Goal: Task Accomplishment & Management: Manage account settings

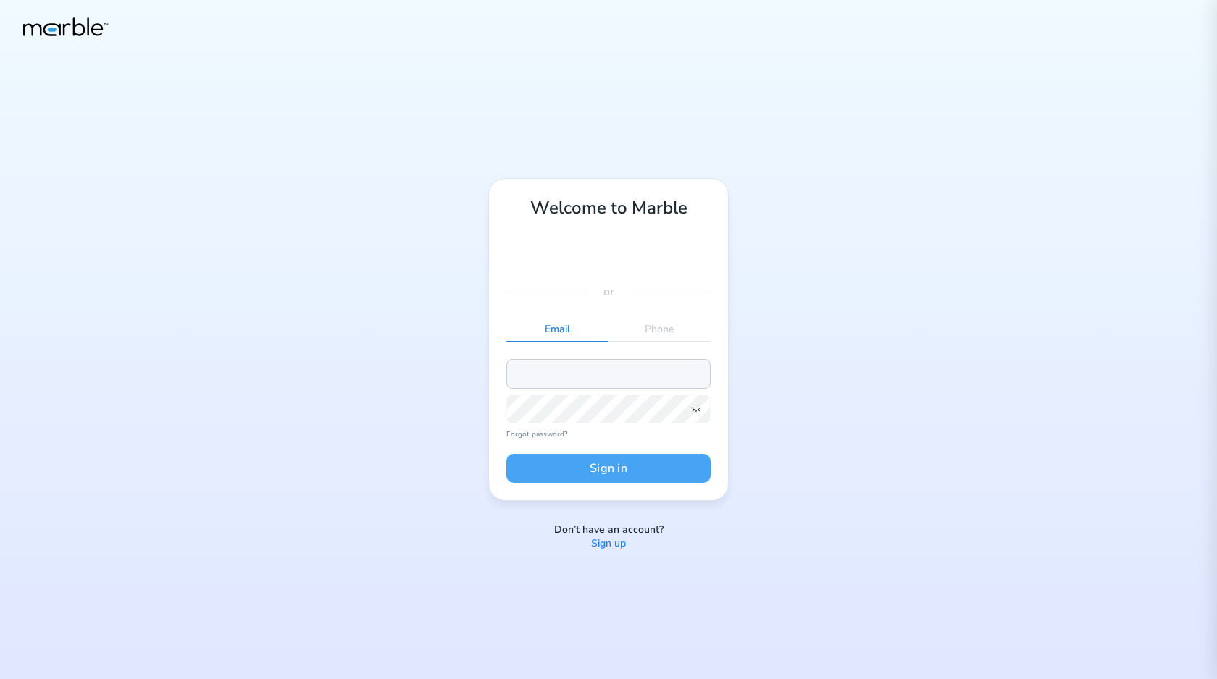
type input "dashchinskiystas+alice@gmail.com"
click at [613, 463] on button "Sign in" at bounding box center [608, 468] width 204 height 29
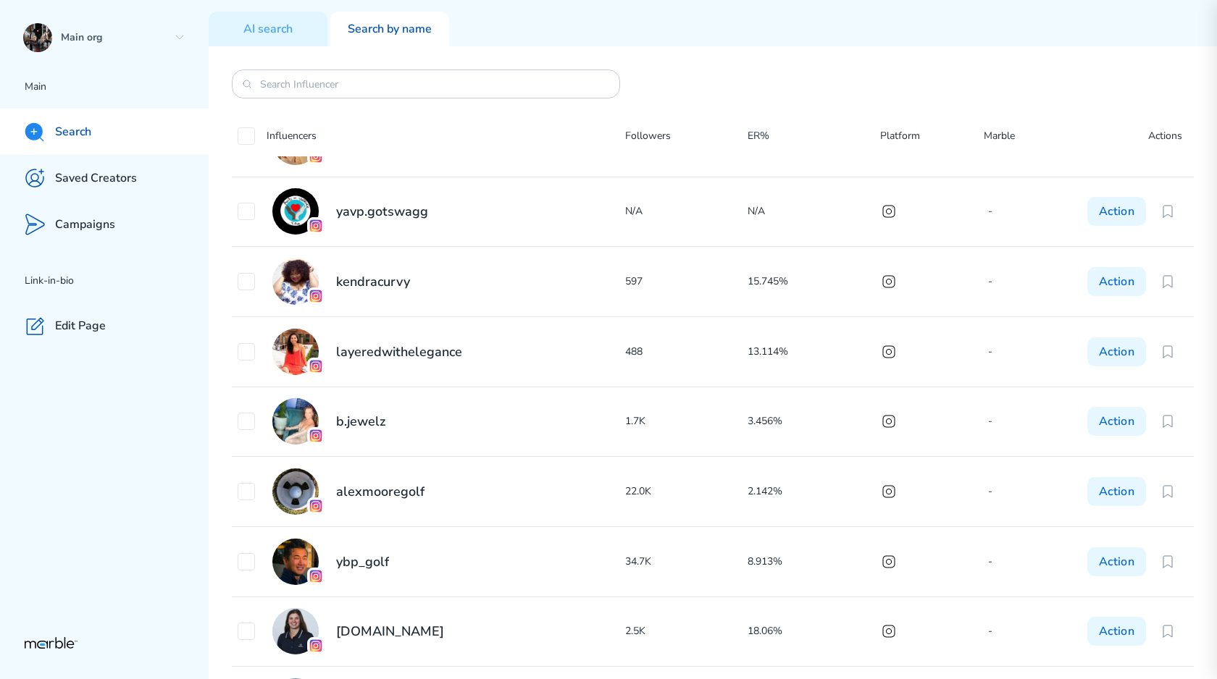
scroll to position [2772, 0]
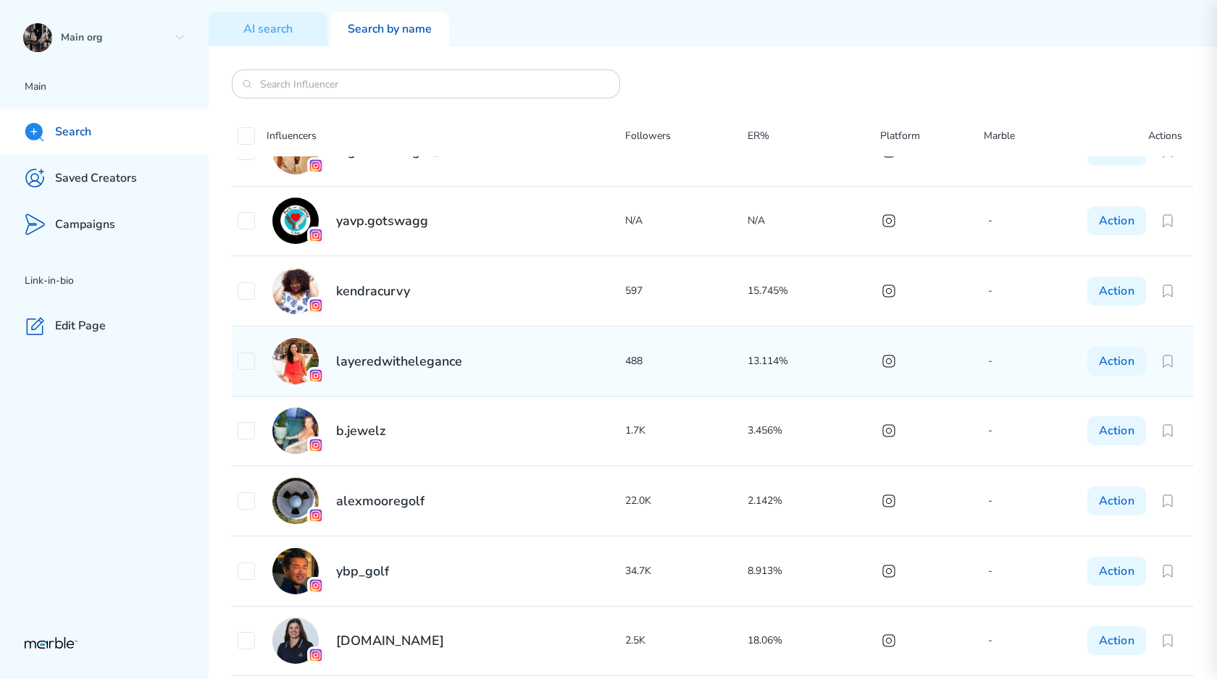
click at [570, 375] on div "layeredwithelegance" at bounding box center [431, 361] width 387 height 46
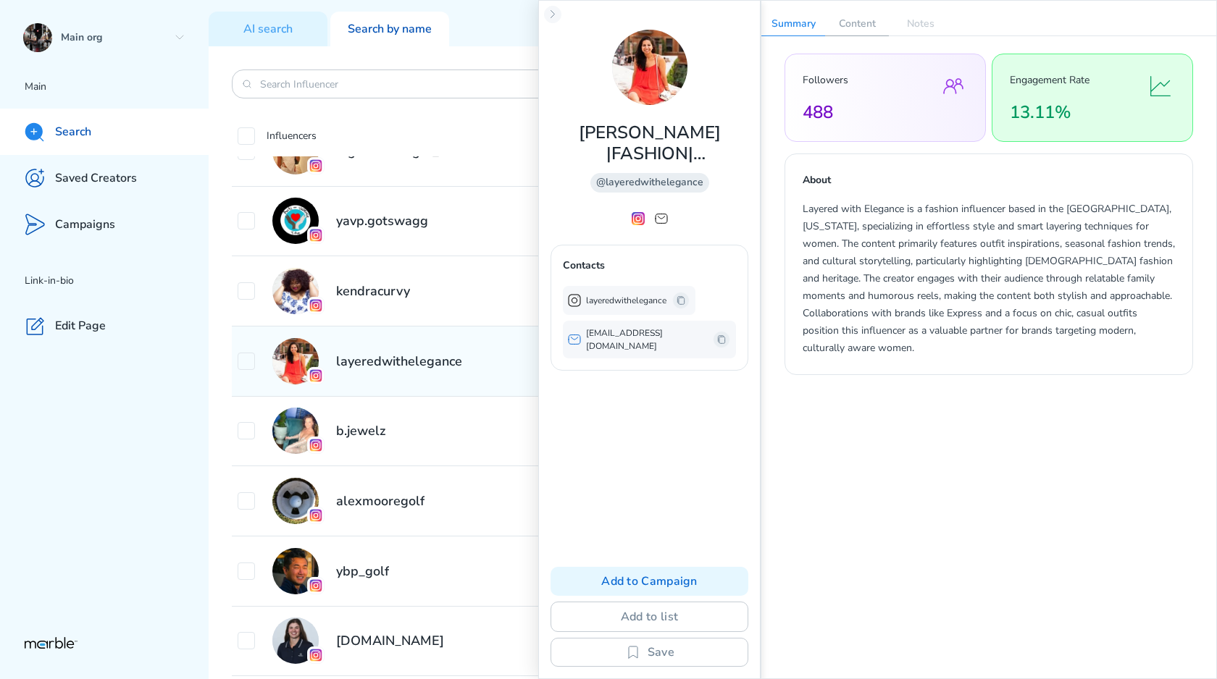
click at [871, 22] on p "Content" at bounding box center [857, 23] width 64 height 23
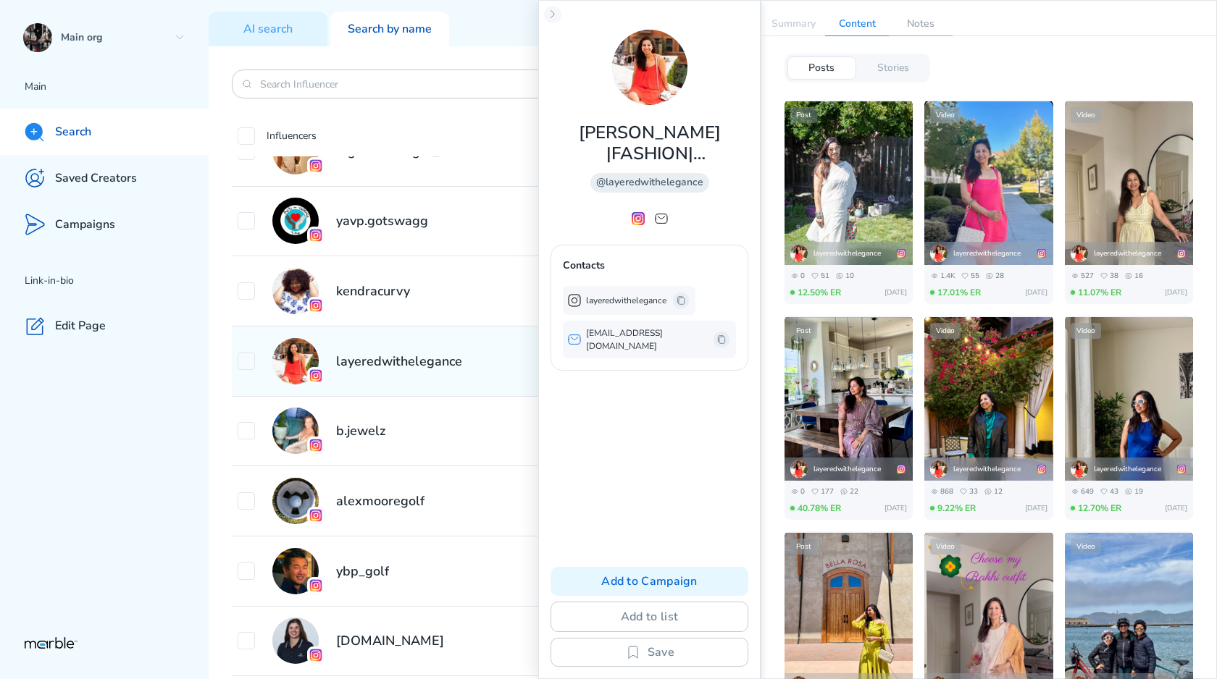
click at [926, 24] on p "Notes" at bounding box center [921, 23] width 64 height 23
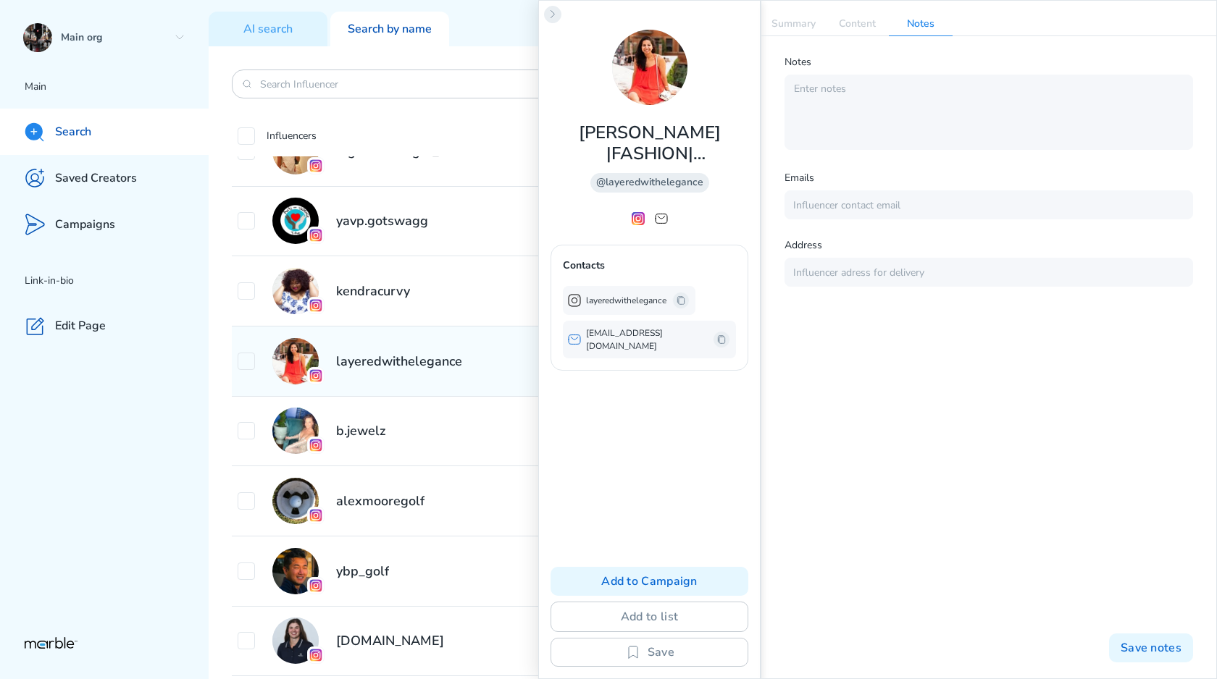
click at [549, 19] on icon at bounding box center [553, 15] width 12 height 12
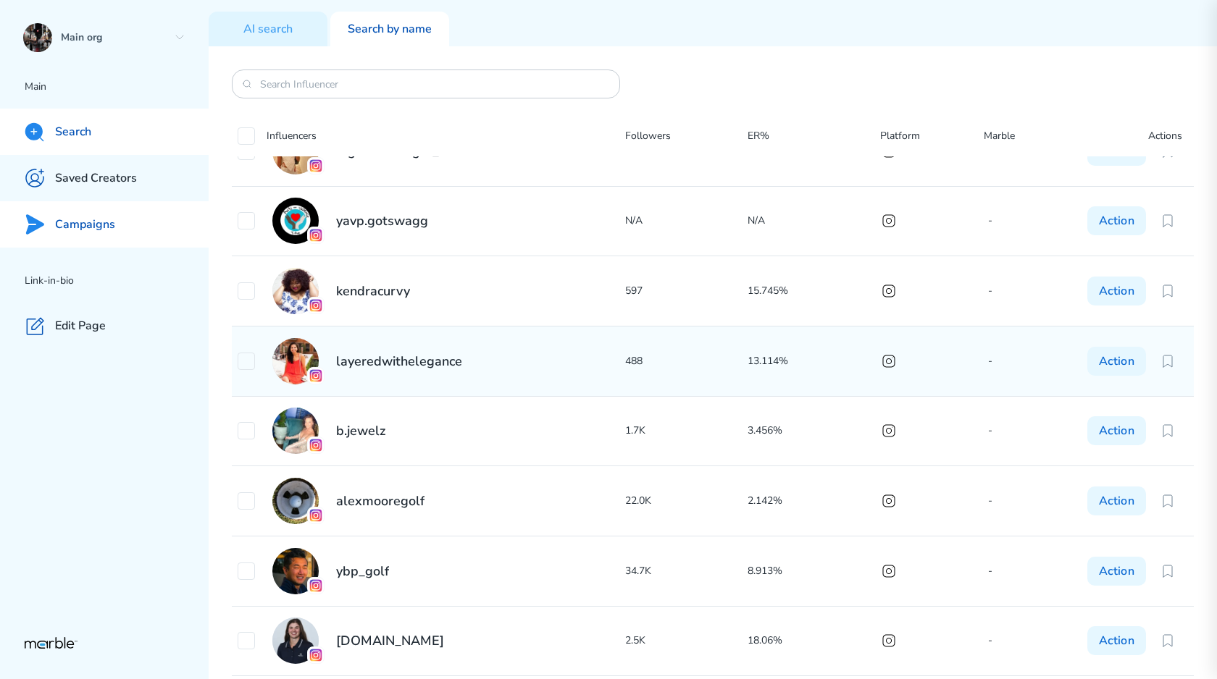
click at [125, 214] on div "Campaigns" at bounding box center [104, 224] width 209 height 46
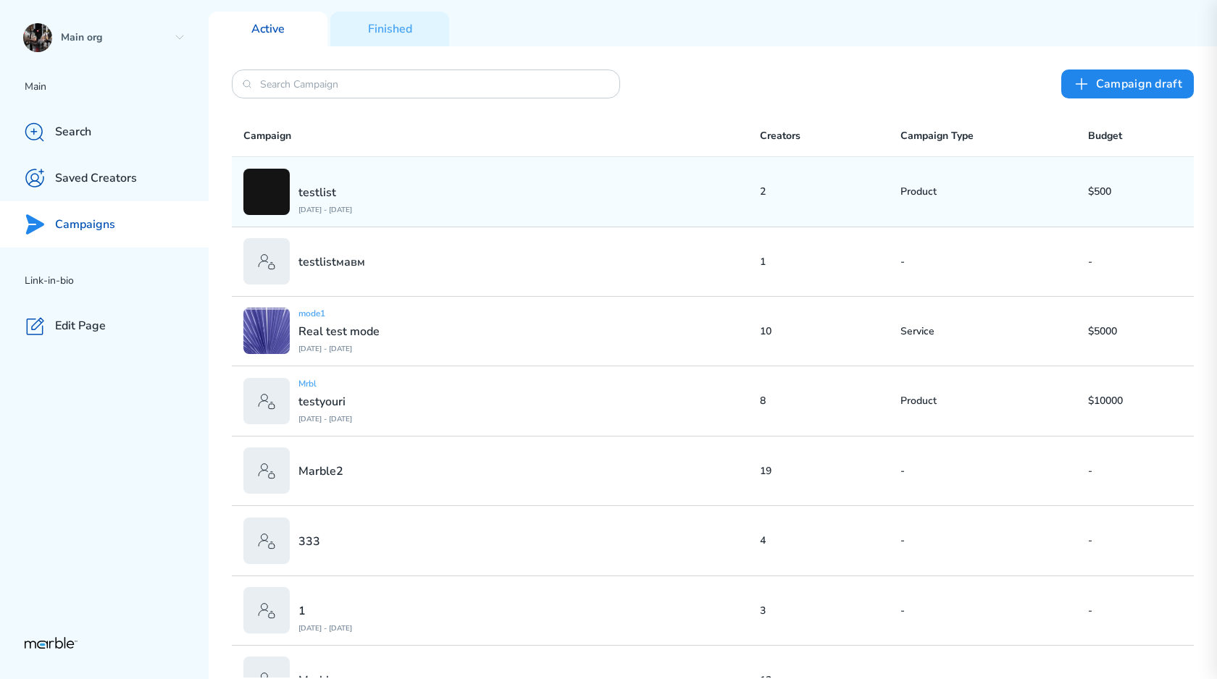
click at [473, 202] on div "testlist Oct 05 2025 - Oct 30 2025" at bounding box center [501, 192] width 516 height 46
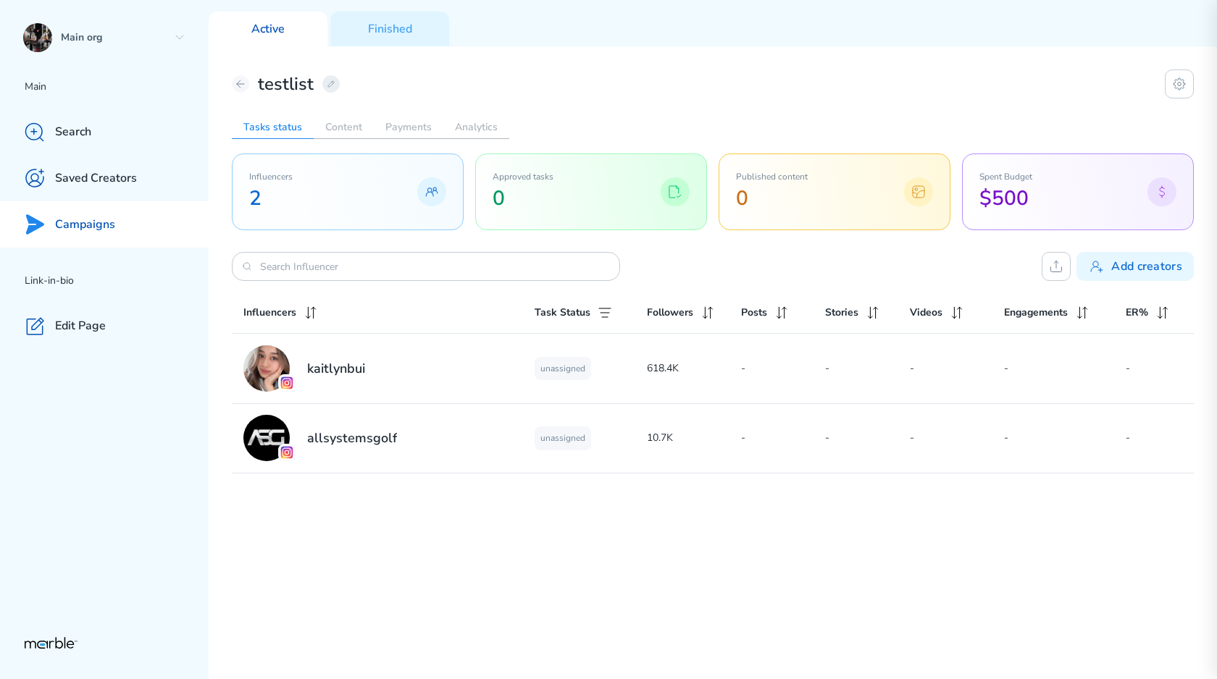
click at [330, 84] on icon at bounding box center [331, 84] width 12 height 12
click at [416, 78] on icon at bounding box center [422, 84] width 12 height 12
click at [1176, 86] on icon at bounding box center [1178, 83] width 17 height 17
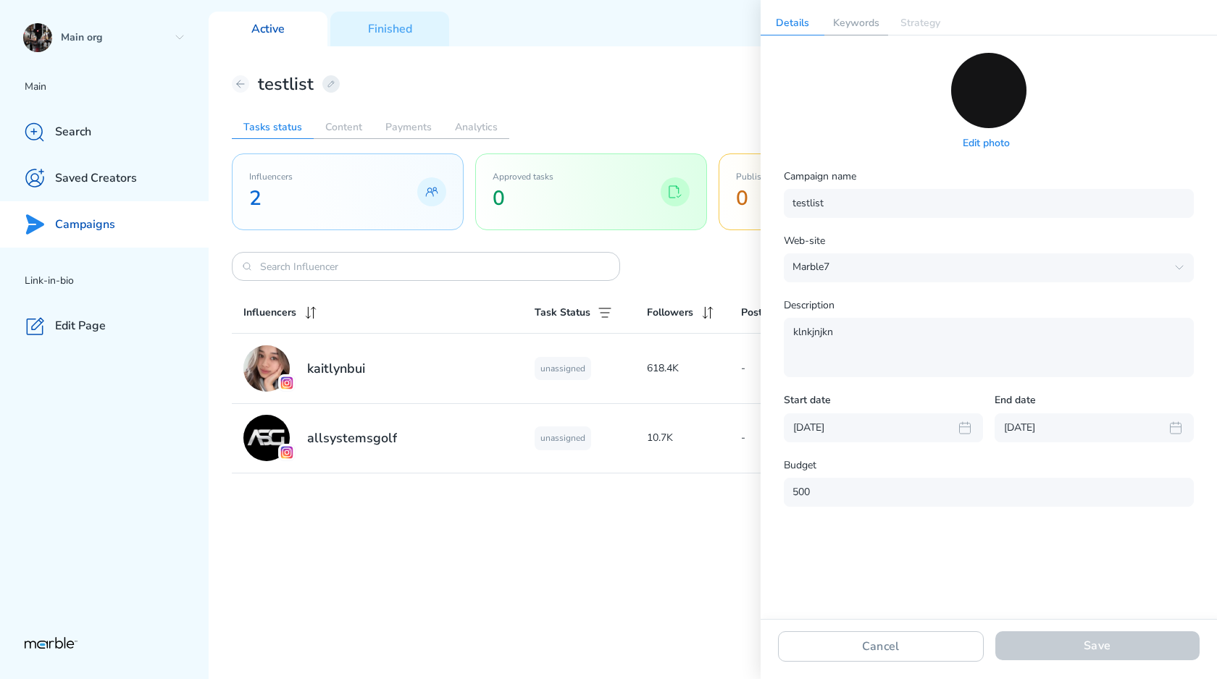
click at [864, 30] on p "Keywords" at bounding box center [856, 23] width 64 height 23
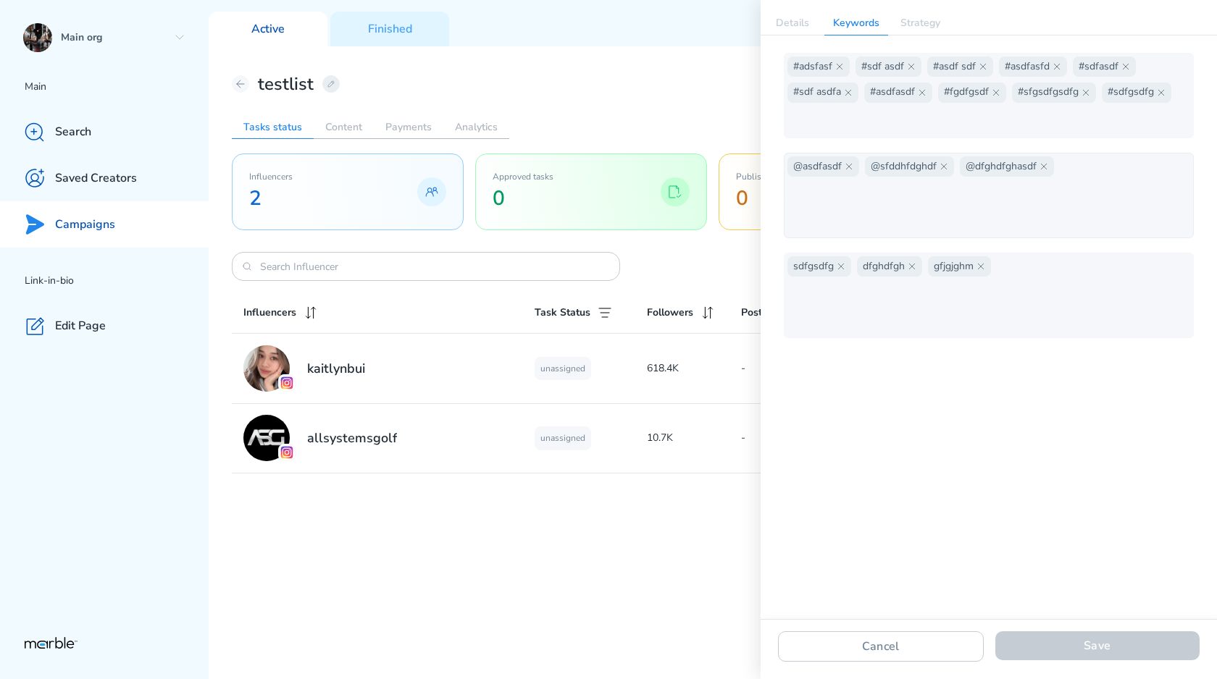
click at [905, 190] on div "@asdfasdf @sfddhfdghdf @dfghdfghasdf" at bounding box center [988, 195] width 403 height 78
click at [964, 178] on div "@asdfasdf @sfddhfdghdf @dfghdfghasdf" at bounding box center [988, 195] width 403 height 78
click at [1090, 154] on div "@asdfasdf @sfddhfdghdf @dfghdfghasdf" at bounding box center [989, 195] width 410 height 85
click at [928, 182] on input "text" at bounding box center [857, 192] width 140 height 20
click at [973, 105] on div "#adsfasf #sdf asdf #asdf sdf #asdfasfd #sdfasdf #sdf asdfa #asdfasdf #fgdfgsdf …" at bounding box center [988, 95] width 403 height 78
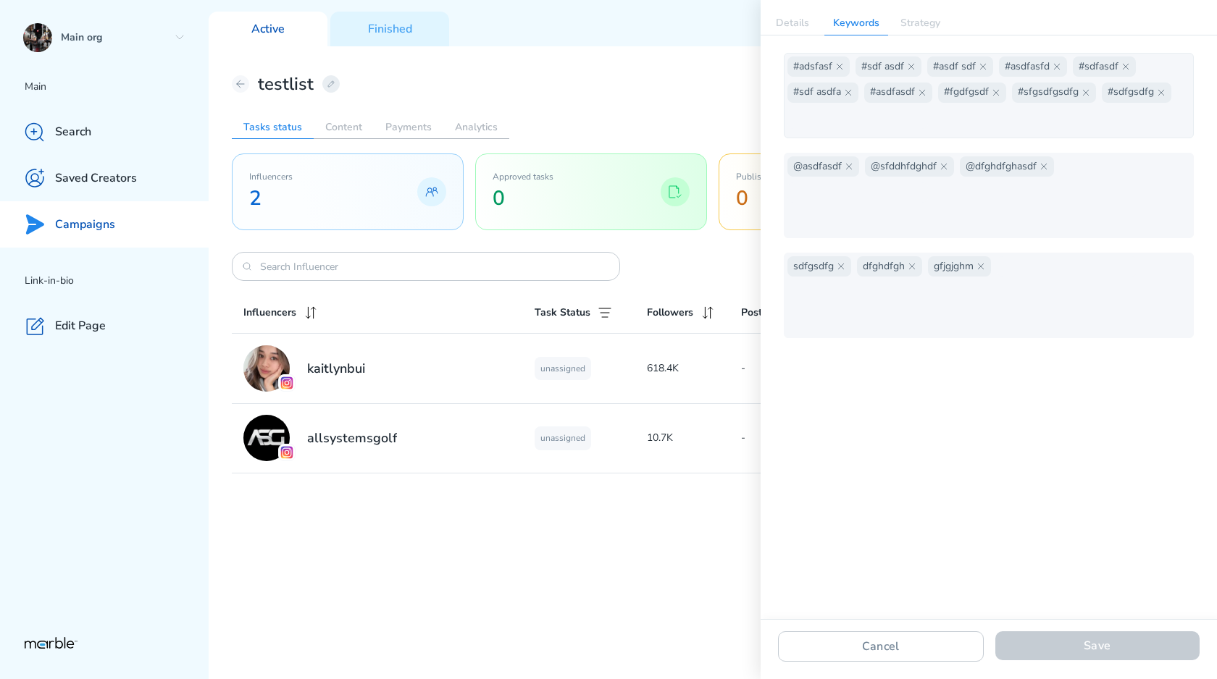
click at [1175, 91] on div "#adsfasf #sdf asdf #asdf sdf #asdfasfd #sdfasdf #sdf asdfa #asdfasdf #fgdfgsdf …" at bounding box center [988, 95] width 403 height 78
click at [1138, 104] on div "#adsfasf #sdf asdf #asdf sdf #asdfasfd #sdfasdf #sdf asdfa #asdfasdf #fgdfgsdf …" at bounding box center [988, 95] width 403 height 78
click at [881, 104] on div "#adsfasf #sdf asdf #asdf sdf #asdfasfd #sdfasdf #sdf asdfa #asdfasdf #fgdfgsdf …" at bounding box center [988, 95] width 403 height 78
click at [794, 113] on input "text" at bounding box center [857, 119] width 140 height 20
click at [984, 120] on div "#adsfasf #sdf asdf #asdf sdf #asdfasfd #sdfasdf #sdf asdfa #asdfasdf #fgdfgsdf …" at bounding box center [988, 95] width 403 height 78
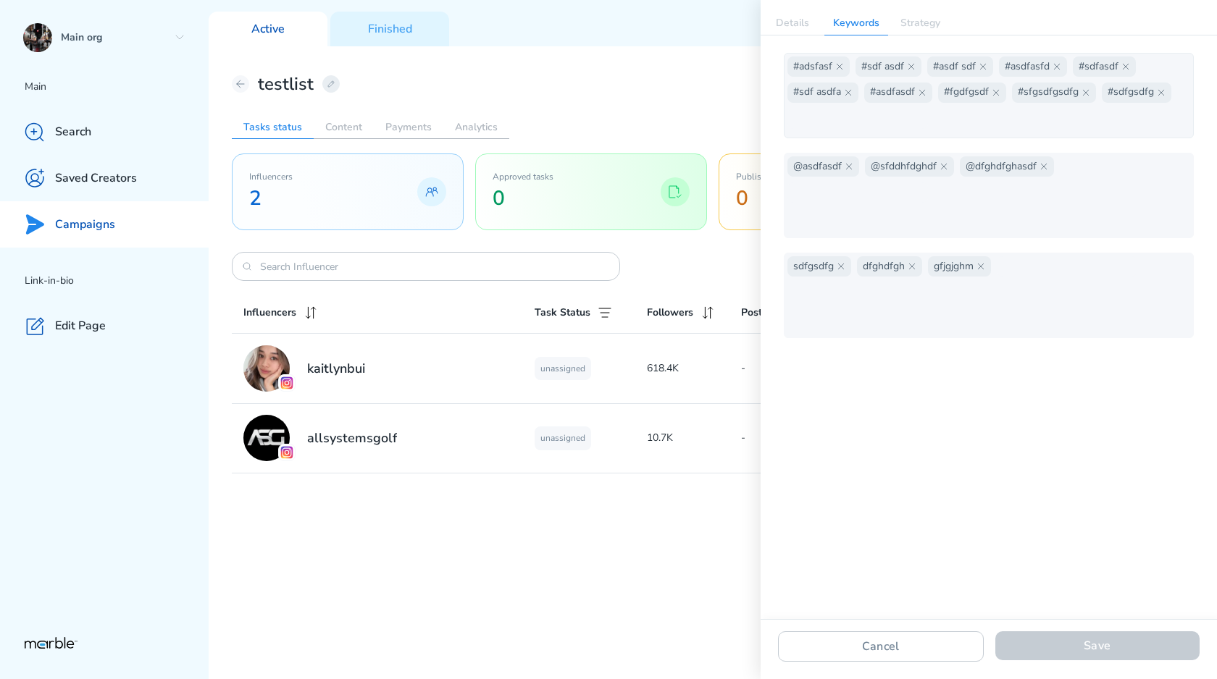
click at [1102, 118] on div "#adsfasf #sdf asdf #asdf sdf #asdfasfd #sdfasdf #sdf asdfa #asdfasdf #fgdfgsdf …" at bounding box center [988, 95] width 403 height 78
click at [1167, 98] on span "#sdfgsdfg" at bounding box center [1137, 93] width 70 height 20
click at [1181, 87] on div "#adsfasf #sdf asdf #asdf sdf #asdfasfd #sdfasdf #sdf asdfa #asdfasdf #fgdfgsdf …" at bounding box center [988, 95] width 403 height 78
click at [1171, 85] on div "#adsfasf #sdf asdf #asdf sdf #asdfasfd #sdfasdf #sdf asdfa #asdfasdf #fgdfgsdf …" at bounding box center [988, 95] width 403 height 78
click at [1127, 67] on icon at bounding box center [1125, 66] width 9 height 9
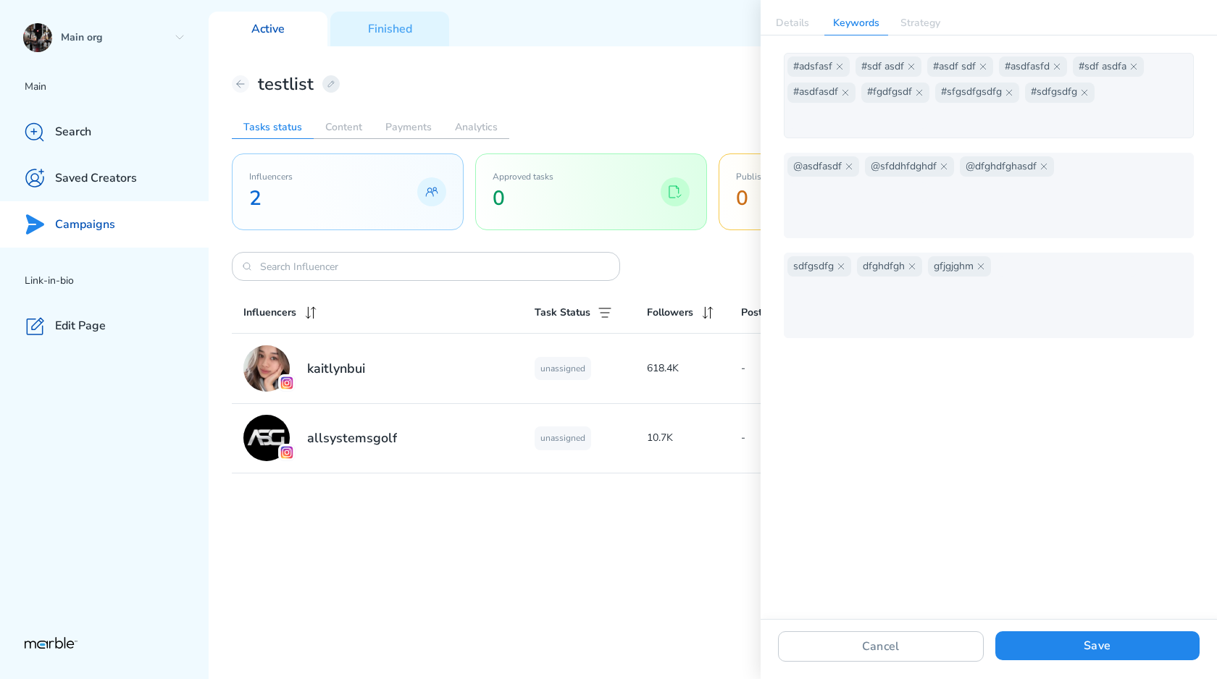
click at [865, 116] on input "text" at bounding box center [857, 119] width 140 height 20
type input "l"
type input "newlist"
click at [973, 119] on div "#adsfasf #sdf asdf #asdf sdf #asdfasfd #sdf asdfa #asdfasdf #fgdfgsdf #sfgsdfgs…" at bounding box center [988, 95] width 403 height 78
click at [1050, 171] on span "@dfghdfghasdf" at bounding box center [1007, 166] width 94 height 20
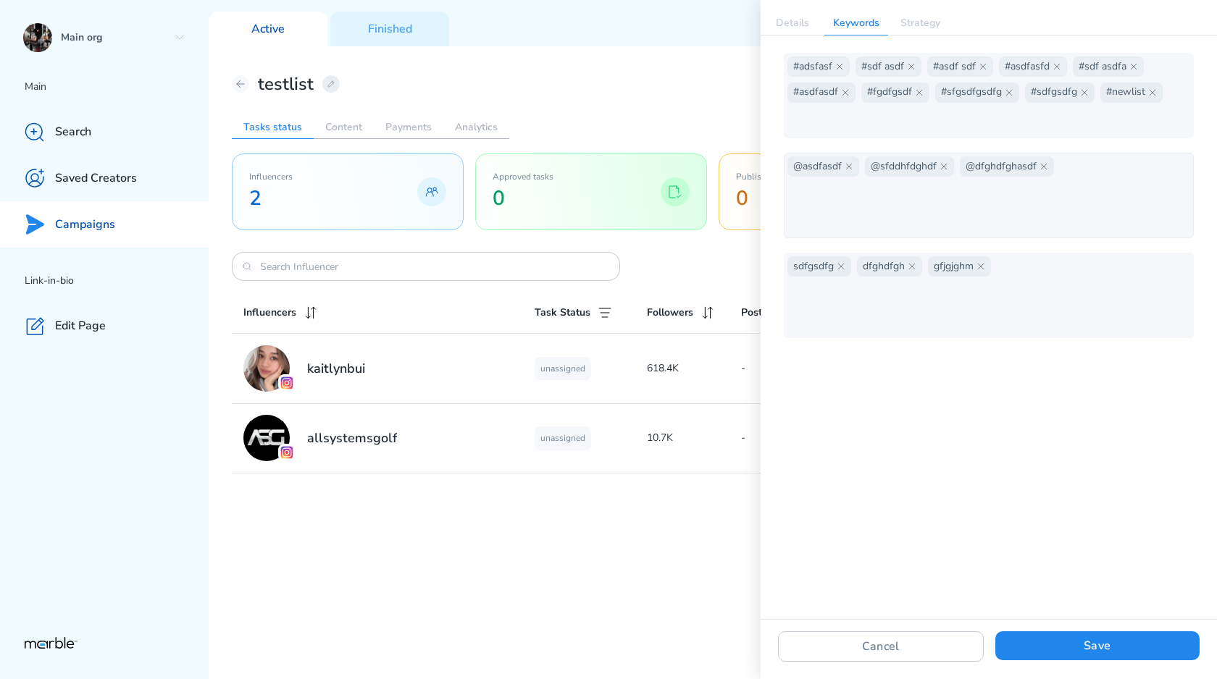
click at [1062, 186] on div "@asdfasdf @sfddhfdghdf @dfghdfghasdf" at bounding box center [988, 195] width 403 height 78
click at [1050, 202] on div "@asdfasdf @sfddhfdghdf @dfghdfghasdf" at bounding box center [988, 195] width 403 height 78
click at [961, 202] on div "@asdfasdf @sfddhfdghdf @dfghdfghasdf" at bounding box center [988, 195] width 403 height 78
click at [868, 202] on div "@asdfasdf @sfddhfdghdf @dfghdfghasdf" at bounding box center [988, 195] width 403 height 78
click at [839, 201] on div "@asdfasdf @sfddhfdghdf @dfghdfghasdf" at bounding box center [988, 195] width 403 height 78
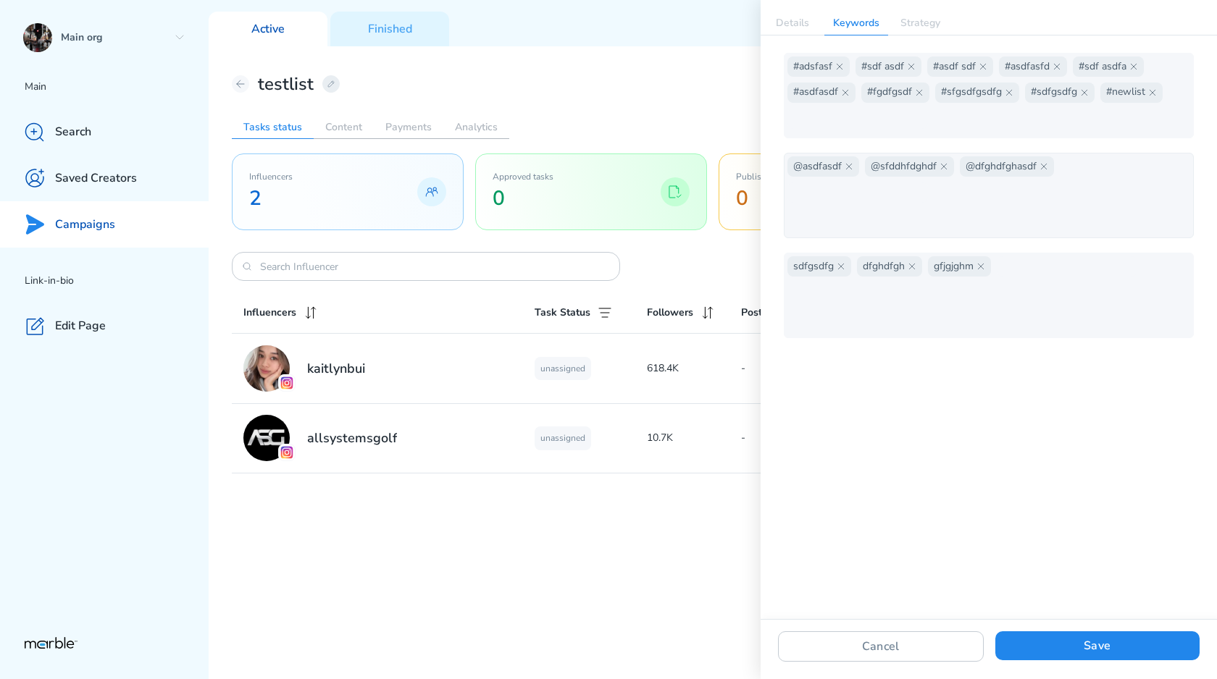
click at [839, 198] on div "@asdfasdf @sfddhfdghdf @dfghdfghasdf" at bounding box center [988, 195] width 403 height 78
click at [839, 193] on div "@asdfasdf @sfddhfdghdf @dfghdfghasdf" at bounding box center [988, 195] width 403 height 78
click at [831, 188] on div "@asdfasdf @sfddhfdghdf @dfghdfghasdf" at bounding box center [988, 195] width 403 height 78
click at [827, 180] on div "@asdfasdf @sfddhfdghdf @dfghdfghasdf" at bounding box center [988, 195] width 403 height 78
click at [934, 195] on div "@asdfasdf @sfddhfdghdf @dfghdfghasdf" at bounding box center [988, 195] width 403 height 78
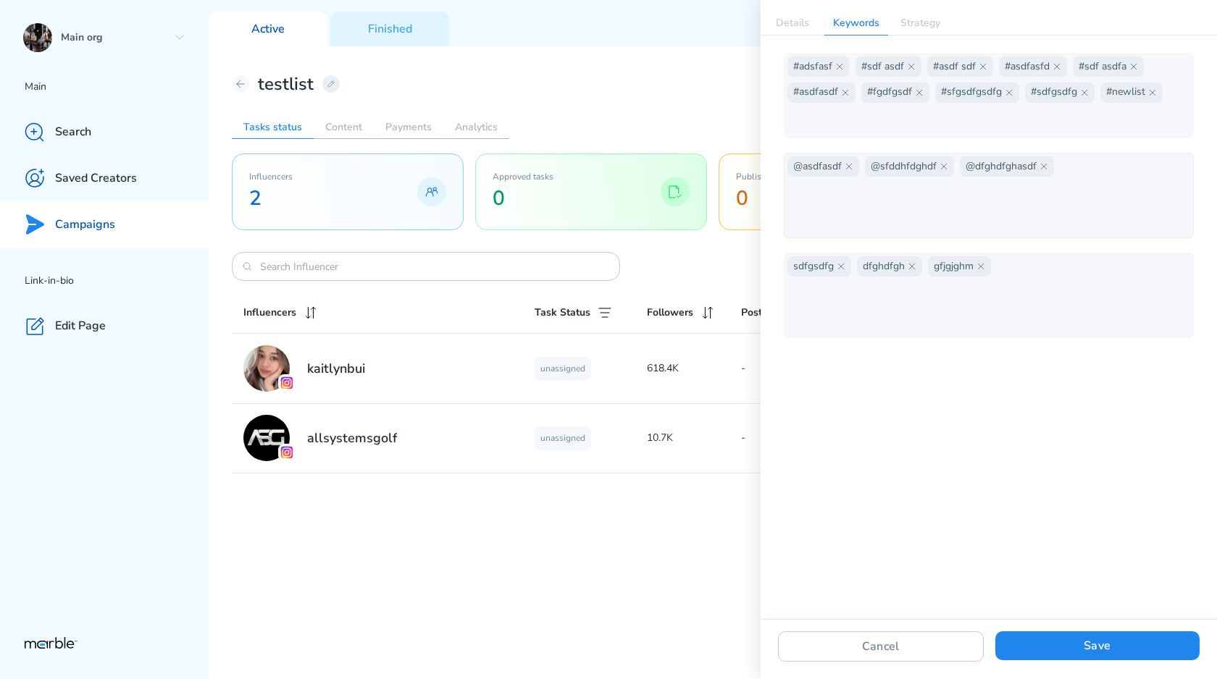
click at [1103, 195] on div "@asdfasdf @sfddhfdghdf @dfghdfghasdf" at bounding box center [988, 195] width 403 height 78
click at [1078, 179] on div "@asdfasdf @sfddhfdghdf @dfghdfghasdf" at bounding box center [988, 195] width 403 height 78
click at [928, 182] on input "text" at bounding box center [857, 192] width 140 height 20
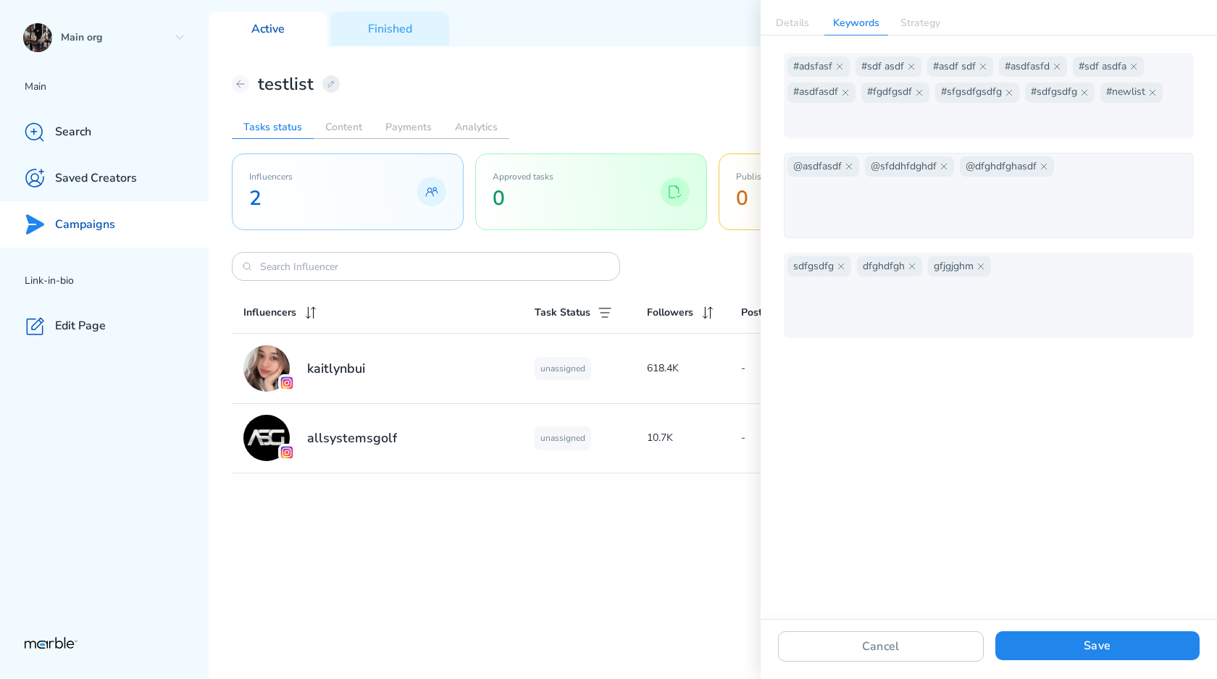
click at [1090, 183] on div "@asdfasdf @sfddhfdghdf @dfghdfghasdf" at bounding box center [988, 195] width 403 height 78
click at [1090, 184] on div "@asdfasdf @sfddhfdghdf @dfghdfghasdf" at bounding box center [988, 195] width 403 height 78
click at [928, 182] on input "text" at bounding box center [857, 192] width 140 height 20
click at [1065, 219] on div "@asdfasdf @sfddhfdghdf @dfghdfghasdf" at bounding box center [988, 195] width 403 height 78
click at [1076, 141] on div "#adsfasf #sdf asdf #asdf sdf #asdfasfd #sdf asdfa #asdfasdf #fgdfgsdf #sfgsdfgs…" at bounding box center [988, 195] width 456 height 285
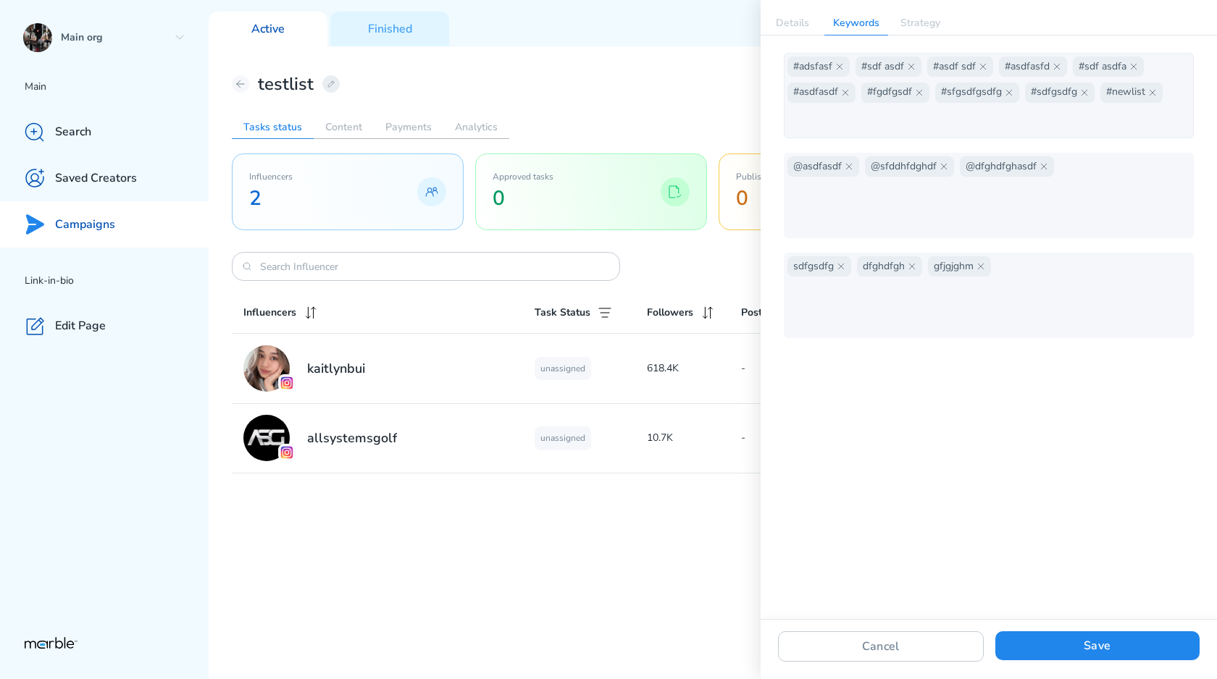
click at [1071, 114] on div "#adsfasf #sdf asdf #asdf sdf #asdfasfd #sdf asdfa #asdfasdf #fgdfgsdf #sfgsdfgs…" at bounding box center [988, 95] width 403 height 78
click at [990, 116] on div "#adsfasf #sdf asdf #asdf sdf #asdfasfd #sdf asdfa #asdfasdf #fgdfgsdf #sfgsdfgs…" at bounding box center [988, 95] width 403 height 78
click at [894, 118] on input "text" at bounding box center [857, 119] width 140 height 20
click at [977, 144] on div "#adsfasf #sdf asdf #asdf sdf #asdfasfd #sdf asdfa #asdfasdf #fgdfgsdf #sfgsdfgs…" at bounding box center [988, 195] width 456 height 285
click at [966, 117] on div "#adsfasf #sdf asdf #asdf sdf #asdfasfd #sdf asdfa #asdfasdf #fgdfgsdf #sfgsdfgs…" at bounding box center [988, 95] width 403 height 78
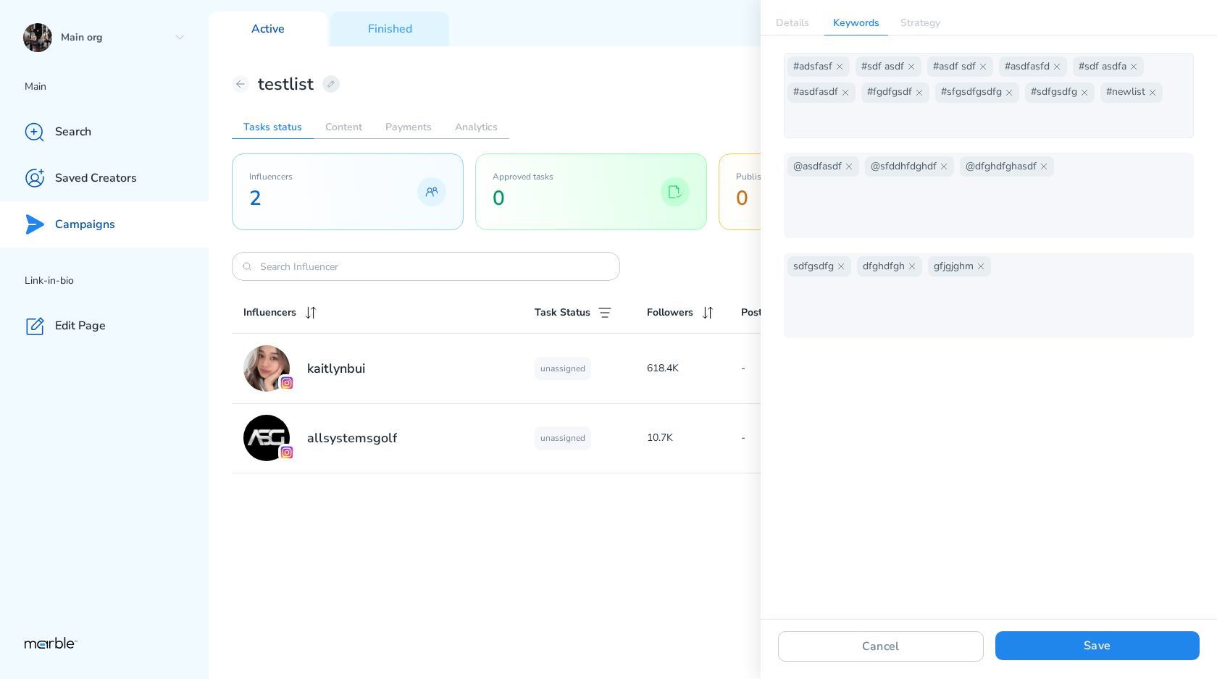
click at [920, 117] on div "#adsfasf #sdf asdf #asdf sdf #asdfasfd #sdf asdfa #asdfasdf #fgdfgsdf #sfgsdfgs…" at bounding box center [988, 95] width 403 height 78
click at [874, 117] on input "text" at bounding box center [857, 119] width 140 height 20
click at [971, 145] on div "#adsfasf #sdf asdf #asdf sdf #asdfasfd #sdf asdfa #asdfasdf #fgdfgsdf #sfgsdfgs…" at bounding box center [988, 195] width 456 height 285
click at [1003, 122] on div "#adsfasf #sdf asdf #asdf sdf #asdfasfd #sdf asdfa #asdfasdf #fgdfgsdf #sfgsdfgs…" at bounding box center [988, 95] width 403 height 78
click at [1034, 122] on div "#adsfasf #sdf asdf #asdf sdf #asdfasfd #sdf asdfa #asdfasdf #fgdfgsdf #sfgsdfgs…" at bounding box center [988, 95] width 403 height 78
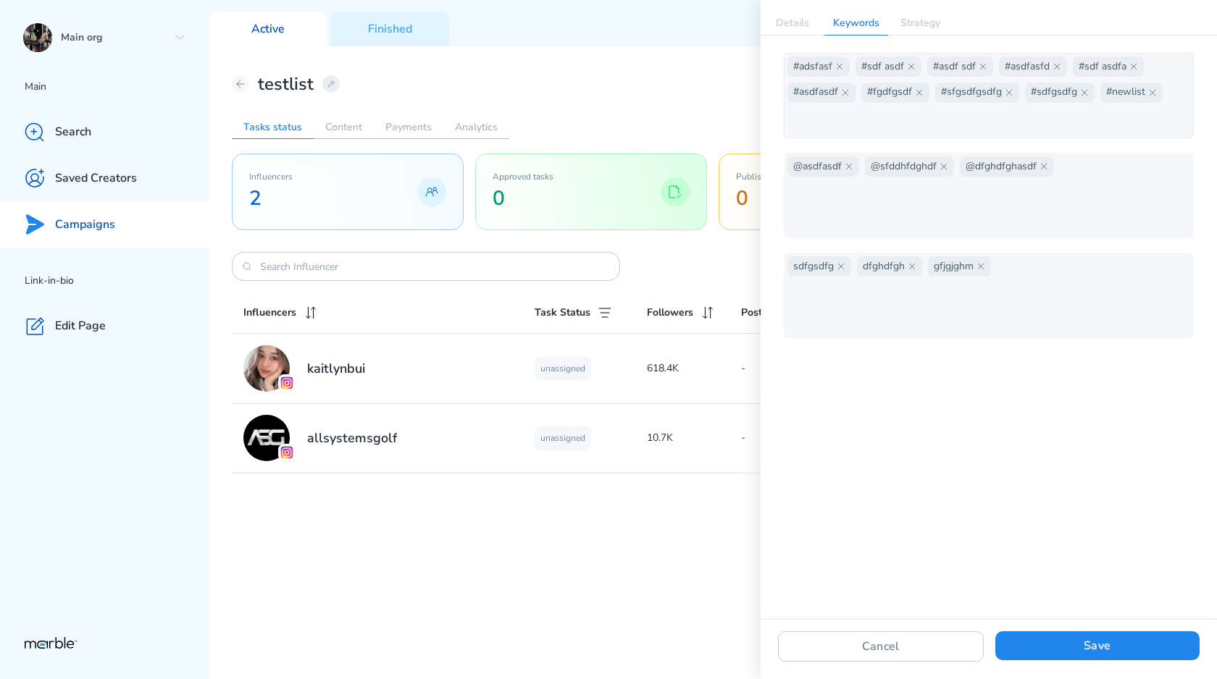
click at [1063, 122] on div "#adsfasf #sdf asdf #asdf sdf #asdfasfd #sdf asdfa #asdfasdf #fgdfgsdf #sfgsdfgs…" at bounding box center [988, 95] width 403 height 78
click at [1106, 122] on div "#adsfasf #sdf asdf #asdf sdf #asdfasfd #sdf asdfa #asdfasdf #fgdfgsdf #sfgsdfgs…" at bounding box center [988, 95] width 403 height 78
click at [1190, 131] on div "#adsfasf #sdf asdf #asdf sdf #asdfasfd #sdf asdfa #asdfasdf #fgdfgsdf #sfgsdfgs…" at bounding box center [989, 95] width 410 height 85
click at [1178, 130] on div "#adsfasf #sdf asdf #asdf sdf #asdfasfd #sdf asdfa #asdfasdf #fgdfgsdf #sfgsdfgs…" at bounding box center [988, 95] width 403 height 78
click at [1096, 215] on div "@asdfasdf @sfddhfdghdf @dfghdfghasdf" at bounding box center [988, 195] width 403 height 78
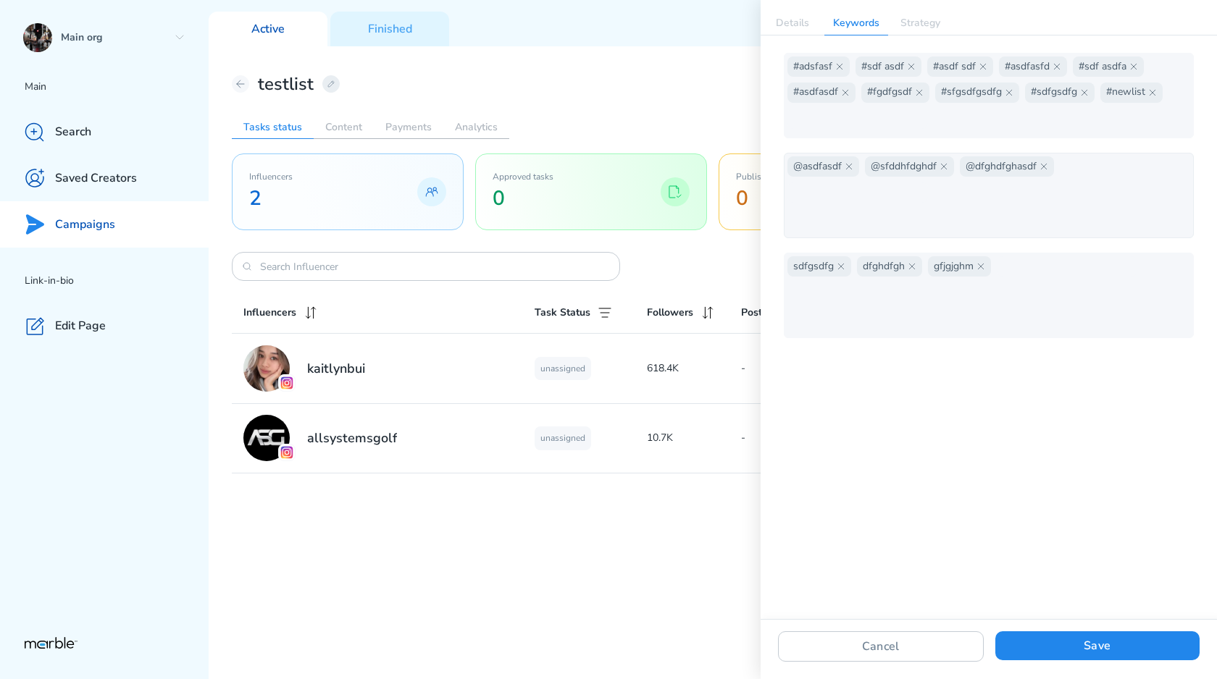
click at [1063, 203] on div "@asdfasdf @sfddhfdghdf @dfghdfghasdf" at bounding box center [988, 195] width 403 height 78
click at [1046, 202] on div "@asdfasdf @sfddhfdghdf @dfghdfghasdf" at bounding box center [988, 195] width 403 height 78
click at [976, 193] on div "@asdfasdf @sfddhfdghdf @dfghdfghasdf" at bounding box center [988, 195] width 403 height 78
click at [877, 193] on div "@asdfasdf @sfddhfdghdf @dfghdfghasdf" at bounding box center [988, 195] width 403 height 78
click at [821, 188] on div "@asdfasdf @sfddhfdghdf @dfghdfghasdf" at bounding box center [988, 195] width 403 height 78
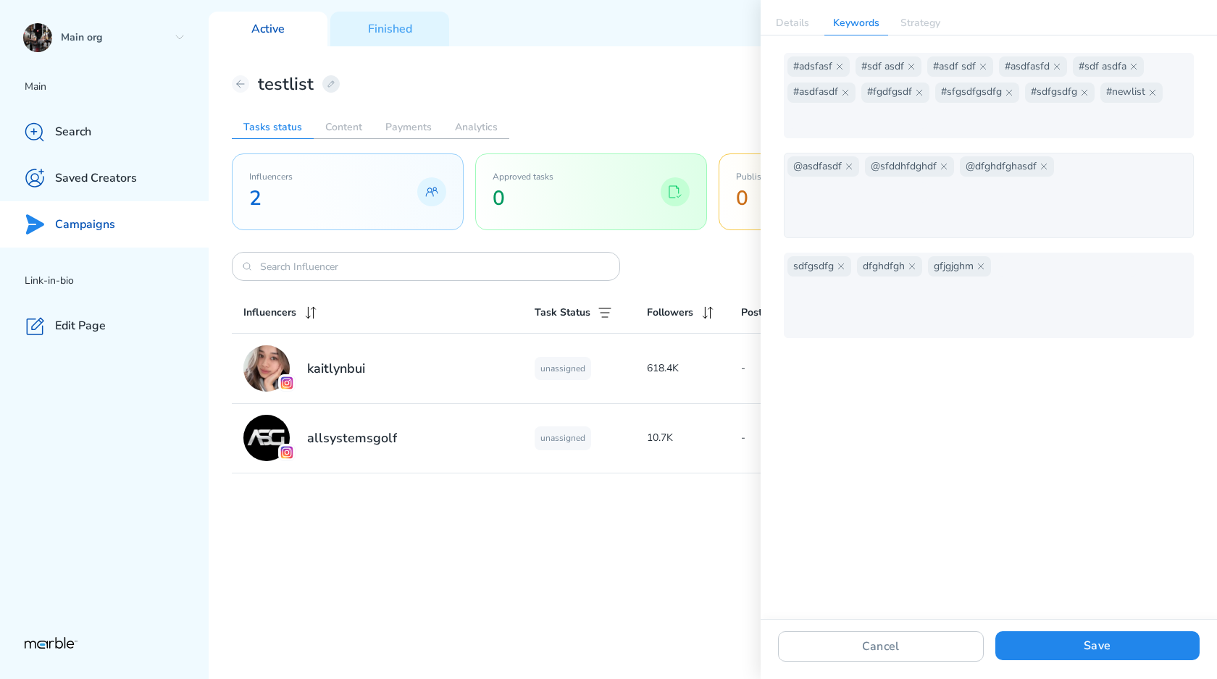
click at [786, 178] on div "@asdfasdf @sfddhfdghdf @dfghdfghasdf" at bounding box center [989, 195] width 410 height 85
click at [928, 182] on input "text" at bounding box center [857, 192] width 140 height 20
type input "k"
click at [1110, 145] on div "#adsfasf #sdf asdf #asdf sdf #asdfasfd #sdf asdfa #asdfasdf #fgdfgsdf #sfgsdfgs…" at bounding box center [988, 195] width 456 height 285
click at [928, 182] on input "text" at bounding box center [857, 192] width 140 height 20
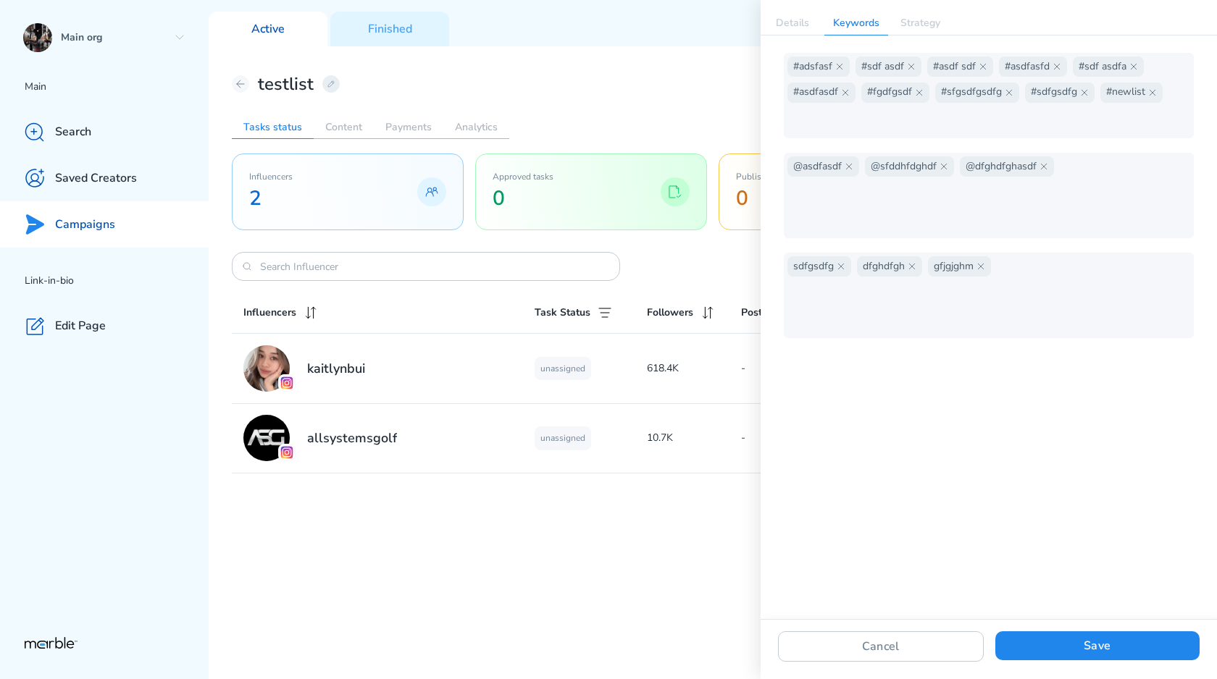
click at [1086, 151] on div "#adsfasf #sdf asdf #asdf sdf #asdfasfd #sdf asdfa #asdfasdf #fgdfgsdf #sfgsdfgs…" at bounding box center [988, 195] width 456 height 285
click at [1082, 185] on div "@asdfasdf @sfddhfdghdf @dfghdfghasdf" at bounding box center [988, 195] width 403 height 78
click at [1026, 283] on div "sdfgsdfg dfghdfgh gfjgjghm" at bounding box center [962, 295] width 350 height 78
click at [1015, 233] on div "@asdfasdf @sfddhfdghdf @dfghdfghasdf" at bounding box center [988, 195] width 403 height 78
click at [942, 280] on div "sdfgsdfg dfghdfgh gfjgjghm" at bounding box center [962, 295] width 350 height 78
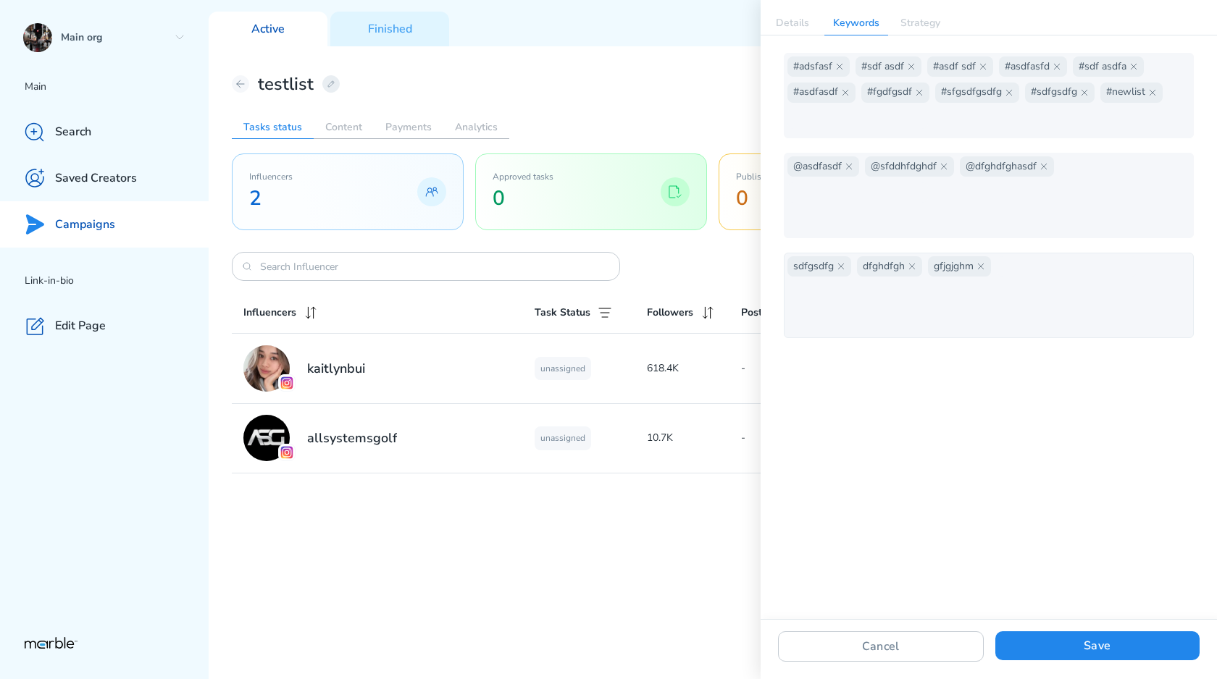
click at [976, 294] on div "sdfgsdfg dfghdfgh gfjgjghm" at bounding box center [962, 295] width 350 height 78
click at [1028, 287] on div "sdfgsdfg dfghdfgh gfjgjghm" at bounding box center [962, 295] width 350 height 78
click at [1029, 286] on div "sdfgsdfg dfghdfgh gfjgjghm" at bounding box center [962, 295] width 350 height 78
click at [1028, 282] on div "sdfgsdfg dfghdfgh gfjgjghm" at bounding box center [962, 295] width 350 height 78
click at [1025, 271] on input "text" at bounding box center [1067, 266] width 140 height 20
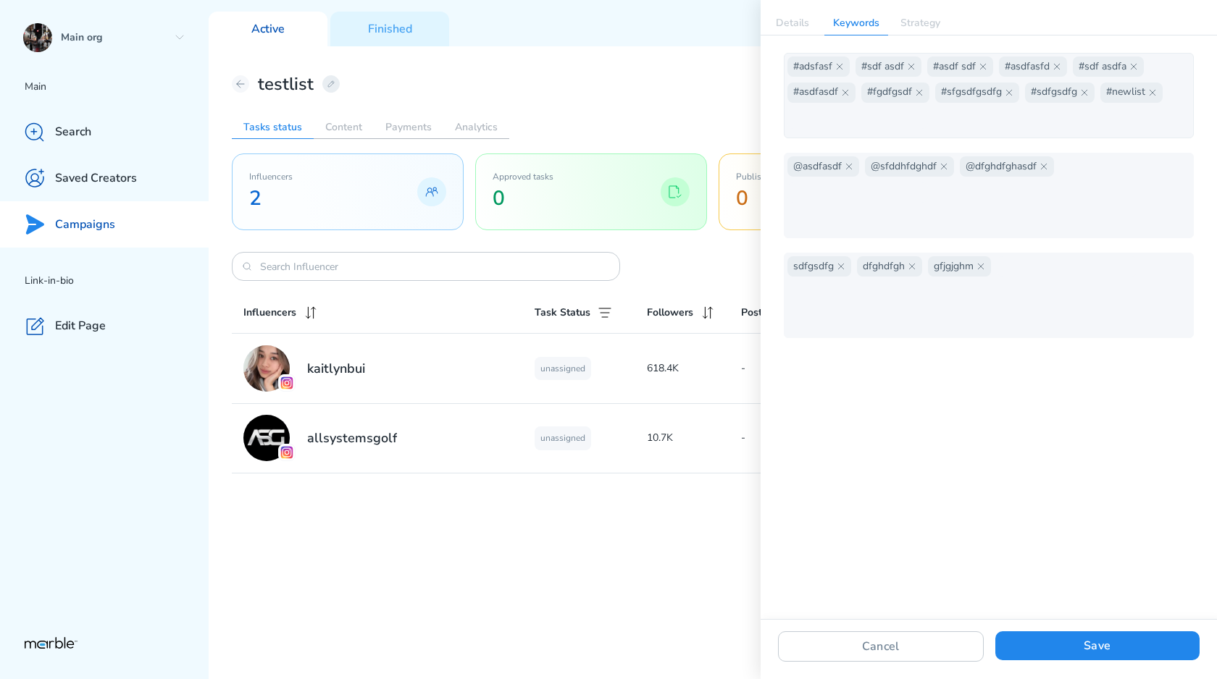
click at [1081, 123] on div "#adsfasf #sdf asdf #asdf sdf #asdfasfd #sdf asdfa #asdfasdf #fgdfgsdf #sfgsdfgs…" at bounding box center [988, 95] width 403 height 78
click at [1010, 121] on div "#adsfasf #sdf asdf #asdf sdf #asdfasfd #sdf asdfa #asdfasdf #fgdfgsdf #sfgsdfgs…" at bounding box center [988, 95] width 403 height 78
click at [789, 121] on input "text" at bounding box center [857, 119] width 140 height 20
click at [829, 121] on input "text" at bounding box center [857, 119] width 140 height 20
click at [799, 190] on div "@asdfasdf @sfddhfdghdf @dfghdfghasdf" at bounding box center [988, 195] width 403 height 78
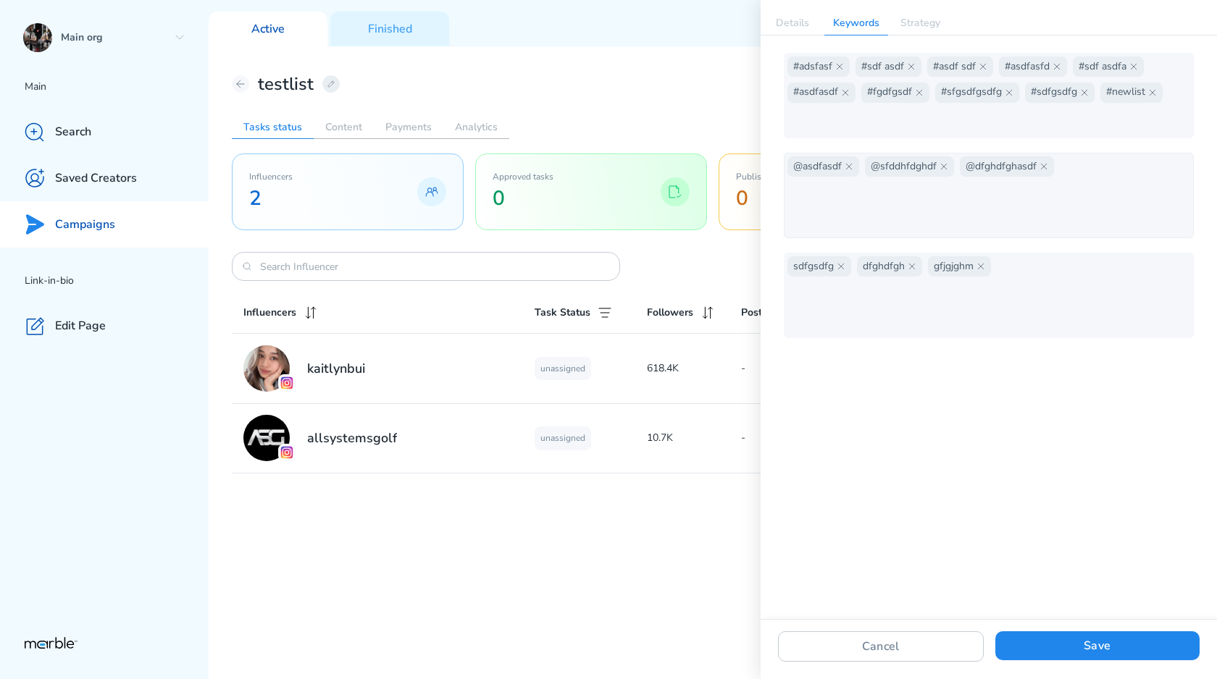
click at [928, 182] on input "text" at bounding box center [857, 192] width 140 height 20
type input "lolo"
click at [1007, 263] on input "text" at bounding box center [1067, 266] width 140 height 20
click at [1117, 175] on div "@asdfasdf @sfddhfdghdf @dfghdfghasdf @lolo" at bounding box center [988, 195] width 403 height 78
click at [1117, 172] on div "@asdfasdf @sfddhfdghdf @dfghdfghasdf @lolo" at bounding box center [988, 195] width 403 height 78
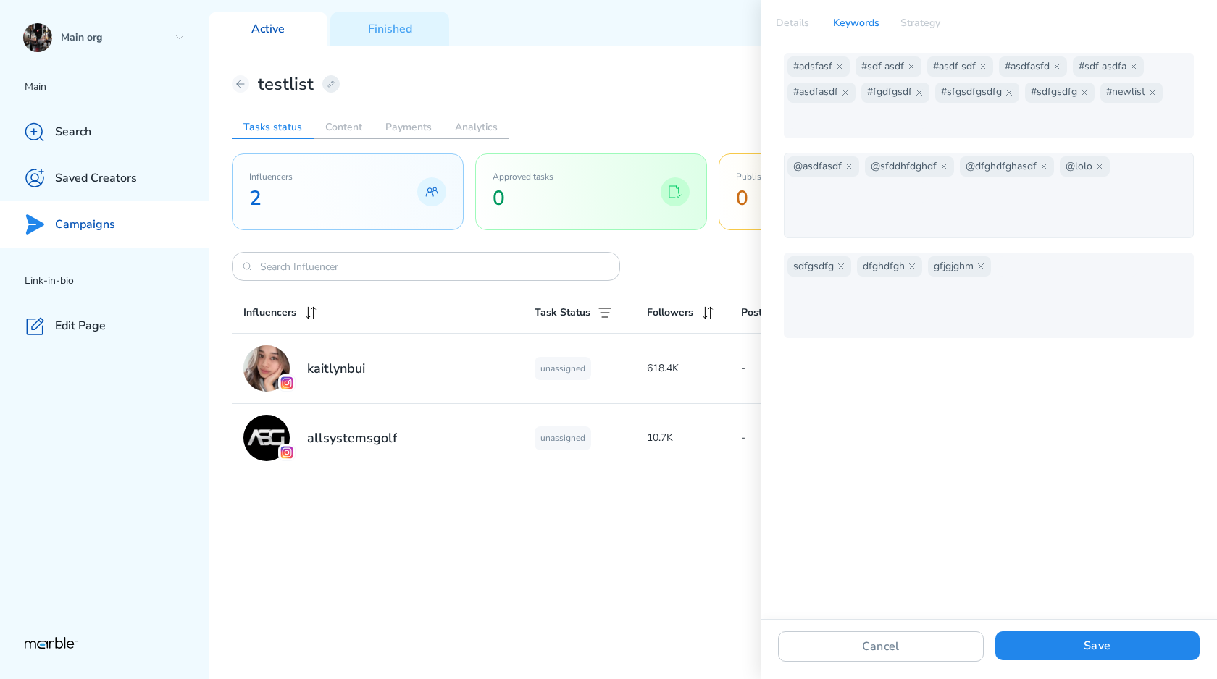
click at [1117, 166] on div "@asdfasdf @sfddhfdghdf @dfghdfghasdf @lolo" at bounding box center [988, 195] width 403 height 78
click at [1117, 160] on div "@asdfasdf @sfddhfdghdf @dfghdfghasdf @lolo" at bounding box center [988, 195] width 403 height 78
click at [1116, 160] on div "@asdfasdf @sfddhfdghdf @dfghdfghasdf @lolo" at bounding box center [988, 195] width 403 height 78
click at [1103, 179] on div "@asdfasdf @sfddhfdghdf @dfghdfghasdf @lolo" at bounding box center [988, 195] width 403 height 78
click at [1114, 164] on div "@asdfasdf @sfddhfdghdf @dfghdfghasdf @lolo" at bounding box center [988, 195] width 403 height 78
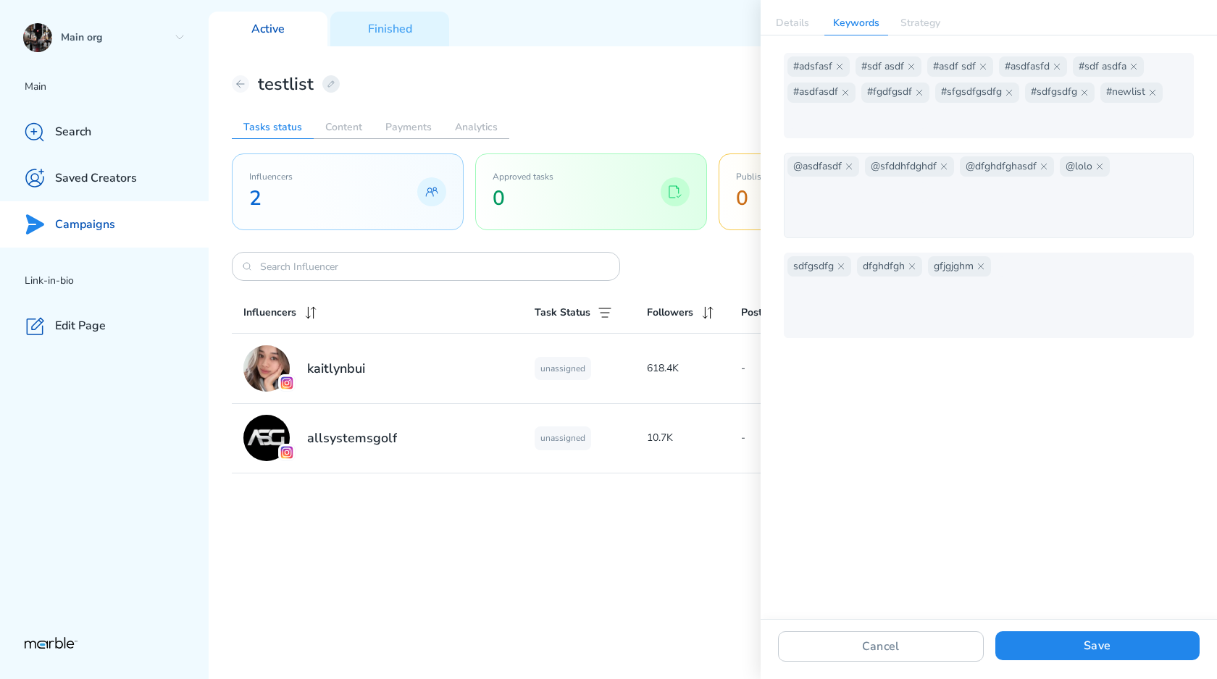
click at [962, 197] on div "@asdfasdf @sfddhfdghdf @dfghdfghasdf @lolo" at bounding box center [988, 195] width 403 height 78
click at [741, 193] on span "0" at bounding box center [772, 199] width 72 height 28
click at [800, 191] on input "text" at bounding box center [857, 192] width 140 height 20
type input "@"
click at [1164, 89] on div "#adsfasf #sdf asdf #asdf sdf #asdfasfd #sdf asdfa #asdfasdf #fgdfgsdf #sfgsdfgs…" at bounding box center [988, 95] width 403 height 78
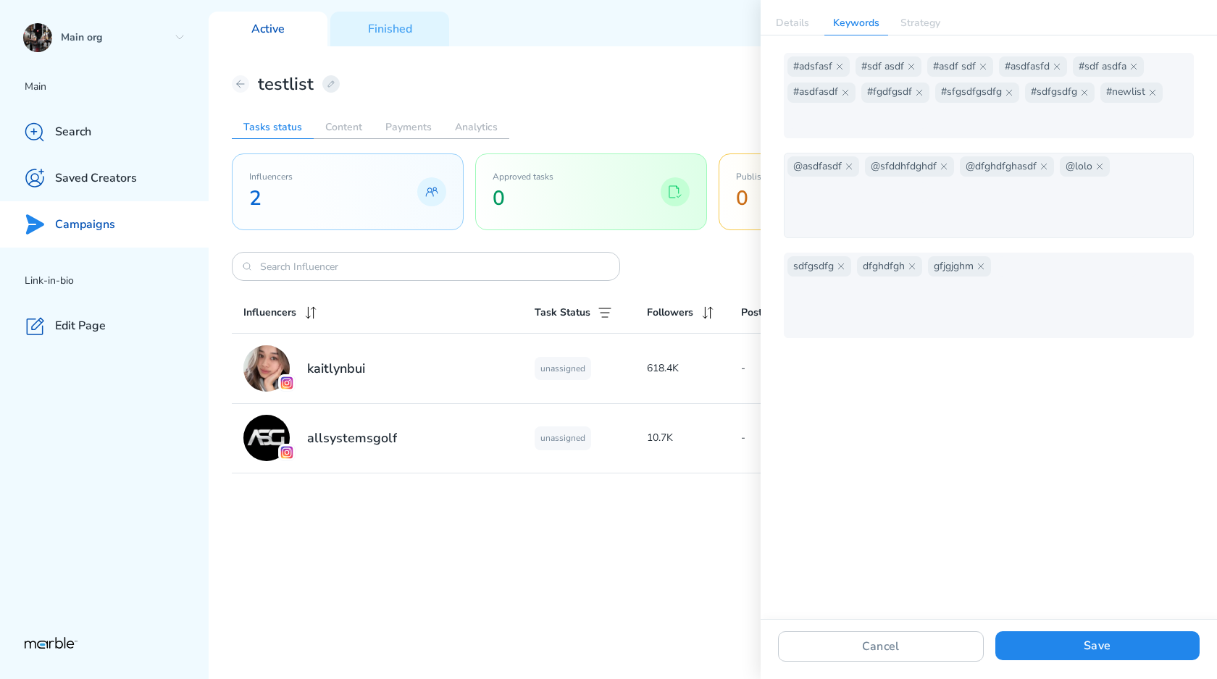
click at [1123, 162] on div "@asdfasdf @sfddhfdghdf @dfghdfghasdf @lolo" at bounding box center [988, 195] width 403 height 78
click at [1117, 162] on div "@asdfasdf @sfddhfdghdf @dfghdfghasdf @lolo" at bounding box center [988, 195] width 403 height 78
click at [875, 186] on input "text" at bounding box center [857, 192] width 140 height 20
type input "@lololo"
click at [1092, 639] on button "Save" at bounding box center [1097, 646] width 204 height 29
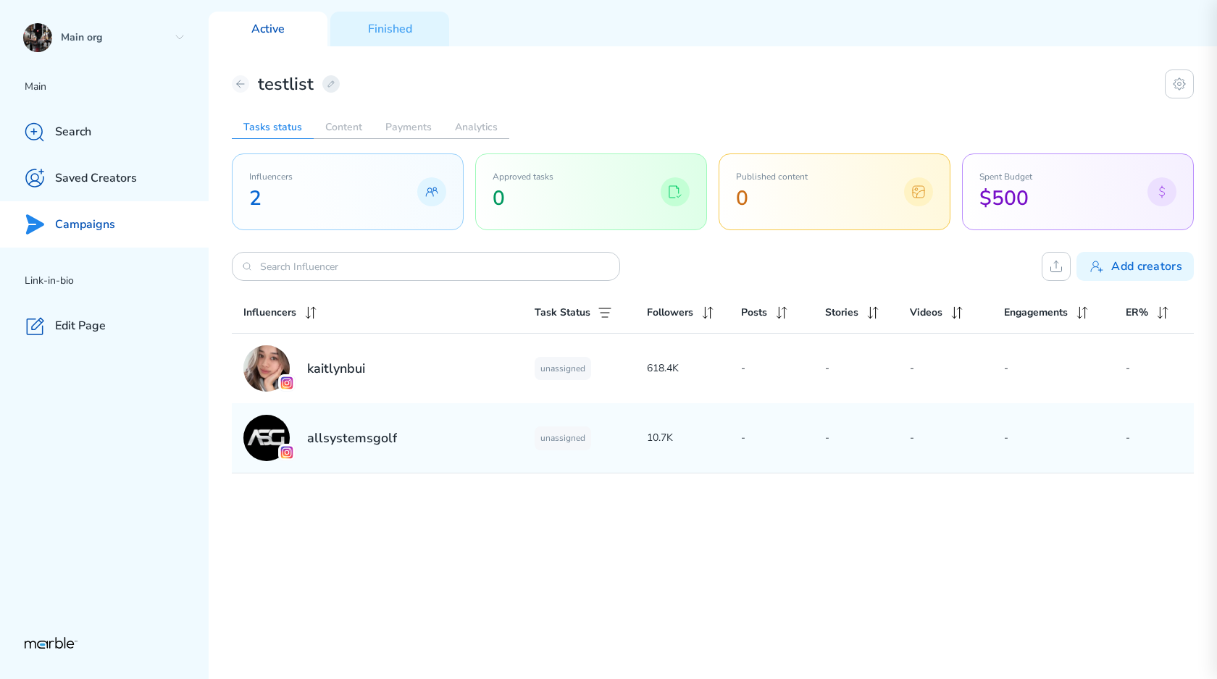
click at [442, 448] on div "allsystemsgolf" at bounding box center [388, 438] width 291 height 46
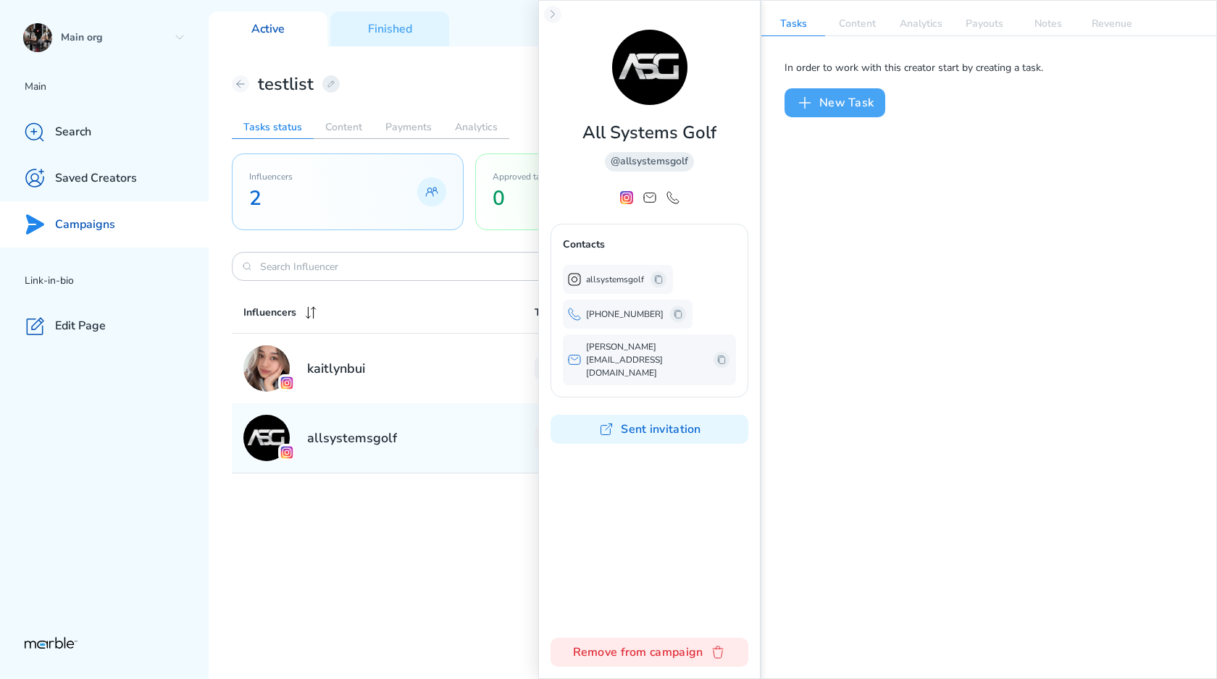
click at [849, 114] on button "New Task" at bounding box center [834, 102] width 101 height 29
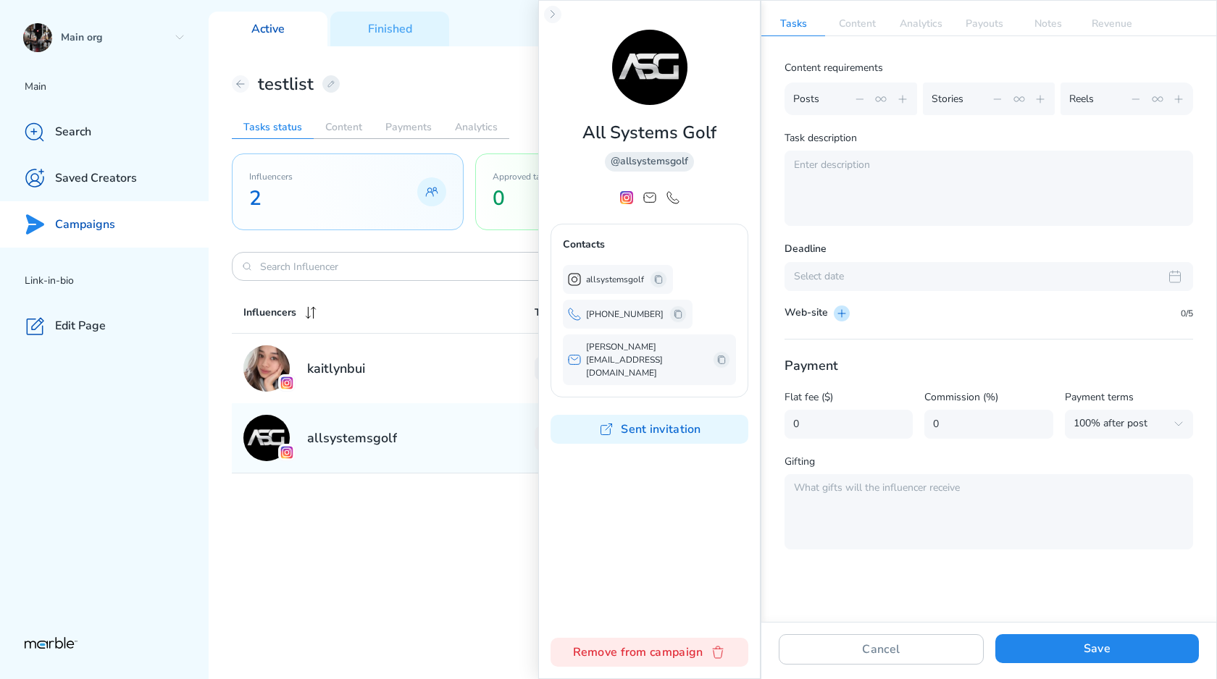
click at [847, 312] on button at bounding box center [842, 314] width 16 height 16
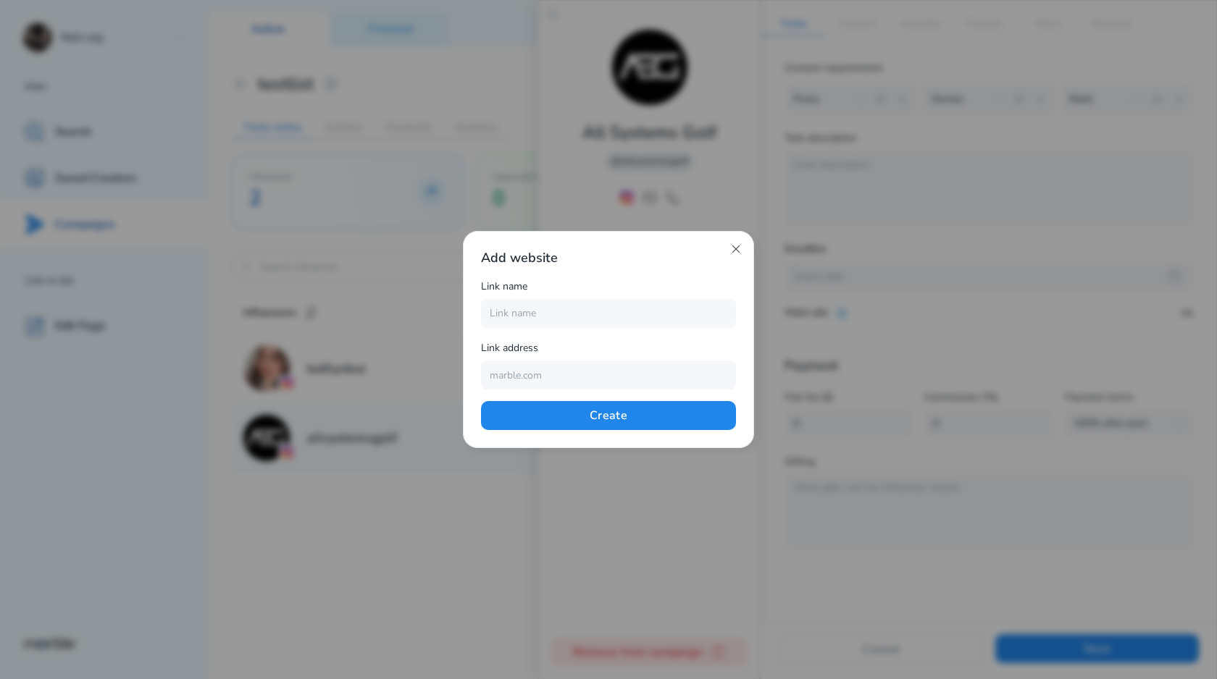
click at [736, 246] on icon at bounding box center [736, 249] width 12 height 12
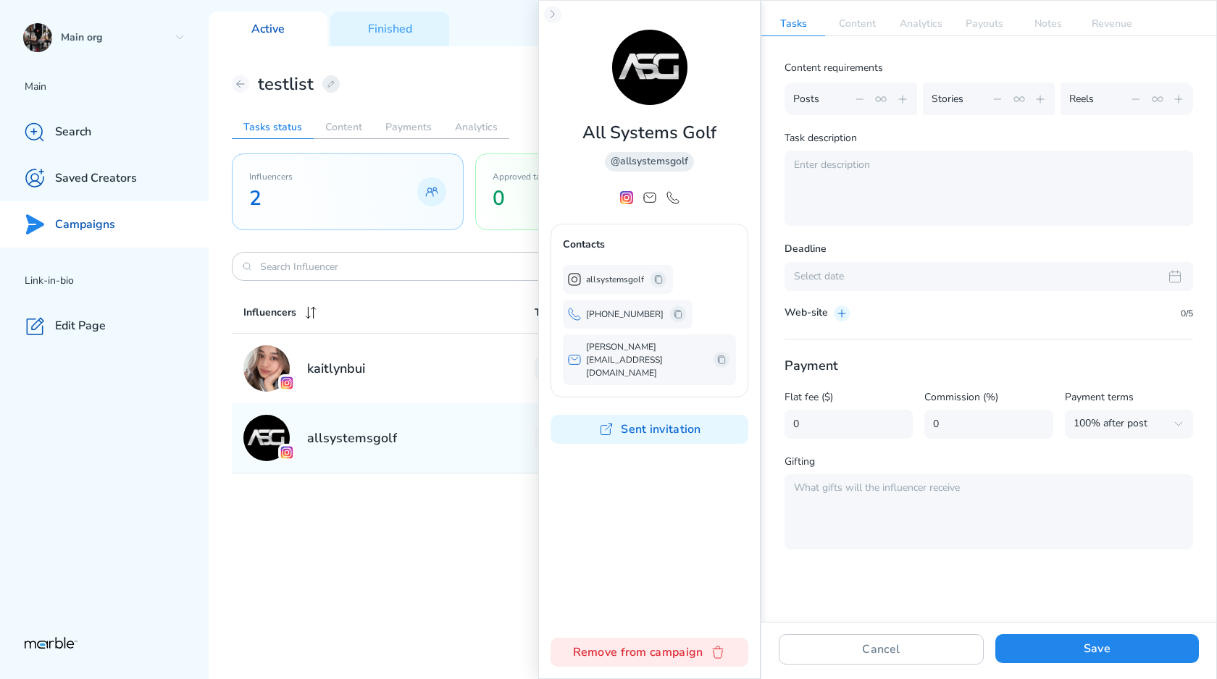
click at [934, 313] on div "Web-site 0/5" at bounding box center [988, 314] width 408 height 16
click at [555, 17] on icon at bounding box center [553, 15] width 12 height 12
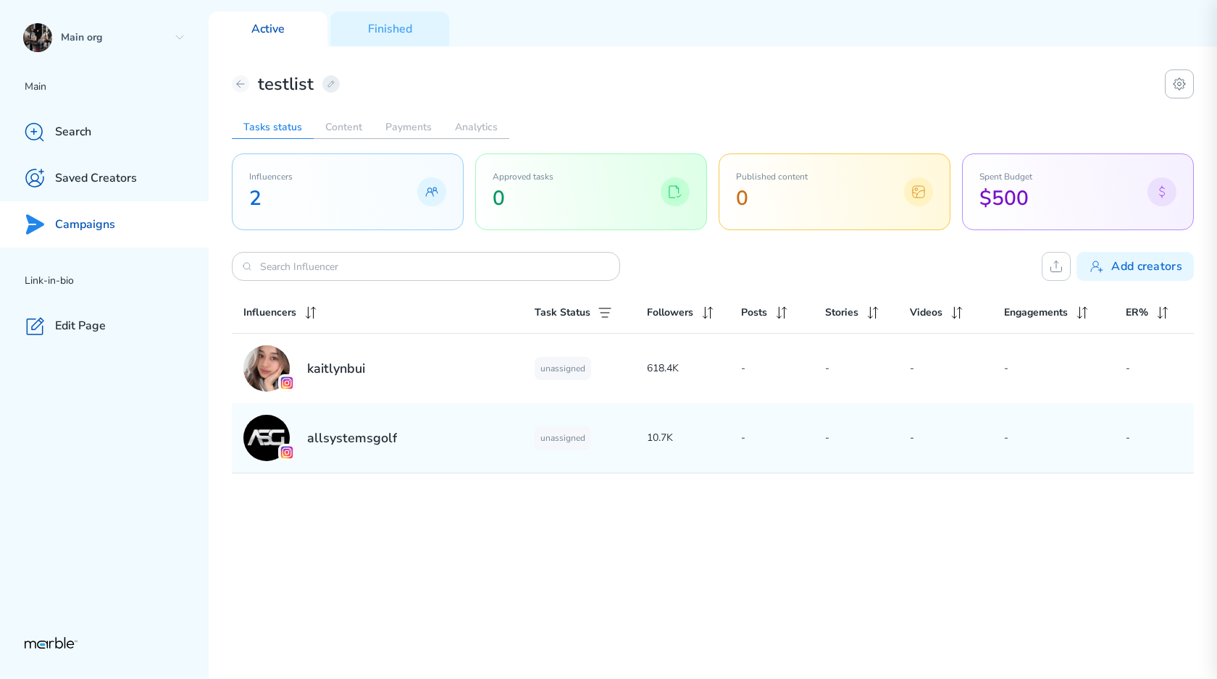
click at [1183, 87] on icon at bounding box center [1178, 83] width 17 height 17
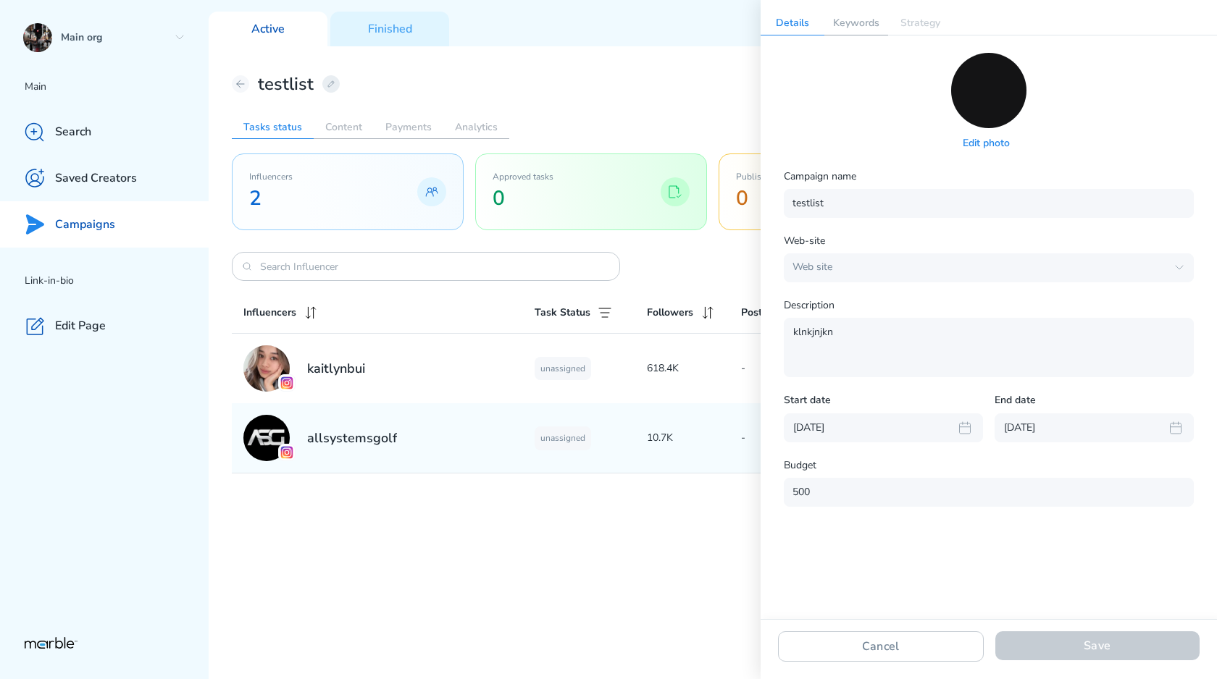
click at [867, 21] on p "Keywords" at bounding box center [856, 23] width 64 height 23
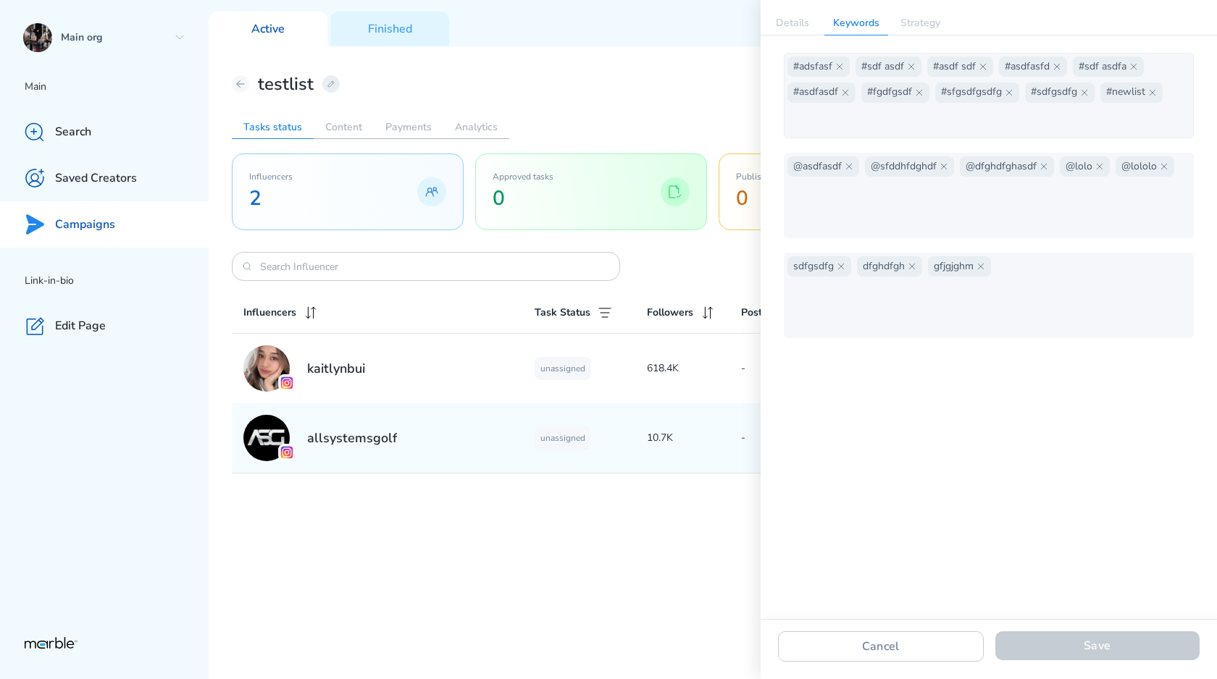
click at [871, 118] on input "text" at bounding box center [857, 119] width 140 height 20
click at [731, 66] on div "testlist Tasks status Content Payments Analytics Influencers 2 Approved tasks 0…" at bounding box center [713, 362] width 1008 height 633
click at [860, 634] on button "Cancel" at bounding box center [881, 647] width 206 height 30
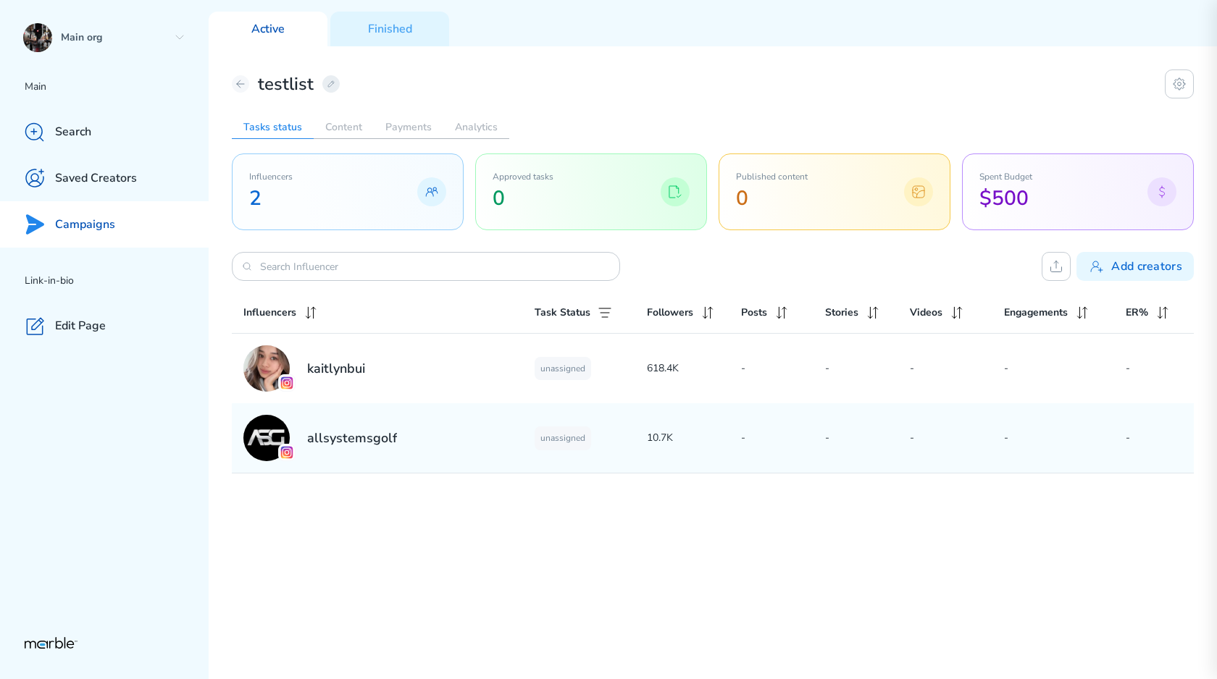
click at [715, 460] on div "allsystemsgolf unassigned 10.7K - - - - -" at bounding box center [713, 438] width 962 height 70
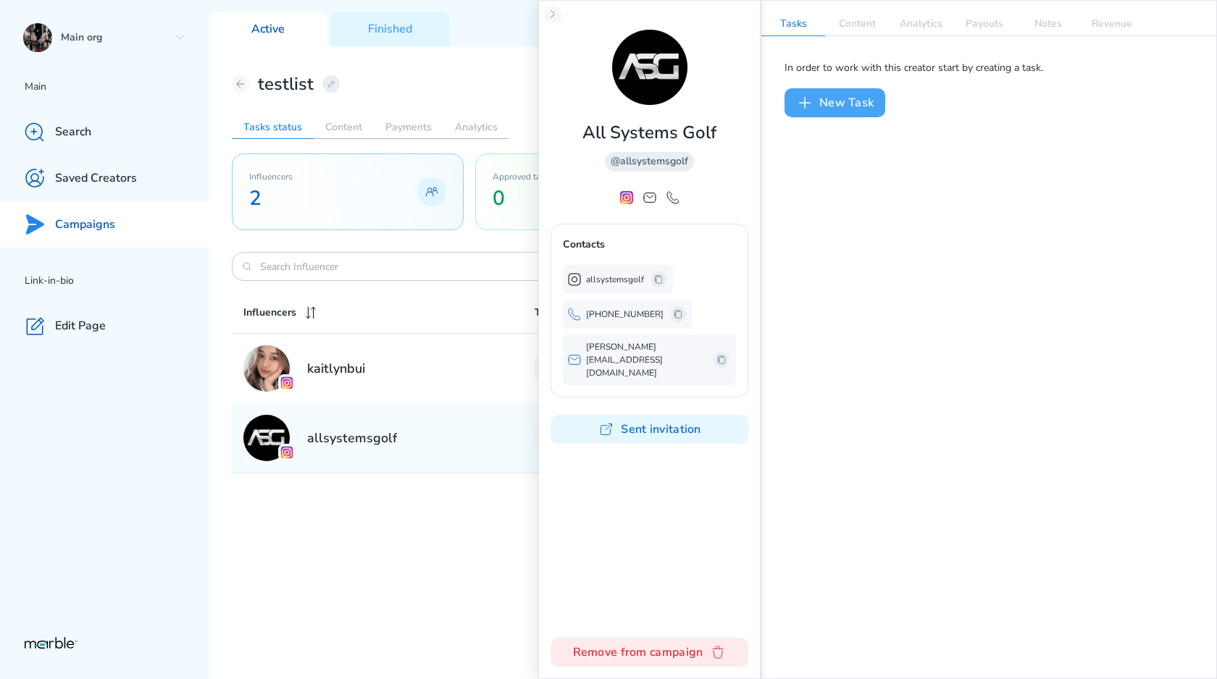
click at [831, 115] on button "New Task" at bounding box center [834, 102] width 101 height 29
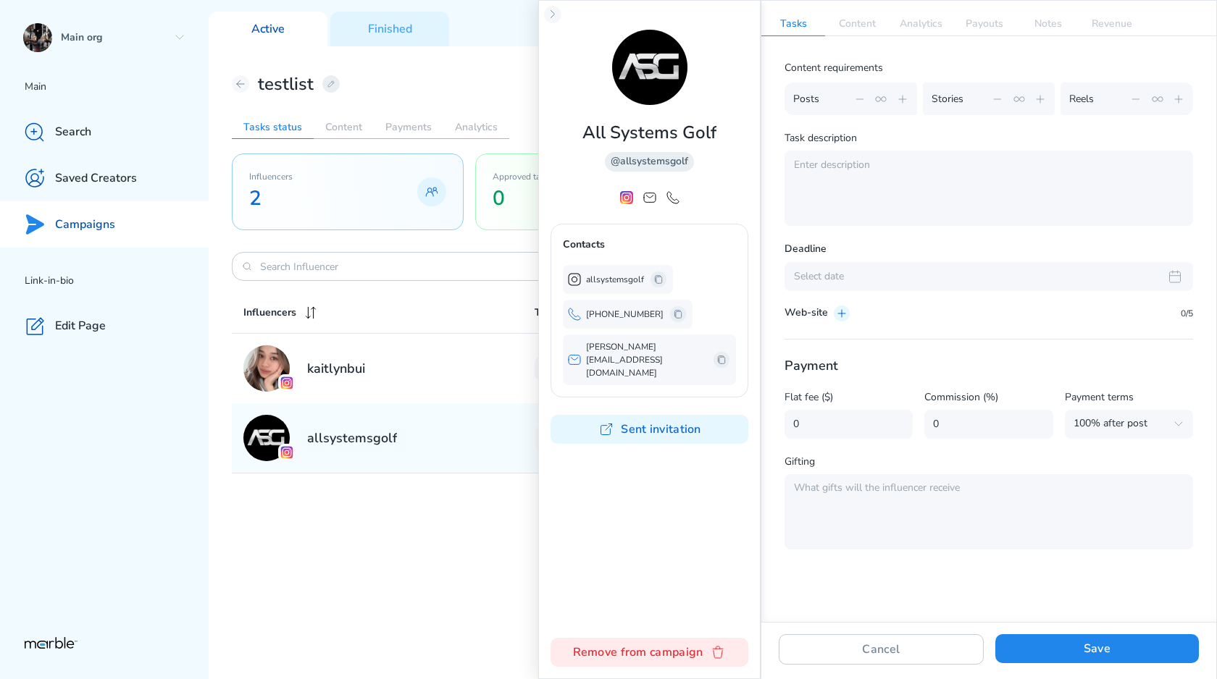
click at [1079, 664] on div "Cancel Save" at bounding box center [988, 652] width 455 height 60
click at [1079, 650] on button "Save" at bounding box center [1097, 648] width 204 height 29
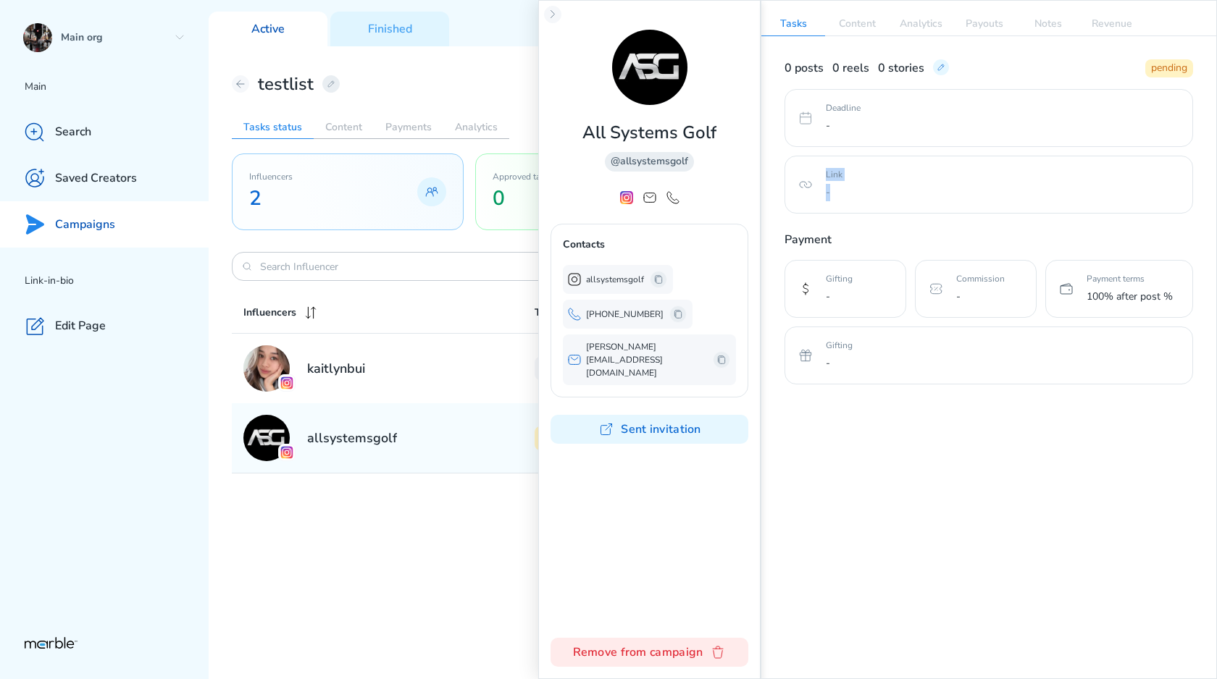
drag, startPoint x: 835, startPoint y: 190, endPoint x: 808, endPoint y: 186, distance: 27.1
click at [808, 186] on div "Link -" at bounding box center [988, 185] width 408 height 58
click at [830, 190] on p "-" at bounding box center [1003, 192] width 355 height 17
click at [805, 177] on icon at bounding box center [805, 184] width 17 height 17
click at [828, 201] on p "-" at bounding box center [1003, 192] width 355 height 17
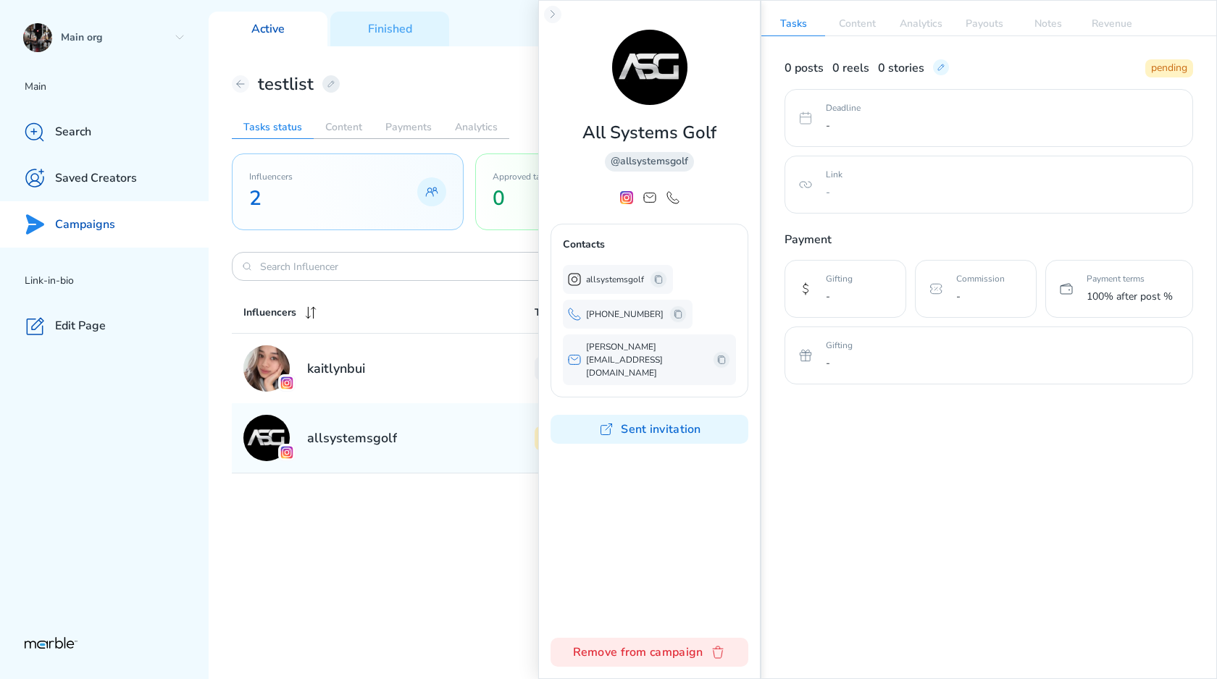
click at [839, 199] on p "-" at bounding box center [1003, 192] width 355 height 17
click at [940, 70] on icon at bounding box center [941, 68] width 12 height 12
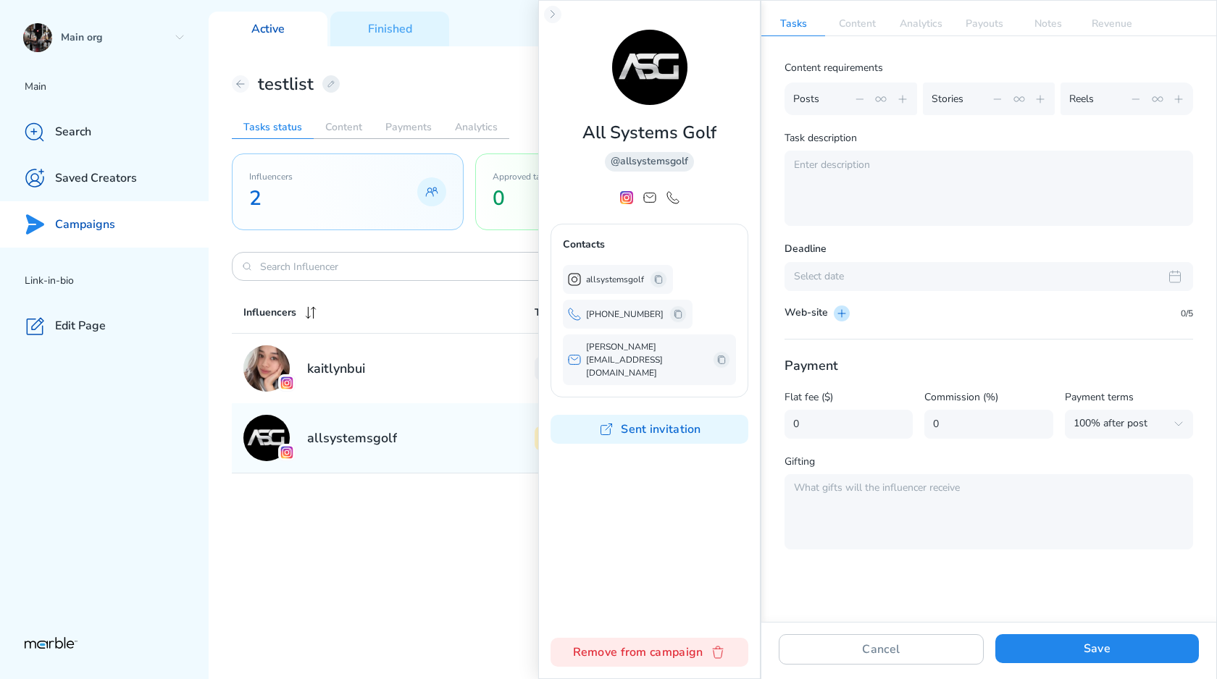
click at [837, 314] on icon at bounding box center [842, 314] width 12 height 12
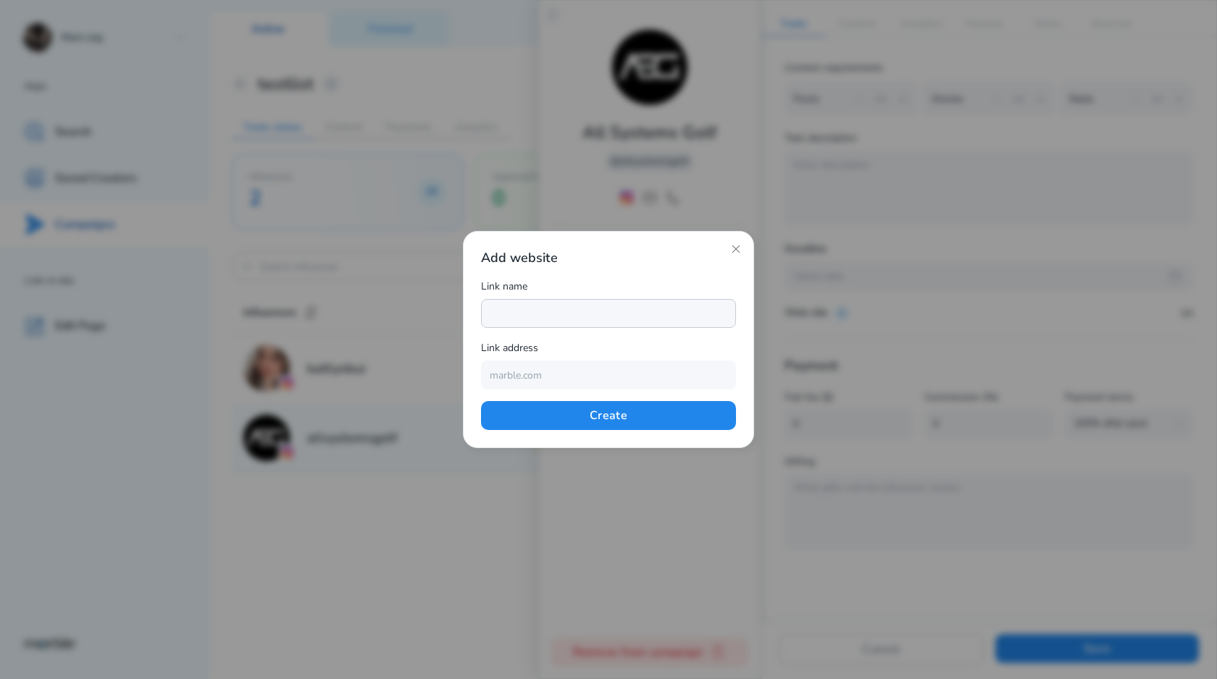
click at [569, 320] on input "text" at bounding box center [608, 313] width 255 height 29
click at [647, 276] on div "Add website Link name Link address Create" at bounding box center [608, 339] width 255 height 181
click at [593, 314] on input "text" at bounding box center [608, 313] width 255 height 29
click at [666, 267] on div "Add website Link name Link address Create" at bounding box center [608, 339] width 255 height 181
click at [731, 252] on icon at bounding box center [736, 249] width 12 height 12
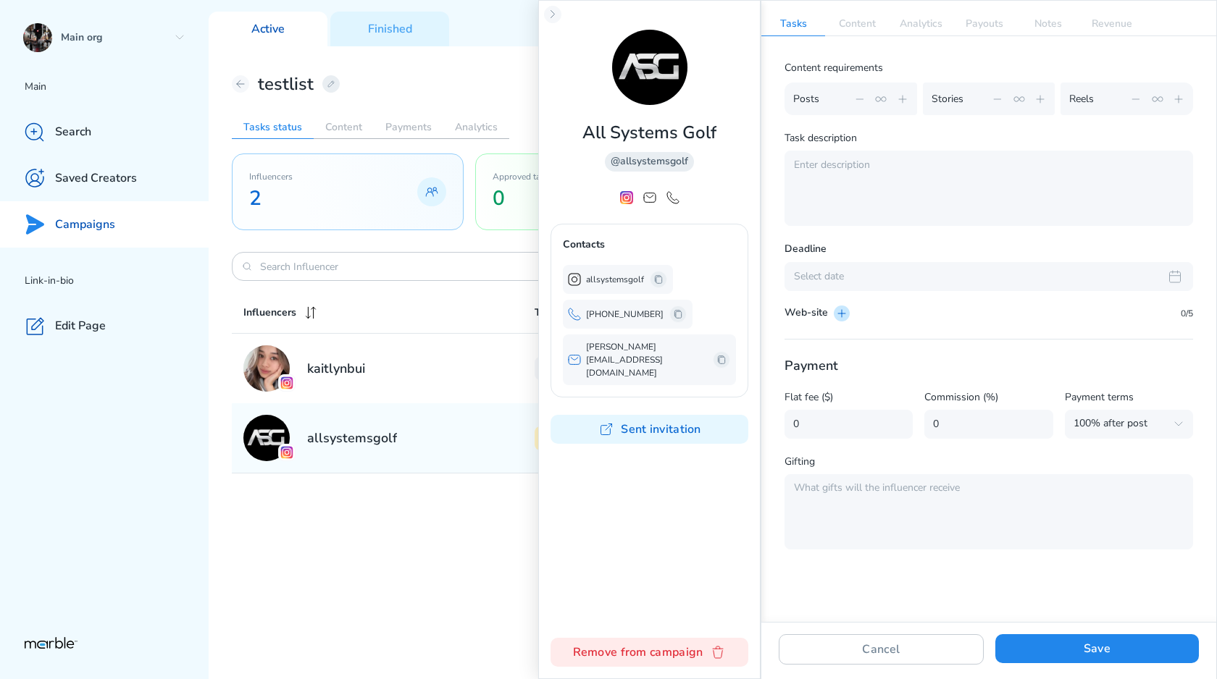
click at [843, 314] on icon at bounding box center [842, 314] width 12 height 12
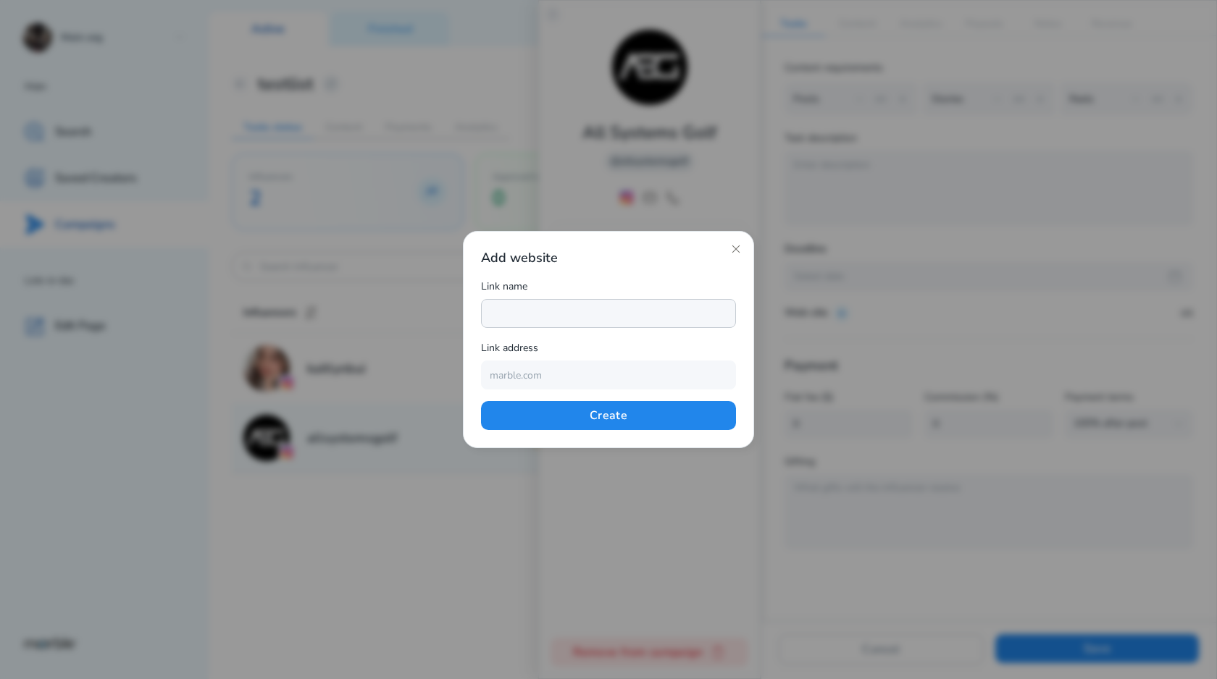
click at [629, 308] on input "text" at bounding box center [608, 313] width 255 height 29
click at [733, 244] on icon at bounding box center [736, 249] width 12 height 12
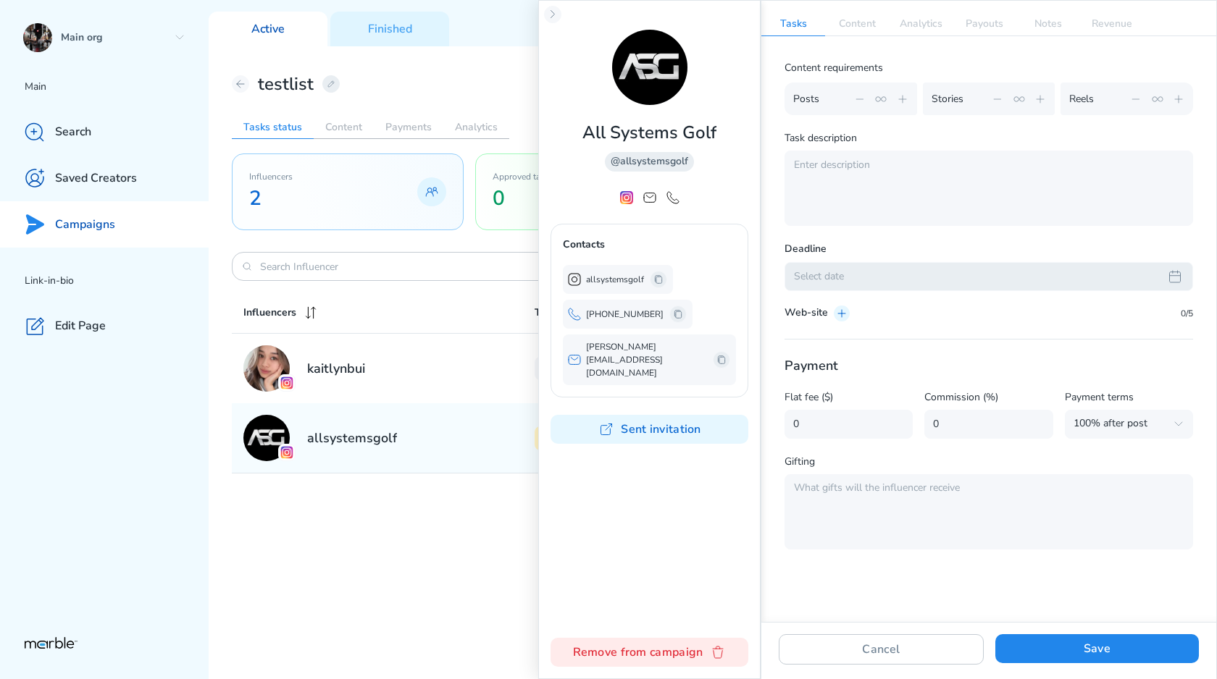
click at [863, 266] on div "Select date" at bounding box center [988, 276] width 408 height 29
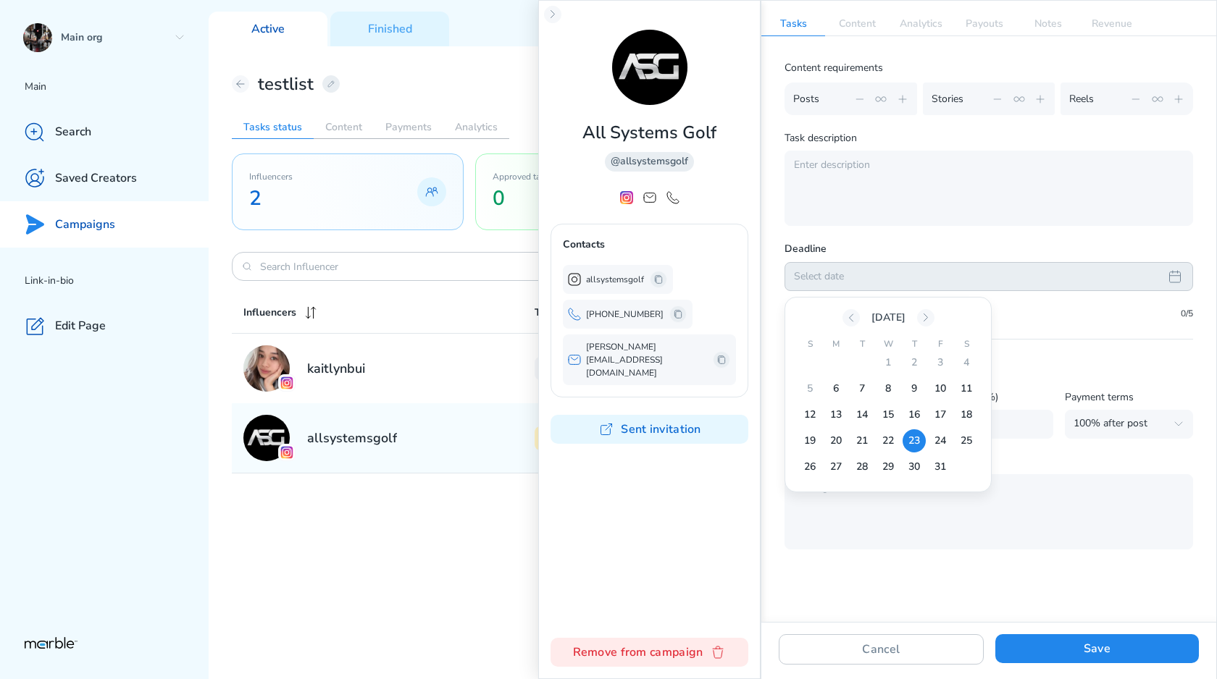
click at [918, 440] on div "23" at bounding box center [913, 440] width 23 height 23
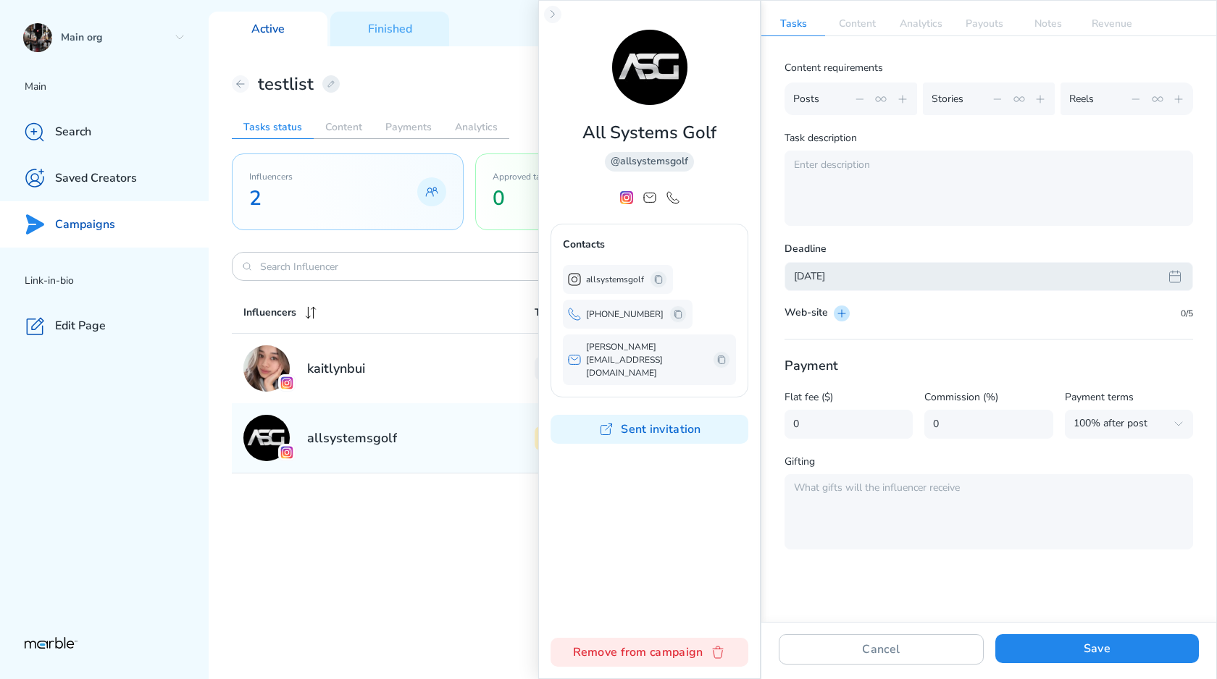
click at [844, 313] on icon at bounding box center [841, 313] width 7 height 7
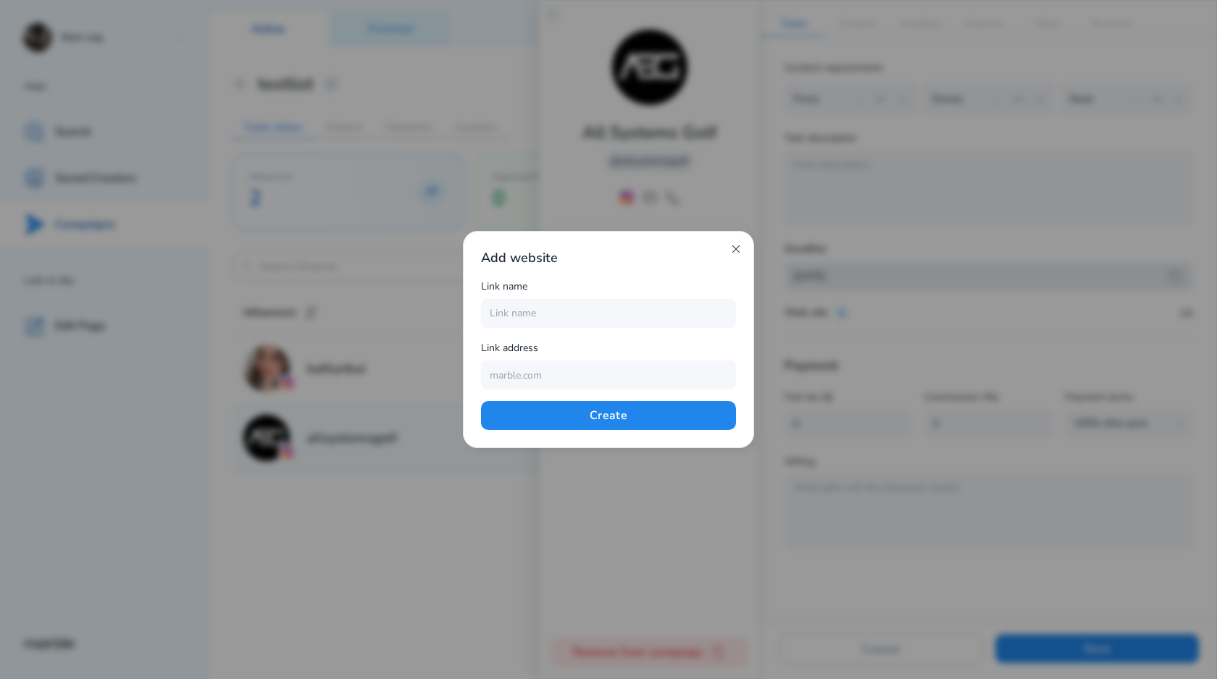
click at [740, 250] on icon at bounding box center [736, 249] width 12 height 12
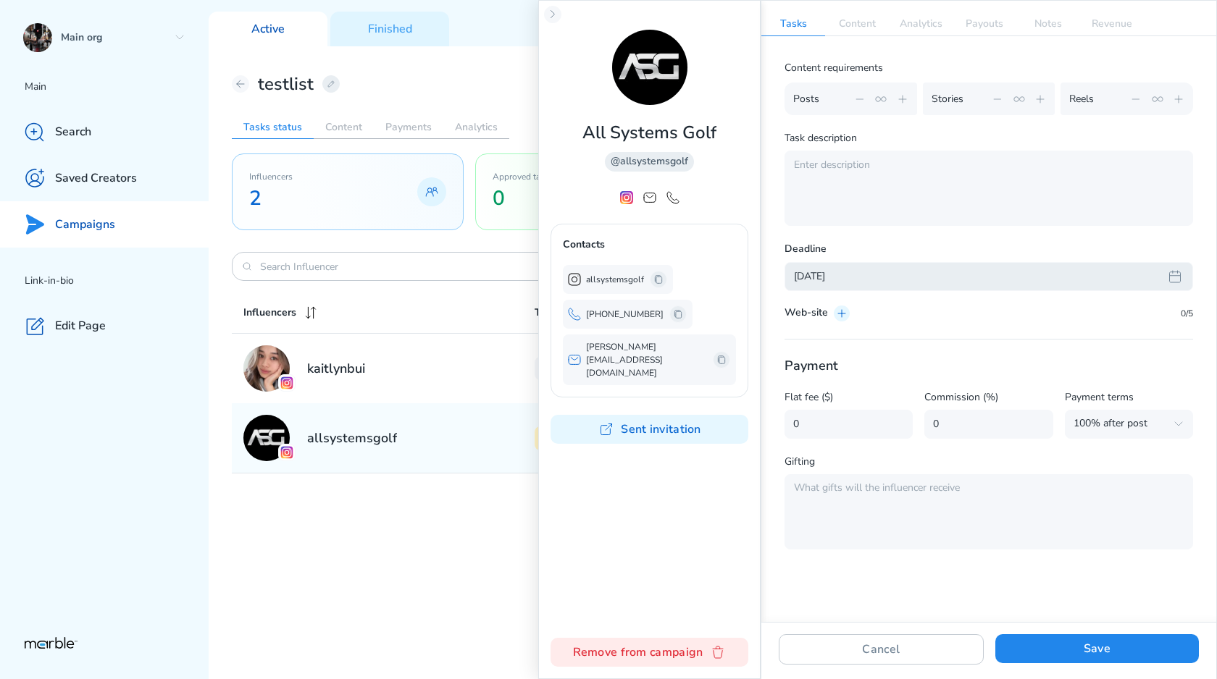
click at [892, 280] on div "Oct 23, 2025" at bounding box center [976, 276] width 365 height 14
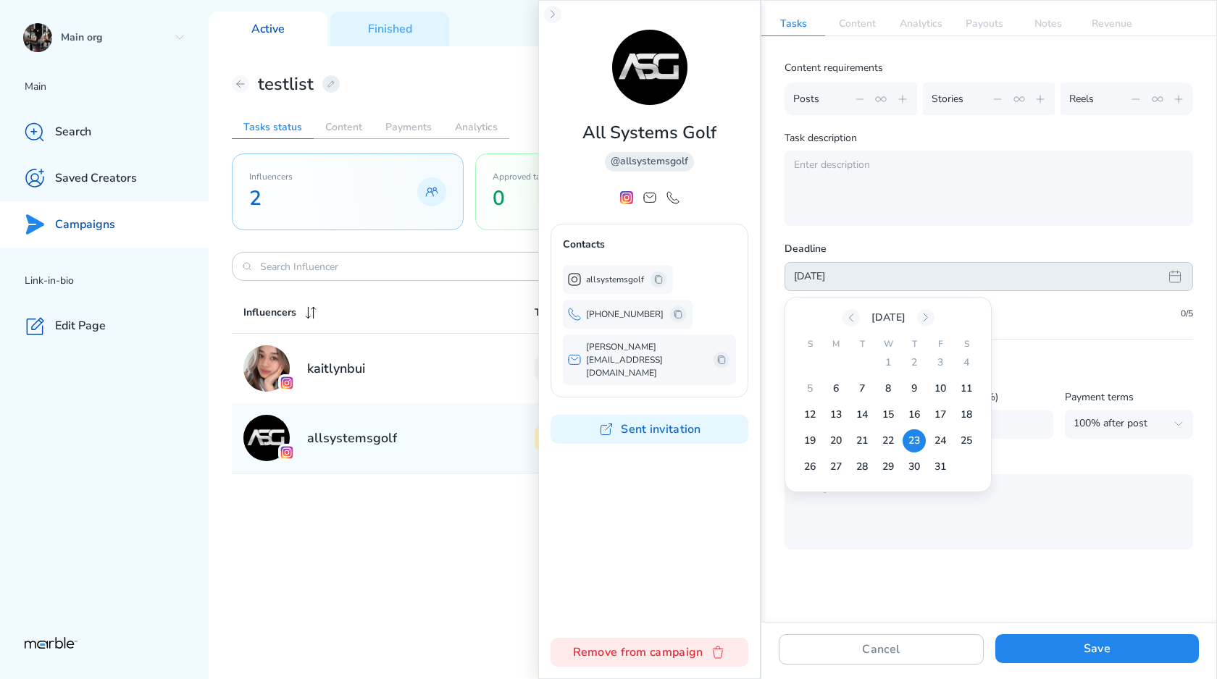
click at [913, 444] on div "23" at bounding box center [913, 440] width 23 height 23
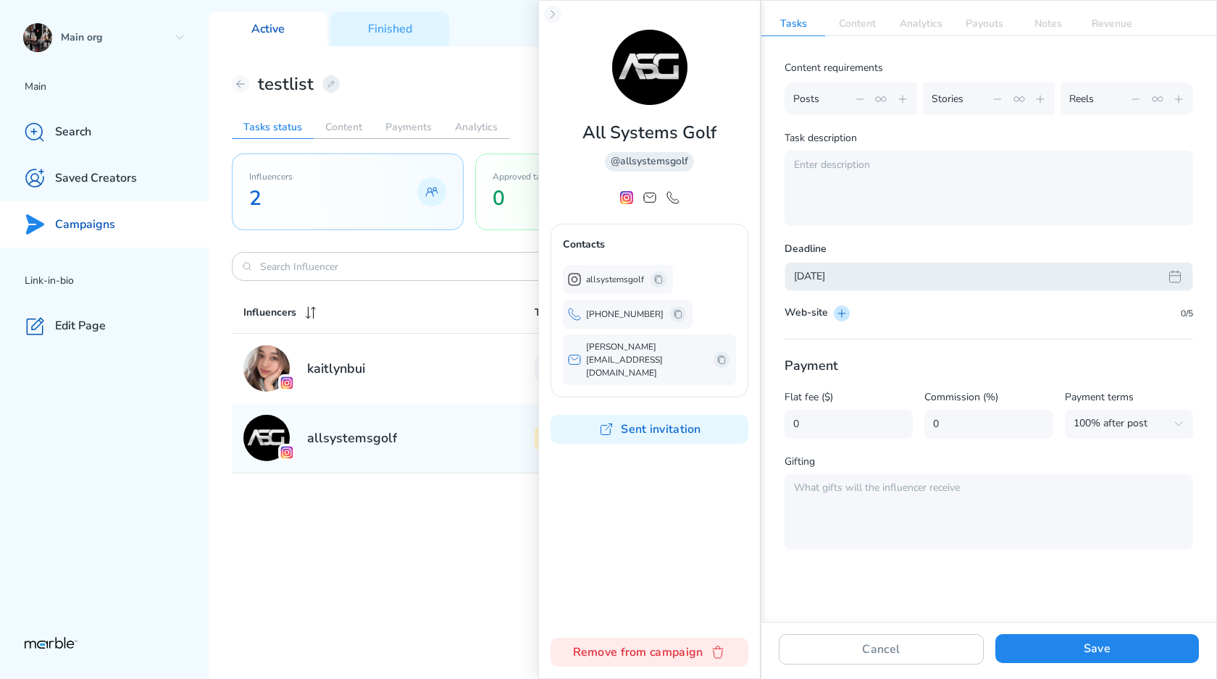
click at [840, 314] on icon at bounding box center [841, 313] width 7 height 7
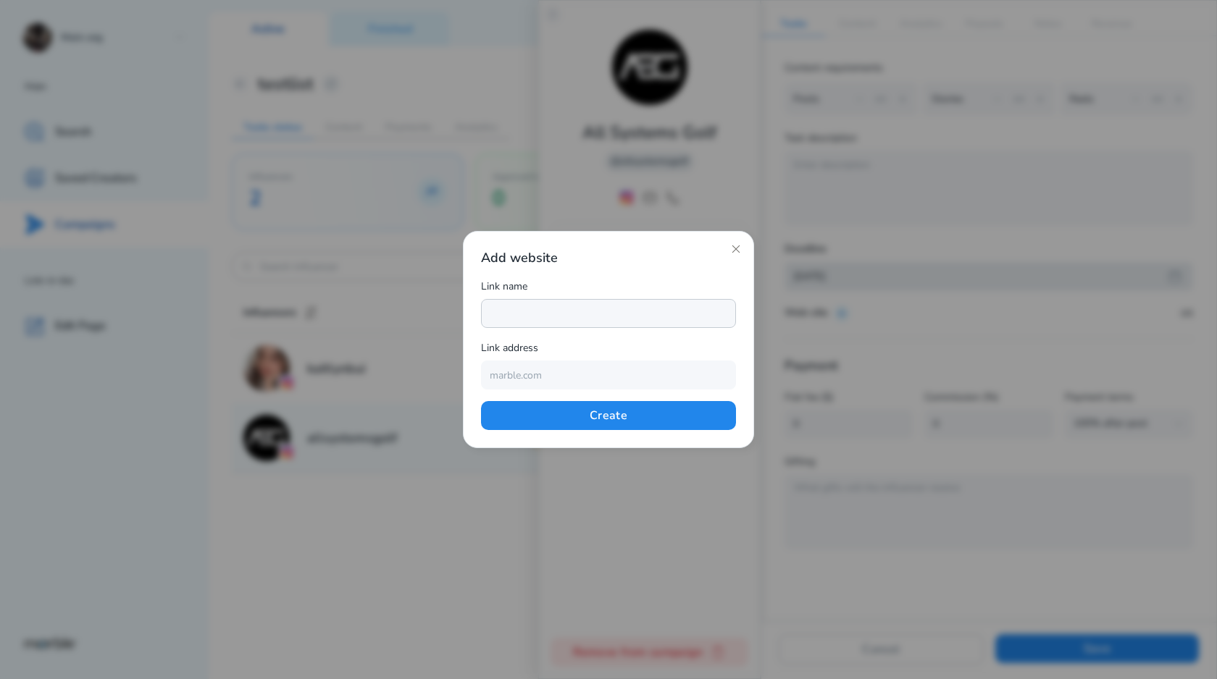
click at [555, 327] on input "text" at bounding box center [608, 313] width 255 height 29
type input "testyouri"
click at [528, 369] on input "text" at bounding box center [608, 375] width 255 height 29
type input "l"
type input "lnk.bio/ninadobrev"
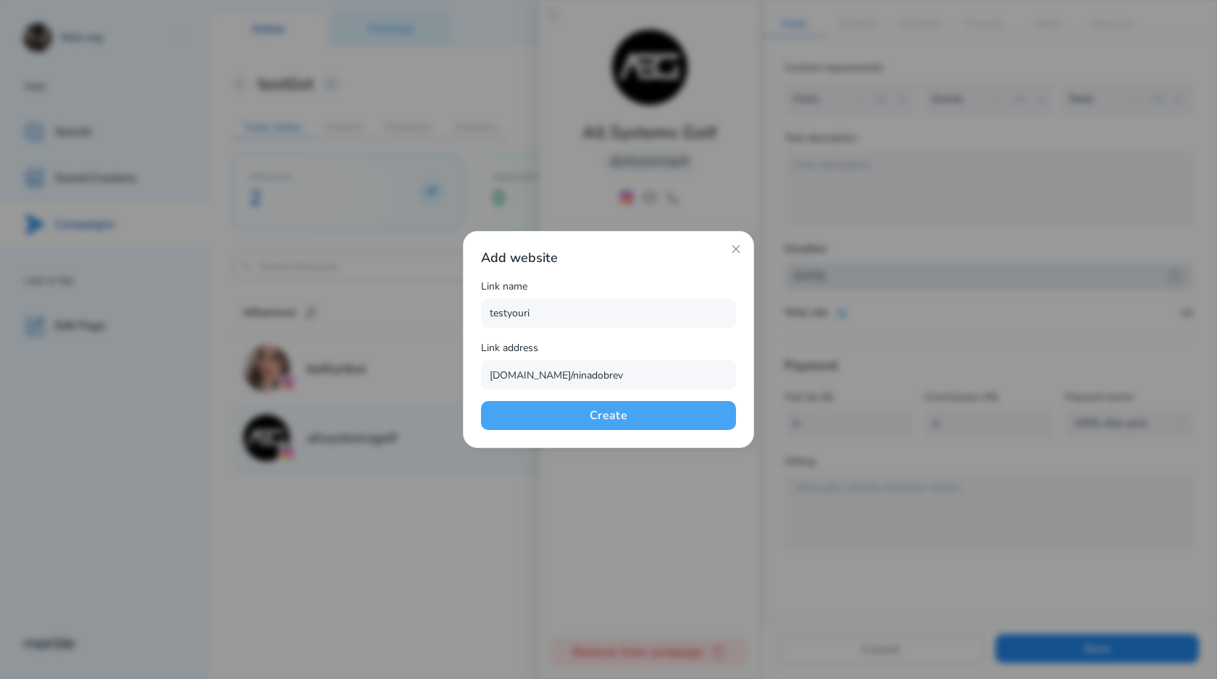
click at [633, 416] on button "Create" at bounding box center [608, 415] width 255 height 29
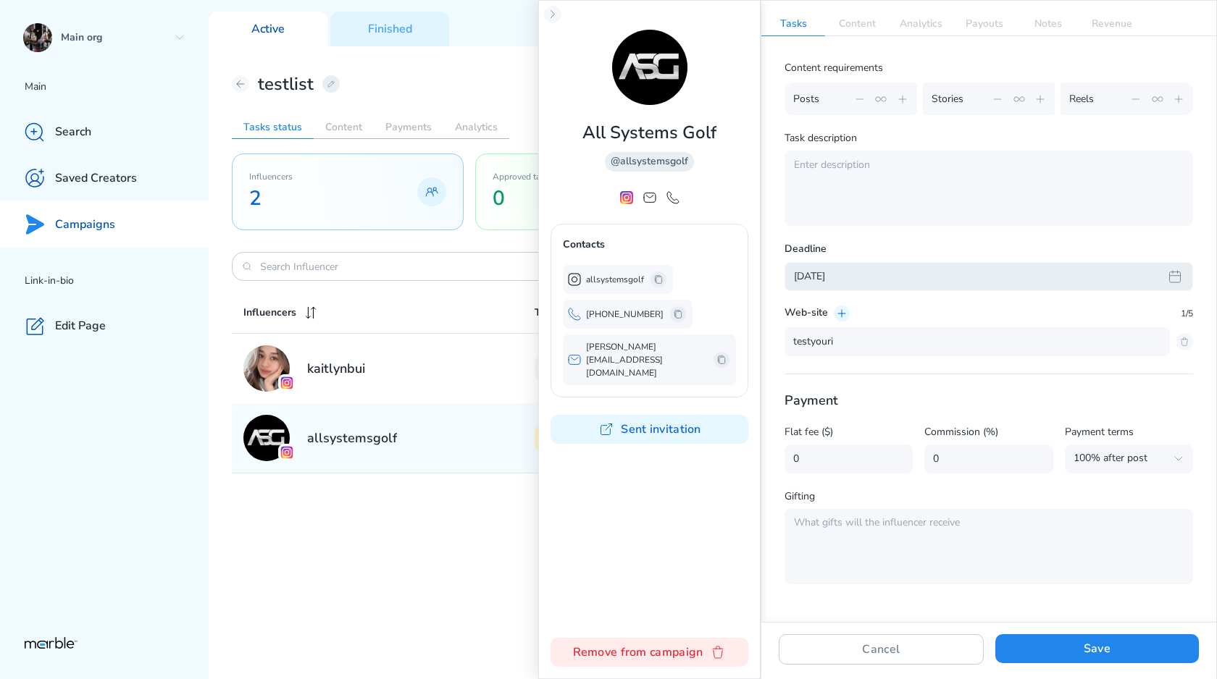
click at [876, 342] on p "testyouri" at bounding box center [977, 341] width 368 height 17
click at [1079, 658] on button "Save" at bounding box center [1097, 648] width 204 height 29
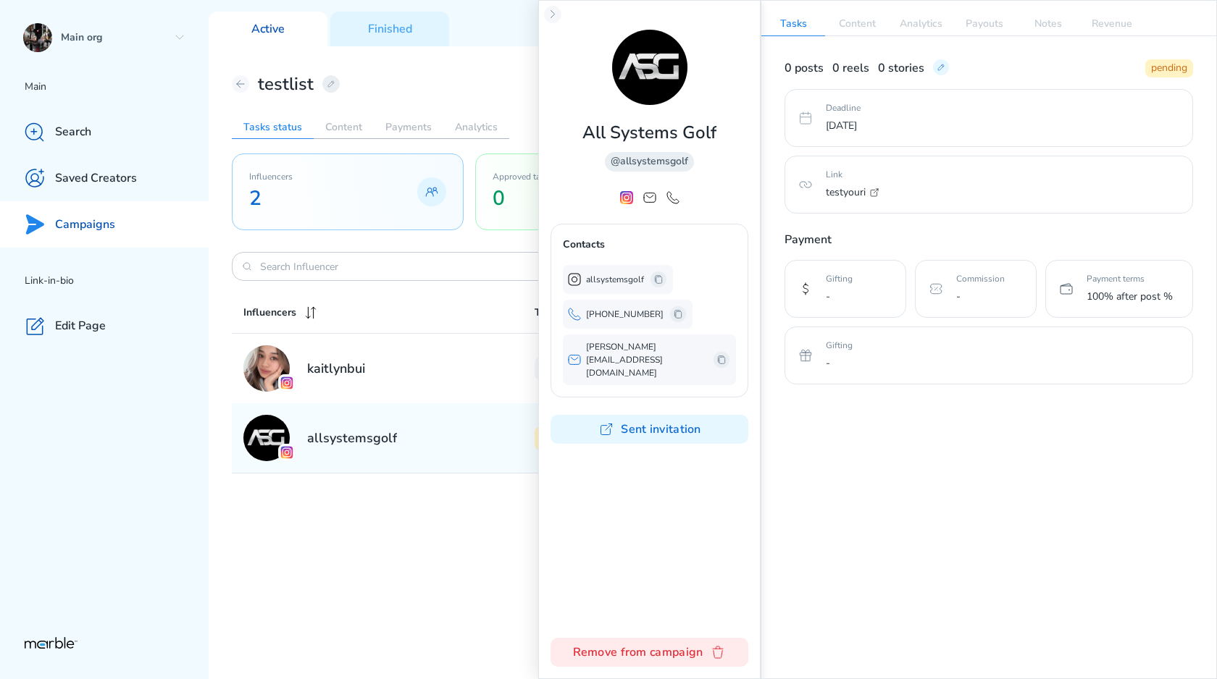
click at [874, 192] on icon at bounding box center [873, 192] width 7 height 7
click at [872, 190] on icon at bounding box center [874, 193] width 12 height 12
click at [873, 196] on icon at bounding box center [874, 193] width 12 height 12
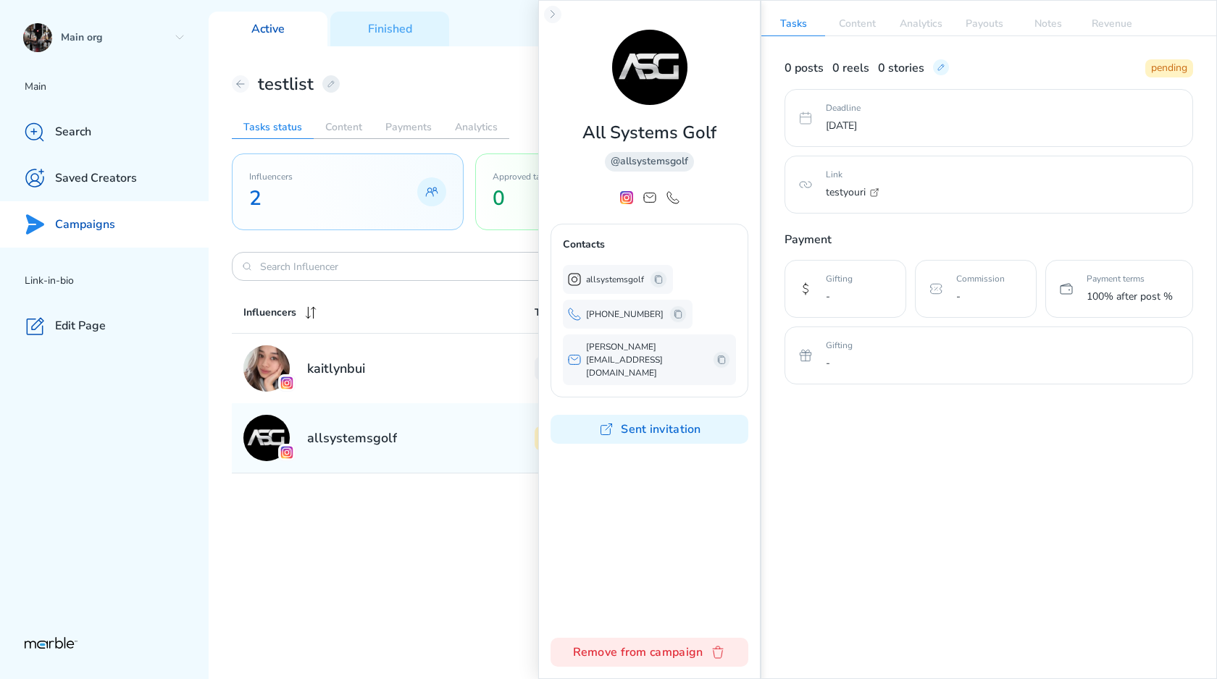
click at [873, 195] on icon at bounding box center [874, 193] width 12 height 12
click at [873, 190] on icon at bounding box center [874, 193] width 12 height 12
click at [876, 225] on div "0 posts 0 reels 0 stories pending Deadline Thu Oct 23 2025 Link testyouri Payme…" at bounding box center [988, 221] width 408 height 325
click at [876, 193] on icon at bounding box center [874, 193] width 12 height 12
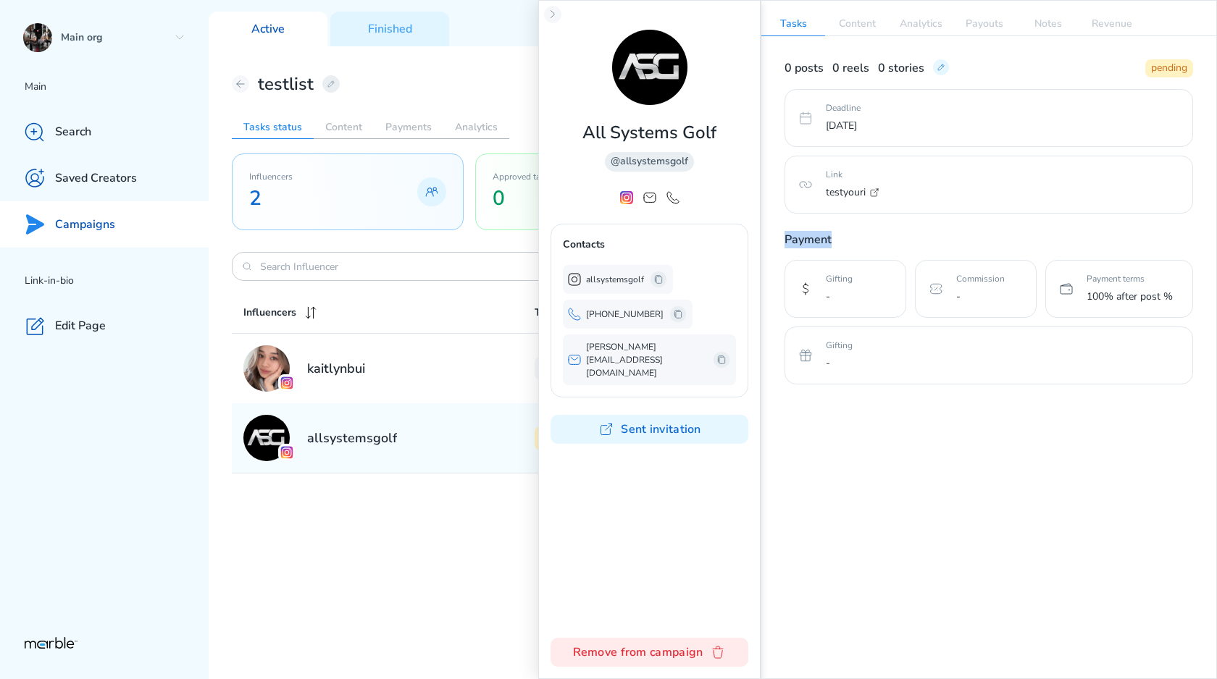
click at [877, 192] on icon at bounding box center [874, 193] width 12 height 12
click at [831, 192] on p "testyouri" at bounding box center [846, 192] width 40 height 17
click at [859, 192] on p "testyouri" at bounding box center [846, 192] width 40 height 17
click at [879, 190] on icon at bounding box center [874, 193] width 12 height 12
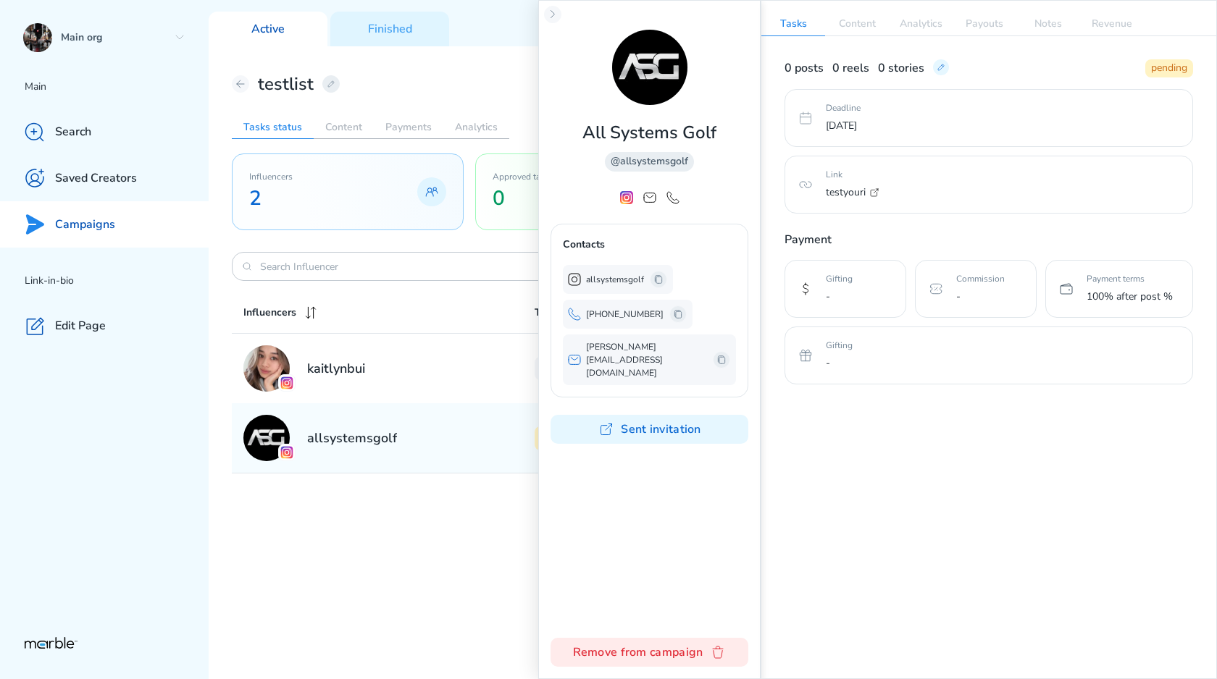
click at [868, 180] on p "Link" at bounding box center [1003, 174] width 355 height 13
click at [863, 195] on p "testyouri" at bounding box center [846, 192] width 40 height 17
click at [873, 190] on icon at bounding box center [873, 192] width 7 height 7
click at [864, 189] on p "testyouri" at bounding box center [846, 192] width 40 height 17
click at [873, 190] on icon at bounding box center [873, 192] width 7 height 7
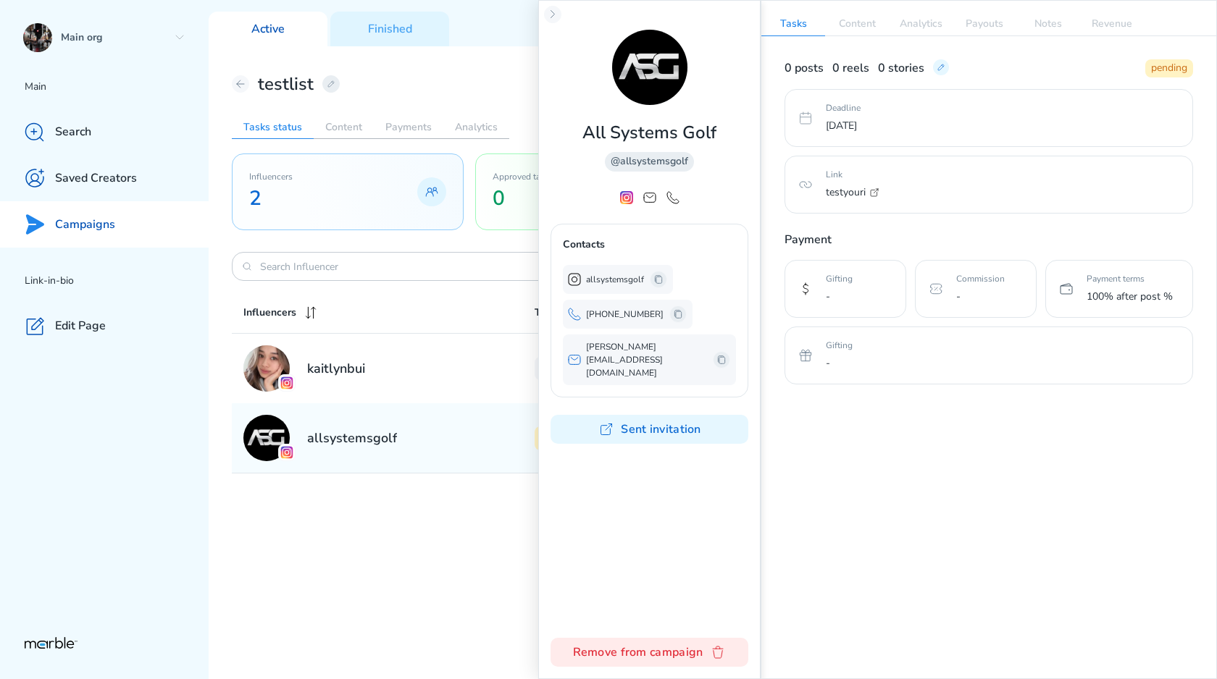
click at [862, 190] on p "testyouri" at bounding box center [846, 192] width 40 height 17
click at [940, 70] on icon at bounding box center [941, 68] width 12 height 12
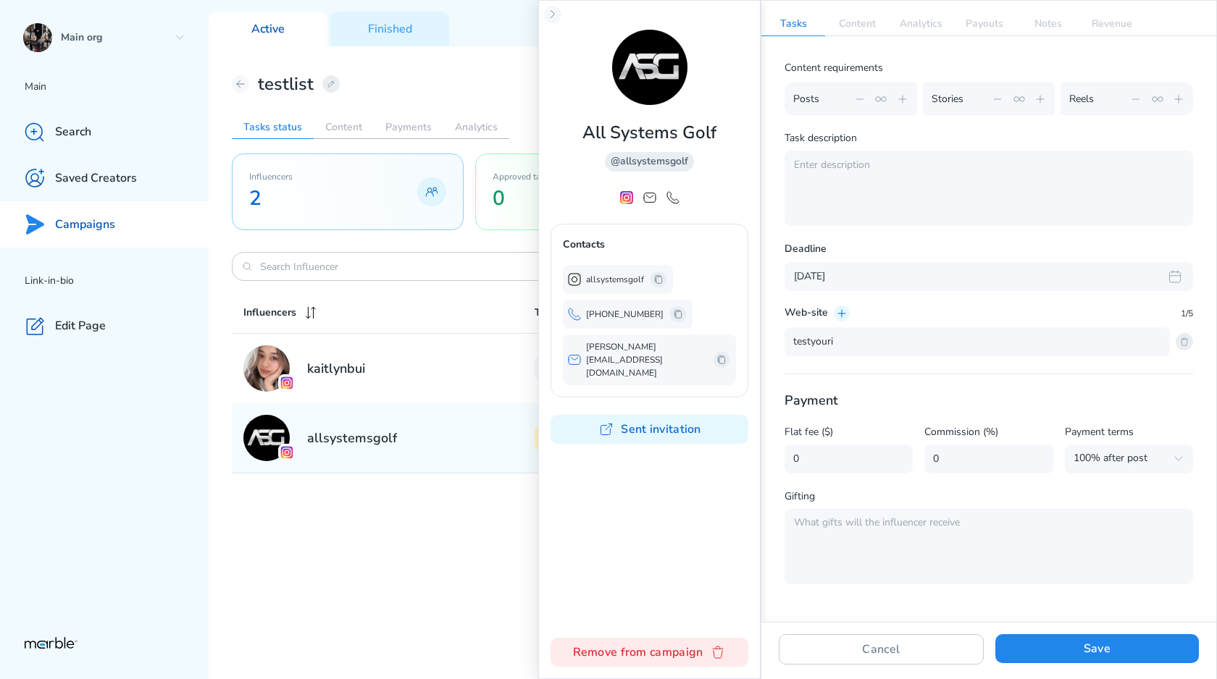
click at [1188, 341] on icon at bounding box center [1184, 342] width 12 height 12
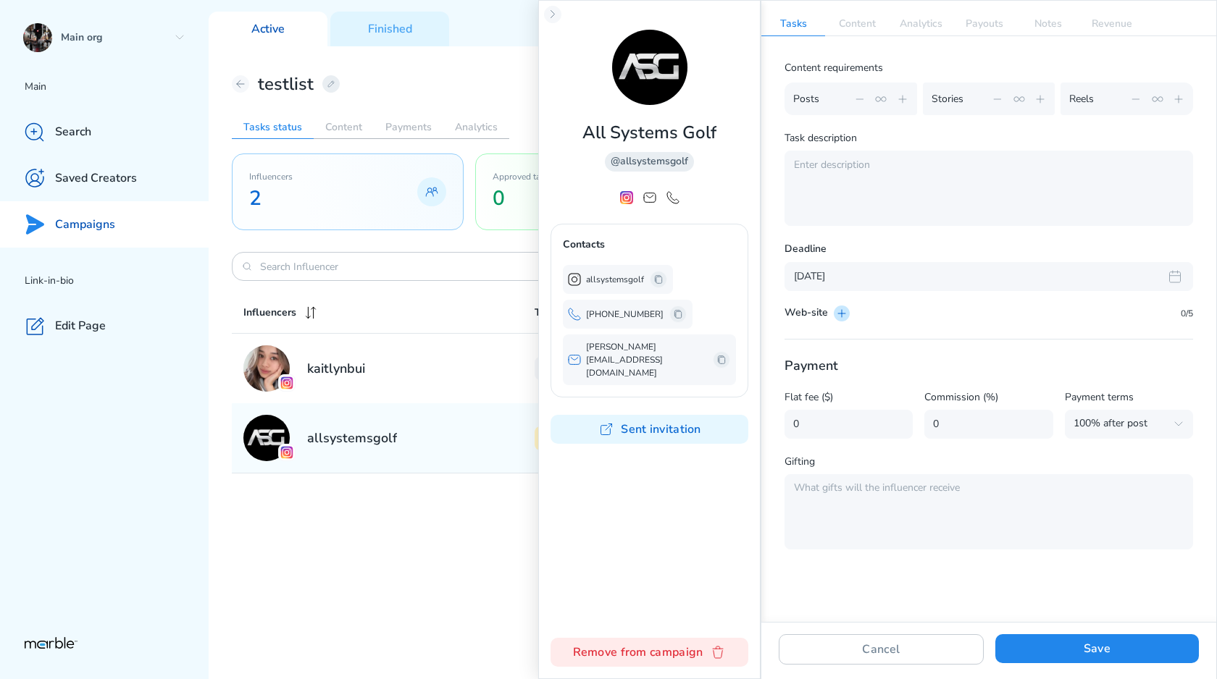
click at [838, 308] on icon at bounding box center [842, 314] width 12 height 12
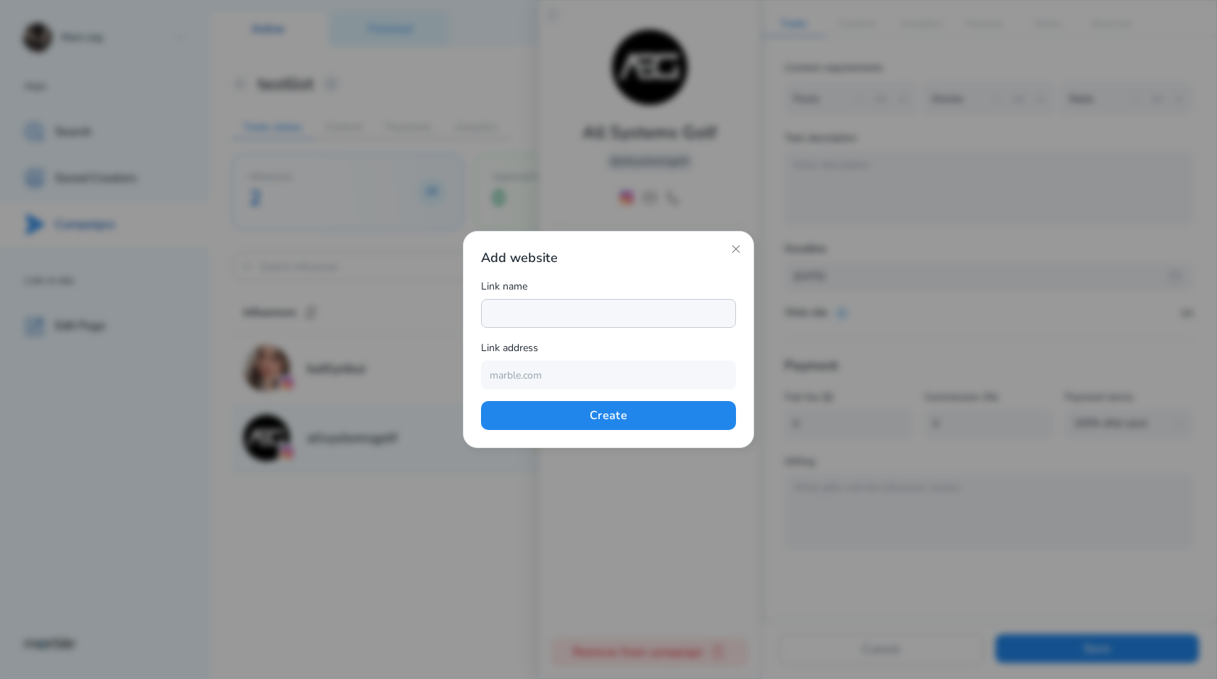
click at [646, 316] on input "text" at bounding box center [608, 313] width 255 height 29
type input "testyouri"
click at [587, 374] on input "text" at bounding box center [608, 375] width 255 height 29
type input "lnk.bio/ninadobrev"
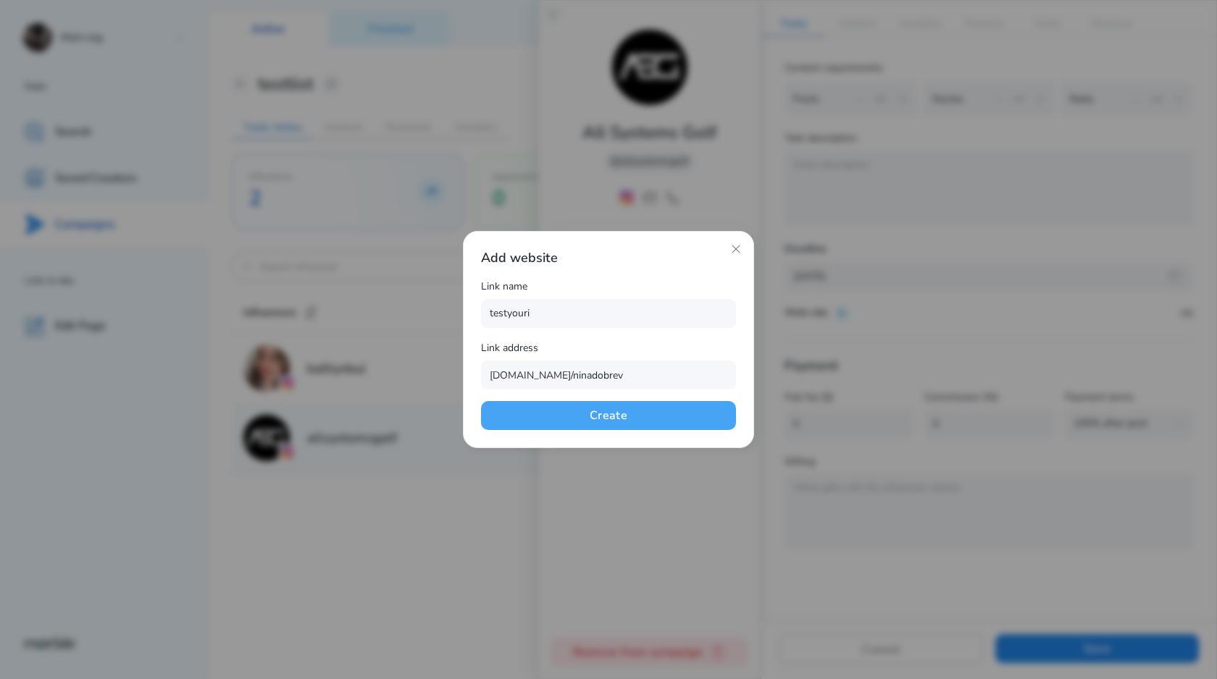
click at [608, 411] on button "Create" at bounding box center [608, 415] width 255 height 29
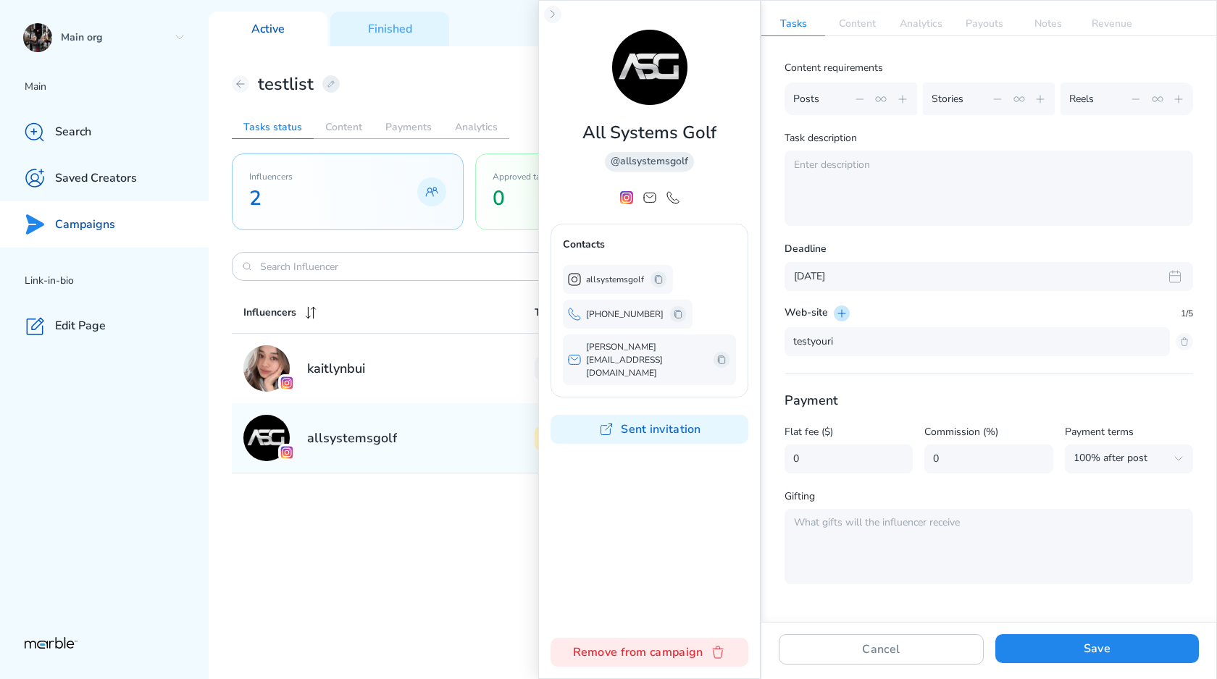
click at [843, 310] on icon at bounding box center [842, 314] width 12 height 12
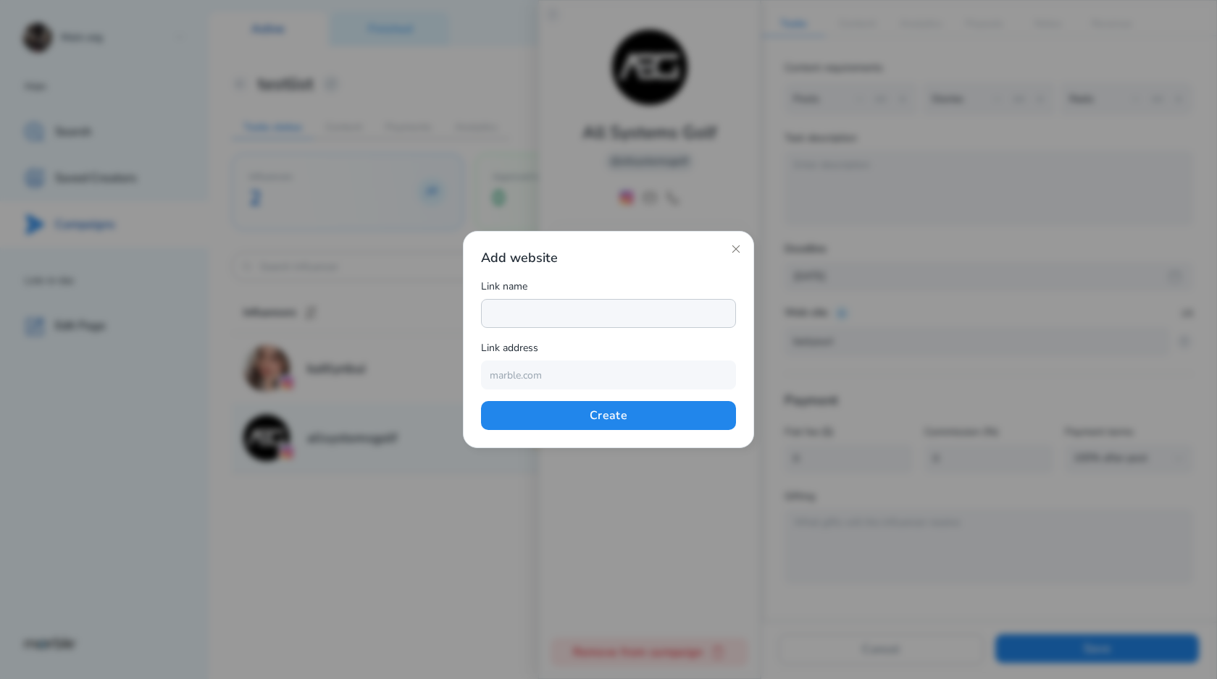
click at [626, 310] on input "text" at bounding box center [608, 313] width 255 height 29
type input "testyouri"
click at [577, 374] on input "text" at bounding box center [608, 375] width 255 height 29
type input "lnk.bio/ninadobrev"
click at [634, 314] on input "testyouri" at bounding box center [608, 313] width 255 height 29
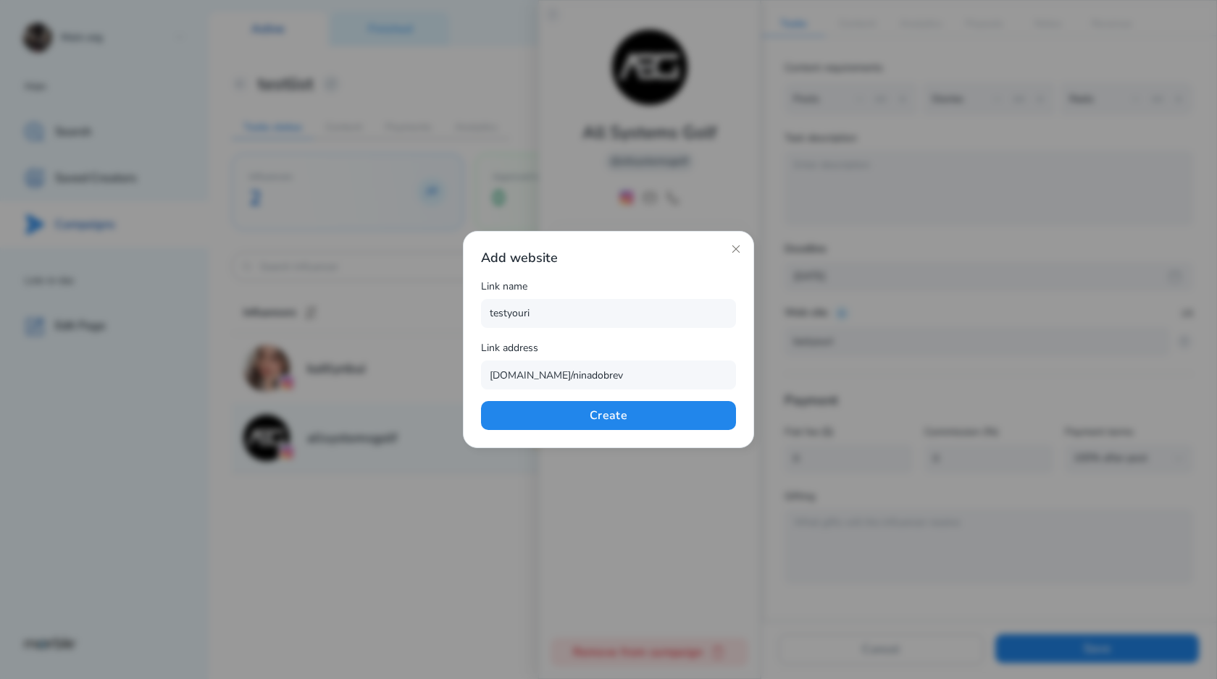
click at [597, 351] on div "Link address" at bounding box center [608, 350] width 255 height 21
click at [602, 408] on button "Create" at bounding box center [608, 415] width 255 height 29
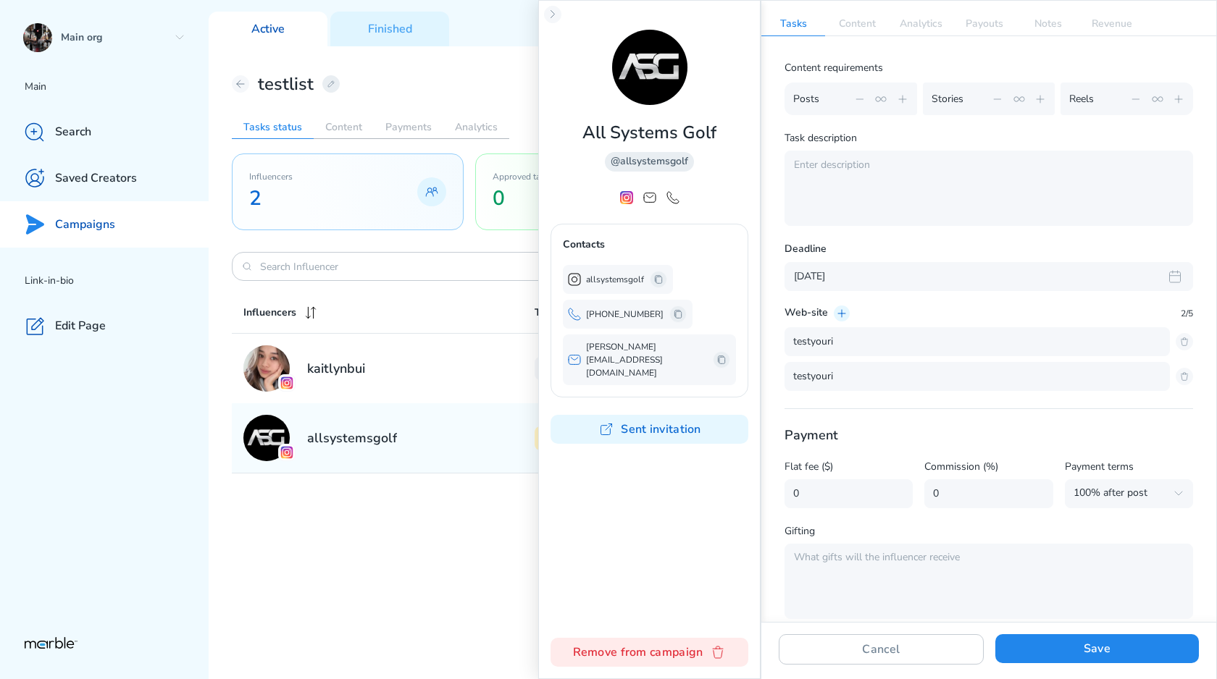
click at [830, 378] on p "testyouri" at bounding box center [977, 376] width 368 height 17
click at [849, 343] on p "testyouri" at bounding box center [977, 341] width 368 height 17
click at [833, 343] on p "testyouri" at bounding box center [977, 341] width 368 height 17
click at [845, 343] on p "testyouri" at bounding box center [977, 341] width 368 height 17
click at [833, 343] on p "testyouri" at bounding box center [977, 341] width 368 height 17
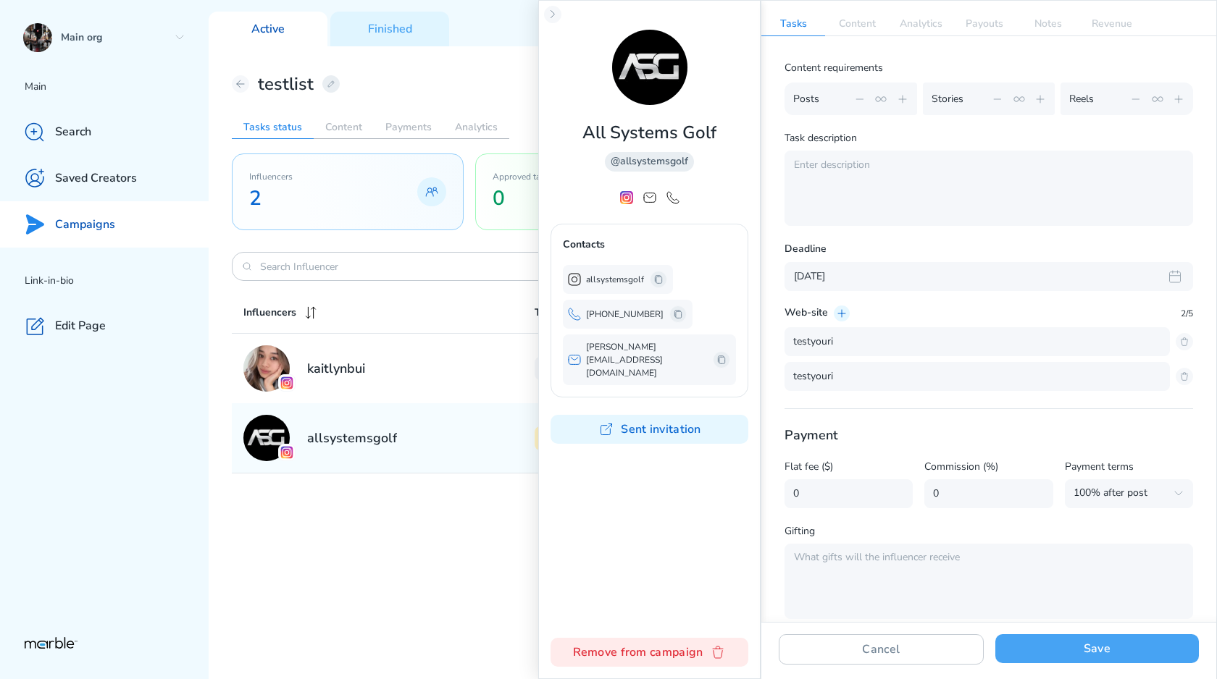
click at [1090, 649] on button "Save" at bounding box center [1097, 648] width 204 height 29
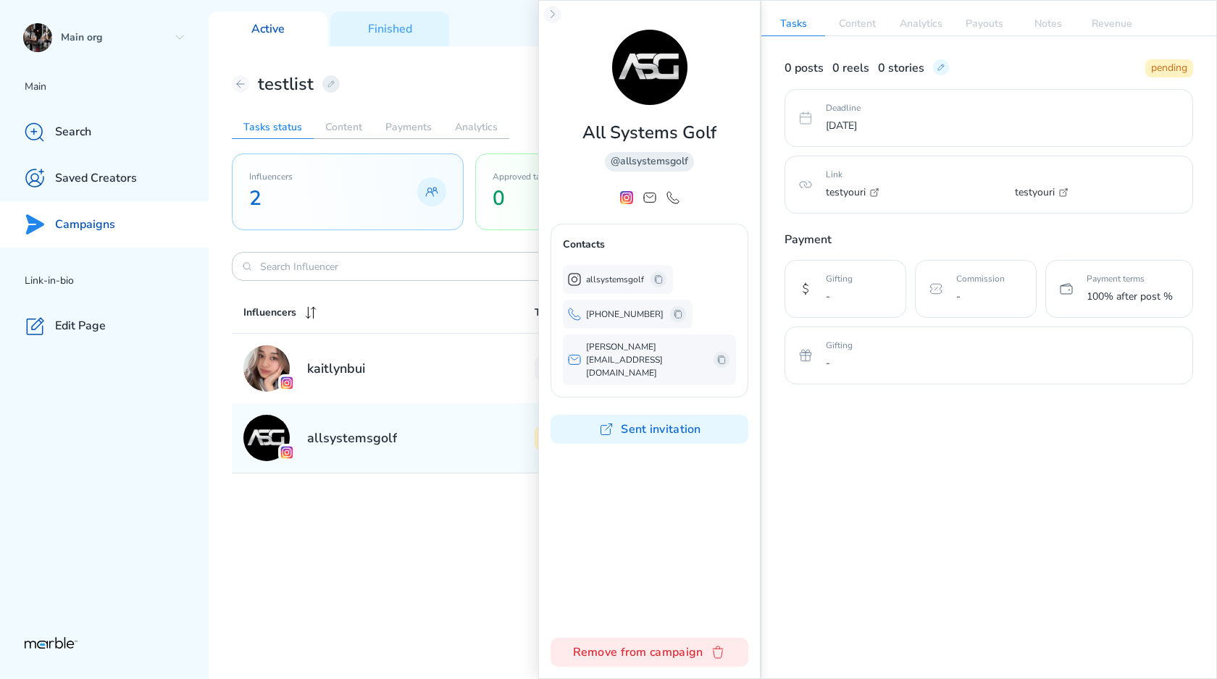
click at [857, 190] on p "testyouri" at bounding box center [846, 192] width 40 height 17
click at [713, 351] on button at bounding box center [721, 359] width 17 height 17
click at [903, 451] on div "0 posts 0 reels 0 stories pending Deadline Thu Oct 23 2025 Link testyouri testy…" at bounding box center [988, 358] width 455 height 644
click at [718, 356] on icon at bounding box center [721, 360] width 7 height 8
click at [938, 69] on icon at bounding box center [941, 68] width 12 height 12
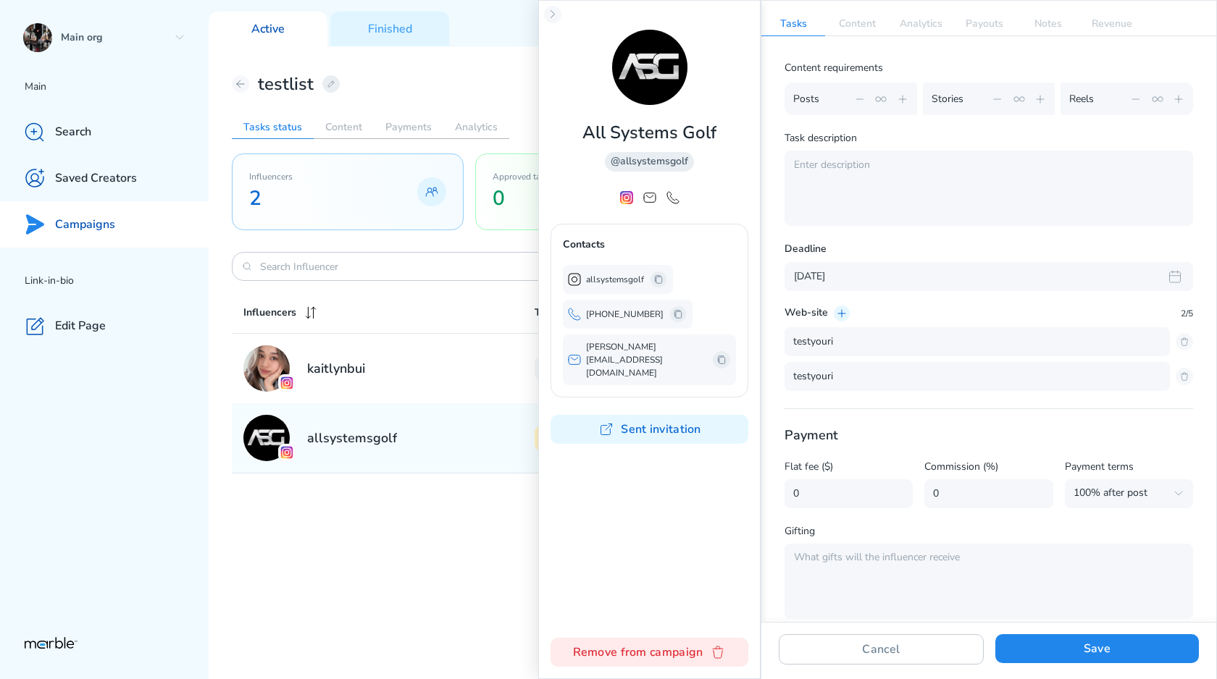
click at [905, 101] on icon at bounding box center [903, 99] width 12 height 12
click at [1037, 100] on icon at bounding box center [1040, 99] width 12 height 12
click at [1183, 99] on icon at bounding box center [1178, 99] width 12 height 12
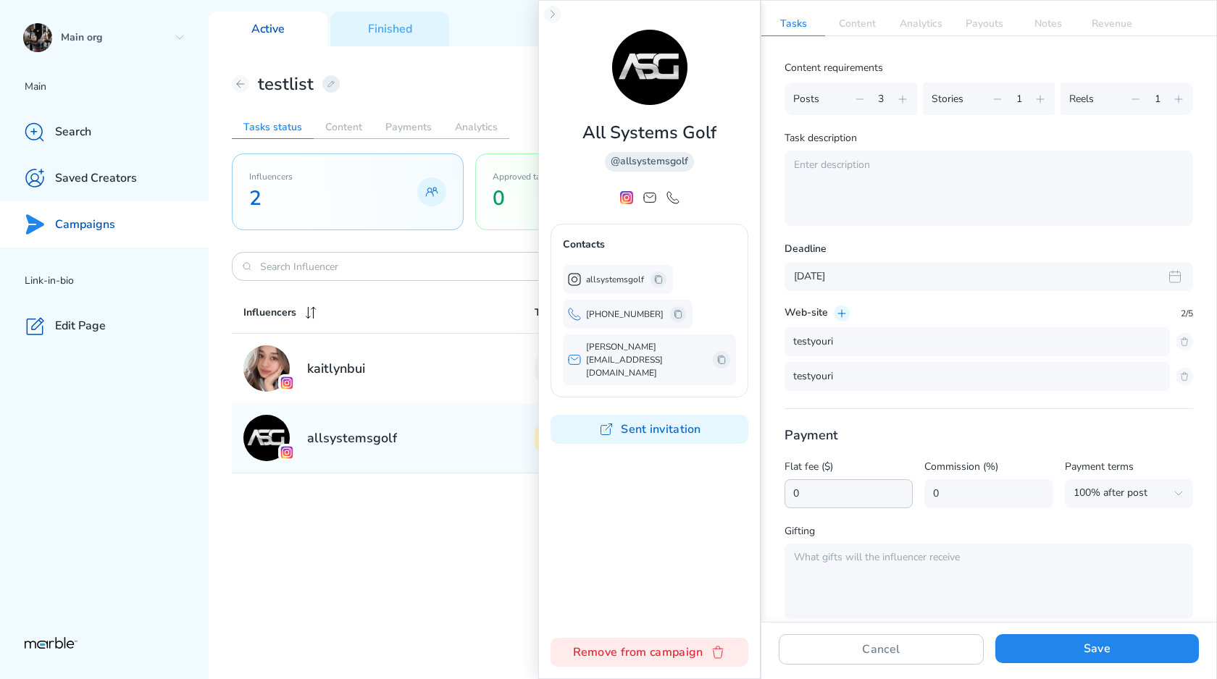
drag, startPoint x: 863, startPoint y: 493, endPoint x: 779, endPoint y: 492, distance: 83.3
click at [779, 492] on div "Content requirements Posts 3 Stories 1 Reels 1 Task description Deadline Oct 23…" at bounding box center [988, 329] width 455 height 586
type input "50"
click at [961, 497] on input "0" at bounding box center [988, 493] width 128 height 29
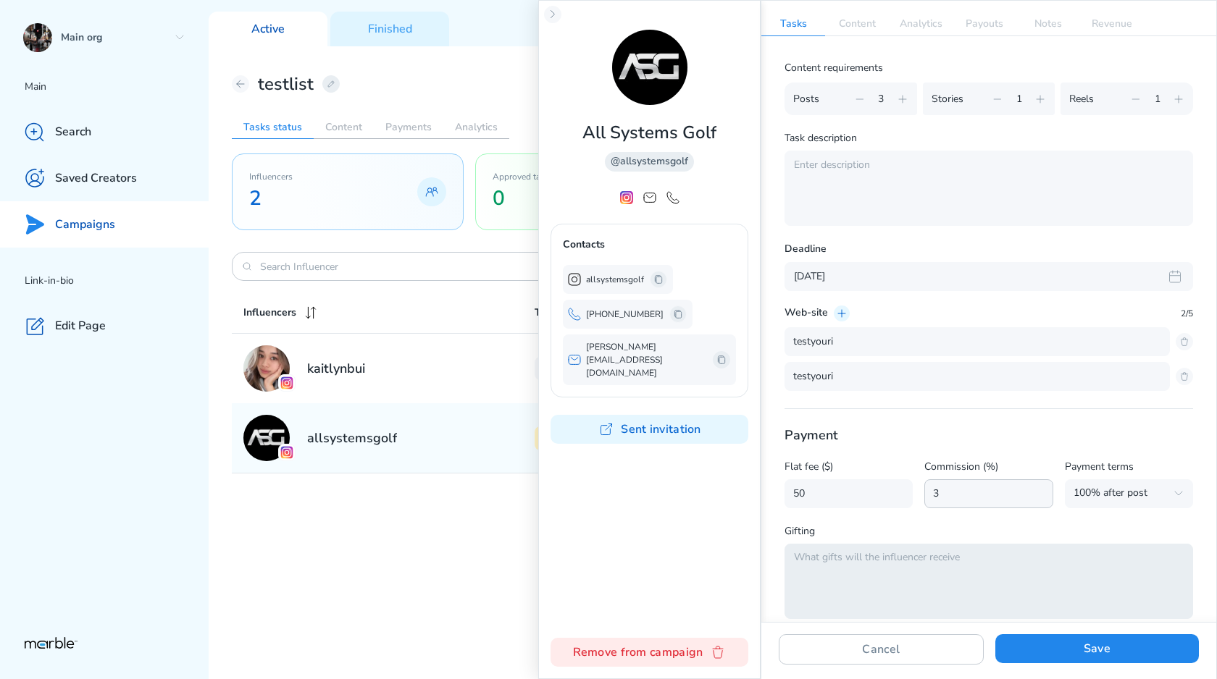
type input "3"
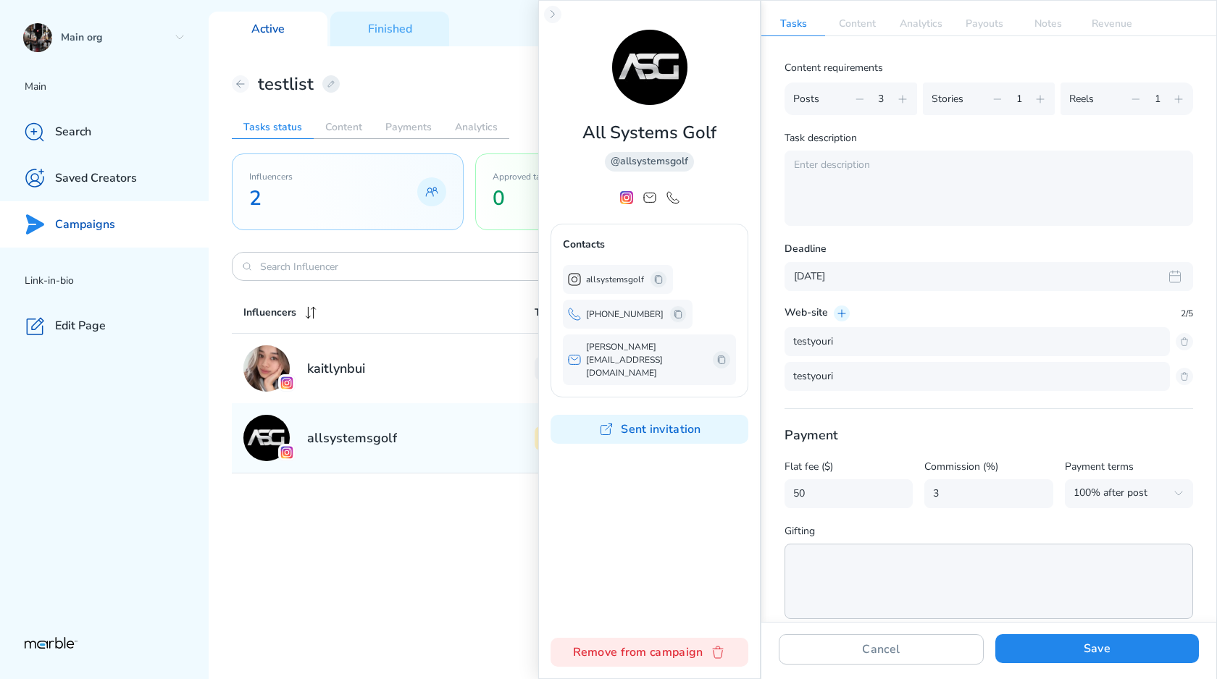
click at [954, 552] on textarea at bounding box center [988, 581] width 408 height 75
click at [1032, 650] on button "Save" at bounding box center [1097, 648] width 204 height 29
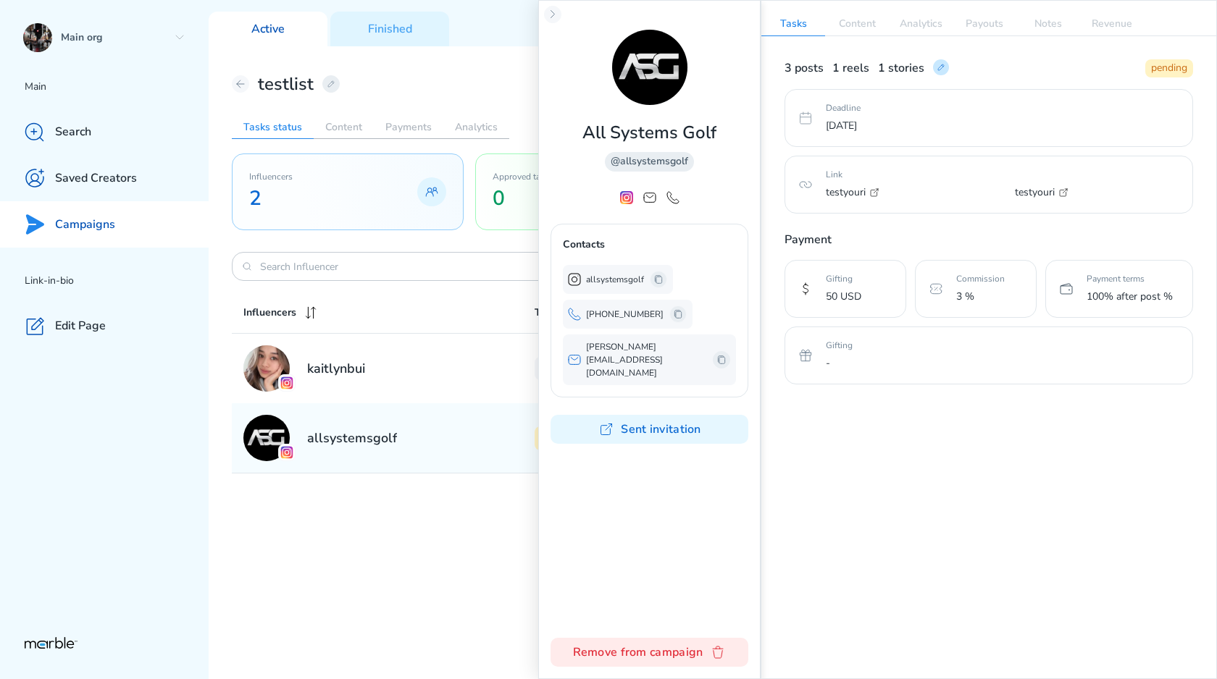
click at [936, 72] on icon at bounding box center [941, 68] width 12 height 12
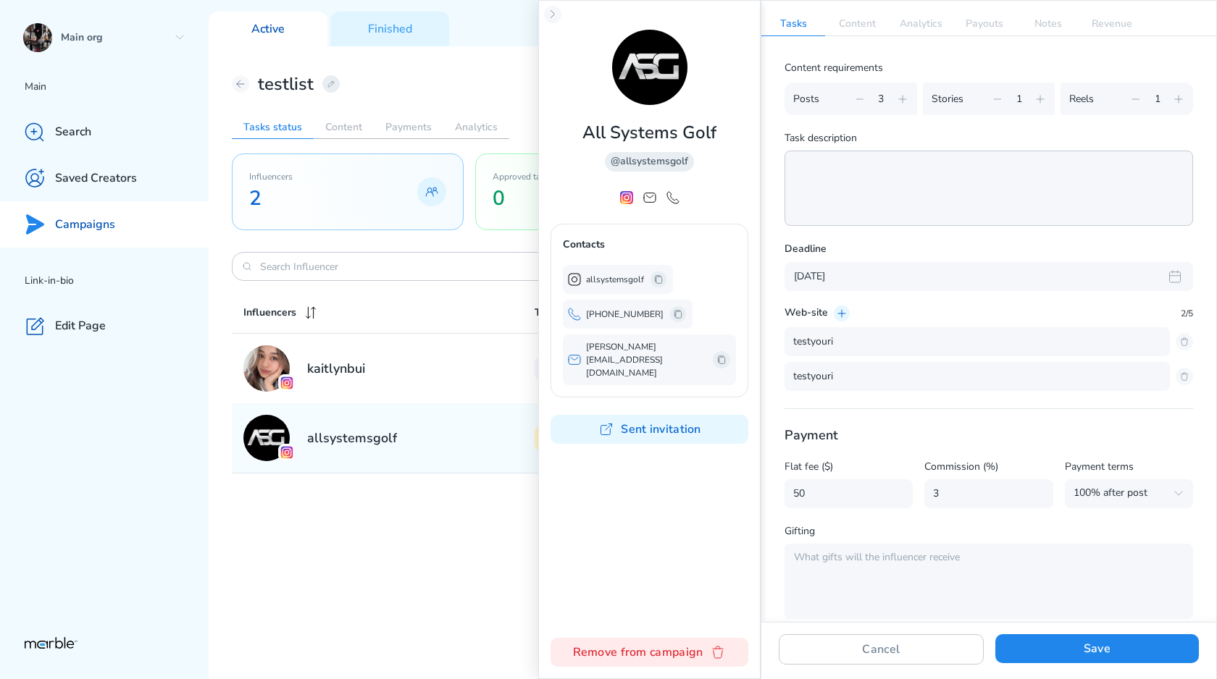
click at [857, 178] on textarea at bounding box center [988, 188] width 408 height 75
type textarea "new description of the whole"
click at [1126, 666] on div "Cancel Save" at bounding box center [988, 652] width 455 height 60
click at [1126, 661] on button "Save" at bounding box center [1097, 648] width 204 height 29
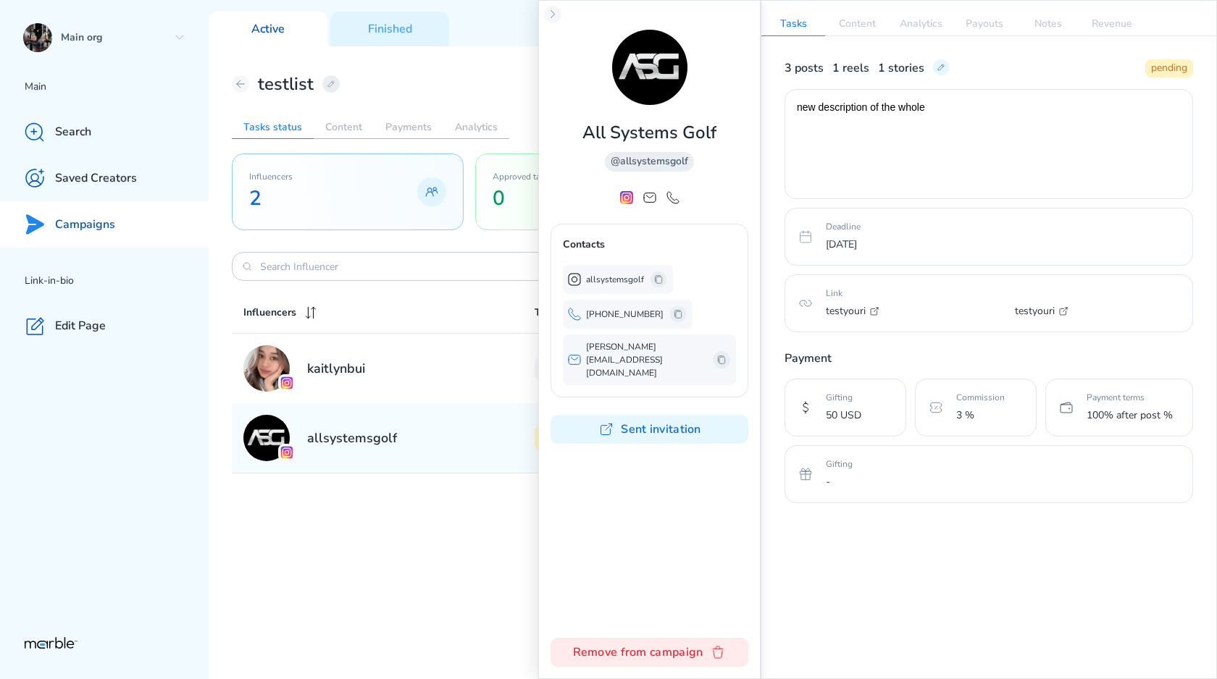
click at [787, 525] on div "3 posts 1 reels 1 stories pending new description of the whole Deadline Thu Oct…" at bounding box center [988, 358] width 455 height 644
click at [855, 33] on p "Content" at bounding box center [857, 23] width 64 height 23
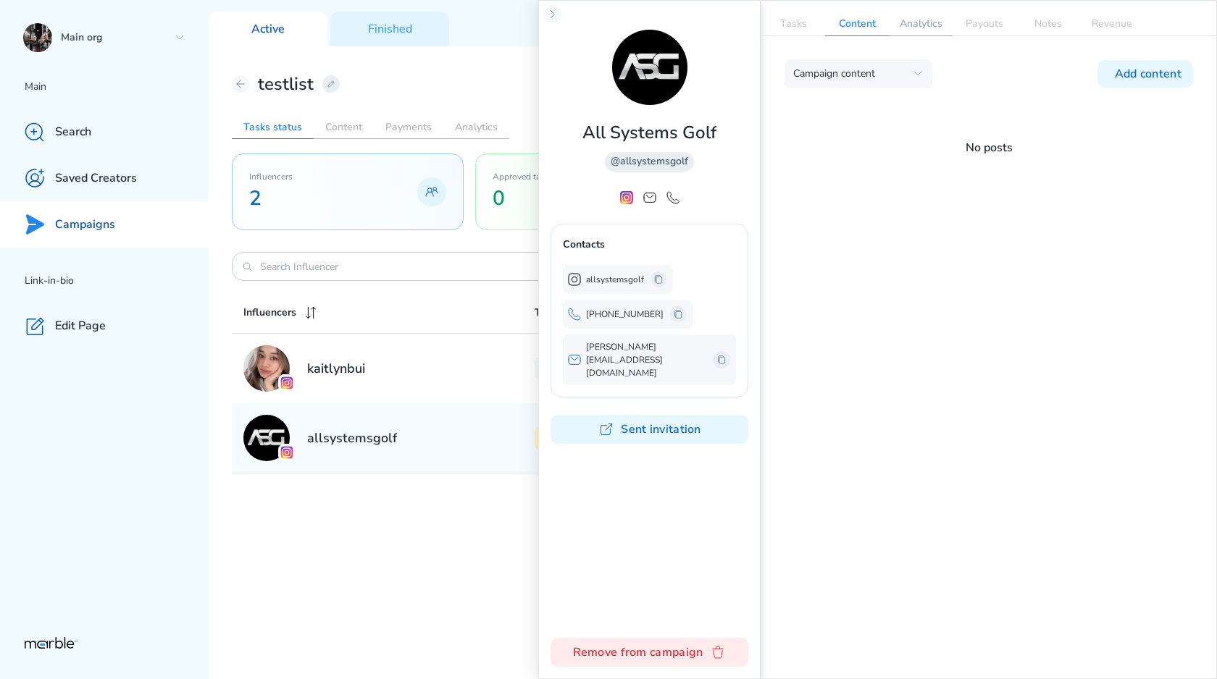
click at [932, 25] on p "Analytics" at bounding box center [921, 23] width 64 height 23
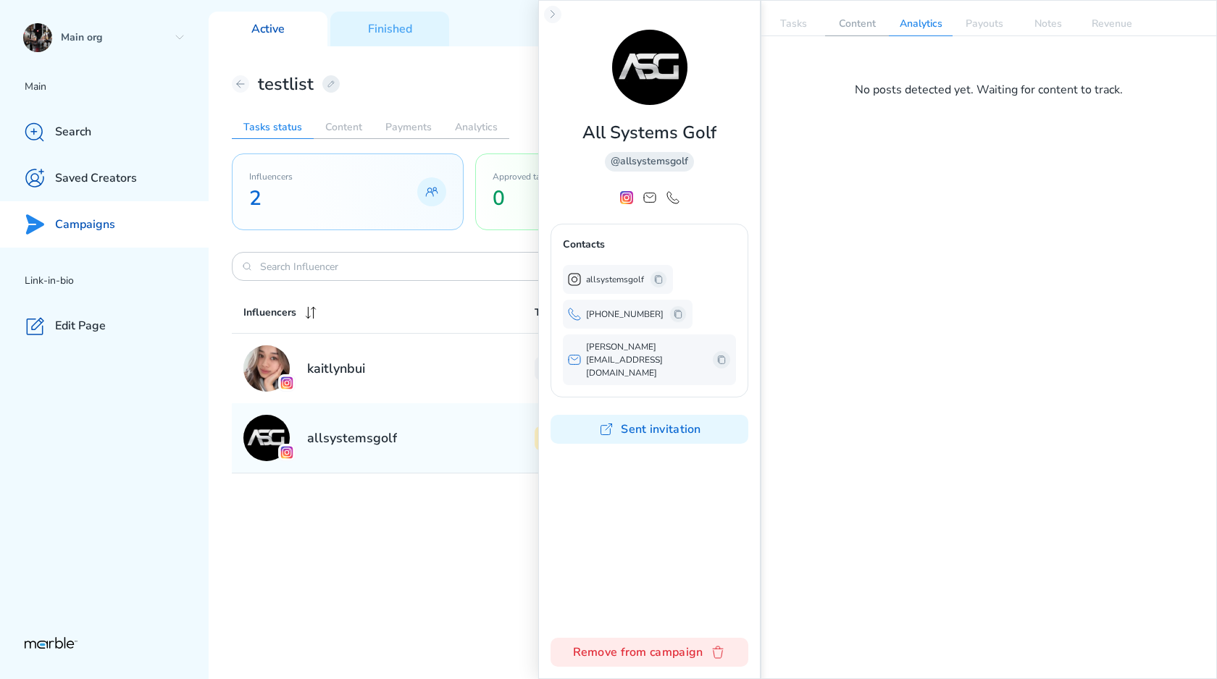
click at [868, 23] on p "Content" at bounding box center [857, 23] width 64 height 23
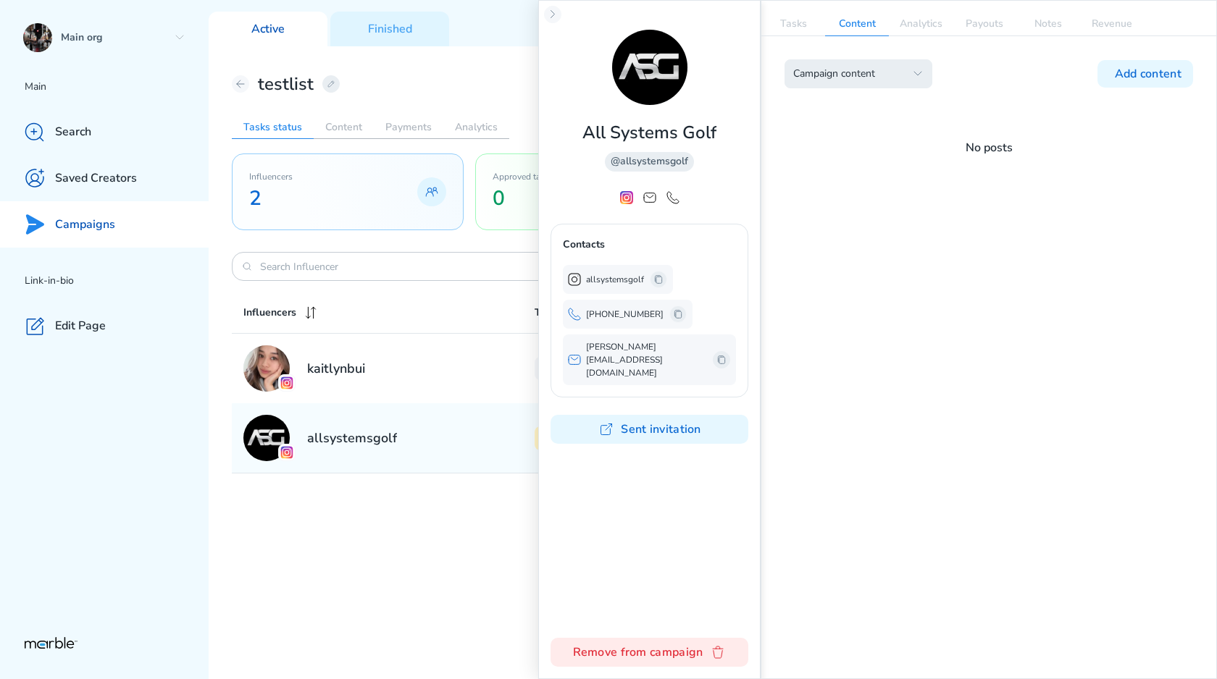
click at [891, 74] on div "Campaign content" at bounding box center [849, 74] width 112 height 14
click at [860, 135] on span "All content" at bounding box center [849, 139] width 104 height 14
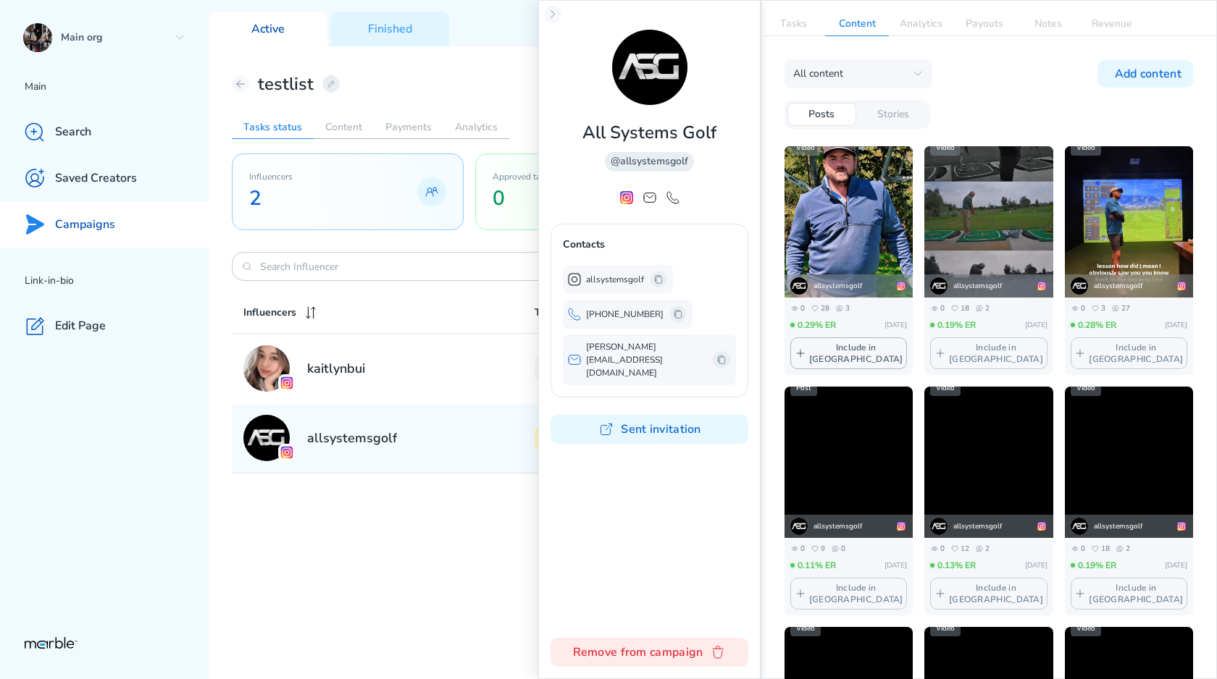
click at [890, 360] on button "Include in сampaign" at bounding box center [848, 353] width 117 height 32
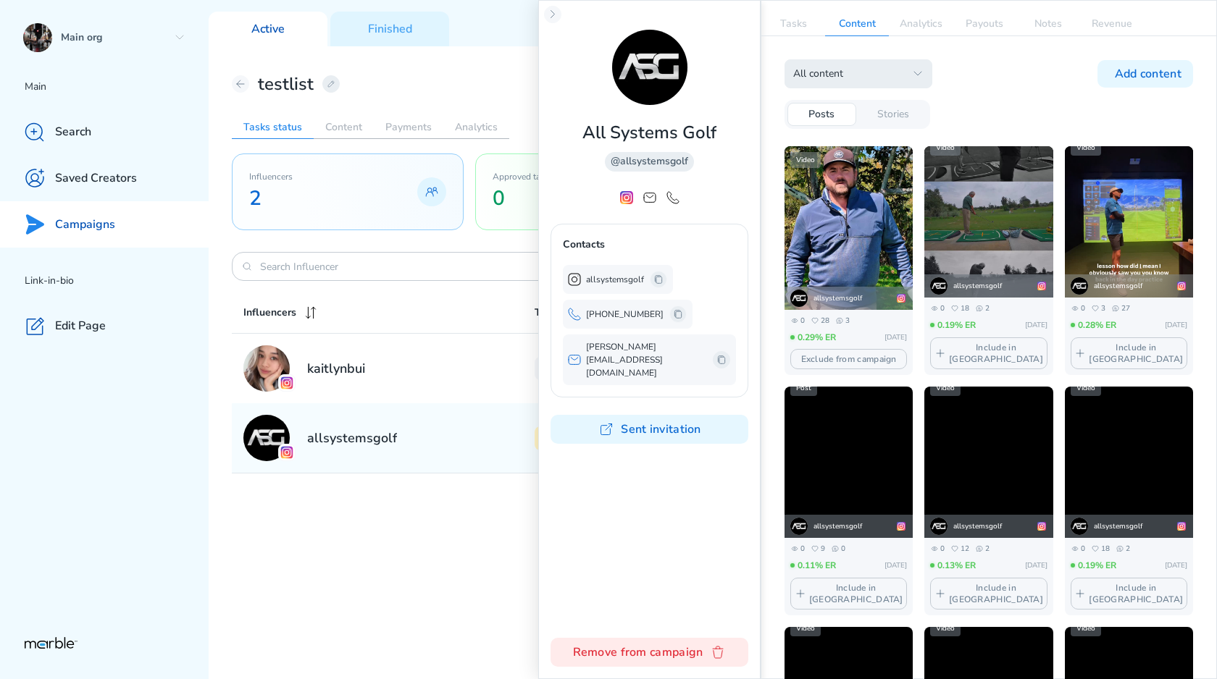
click at [885, 80] on div "All content" at bounding box center [849, 74] width 112 height 14
click at [860, 99] on div "Campaign content All content" at bounding box center [858, 125] width 148 height 62
click at [857, 106] on span "Campaign content" at bounding box center [849, 113] width 104 height 14
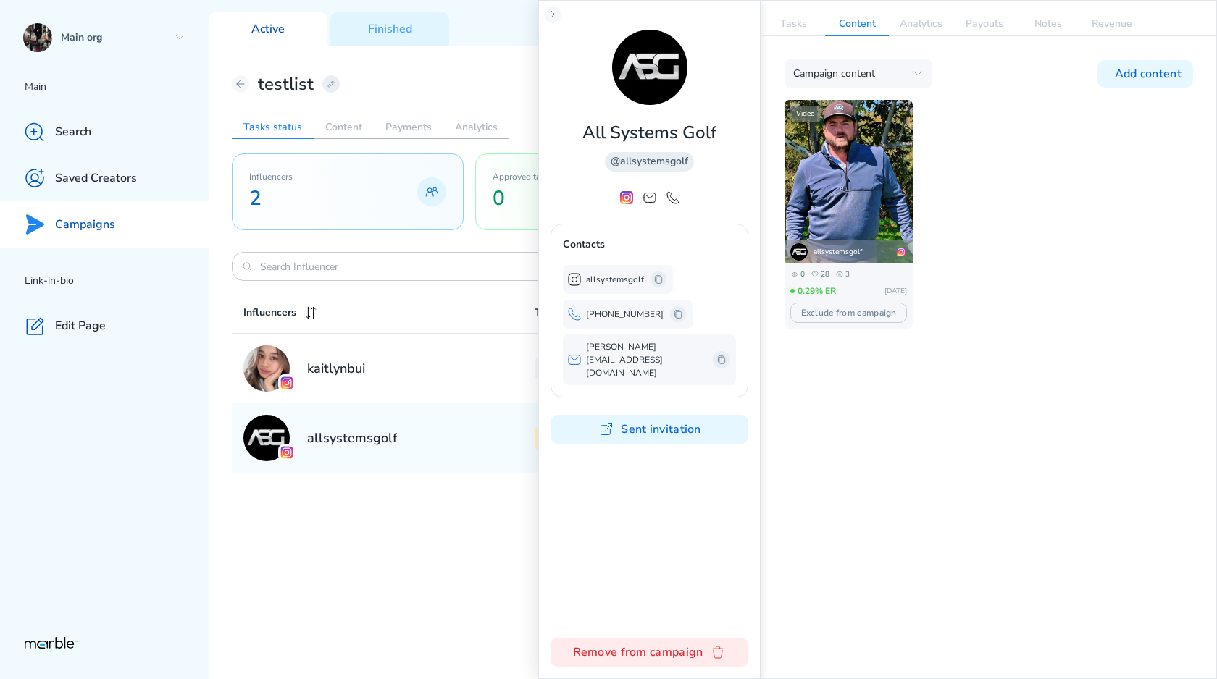
click at [861, 215] on img at bounding box center [848, 181] width 128 height 228
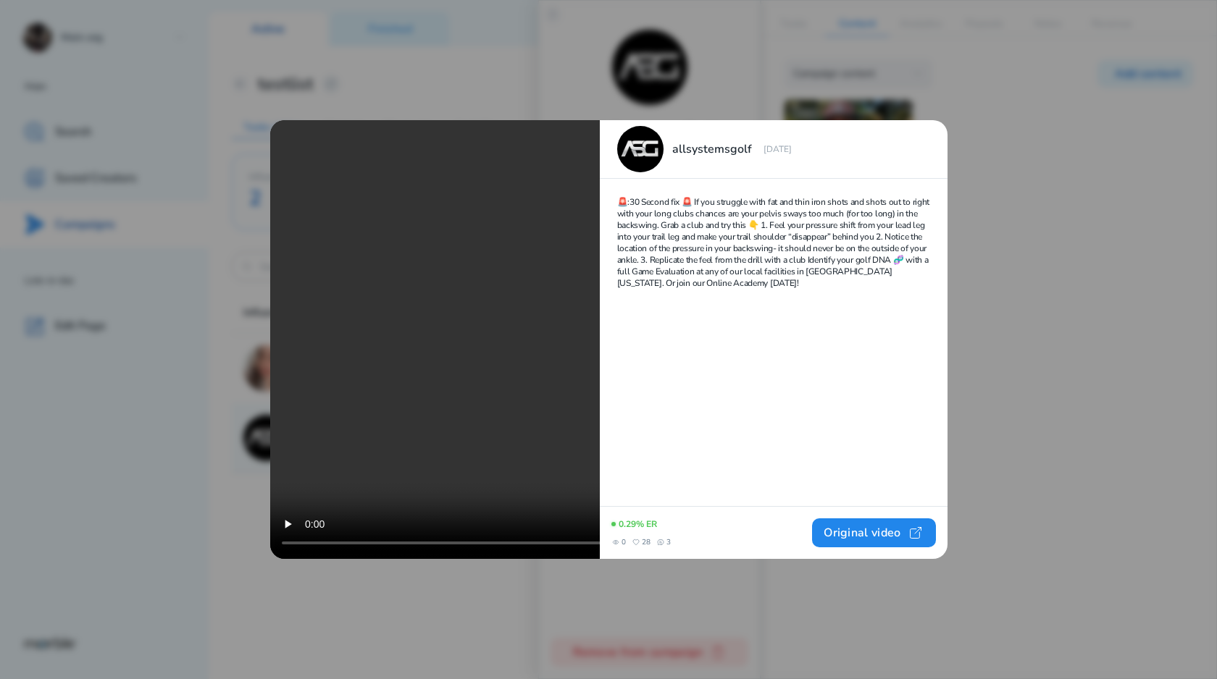
click at [931, 138] on icon at bounding box center [930, 138] width 12 height 12
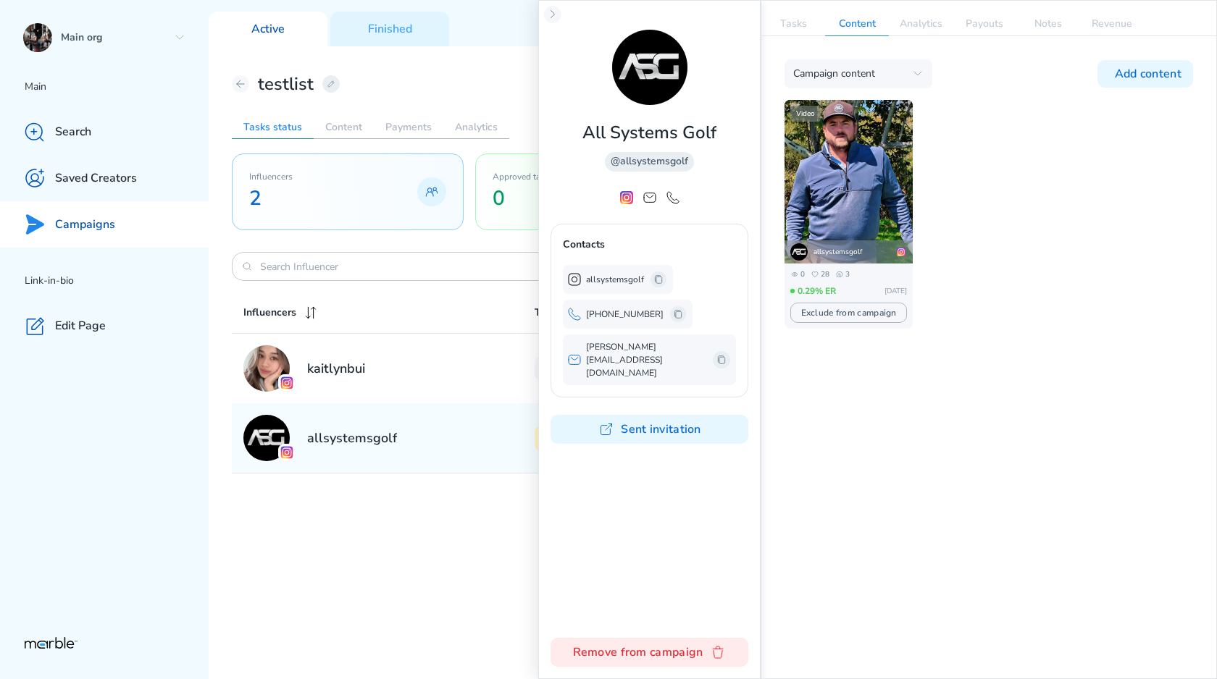
click at [855, 309] on button "Exclude from campaign" at bounding box center [848, 313] width 117 height 20
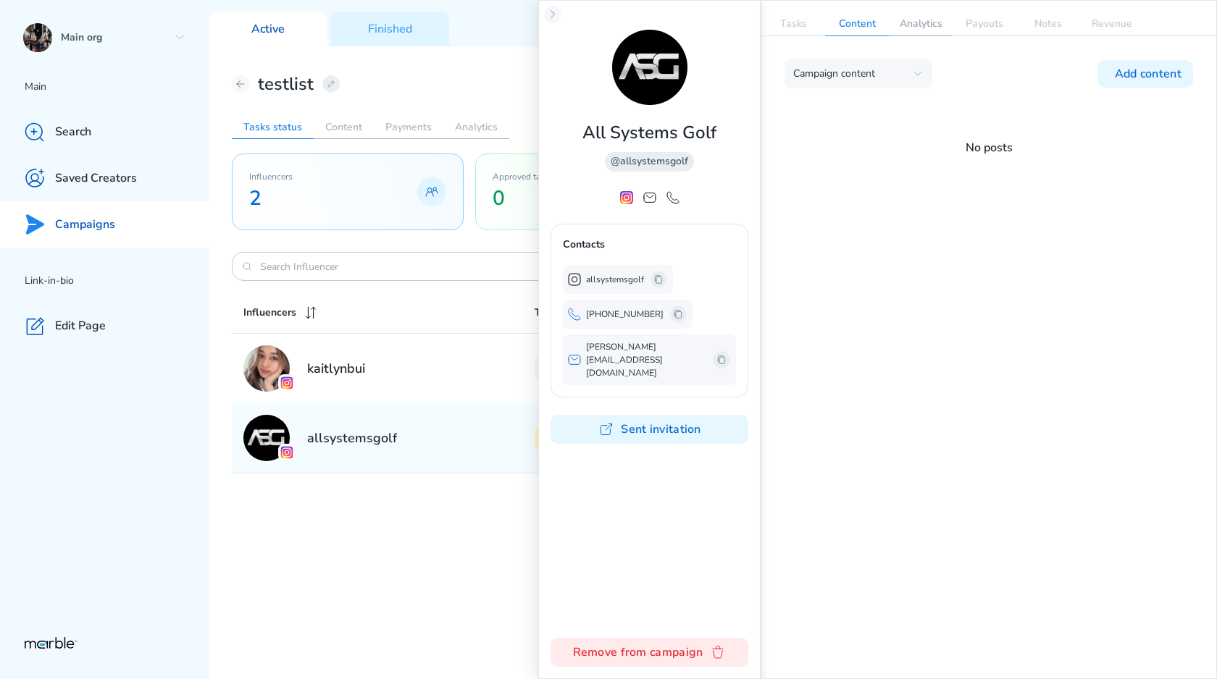
click at [907, 28] on p "Analytics" at bounding box center [921, 23] width 64 height 23
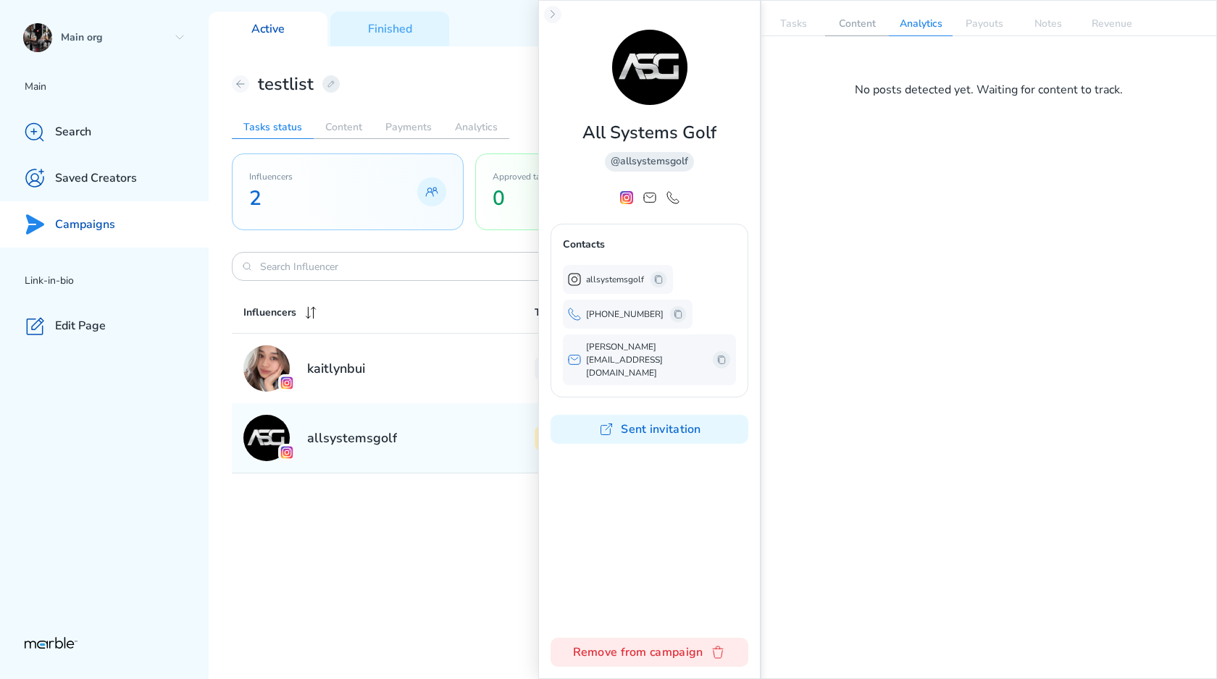
click at [857, 30] on p "Content" at bounding box center [857, 23] width 64 height 23
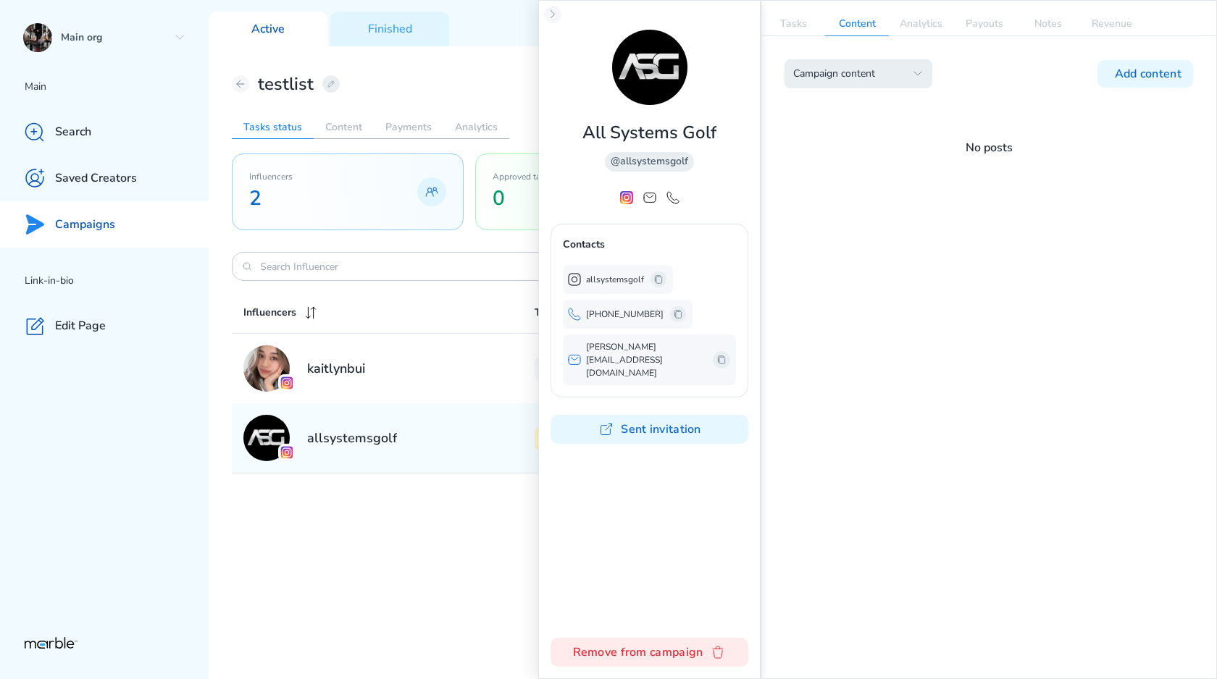
click at [869, 67] on div "Campaign content" at bounding box center [849, 74] width 112 height 14
click at [839, 142] on span "All content" at bounding box center [849, 139] width 104 height 14
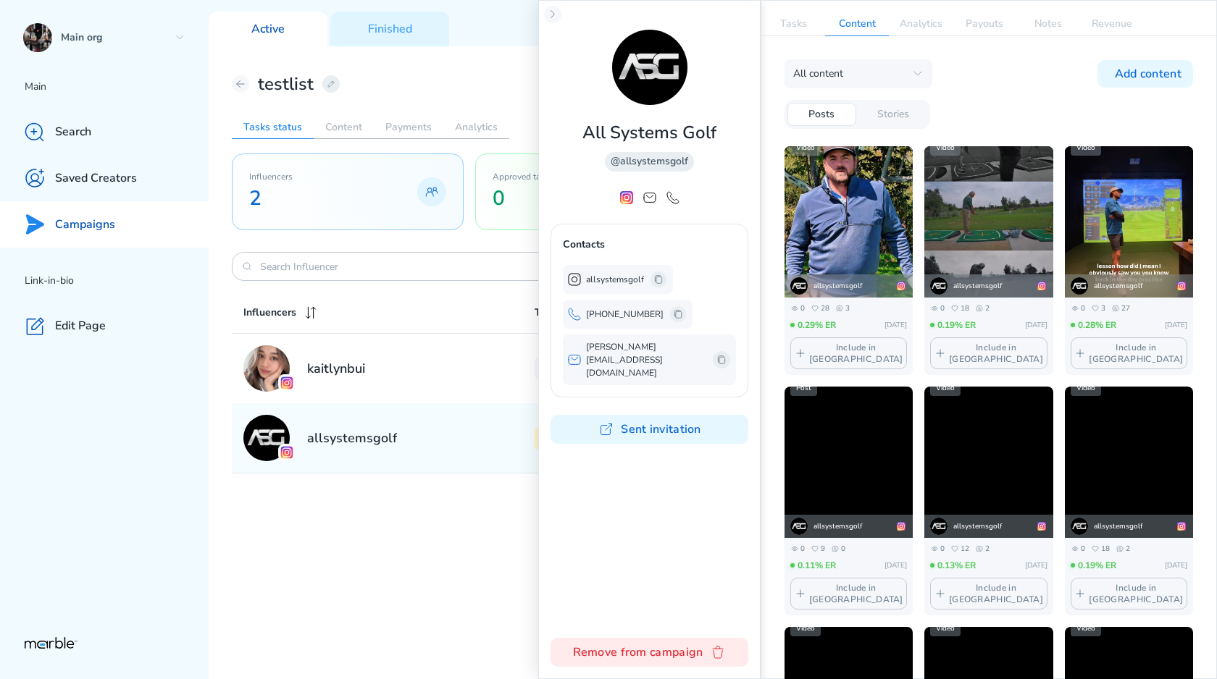
click at [878, 96] on div "All content Campaign content All content Add content Posts Stories Video allsys…" at bounding box center [988, 357] width 455 height 643
click at [878, 108] on p "Stories" at bounding box center [893, 115] width 32 height 14
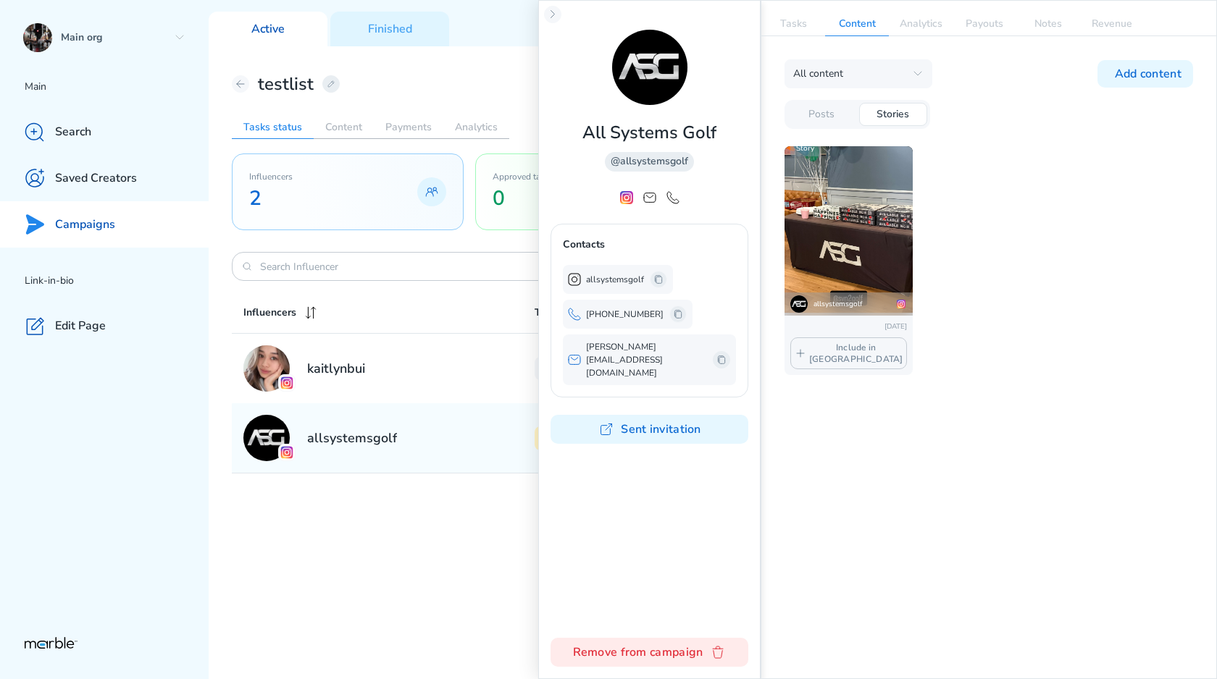
click at [903, 38] on div "All content Campaign content All content Add content Posts Stories Story allsys…" at bounding box center [988, 205] width 455 height 339
click at [912, 33] on p "Analytics" at bounding box center [921, 23] width 64 height 23
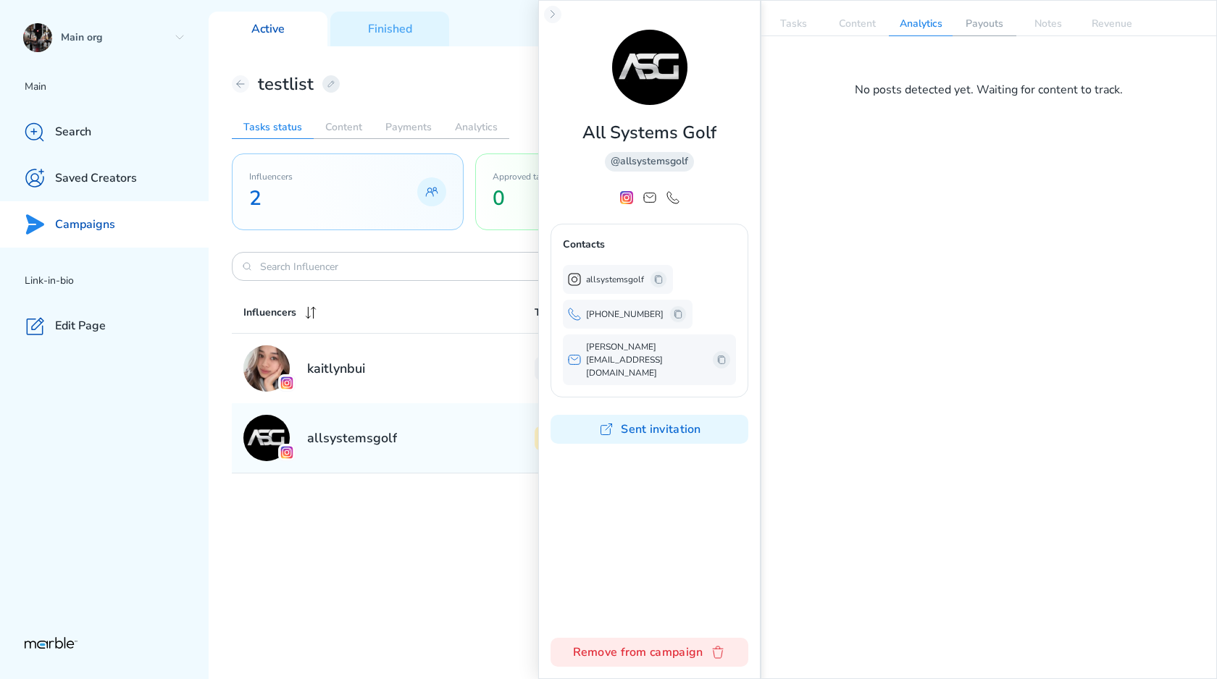
click at [991, 17] on p "Payouts" at bounding box center [984, 23] width 64 height 23
click at [922, 22] on p "Analytics" at bounding box center [921, 23] width 64 height 23
click at [984, 28] on p "Payouts" at bounding box center [984, 23] width 64 height 23
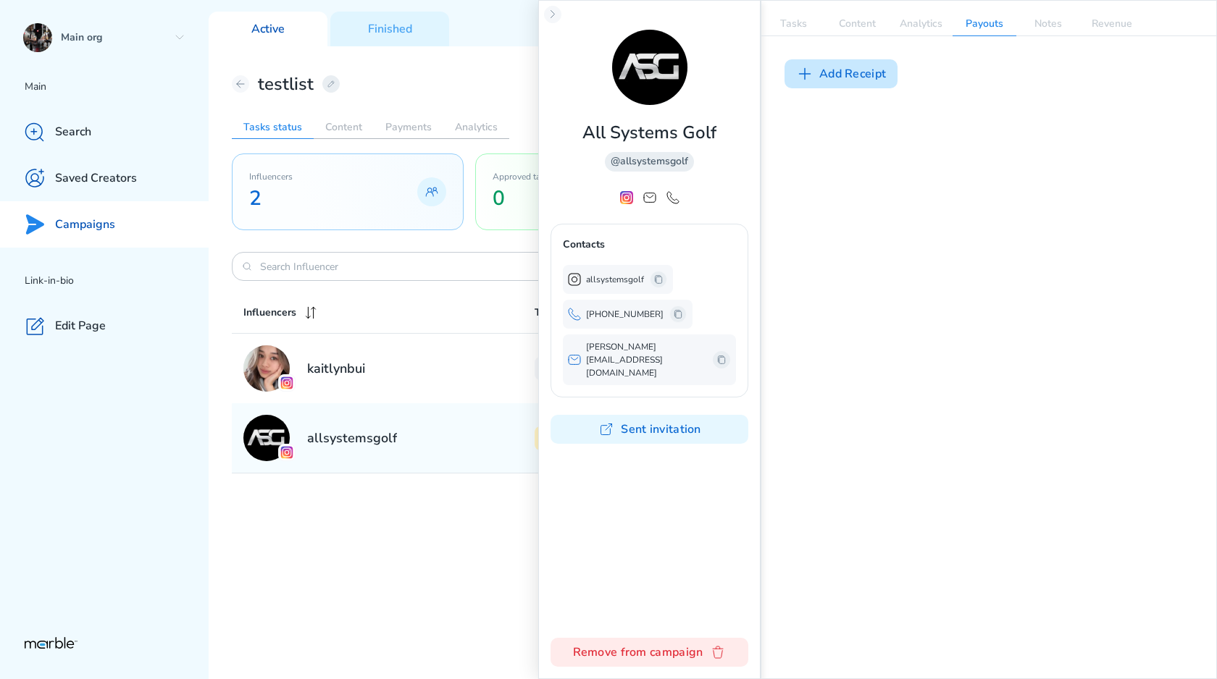
click at [860, 80] on button "Add Receipt" at bounding box center [840, 73] width 113 height 29
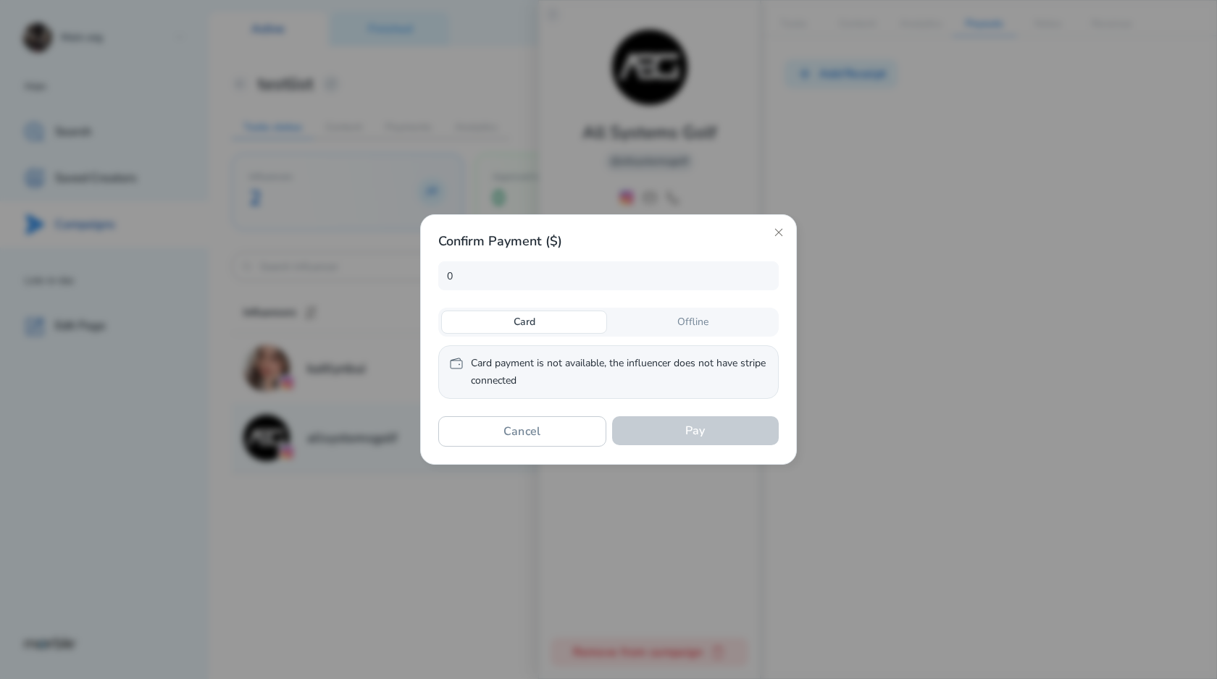
click at [663, 327] on div "Offline" at bounding box center [693, 322] width 166 height 23
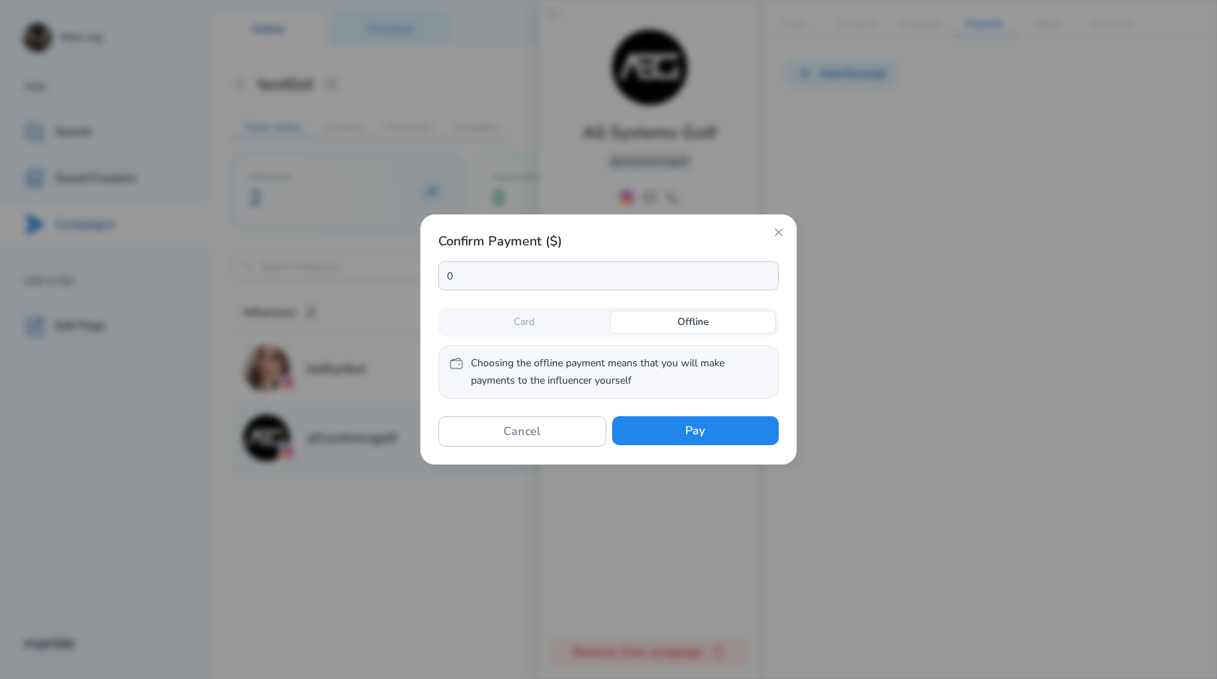
click at [526, 282] on input "0" at bounding box center [608, 275] width 340 height 29
type input "50"
click at [670, 439] on button "Pay" at bounding box center [695, 430] width 167 height 29
click at [670, 420] on button "Pay" at bounding box center [695, 430] width 167 height 29
click at [665, 425] on button "Pay" at bounding box center [695, 430] width 167 height 29
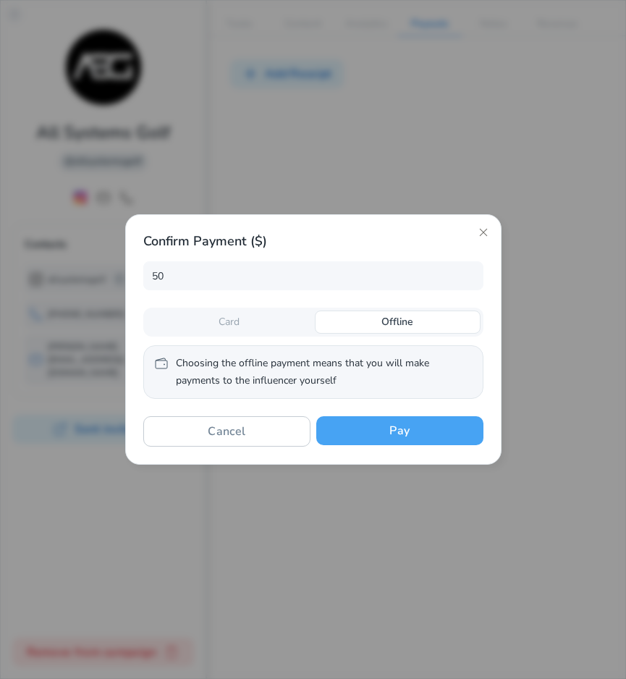
click at [427, 432] on button "Pay" at bounding box center [399, 430] width 167 height 29
click at [385, 419] on button "Pay" at bounding box center [399, 430] width 167 height 29
click at [590, 263] on div at bounding box center [313, 339] width 626 height 679
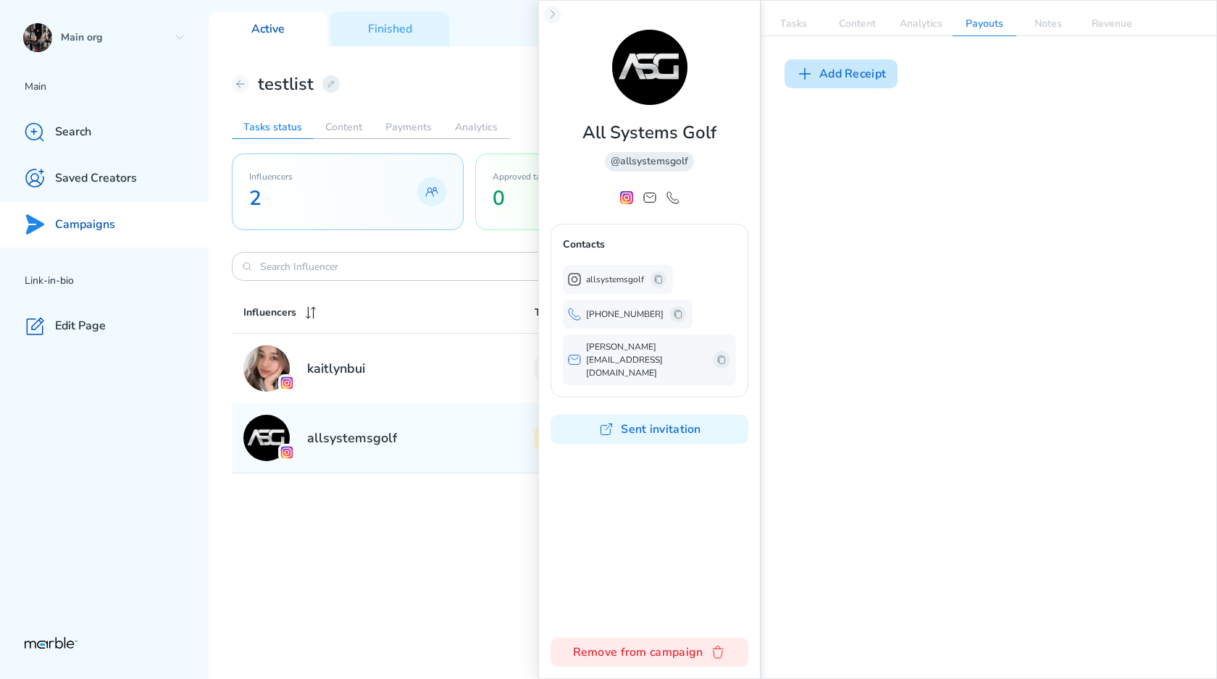
click at [876, 75] on button "Add Receipt" at bounding box center [840, 73] width 113 height 29
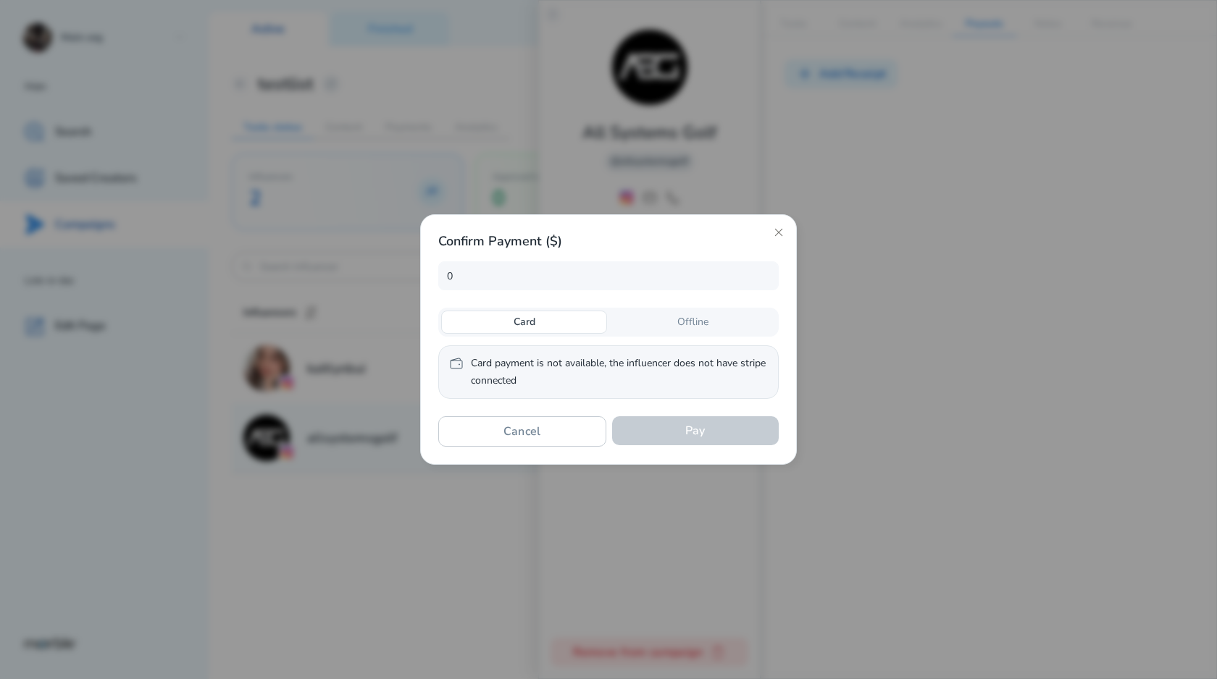
click at [669, 317] on div "Offline" at bounding box center [693, 322] width 166 height 23
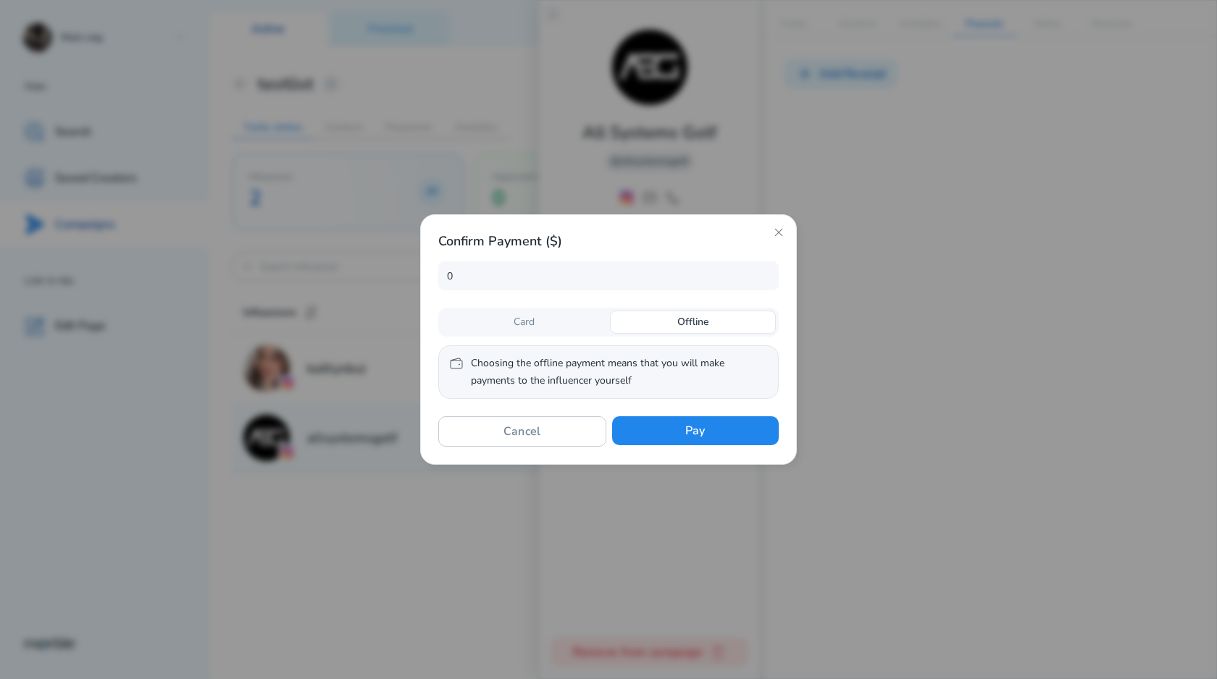
click at [579, 328] on div "Card" at bounding box center [524, 322] width 166 height 23
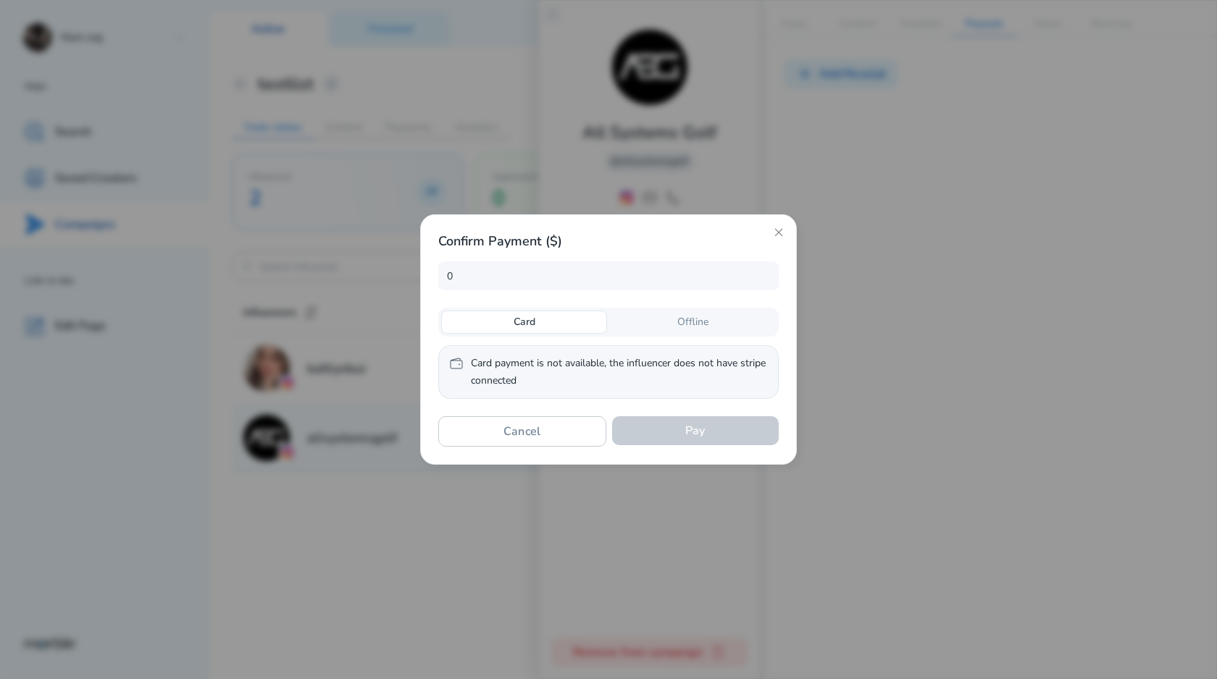
click at [660, 326] on div "Offline" at bounding box center [693, 322] width 166 height 23
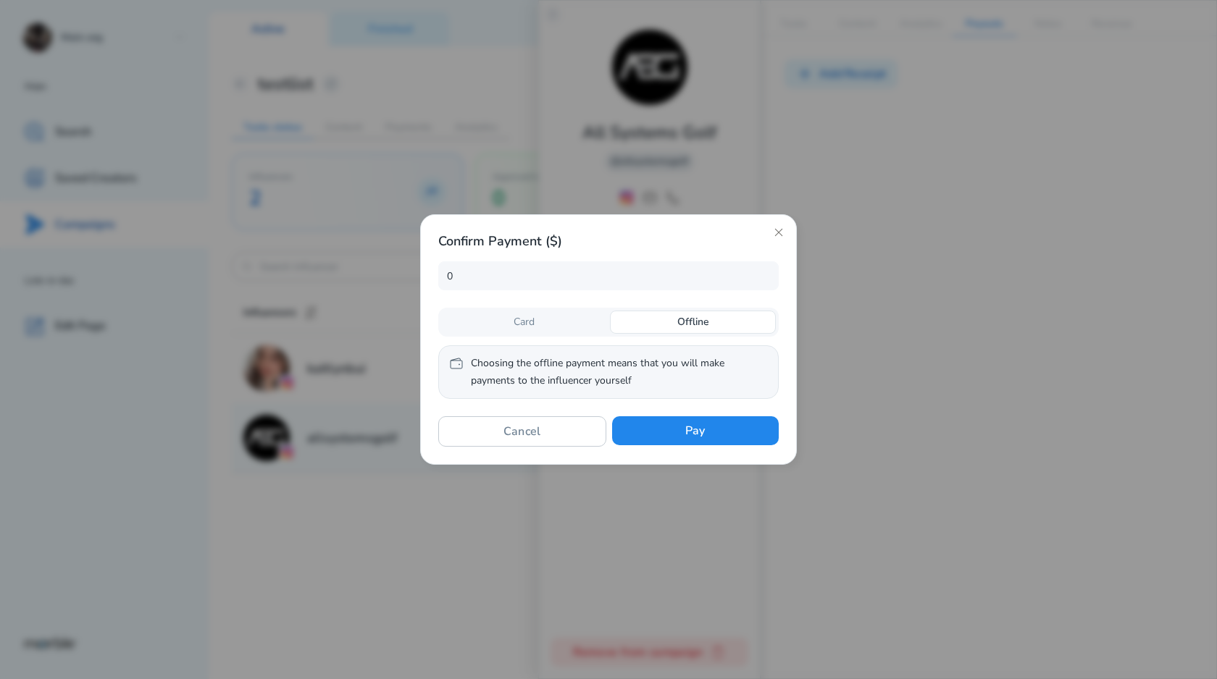
click at [562, 326] on div "Card" at bounding box center [524, 322] width 166 height 23
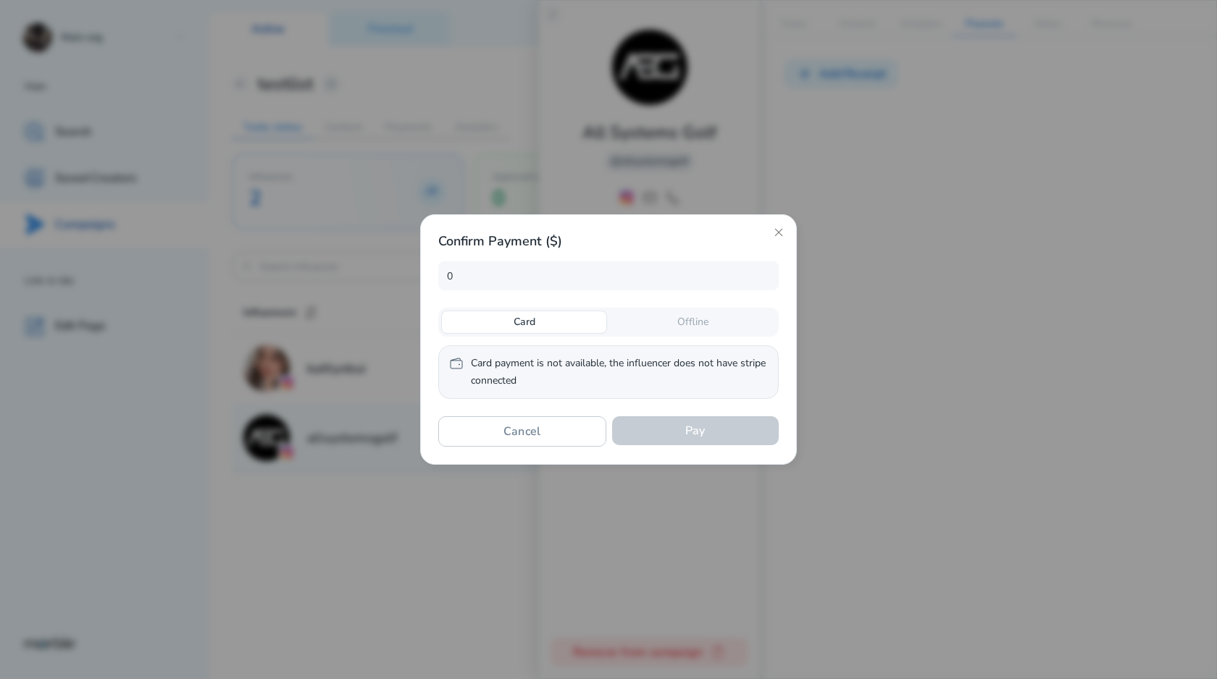
drag, startPoint x: 645, startPoint y: 326, endPoint x: 545, endPoint y: 326, distance: 99.9
click at [645, 326] on div "Offline" at bounding box center [693, 322] width 166 height 23
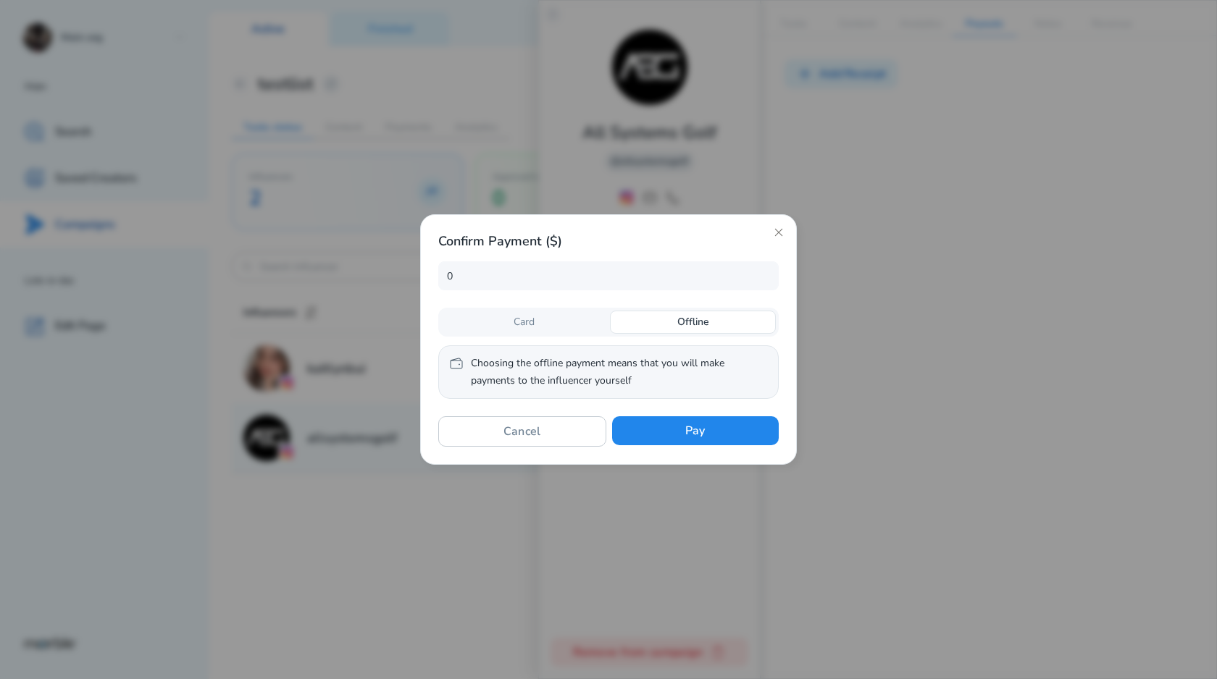
drag, startPoint x: 545, startPoint y: 326, endPoint x: 603, endPoint y: 326, distance: 58.7
click at [545, 326] on div "Card" at bounding box center [524, 322] width 166 height 23
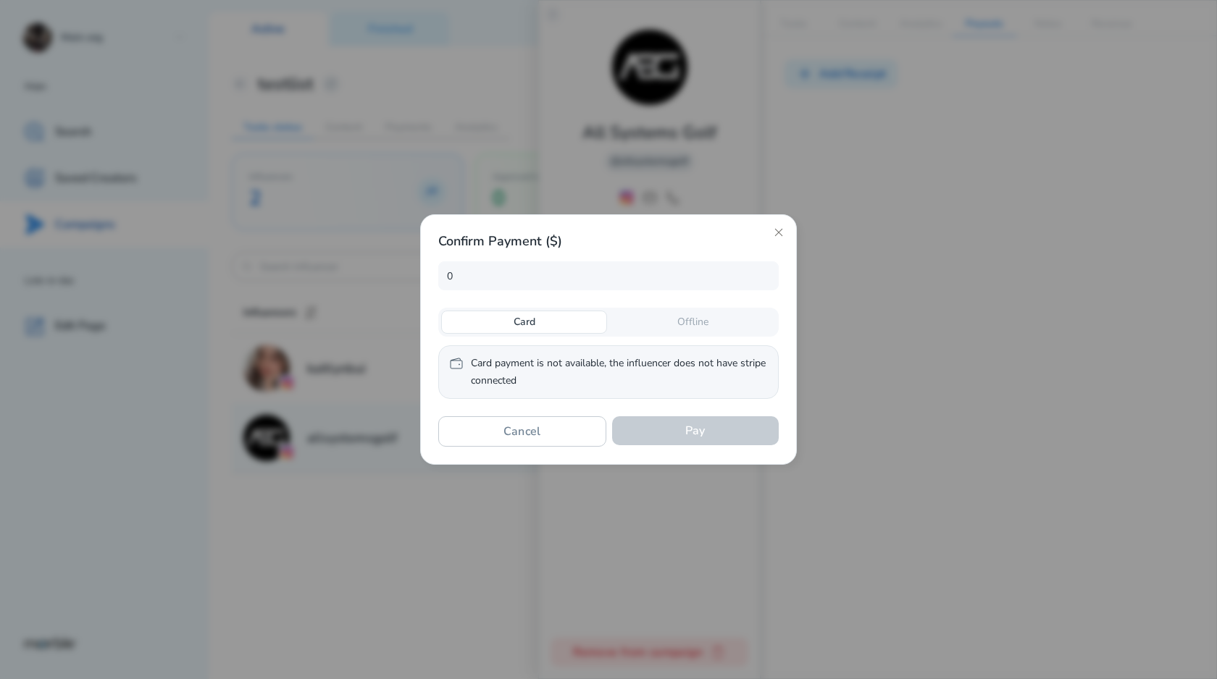
click at [603, 326] on div "Card" at bounding box center [524, 322] width 166 height 23
click at [703, 326] on p "Offline" at bounding box center [692, 323] width 31 height 14
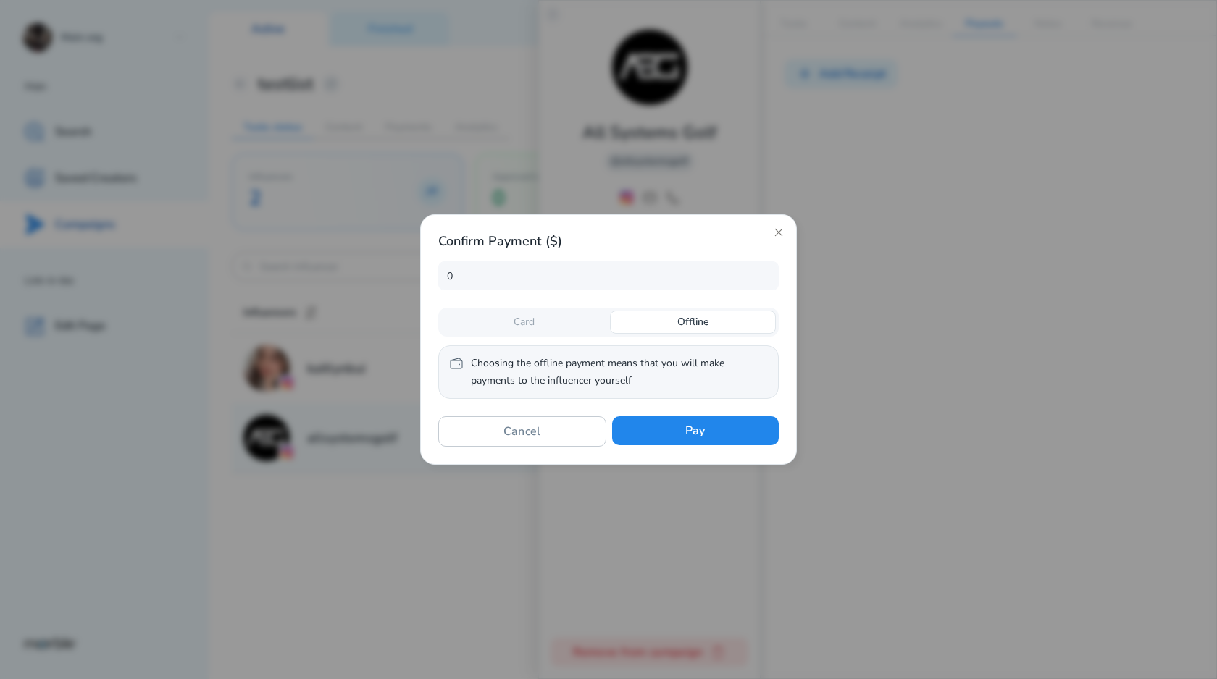
click at [637, 326] on div "Offline" at bounding box center [693, 322] width 166 height 23
drag, startPoint x: 669, startPoint y: 326, endPoint x: 601, endPoint y: 326, distance: 68.1
click at [663, 326] on div "Offline" at bounding box center [693, 322] width 166 height 23
click at [601, 326] on div "Card" at bounding box center [524, 322] width 166 height 23
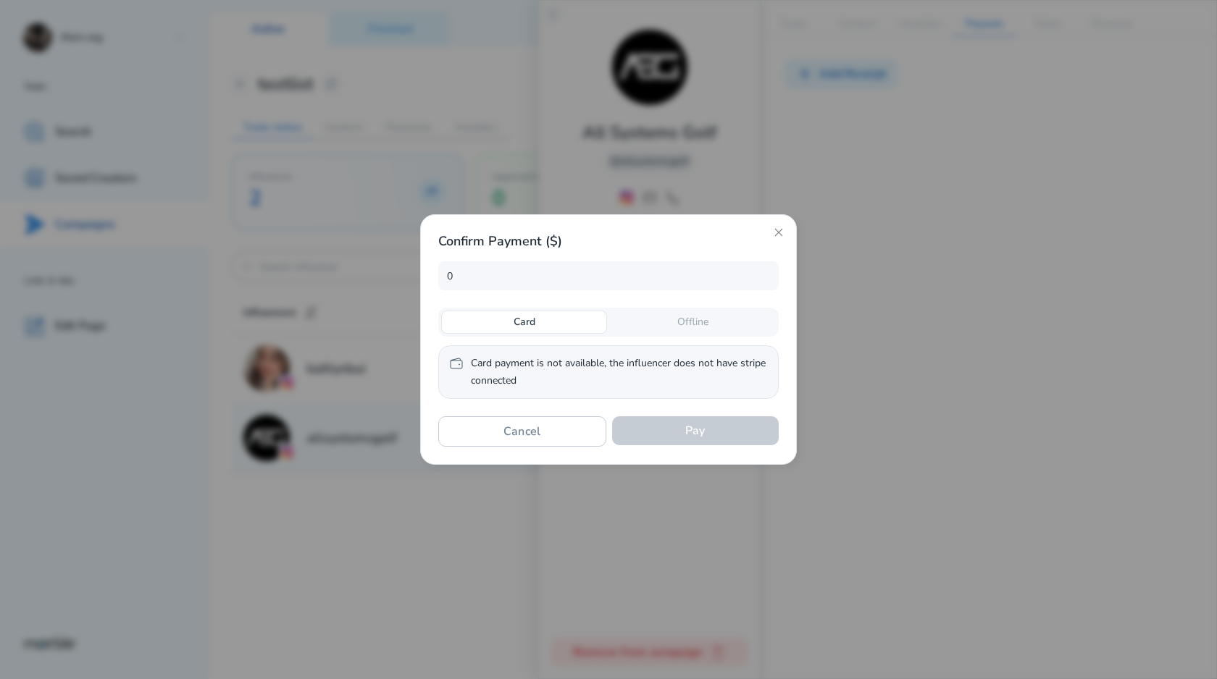
drag, startPoint x: 564, startPoint y: 327, endPoint x: 575, endPoint y: 327, distance: 10.9
click at [564, 327] on div "Card" at bounding box center [524, 322] width 166 height 23
click at [634, 327] on div "Offline" at bounding box center [693, 322] width 166 height 23
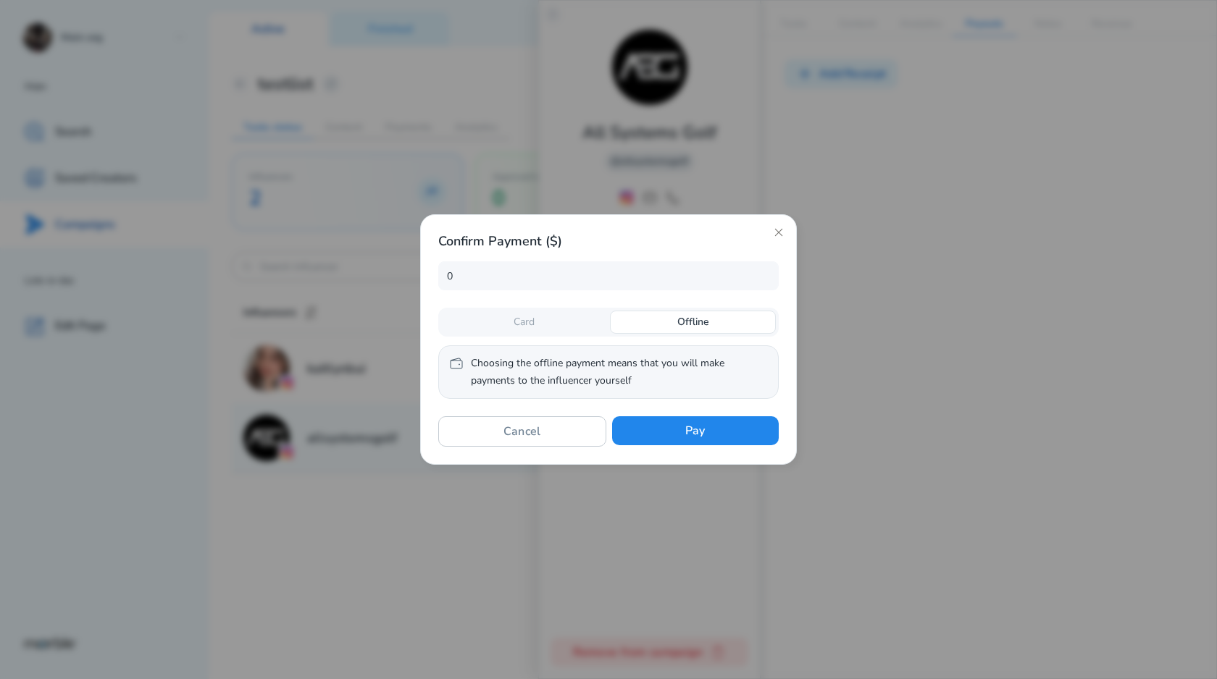
drag, startPoint x: 576, startPoint y: 327, endPoint x: 610, endPoint y: 327, distance: 33.3
click at [576, 327] on div "Card" at bounding box center [524, 322] width 166 height 23
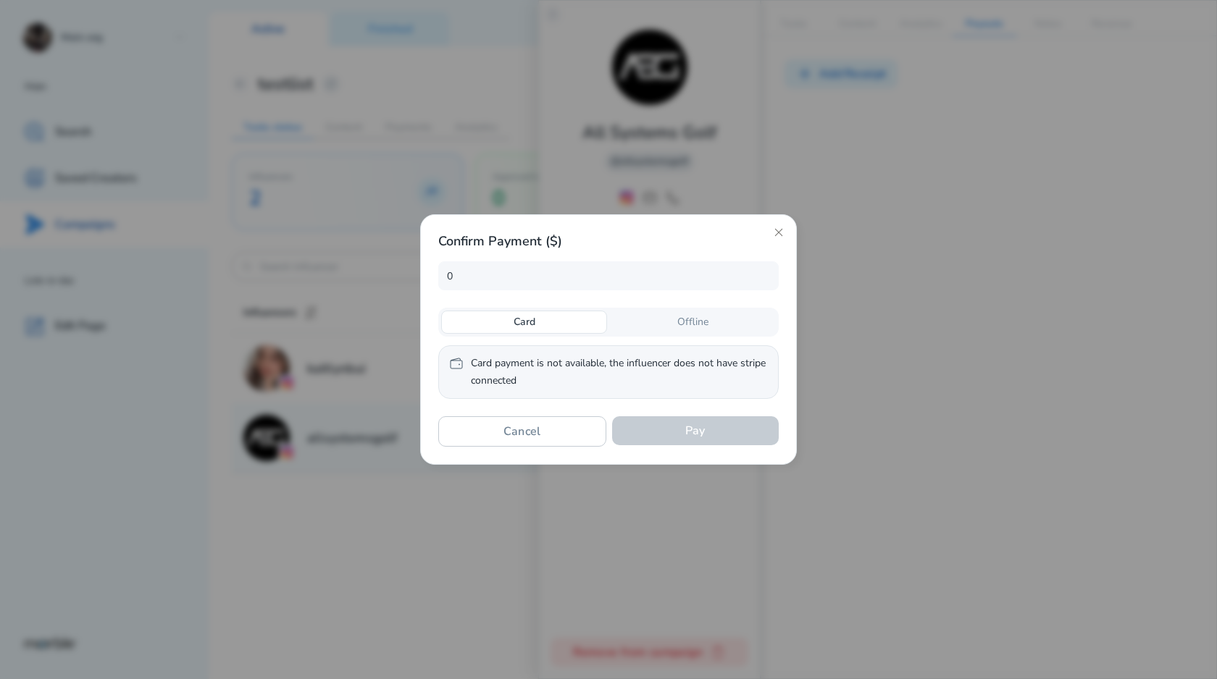
click at [600, 326] on div "Card Offline" at bounding box center [608, 322] width 340 height 29
click at [643, 325] on div "Offline" at bounding box center [693, 322] width 166 height 23
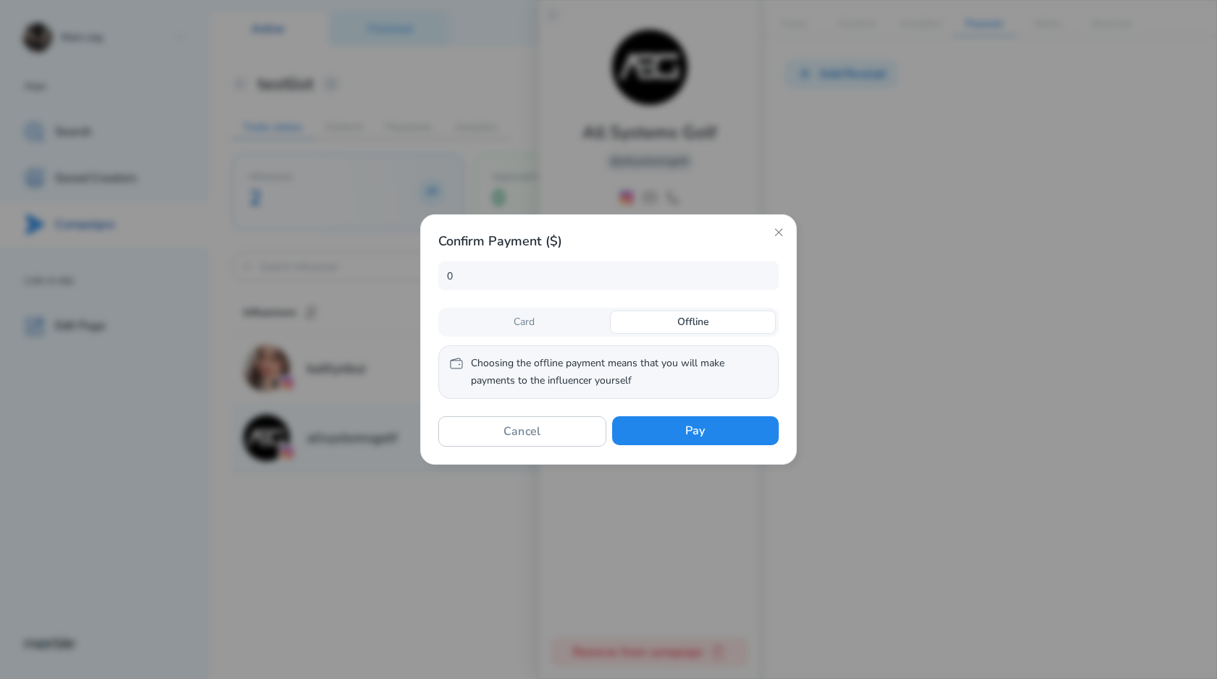
drag, startPoint x: 550, startPoint y: 325, endPoint x: 590, endPoint y: 325, distance: 39.1
click at [590, 325] on div "Card" at bounding box center [524, 322] width 166 height 23
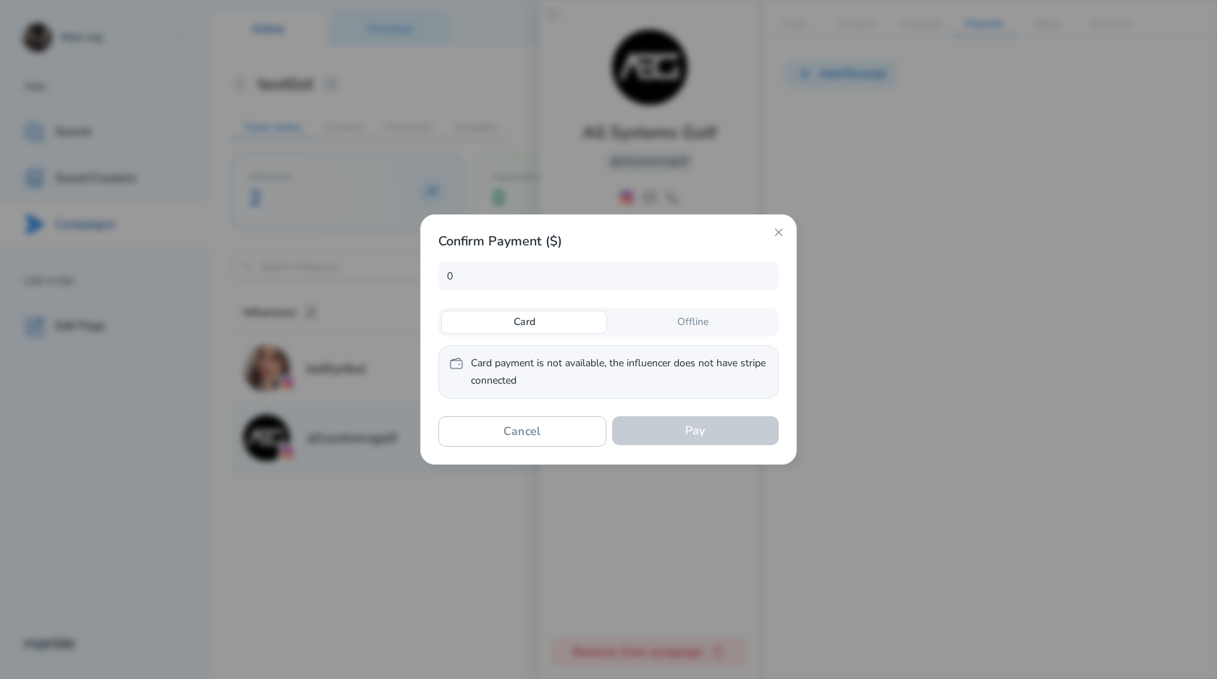
click at [643, 325] on div "Offline" at bounding box center [693, 322] width 166 height 23
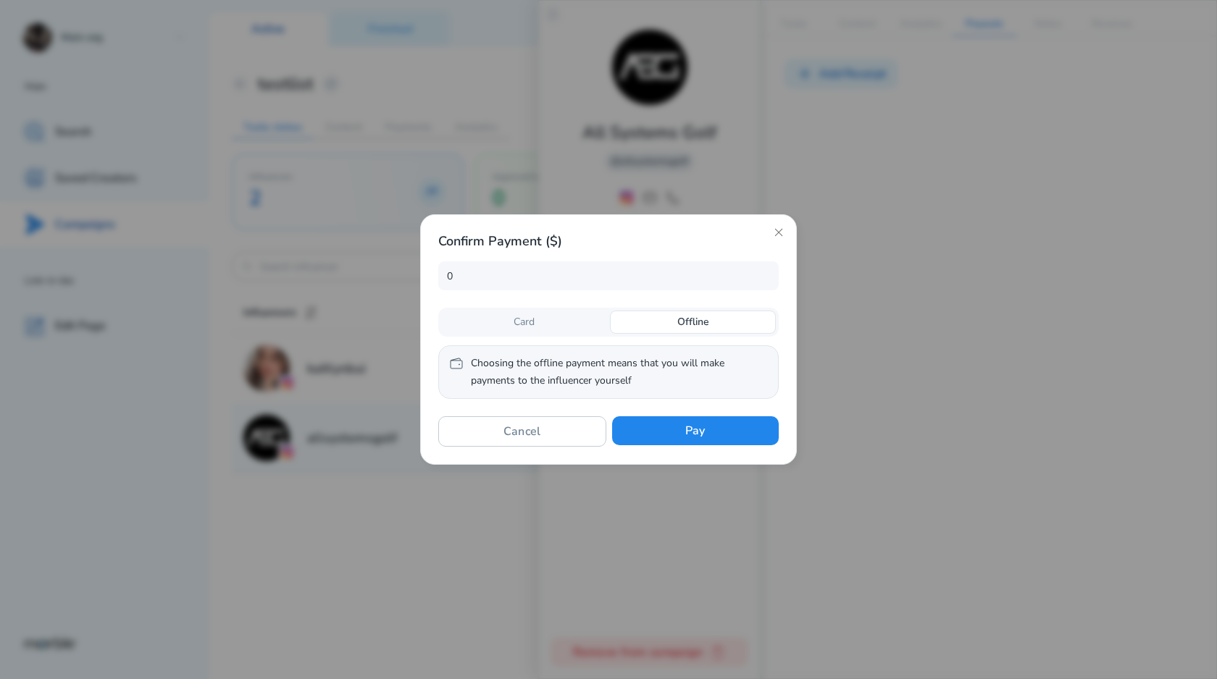
click at [590, 325] on div "Card" at bounding box center [524, 322] width 166 height 23
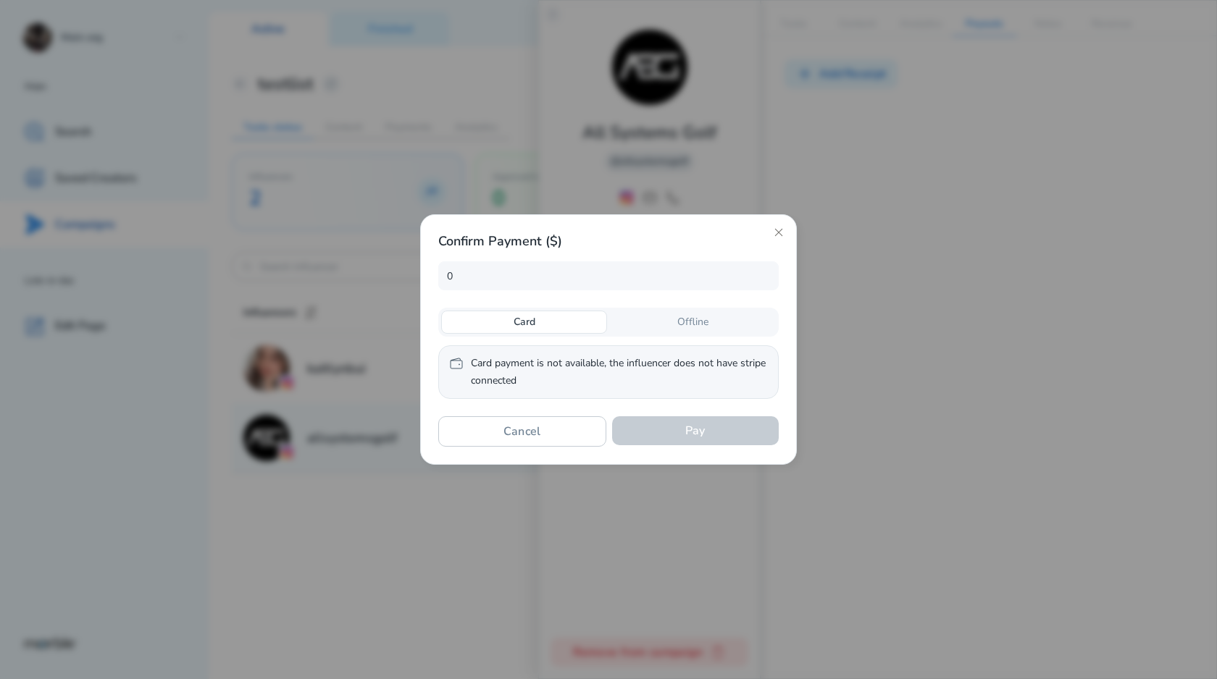
click at [634, 325] on div "Offline" at bounding box center [693, 322] width 166 height 23
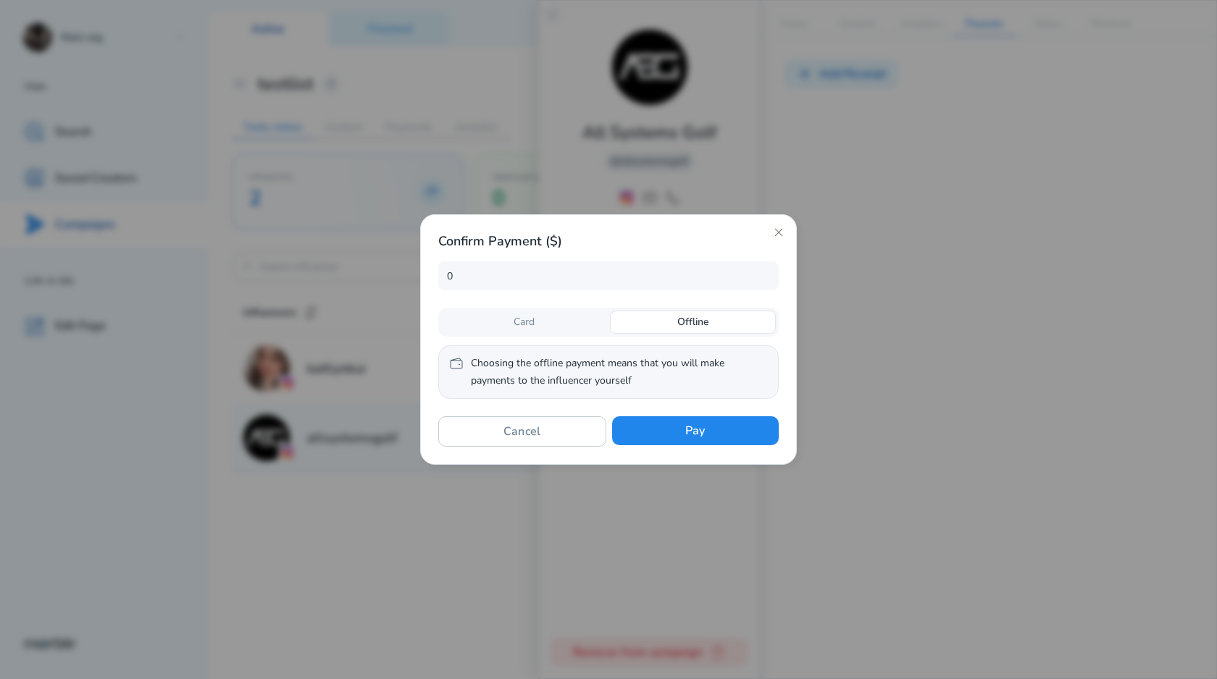
click at [598, 325] on div "Card" at bounding box center [524, 322] width 166 height 23
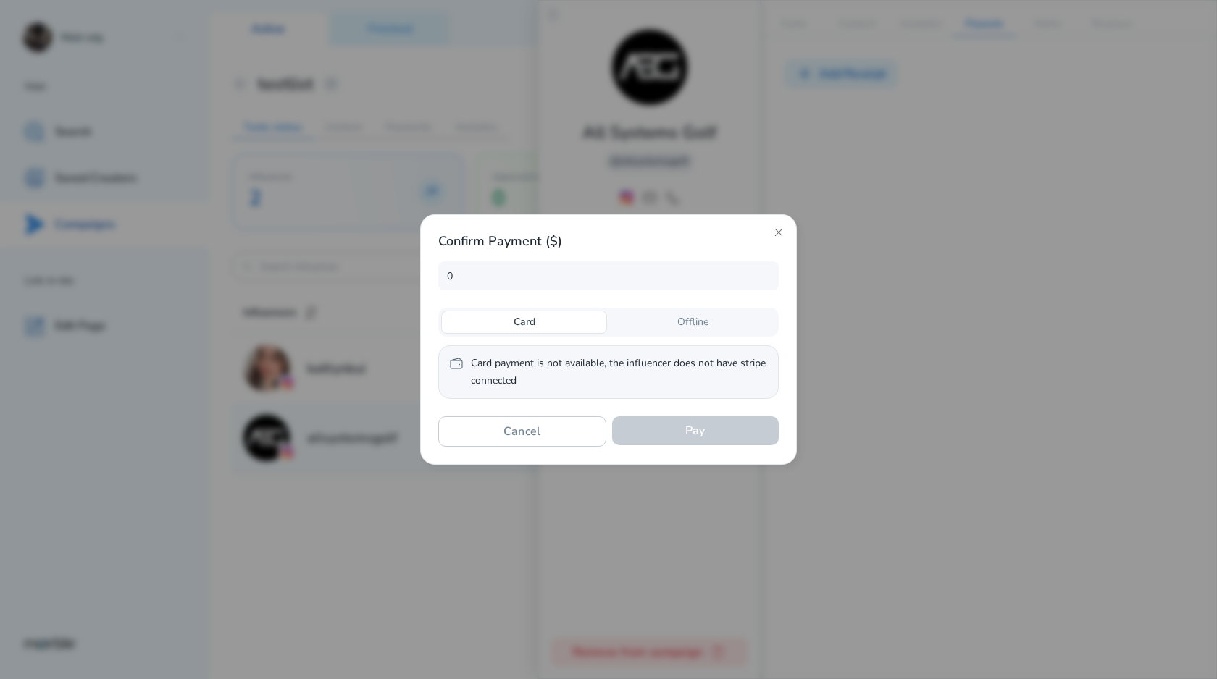
click at [687, 325] on p "Offline" at bounding box center [692, 323] width 31 height 14
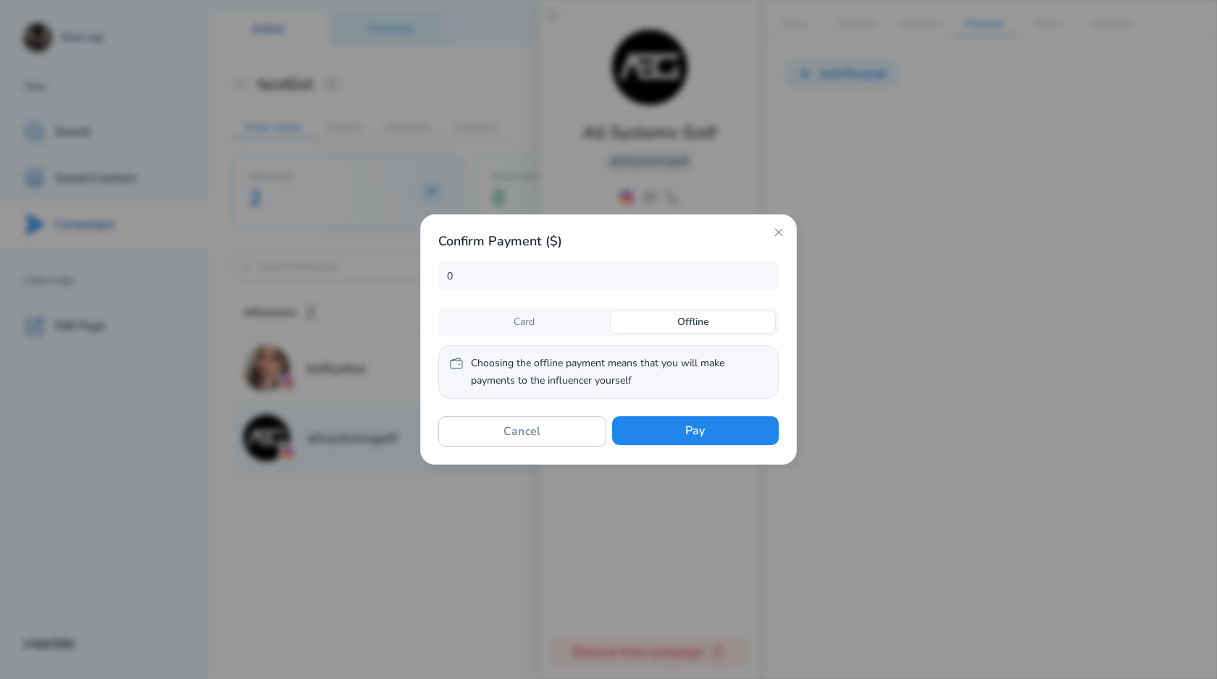
click at [604, 325] on div "Card" at bounding box center [524, 322] width 166 height 23
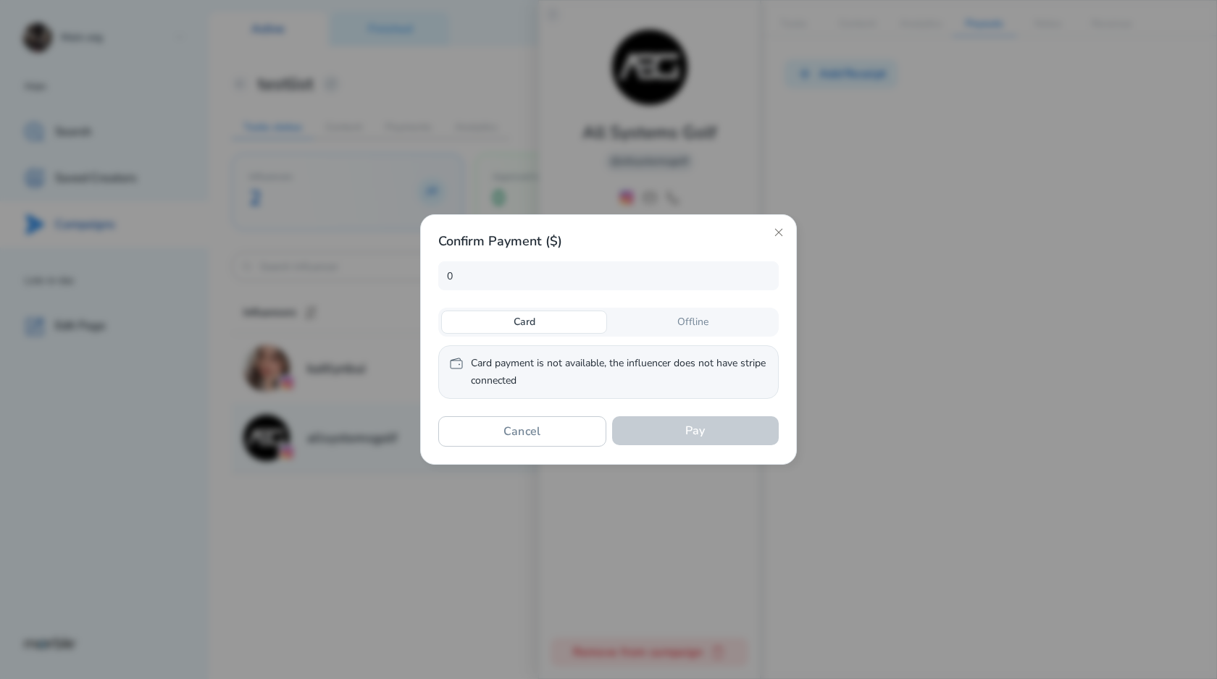
click at [642, 325] on div "Offline" at bounding box center [693, 322] width 166 height 23
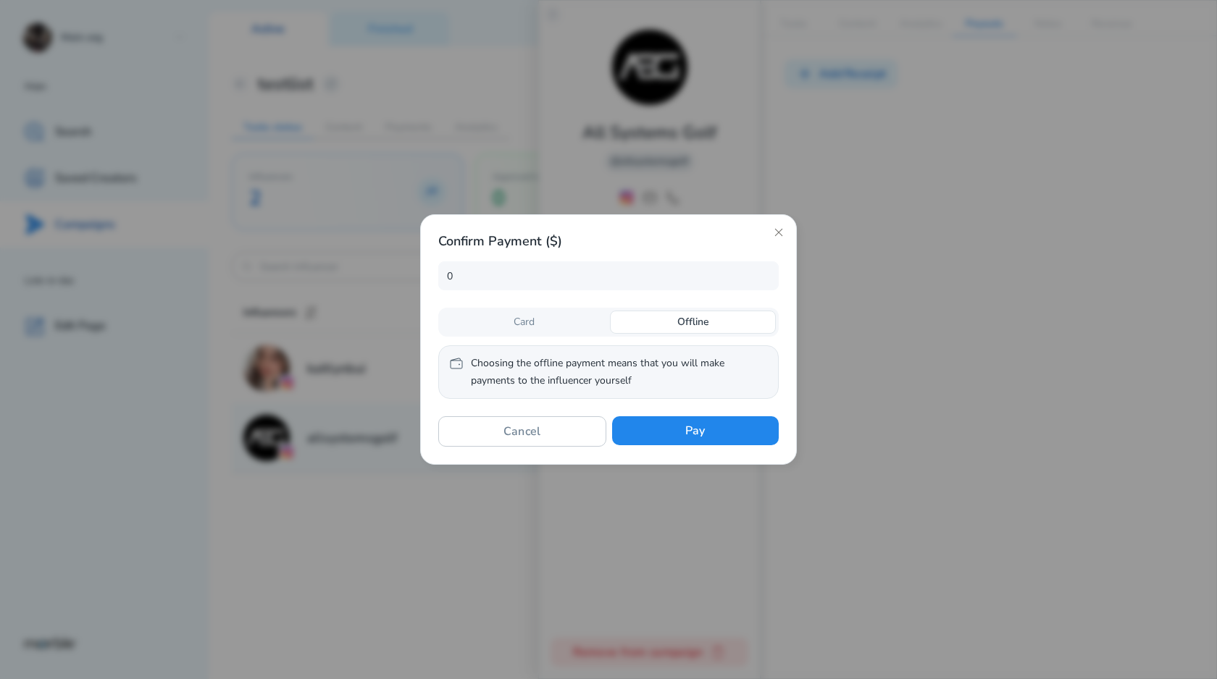
click at [592, 325] on div "Card" at bounding box center [524, 322] width 166 height 23
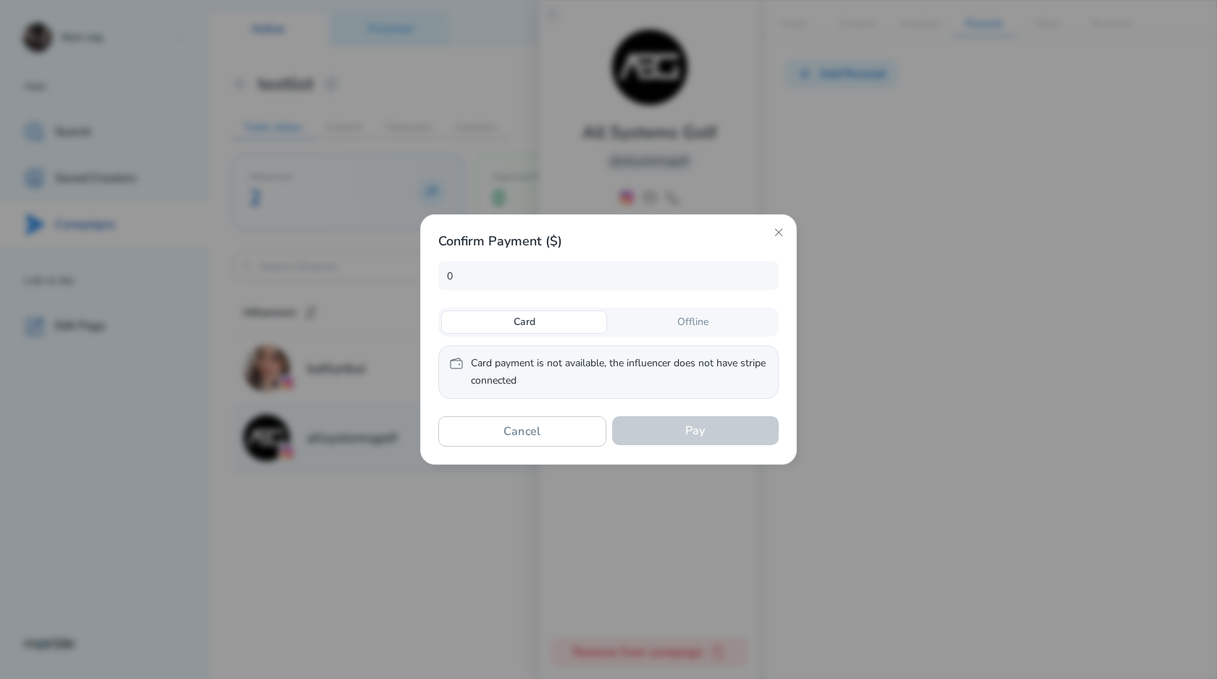
click at [613, 325] on div "Offline" at bounding box center [693, 322] width 166 height 23
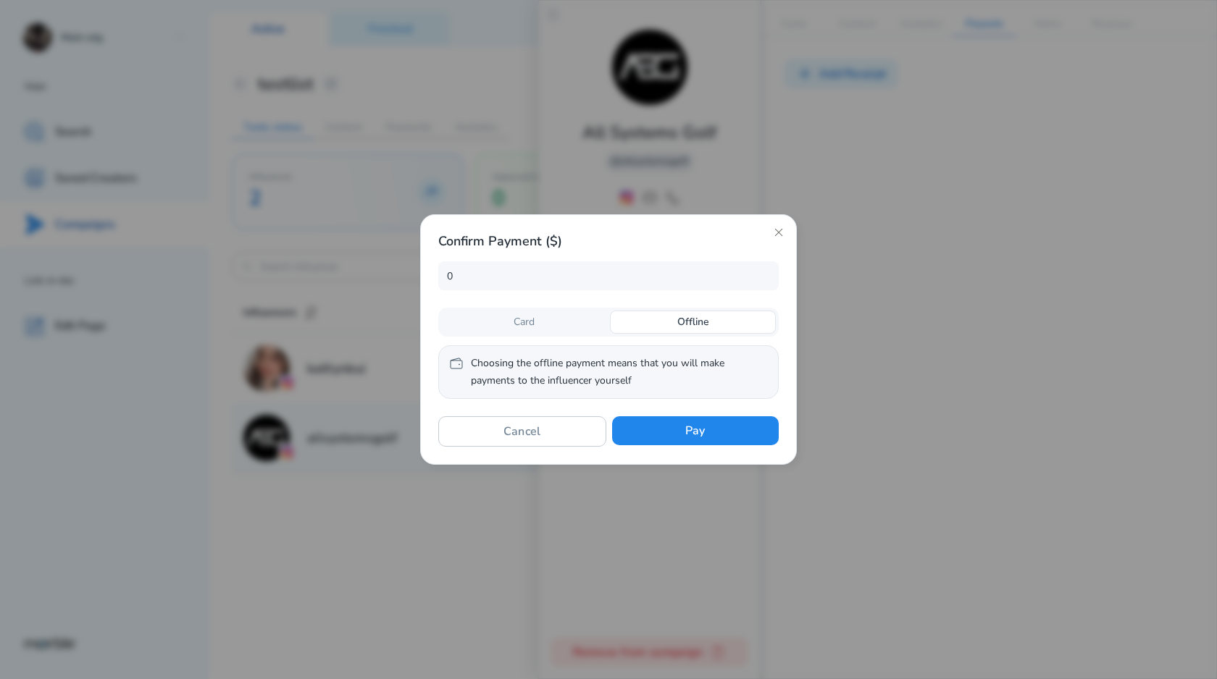
click at [590, 326] on div "Card" at bounding box center [524, 322] width 166 height 23
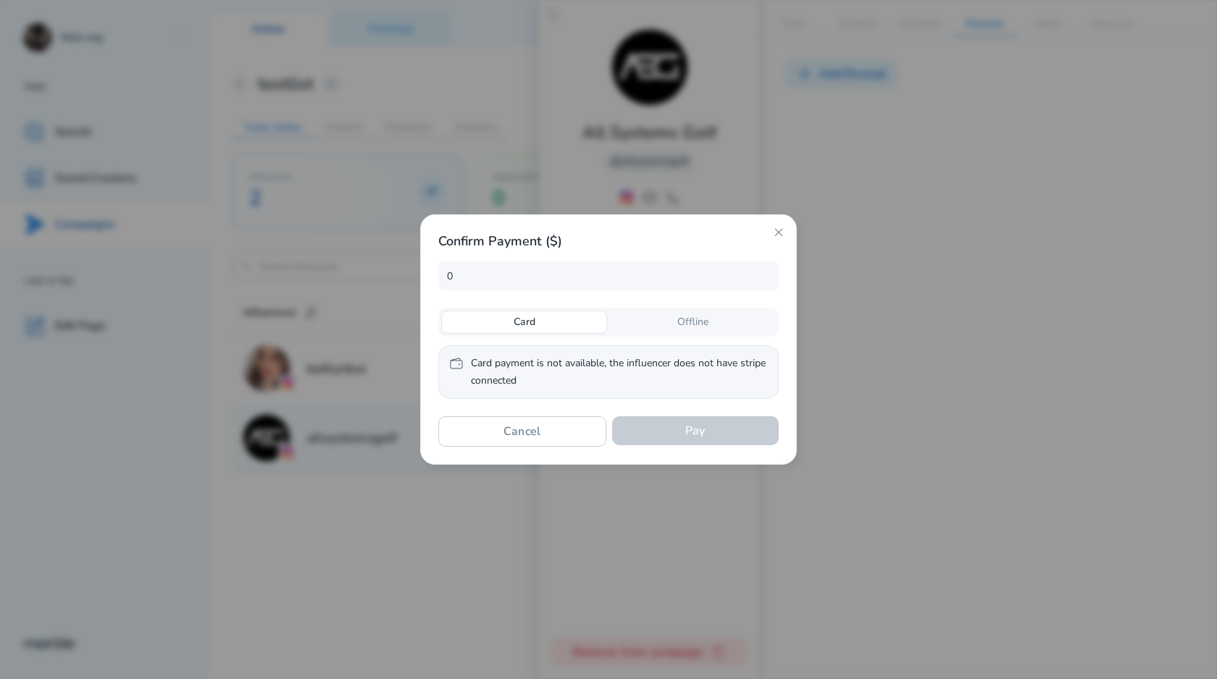
click at [647, 326] on div "Offline" at bounding box center [693, 322] width 166 height 23
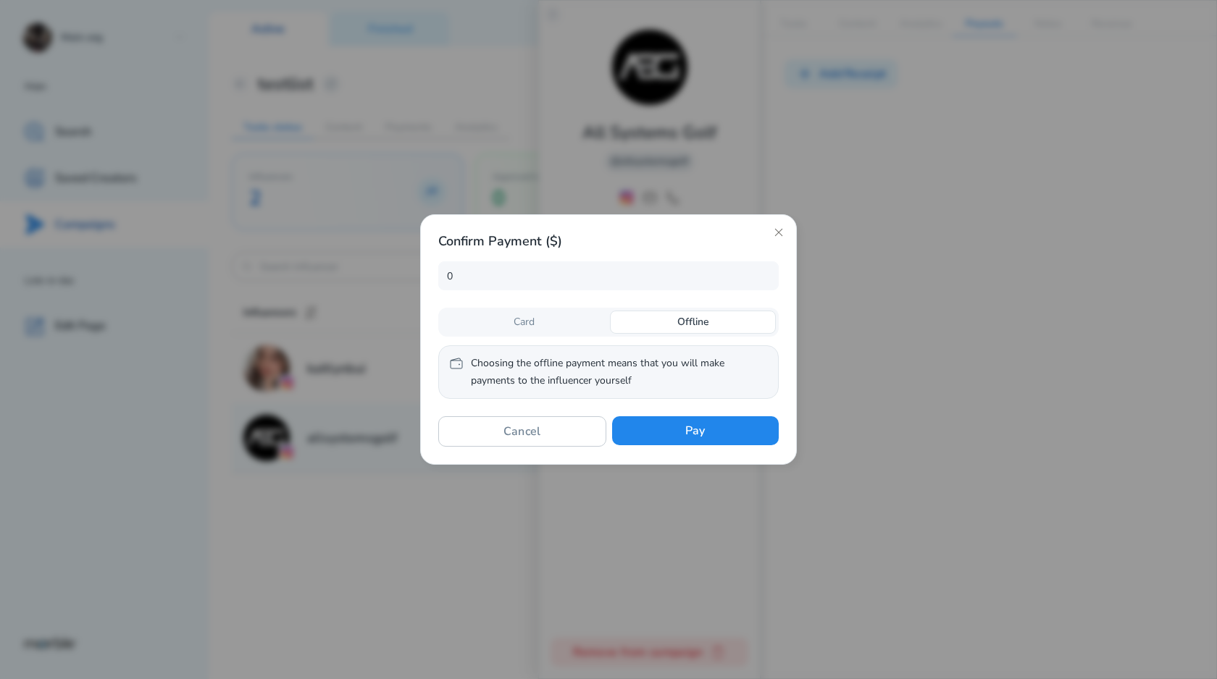
click at [599, 326] on div "Card" at bounding box center [524, 322] width 166 height 23
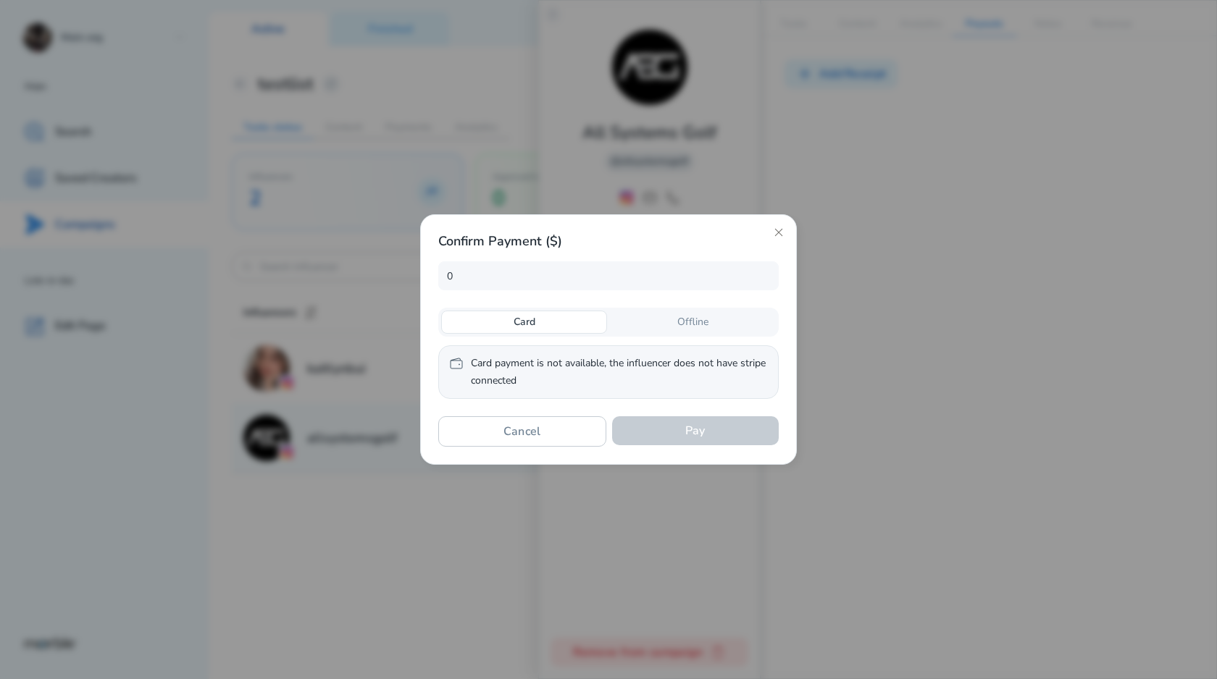
click at [618, 326] on div "Offline" at bounding box center [693, 322] width 166 height 23
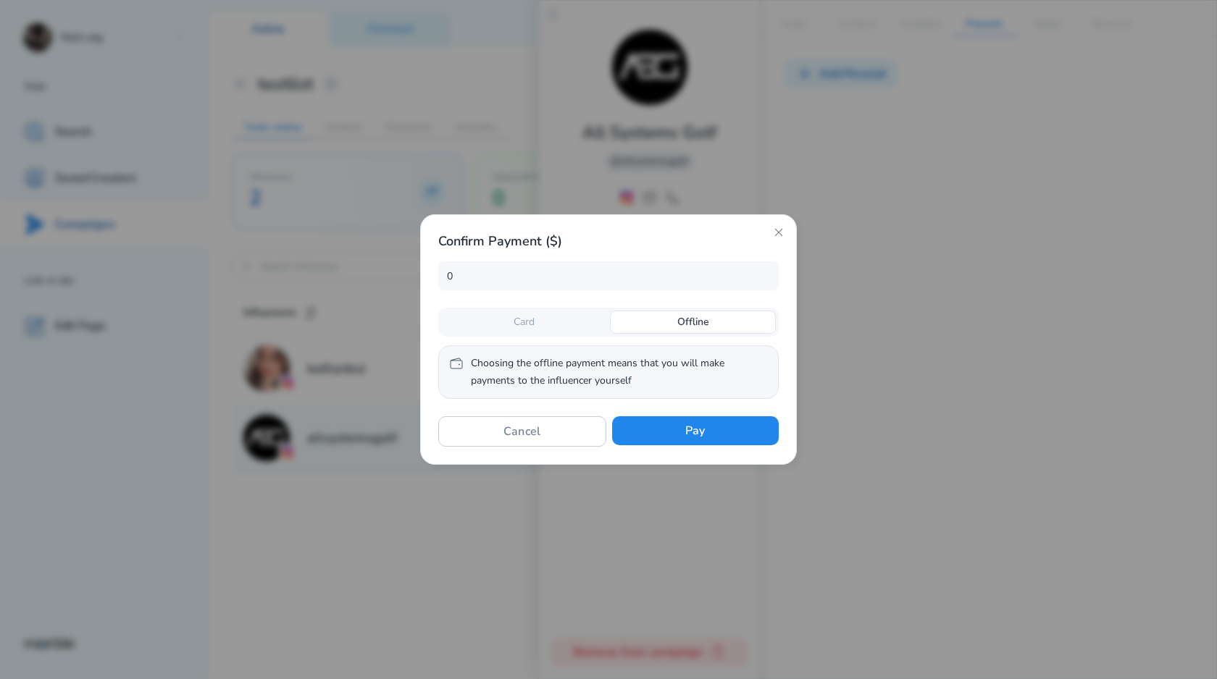
click at [647, 326] on div "Offline" at bounding box center [693, 322] width 166 height 23
click at [599, 326] on div "Card" at bounding box center [524, 322] width 166 height 23
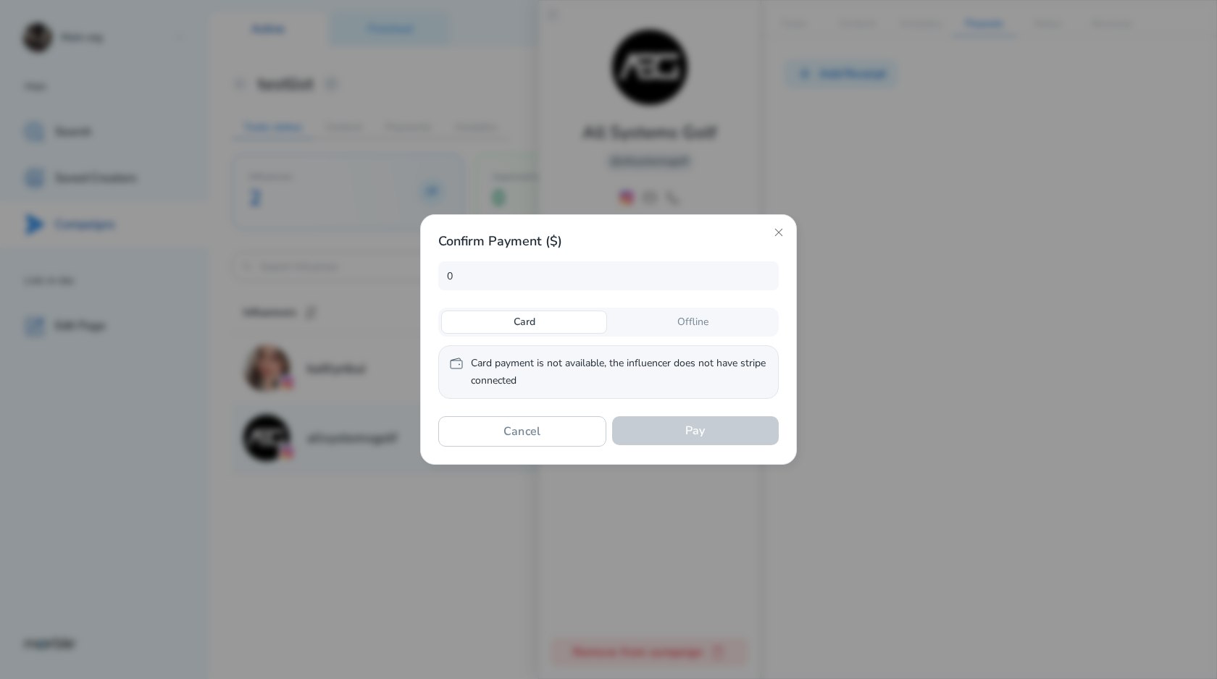
click at [642, 326] on div "Offline" at bounding box center [693, 322] width 166 height 23
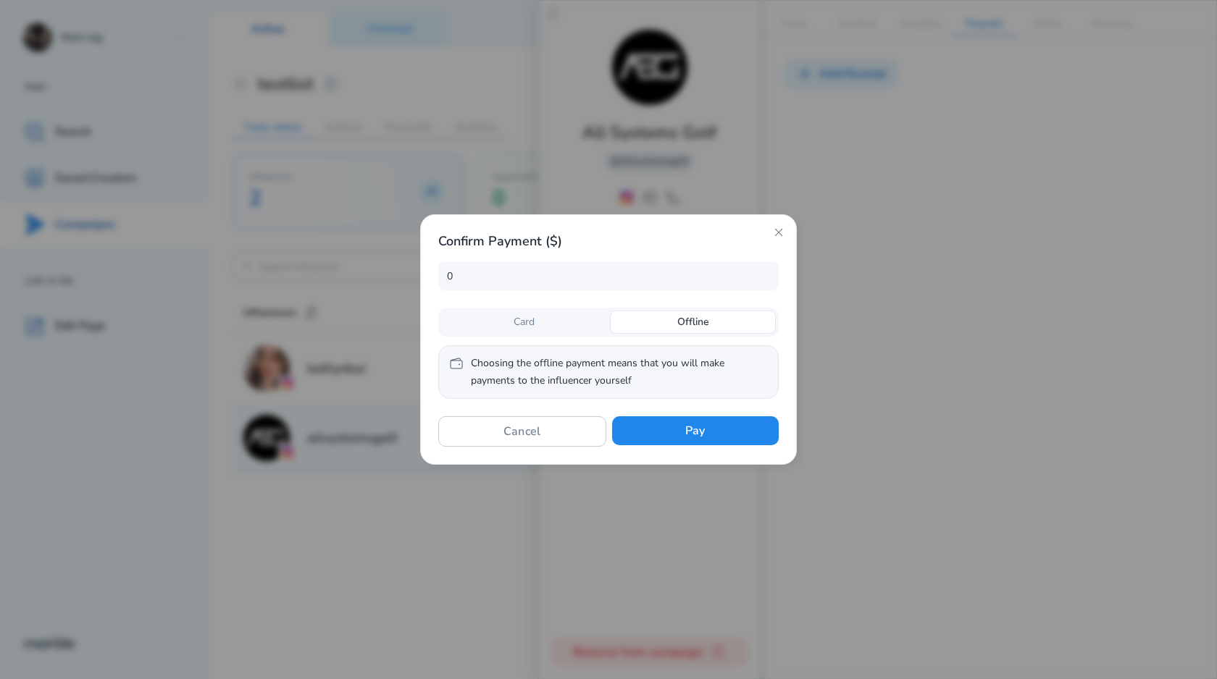
click at [593, 326] on div "Card" at bounding box center [524, 322] width 166 height 23
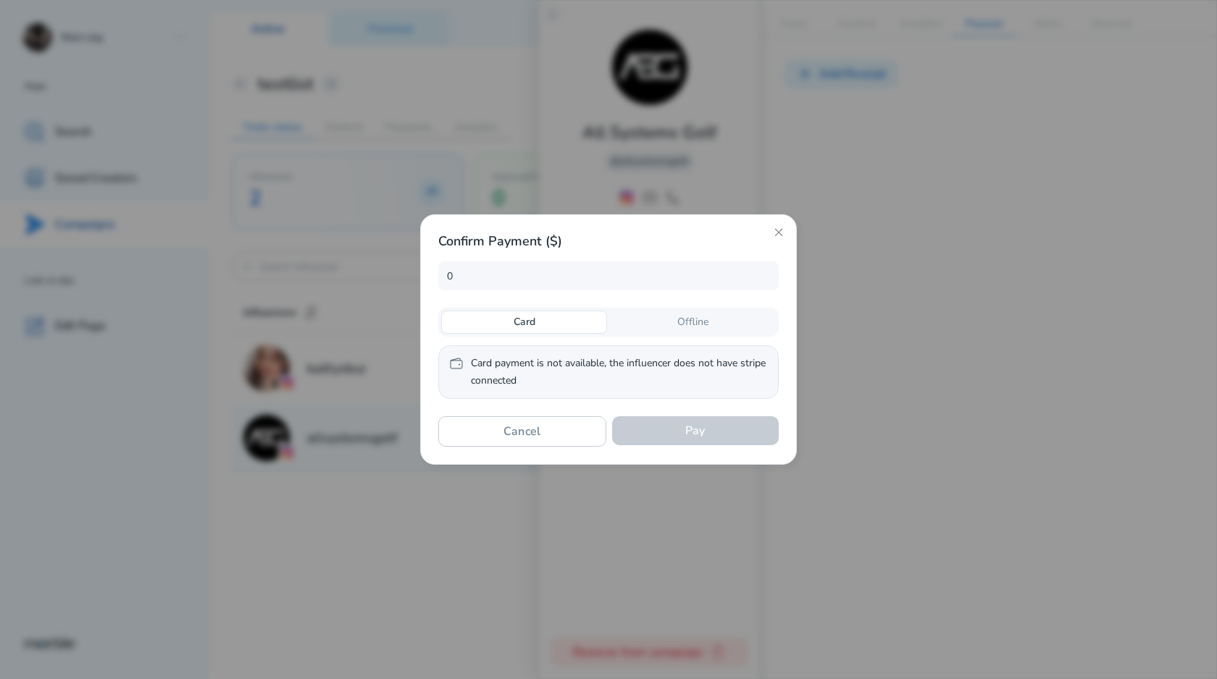
click at [666, 326] on div "Offline" at bounding box center [693, 322] width 166 height 23
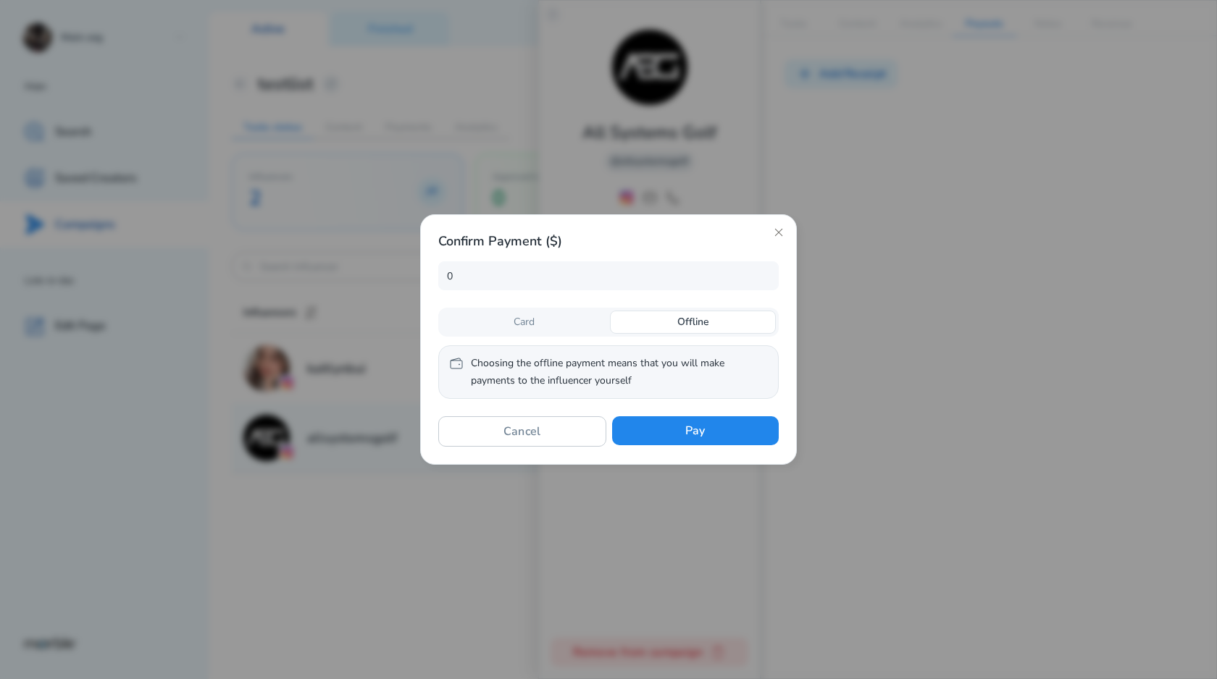
click at [565, 326] on div "Card" at bounding box center [524, 322] width 166 height 23
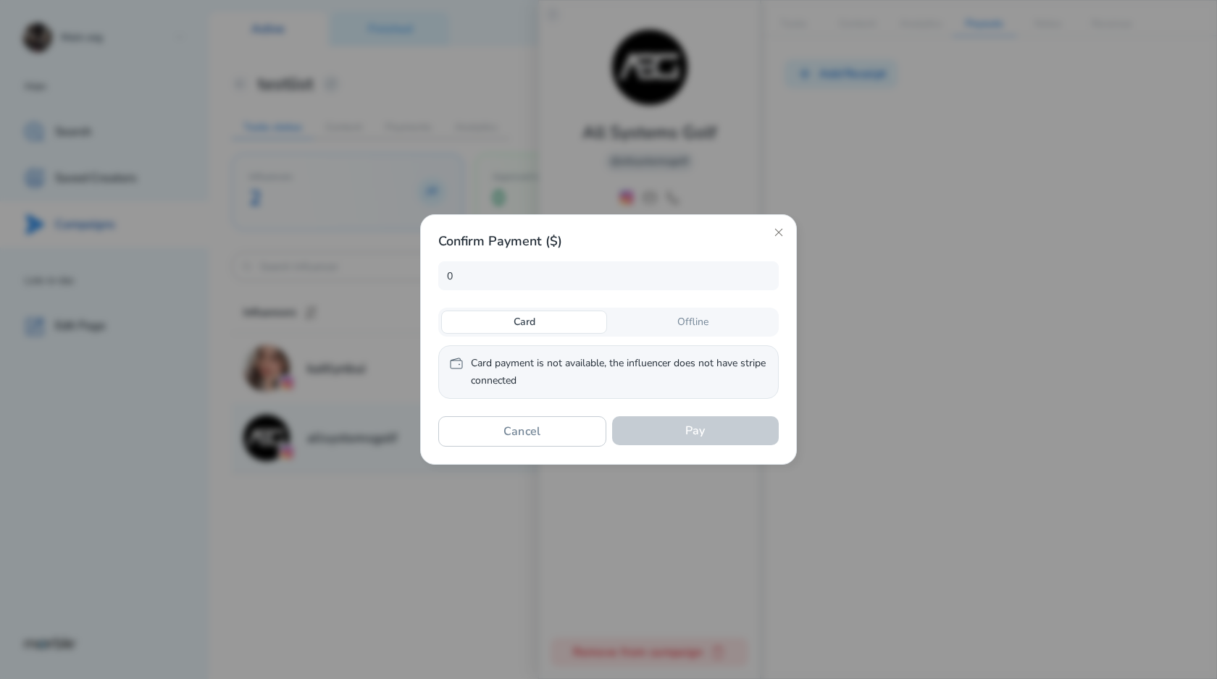
click at [647, 326] on div "Offline" at bounding box center [693, 322] width 166 height 23
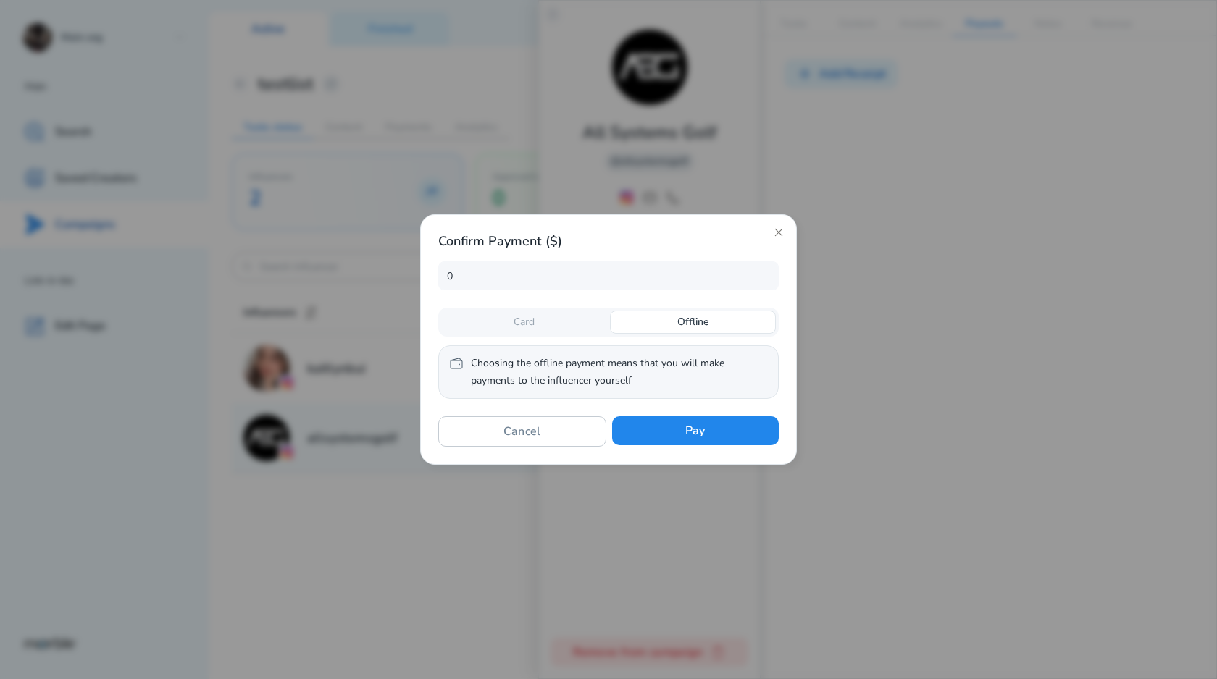
click at [637, 326] on div "Offline" at bounding box center [693, 322] width 166 height 23
click at [592, 326] on div "Card" at bounding box center [524, 322] width 166 height 23
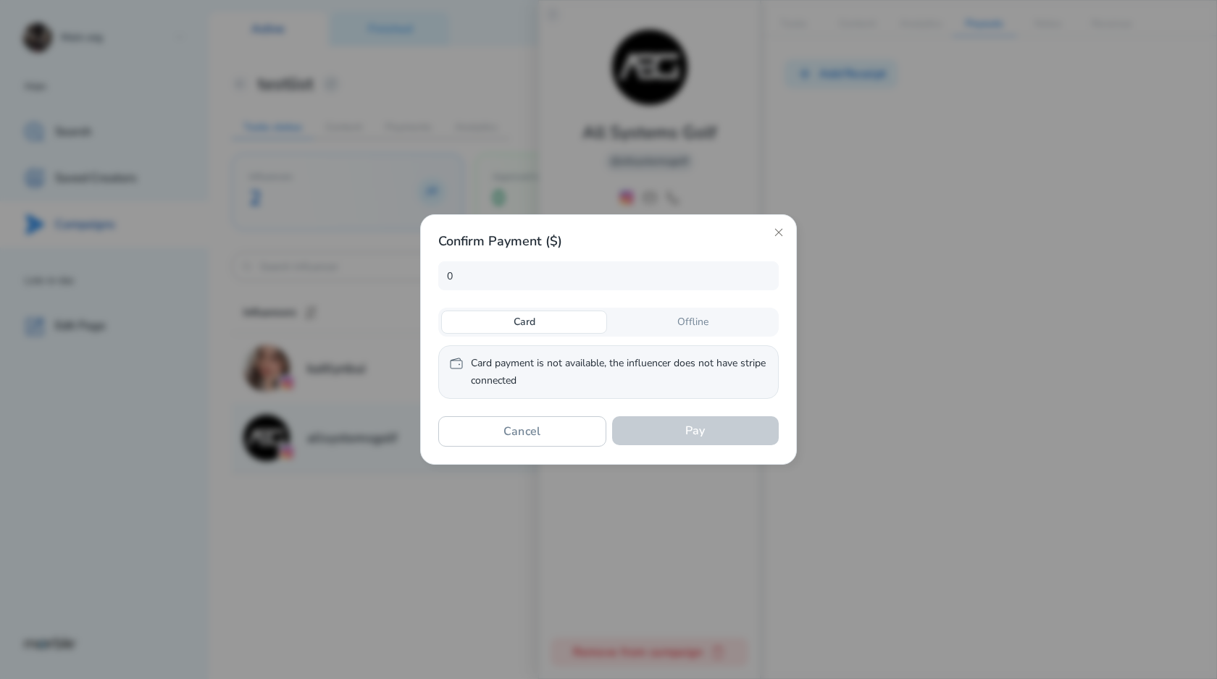
click at [637, 326] on div "Offline" at bounding box center [693, 322] width 166 height 23
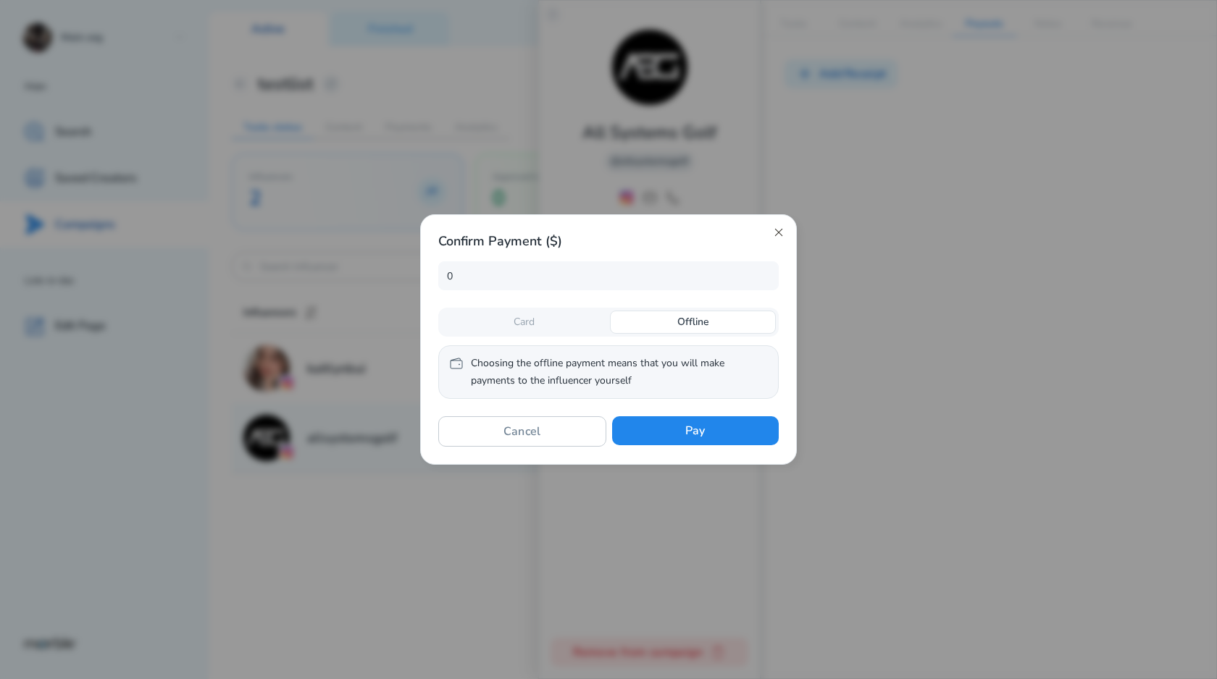
click at [780, 230] on icon at bounding box center [778, 232] width 7 height 7
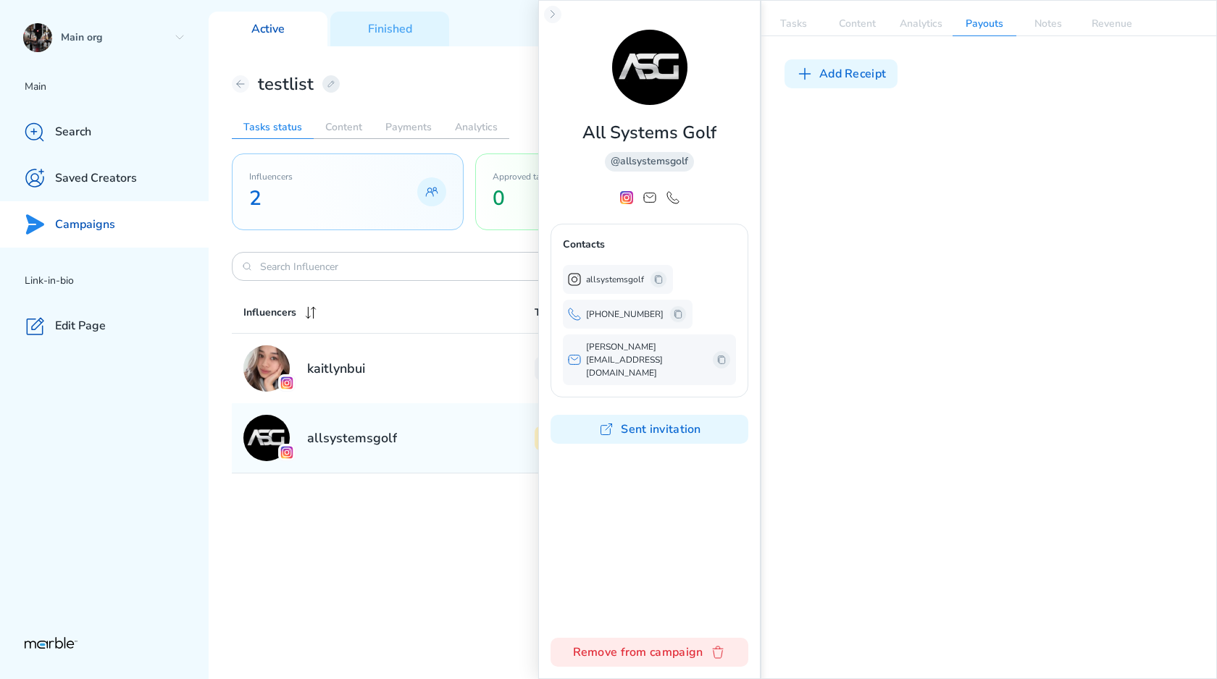
click at [773, 42] on div "Add Receipt" at bounding box center [988, 358] width 455 height 644
click at [783, 31] on p "Tasks" at bounding box center [793, 23] width 64 height 23
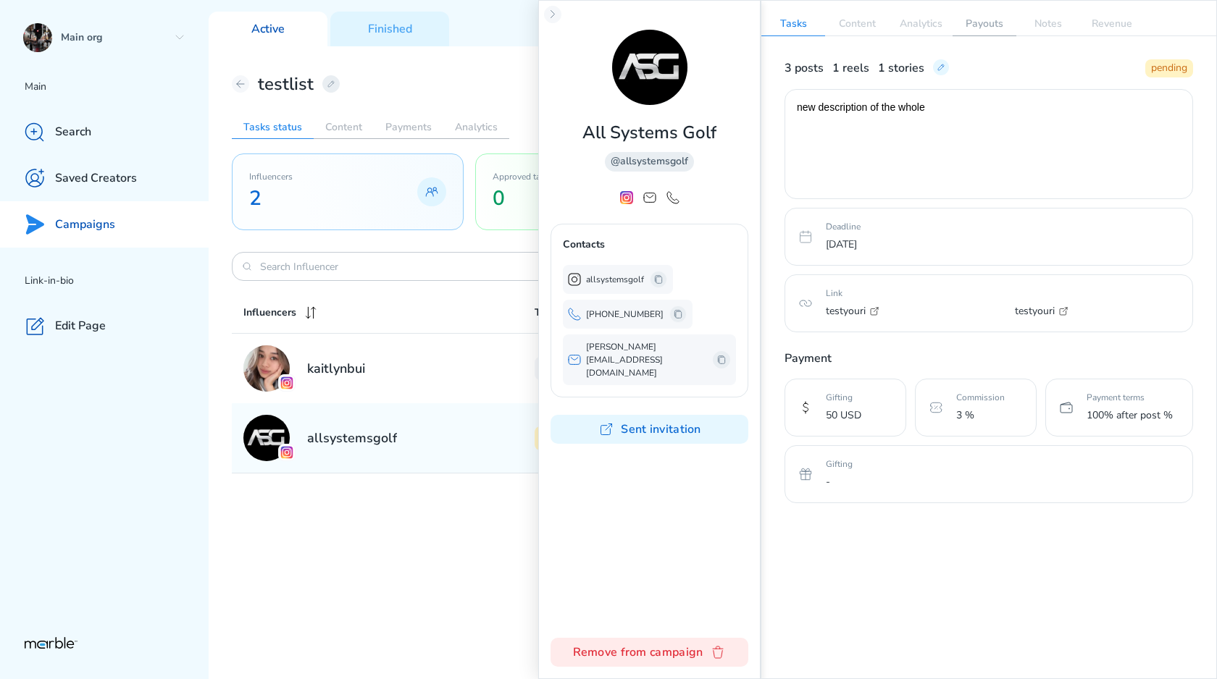
click at [983, 28] on p "Payouts" at bounding box center [984, 23] width 64 height 23
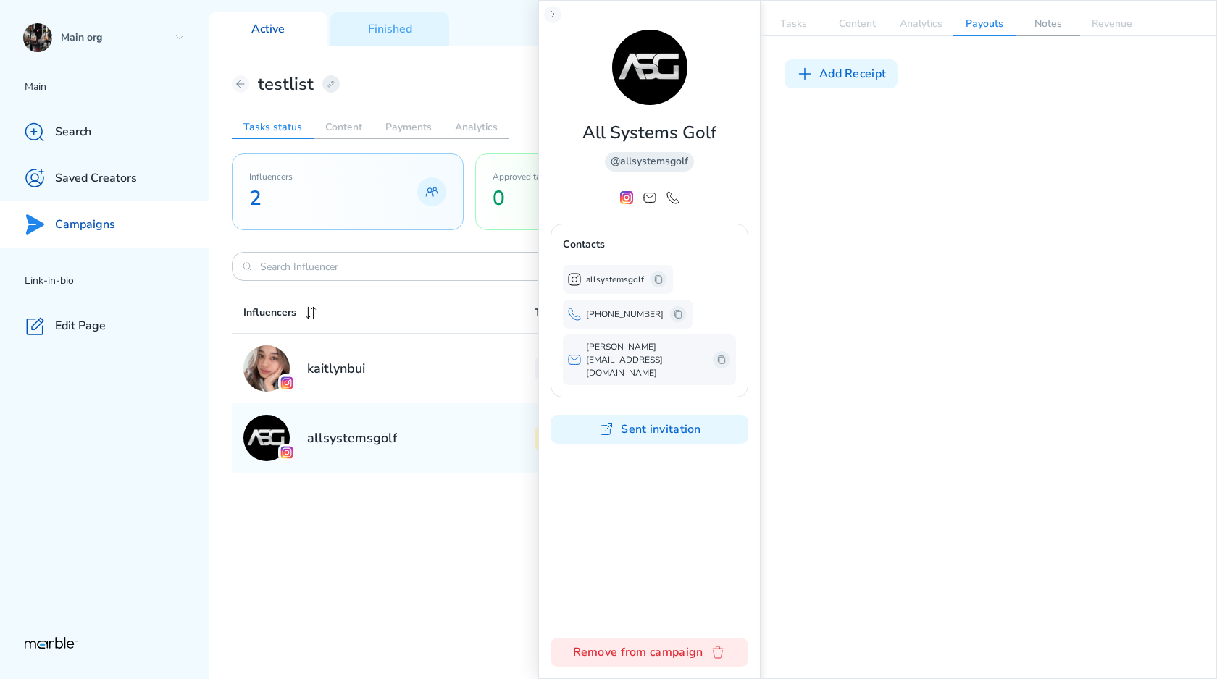
click at [1044, 24] on p "Notes" at bounding box center [1048, 23] width 64 height 23
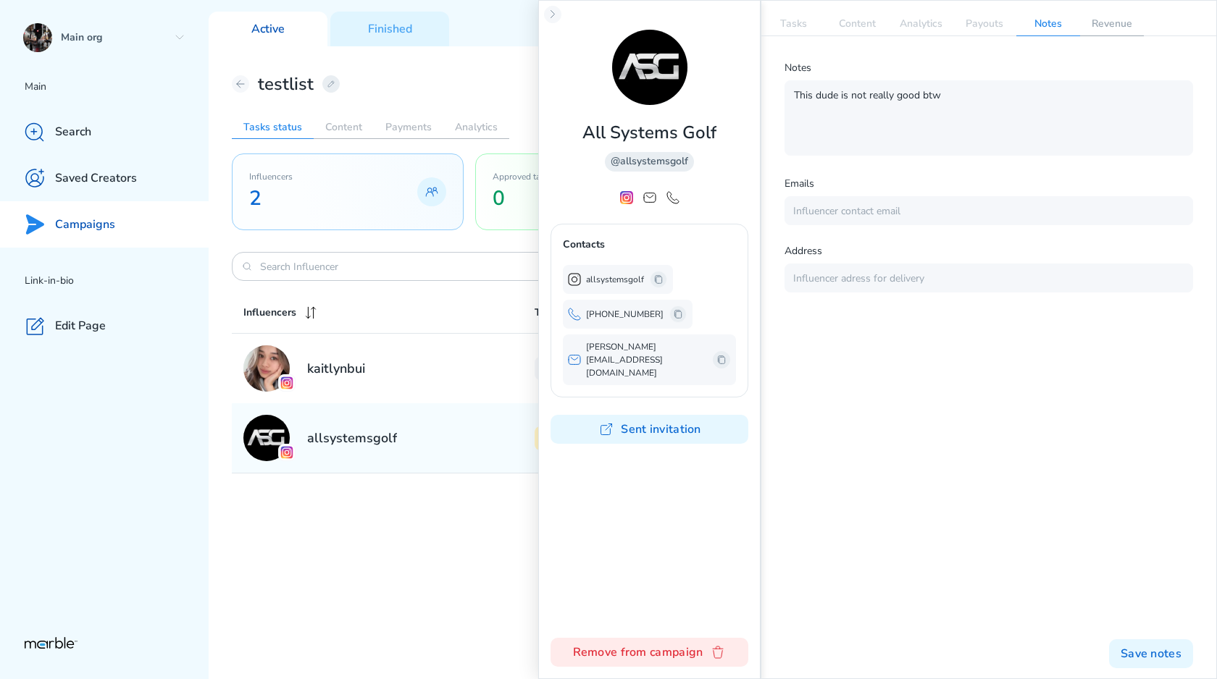
click at [1090, 30] on p "Revenue" at bounding box center [1112, 23] width 64 height 23
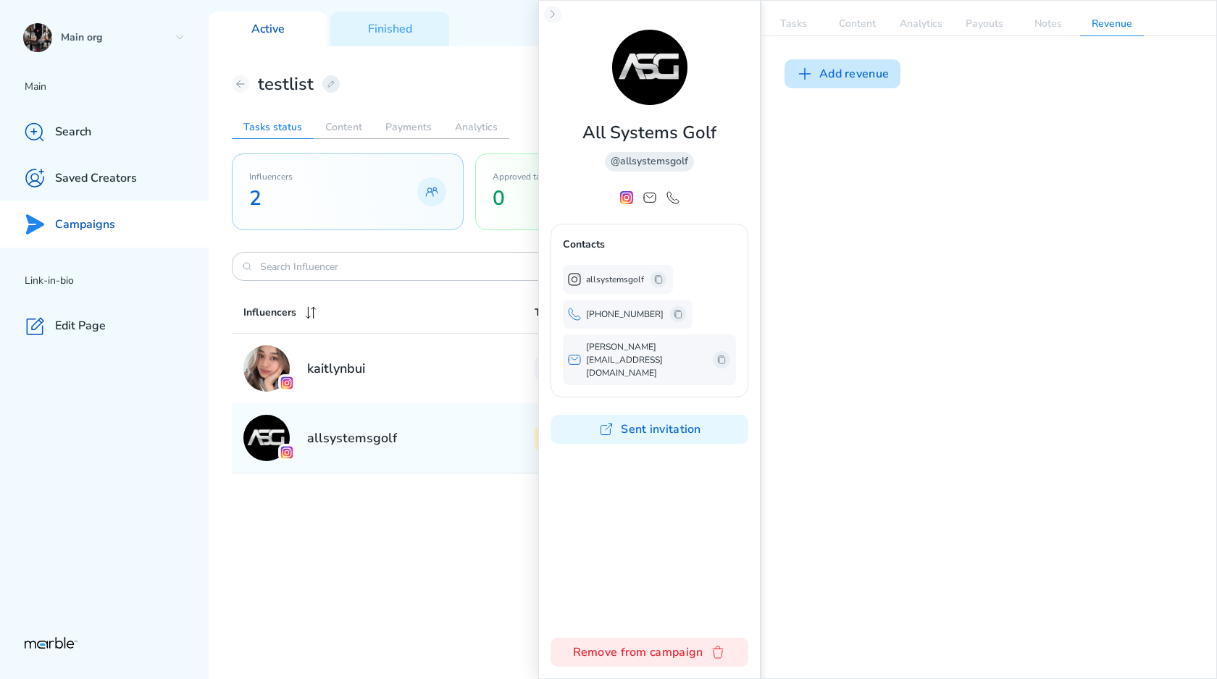
click at [863, 80] on button "Add revenue" at bounding box center [842, 73] width 116 height 29
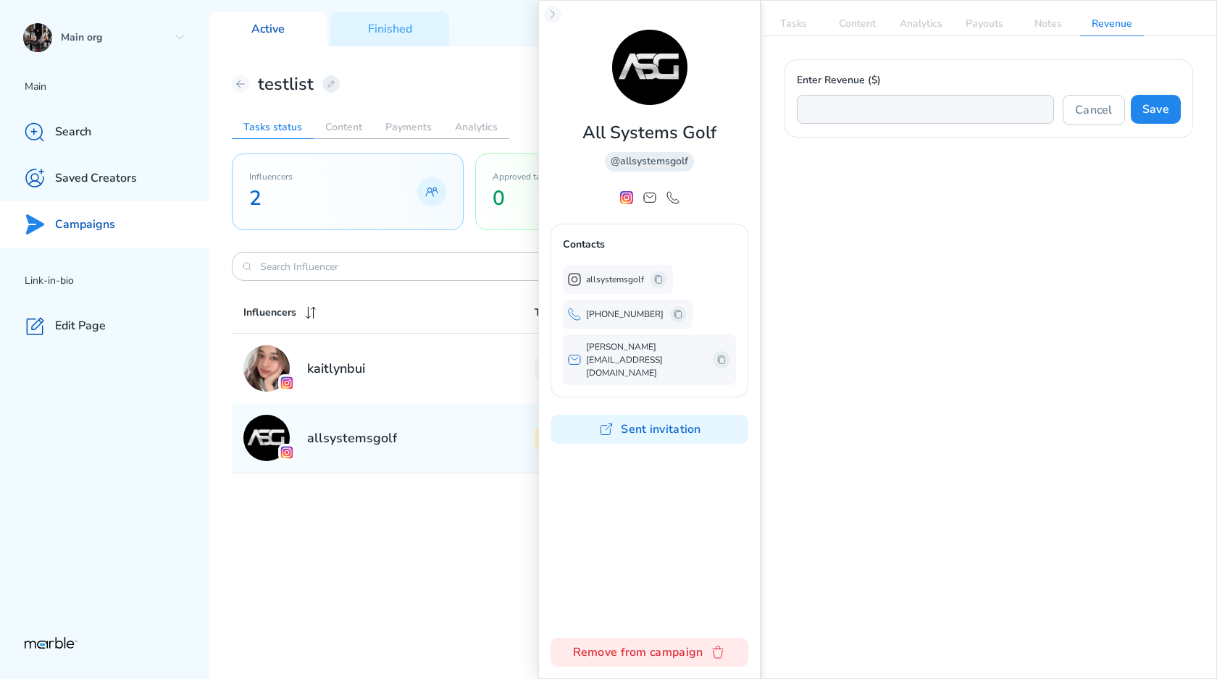
click at [939, 102] on input "text" at bounding box center [925, 109] width 257 height 29
type input "300"
click at [1159, 107] on button "Save" at bounding box center [1155, 109] width 50 height 29
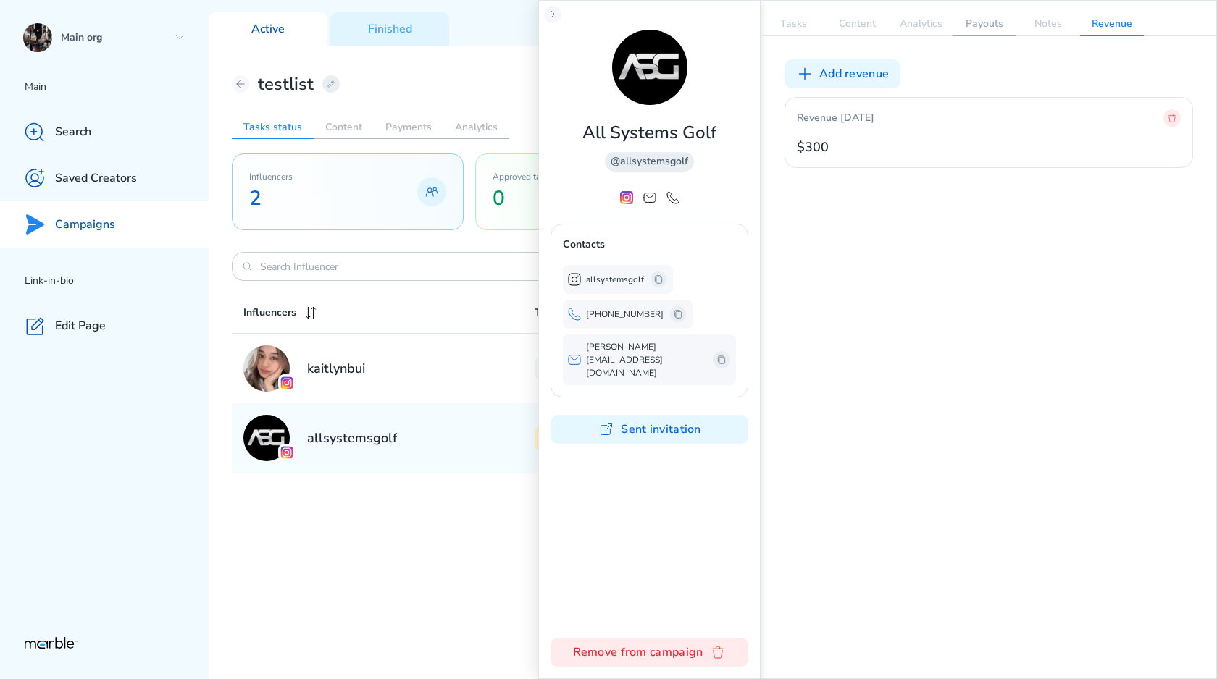
click at [973, 25] on p "Payouts" at bounding box center [984, 23] width 64 height 23
click at [557, 9] on icon at bounding box center [553, 15] width 12 height 12
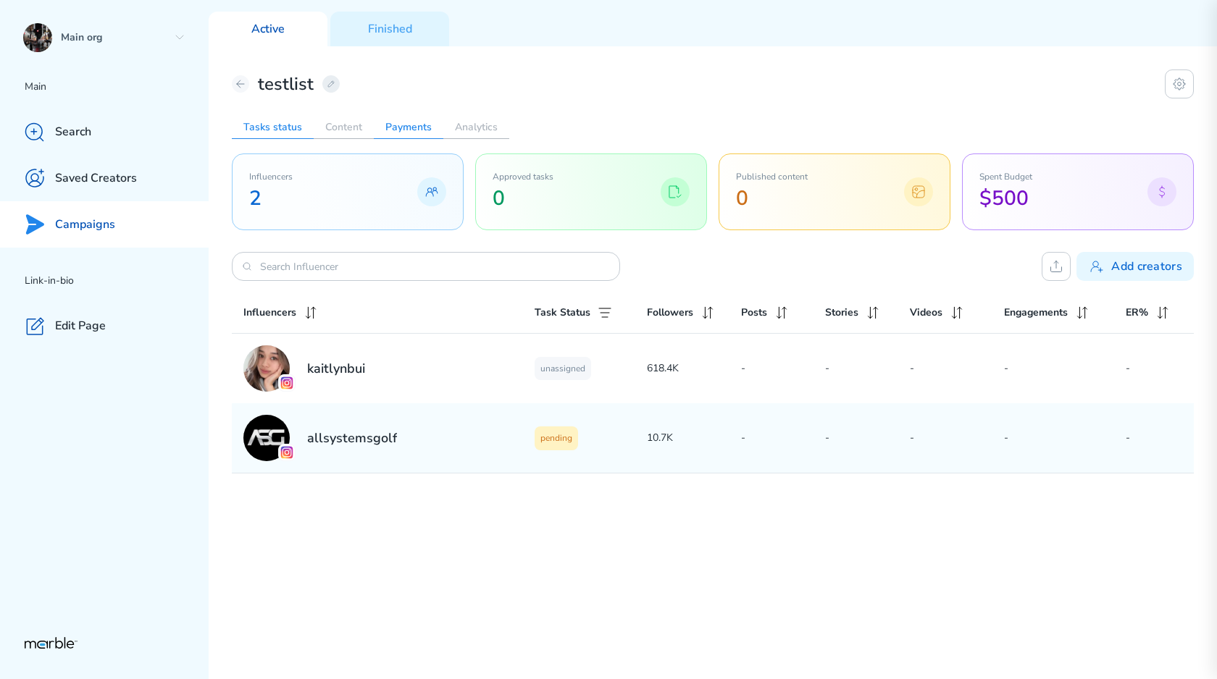
click at [394, 128] on h2 "Payments" at bounding box center [409, 127] width 70 height 23
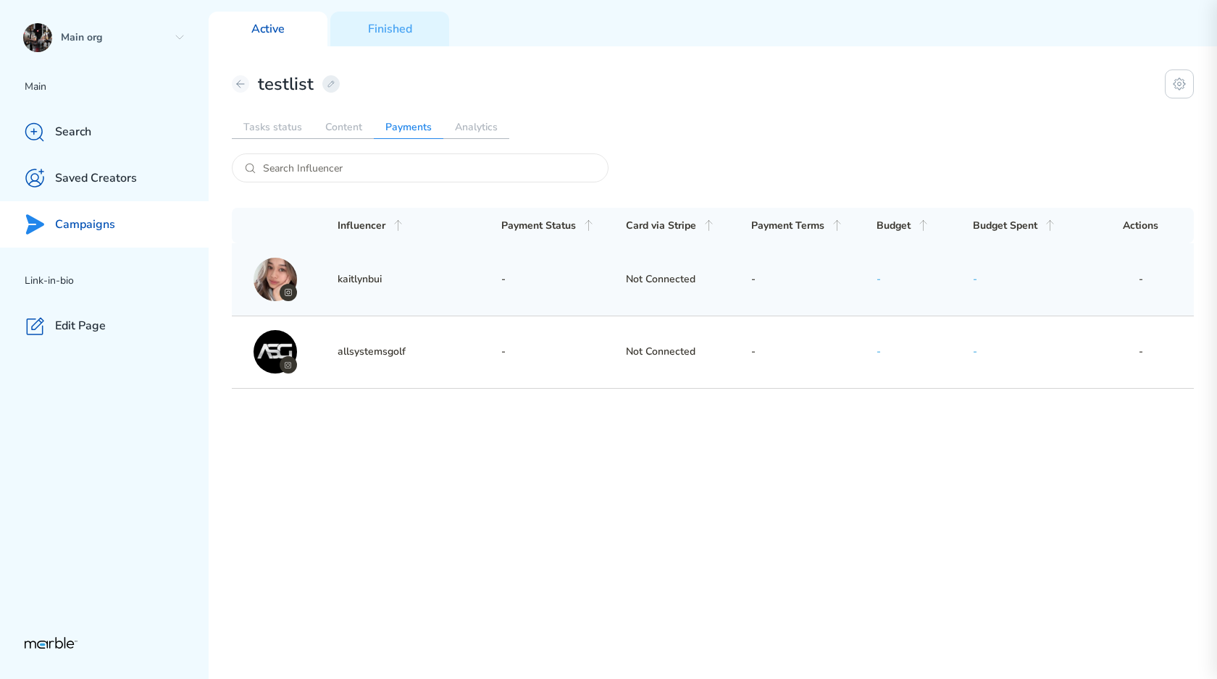
click at [703, 287] on h3 "Not Connected" at bounding box center [688, 279] width 125 height 17
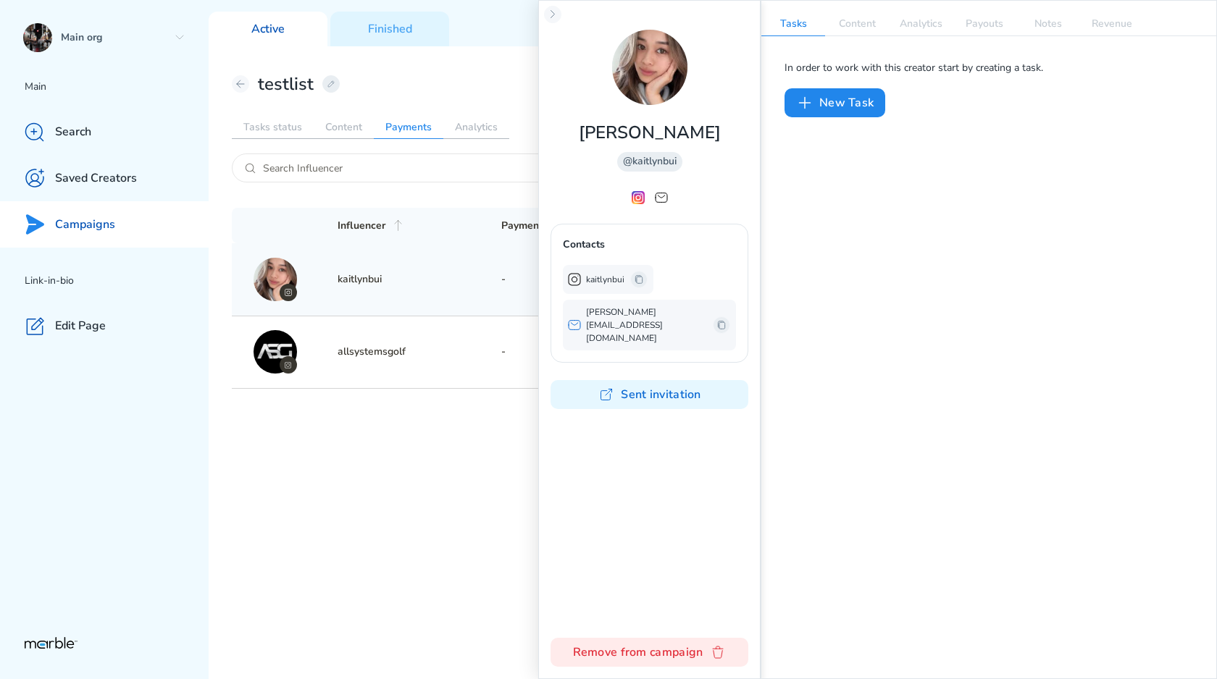
click at [461, 448] on div "testlist Tasks status Content Payments Analytics Influencer Payment Status Card…" at bounding box center [713, 362] width 1008 height 633
click at [503, 424] on div "testlist Tasks status Content Payments Analytics Influencer Payment Status Card…" at bounding box center [713, 362] width 1008 height 633
click at [556, 17] on icon at bounding box center [553, 15] width 12 height 12
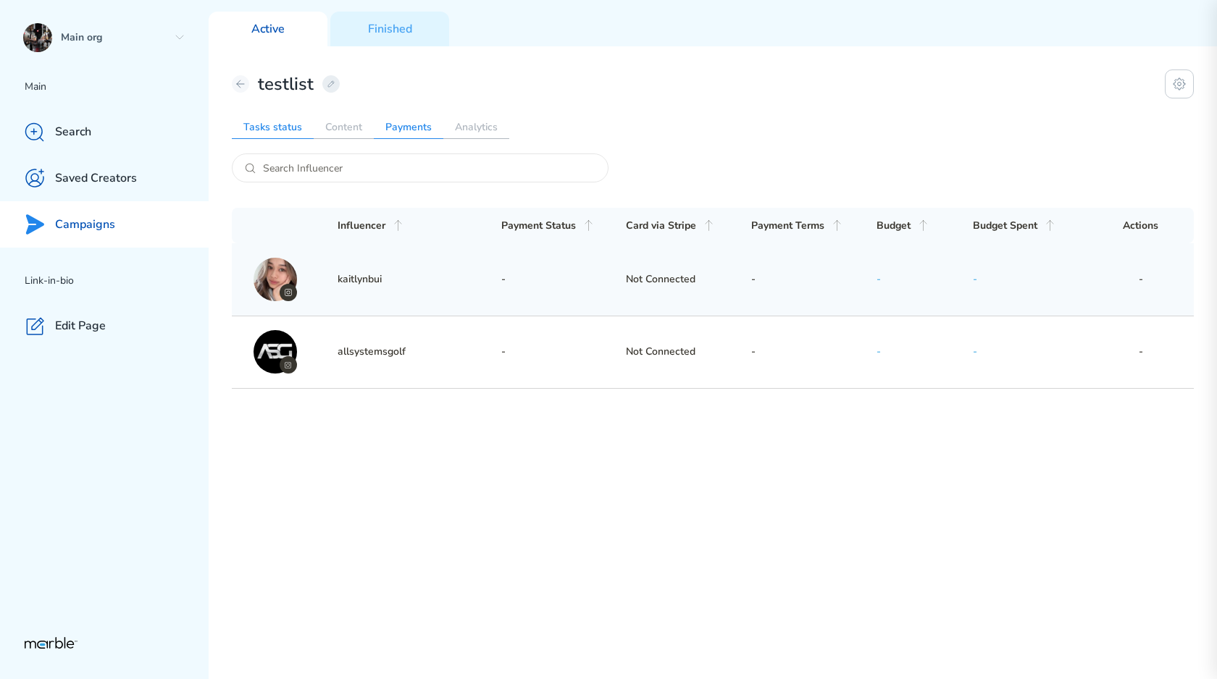
click at [309, 130] on h2 "Tasks status" at bounding box center [273, 127] width 82 height 23
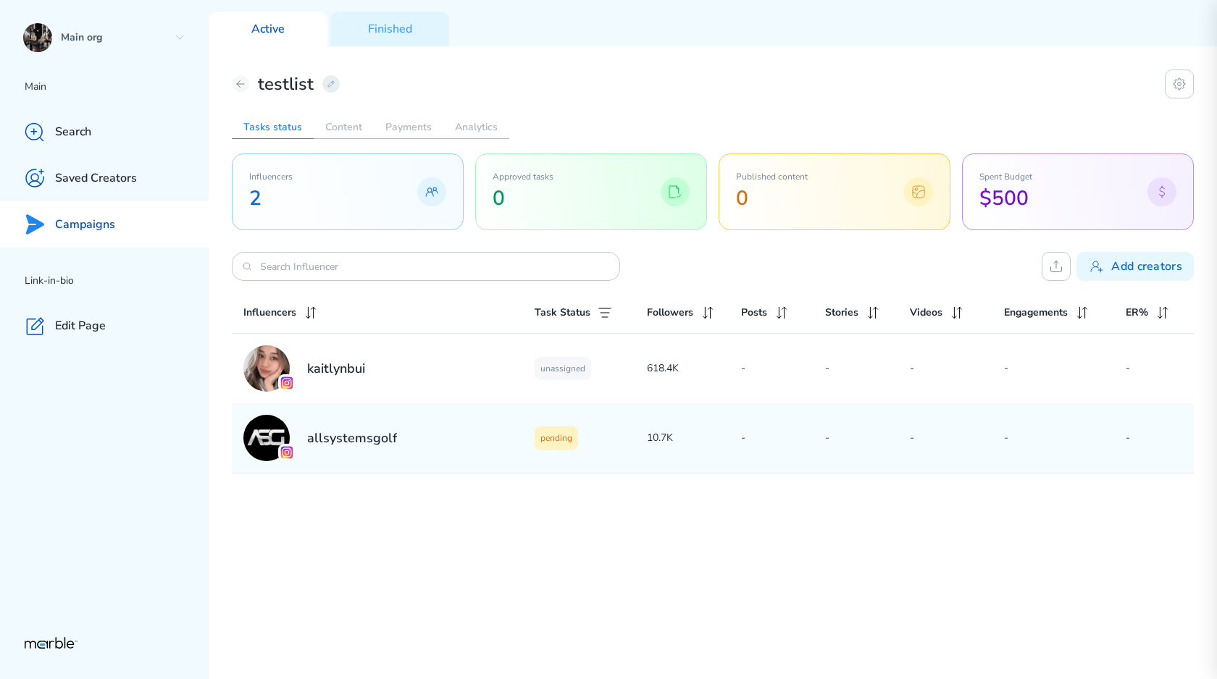
click at [520, 456] on div "allsystemsgolf" at bounding box center [388, 438] width 291 height 46
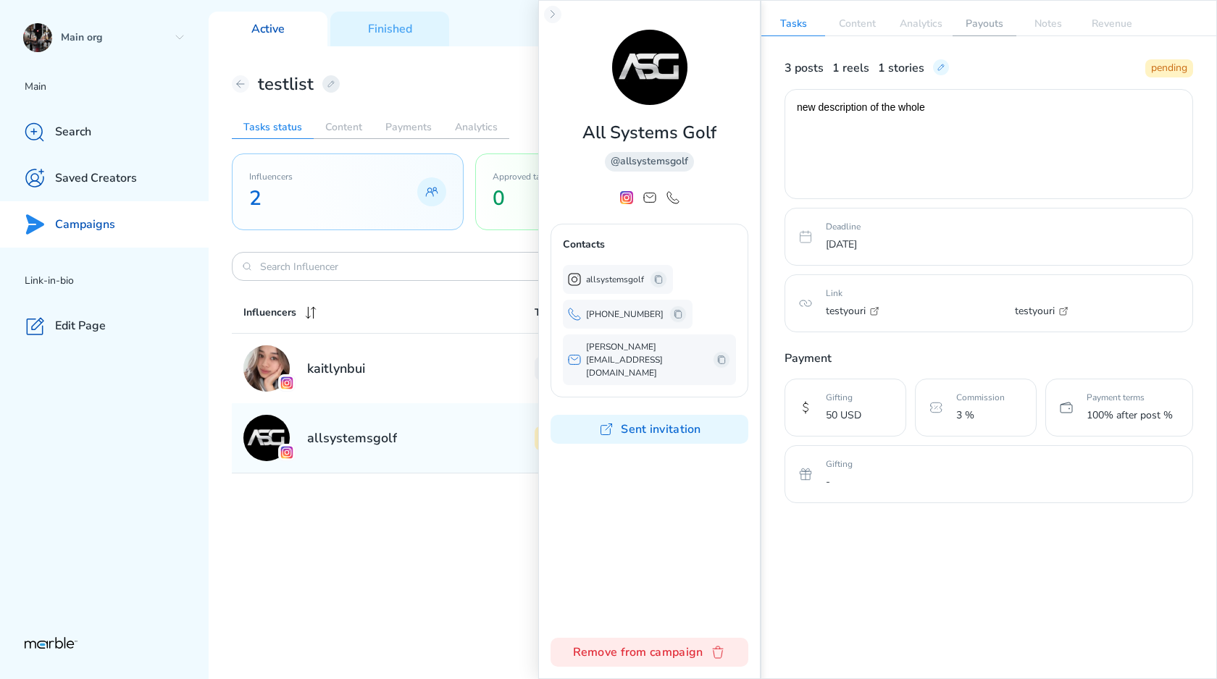
click at [968, 29] on p "Payouts" at bounding box center [984, 23] width 64 height 23
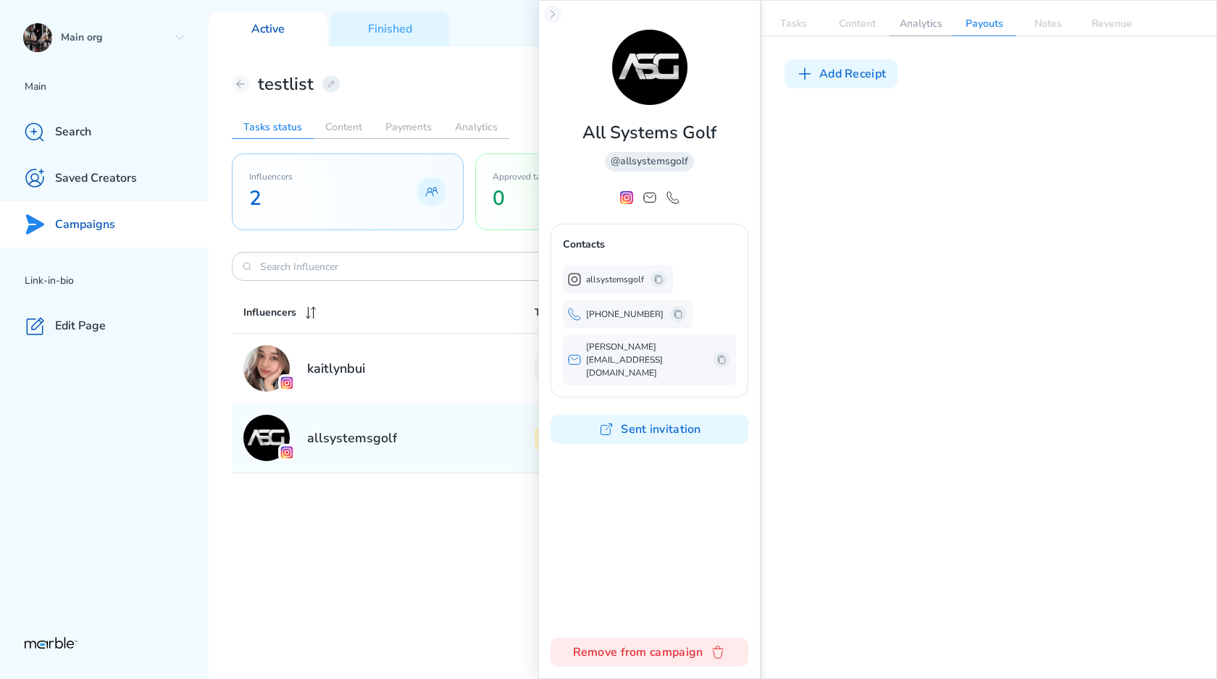
click at [893, 30] on p "Analytics" at bounding box center [921, 23] width 64 height 23
click at [865, 28] on p "Content" at bounding box center [857, 23] width 64 height 23
click at [920, 28] on p "Analytics" at bounding box center [921, 23] width 64 height 23
click at [813, 20] on p "Tasks" at bounding box center [793, 23] width 64 height 23
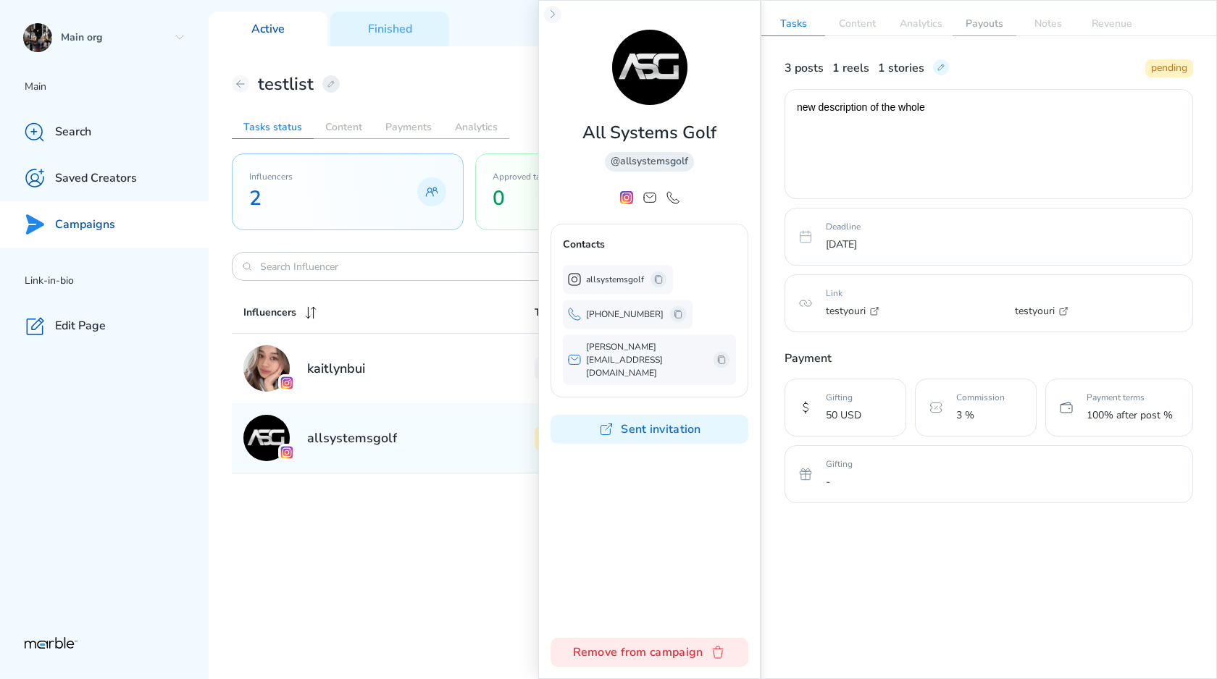
click at [988, 26] on p "Payouts" at bounding box center [984, 23] width 64 height 23
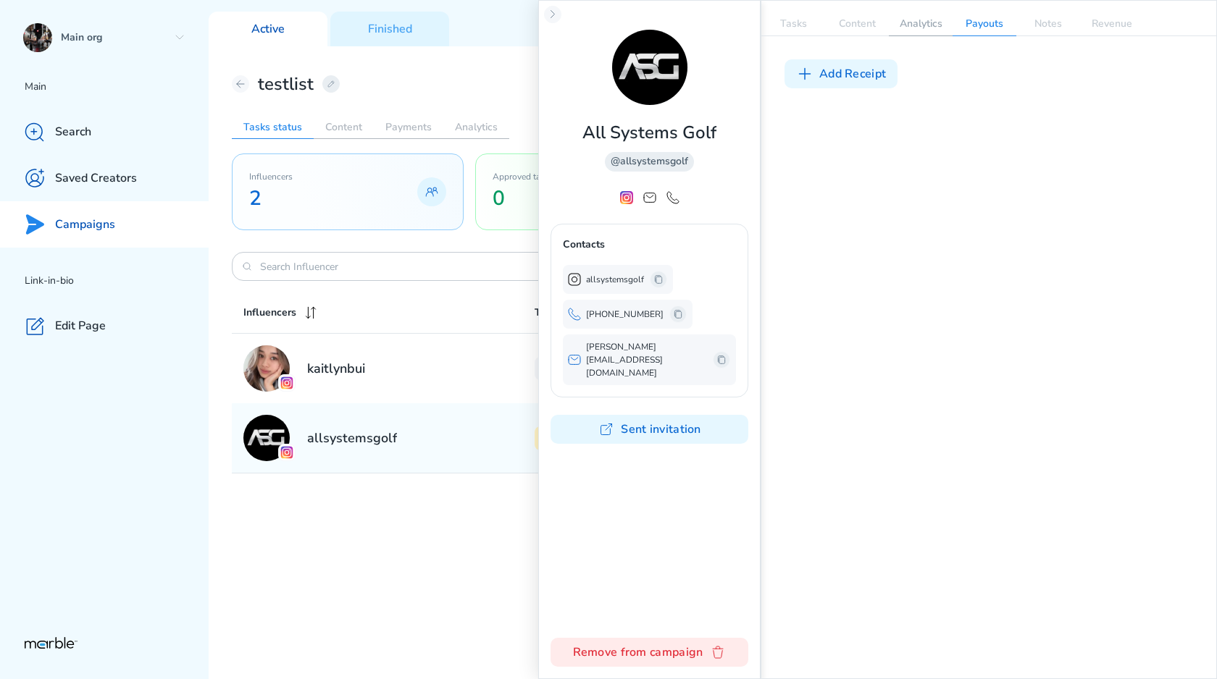
click at [938, 28] on p "Analytics" at bounding box center [921, 23] width 64 height 23
click at [861, 27] on p "Content" at bounding box center [857, 23] width 64 height 23
click at [812, 23] on p "Tasks" at bounding box center [793, 23] width 64 height 23
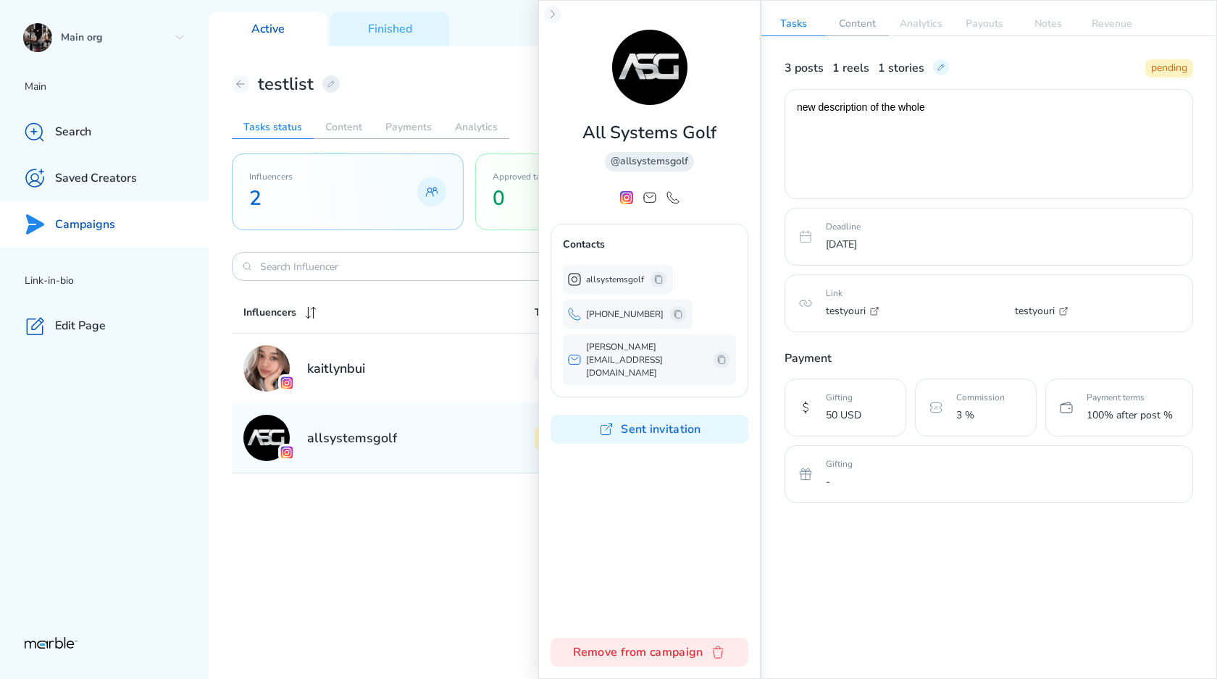
click at [862, 23] on p "Content" at bounding box center [857, 23] width 64 height 23
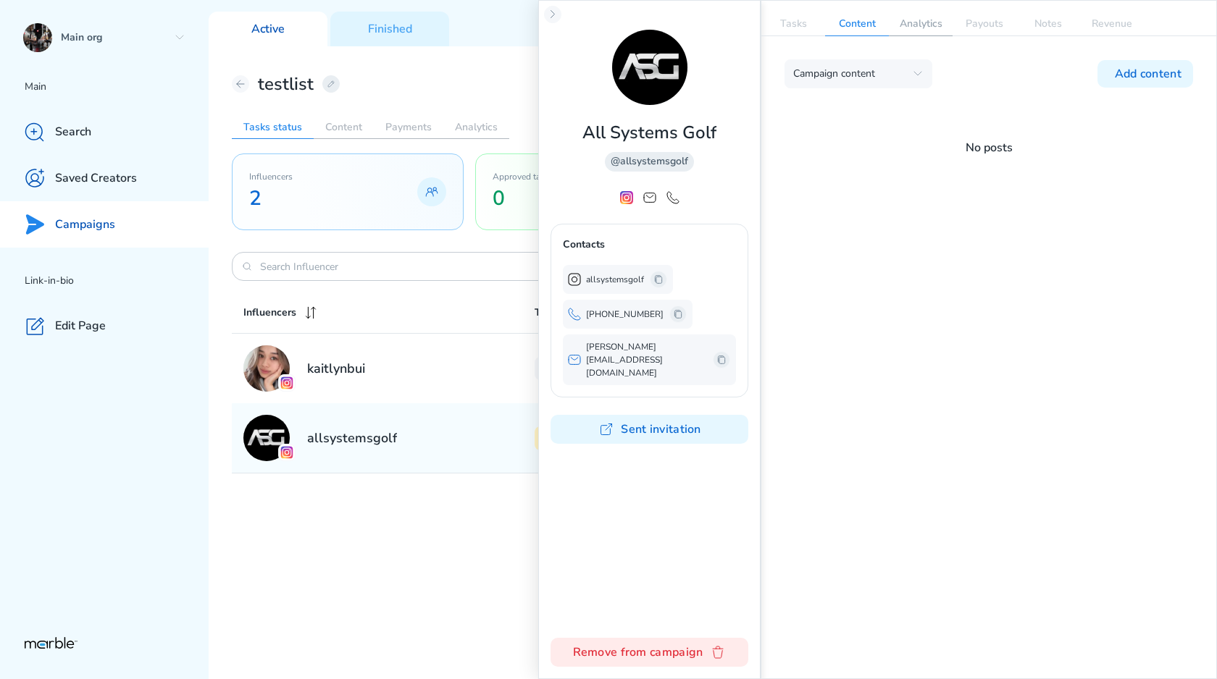
click at [905, 23] on p "Analytics" at bounding box center [921, 23] width 64 height 23
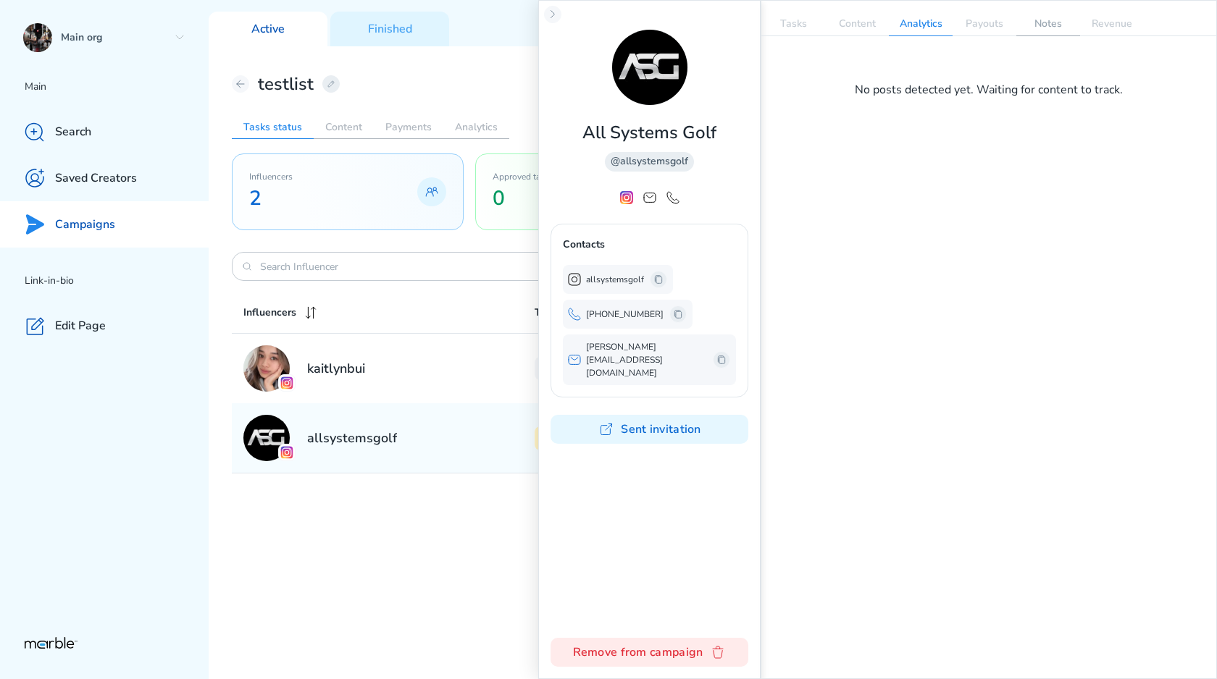
click at [1026, 24] on p "Notes" at bounding box center [1048, 23] width 64 height 23
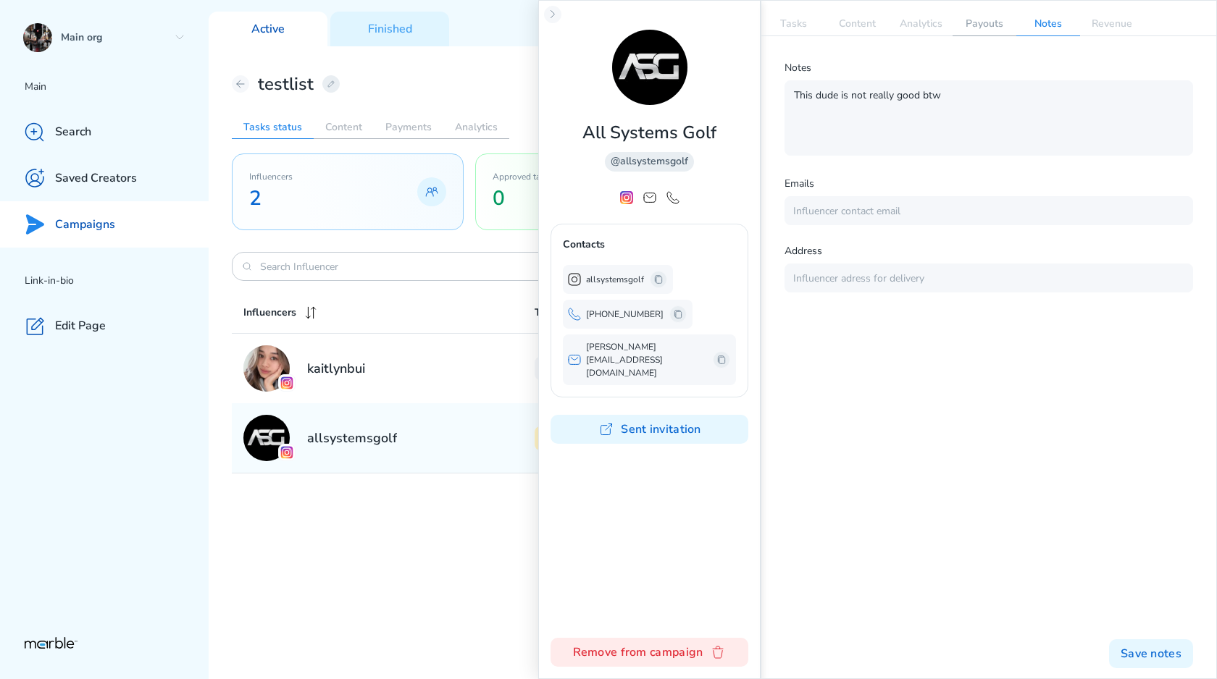
click at [986, 24] on p "Payouts" at bounding box center [984, 23] width 64 height 23
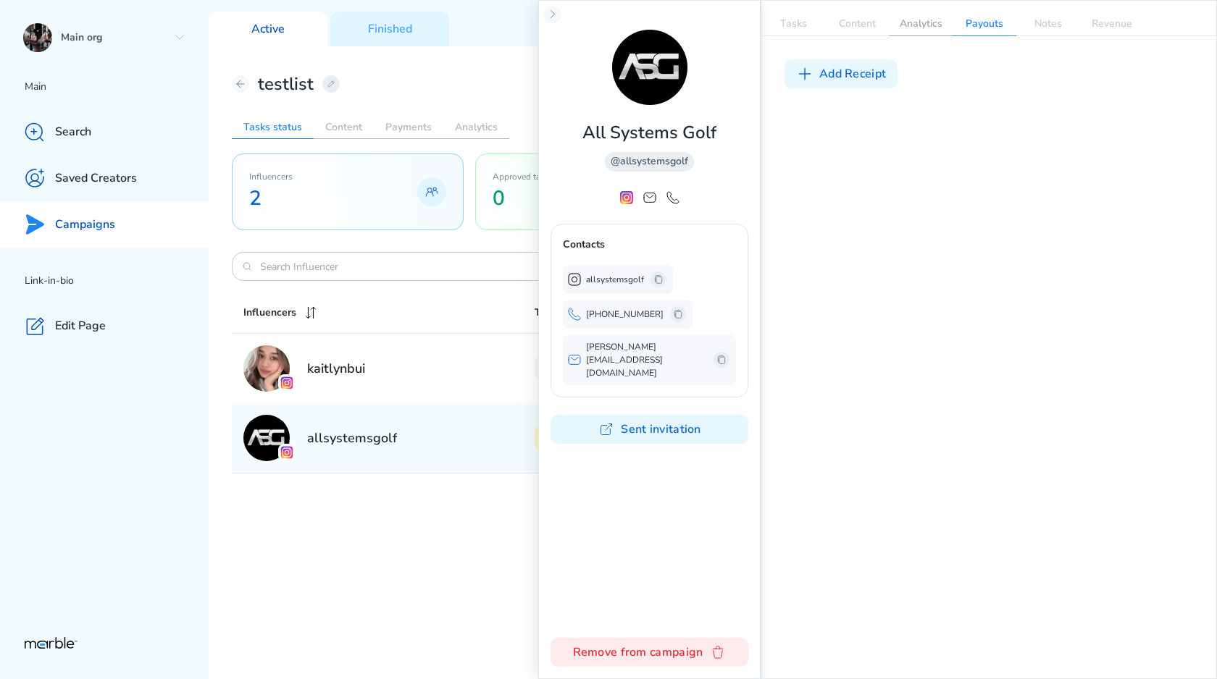
click at [936, 25] on p "Analytics" at bounding box center [921, 23] width 64 height 23
click at [868, 25] on p "Content" at bounding box center [857, 23] width 64 height 23
click at [815, 25] on p "Tasks" at bounding box center [793, 23] width 64 height 23
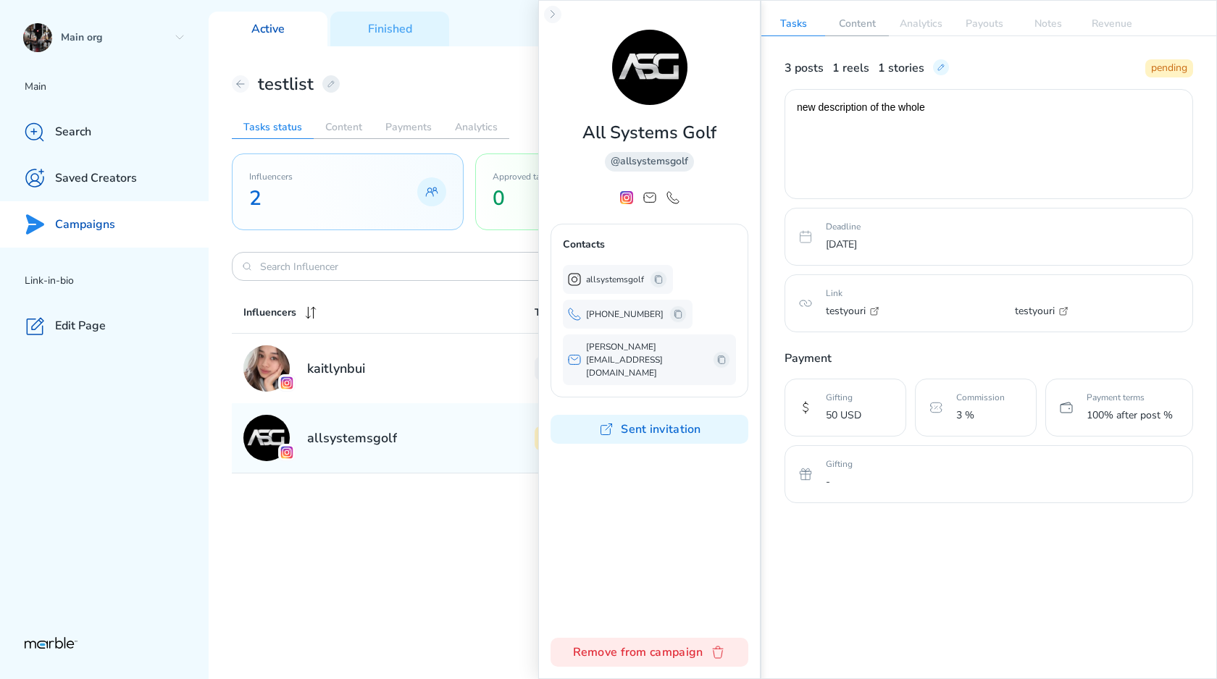
click at [883, 25] on p "Content" at bounding box center [857, 23] width 64 height 23
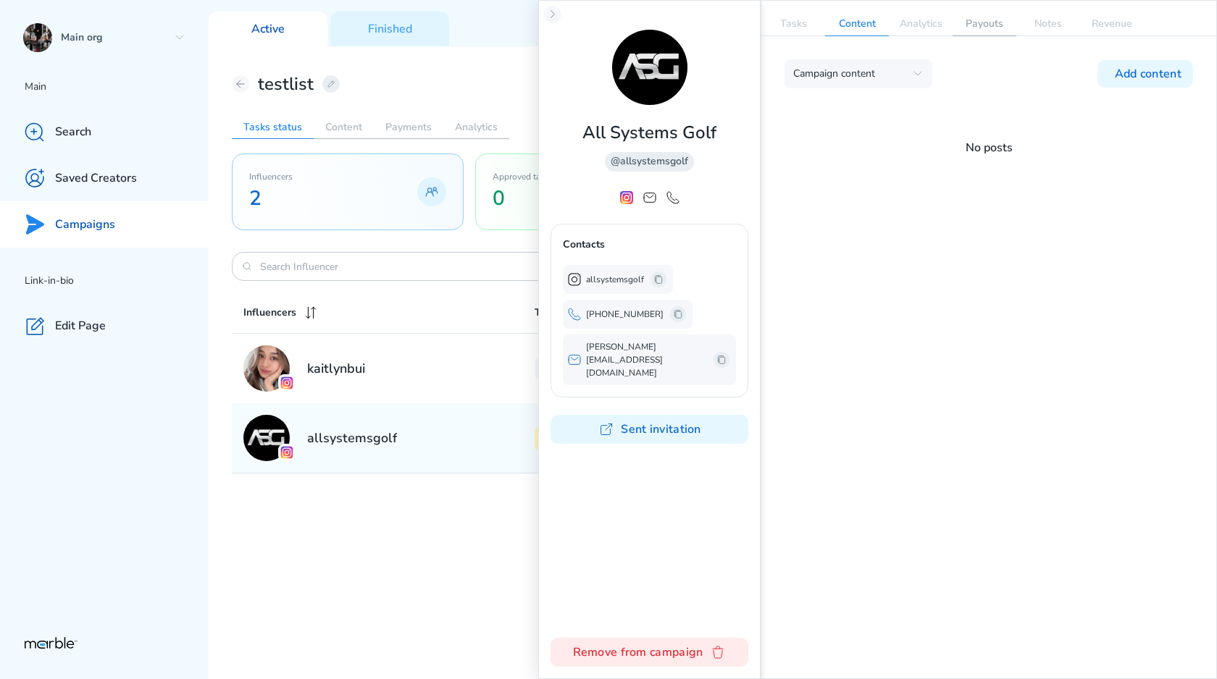
click at [957, 25] on p "Payouts" at bounding box center [984, 23] width 64 height 23
click at [1007, 25] on p "Payouts" at bounding box center [984, 23] width 64 height 23
click at [1109, 25] on p "Revenue" at bounding box center [1112, 23] width 64 height 23
click at [1046, 25] on p "Notes" at bounding box center [1048, 23] width 64 height 23
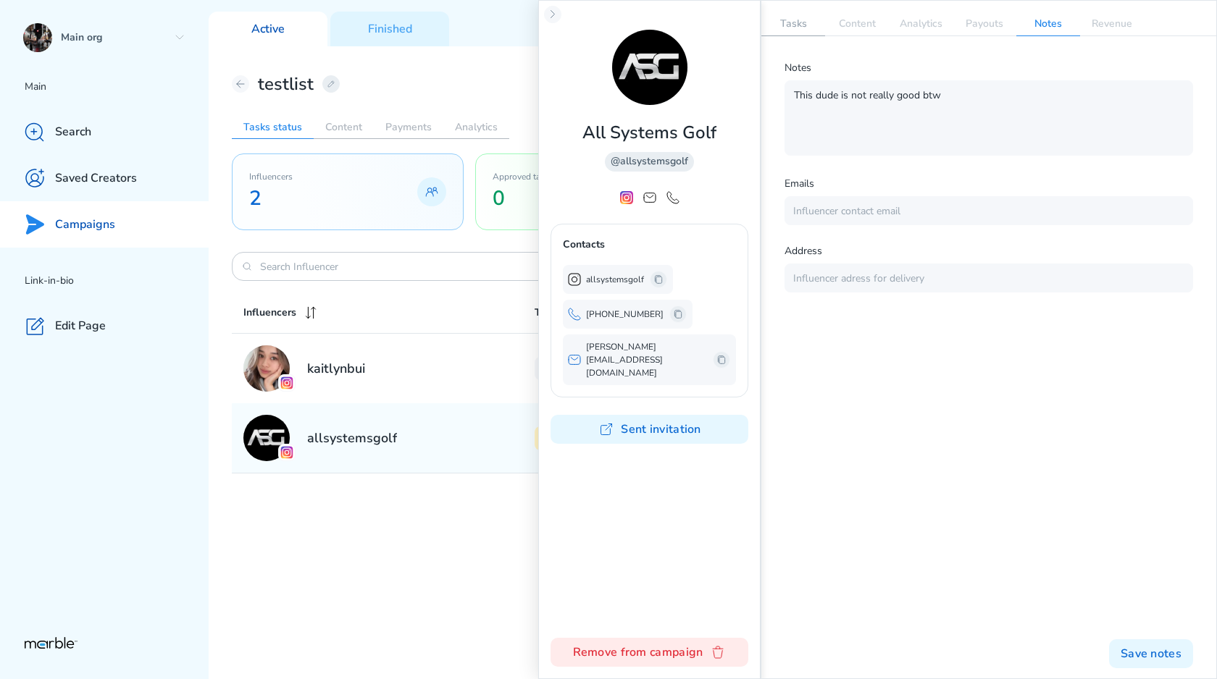
click at [800, 17] on p "Tasks" at bounding box center [793, 23] width 64 height 23
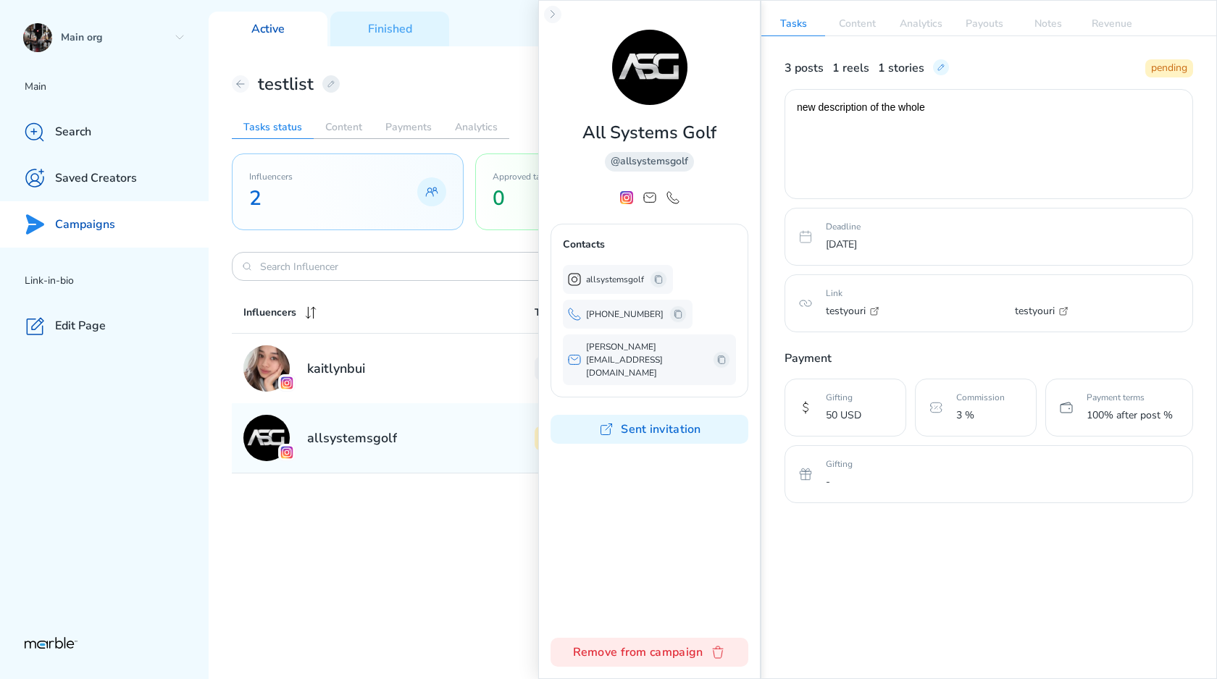
click at [553, 1] on div "All Systems Golf @allsystemsgolf Contacts allsystemsgolf +13103672733 Dan@allsy…" at bounding box center [649, 339] width 222 height 679
click at [550, 14] on icon at bounding box center [553, 15] width 12 height 12
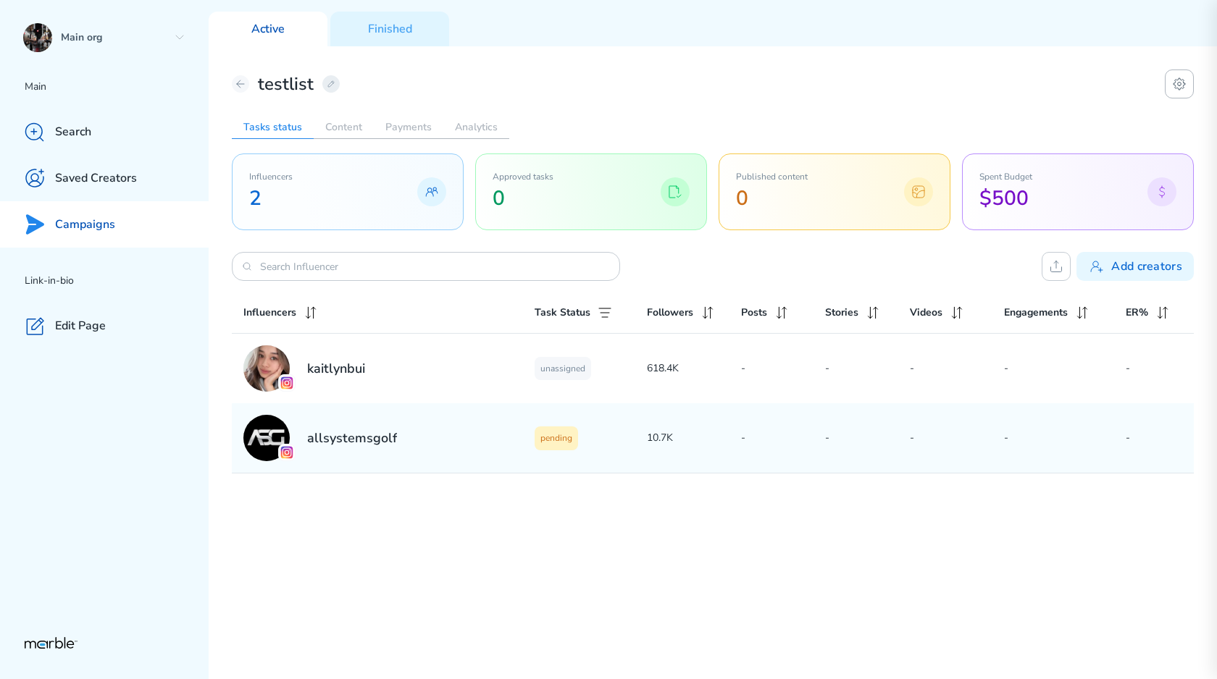
click at [1185, 84] on icon at bounding box center [1179, 84] width 12 height 12
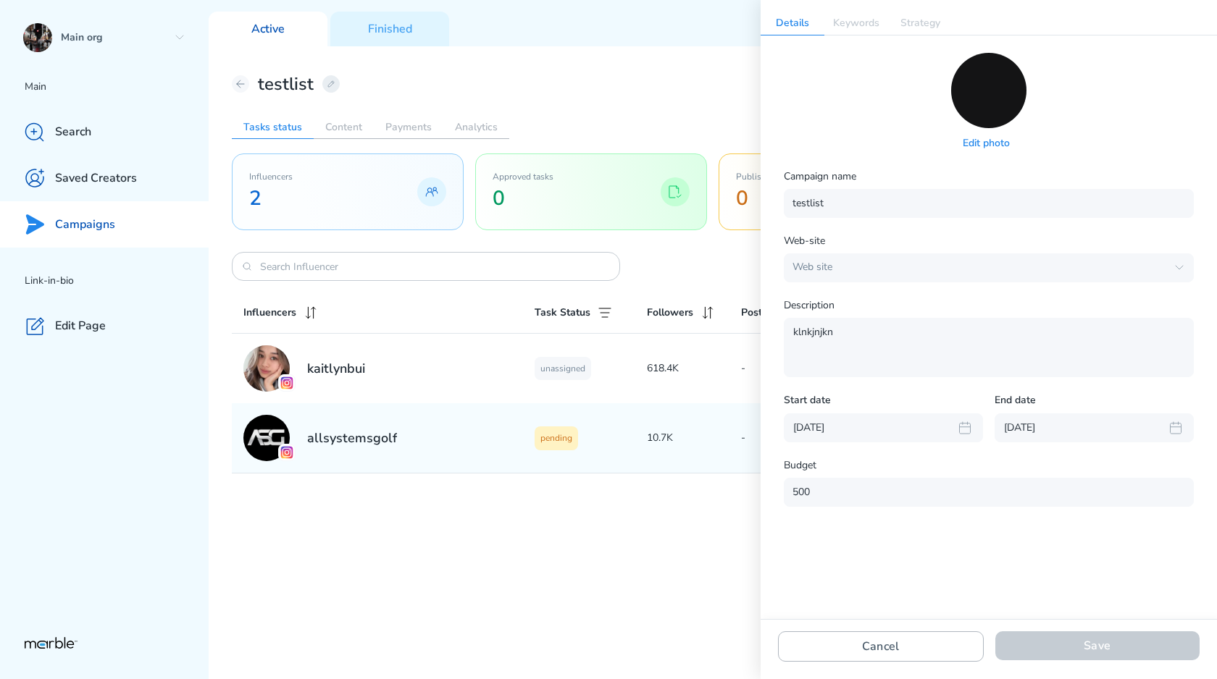
click at [869, 638] on button "Cancel" at bounding box center [881, 647] width 206 height 30
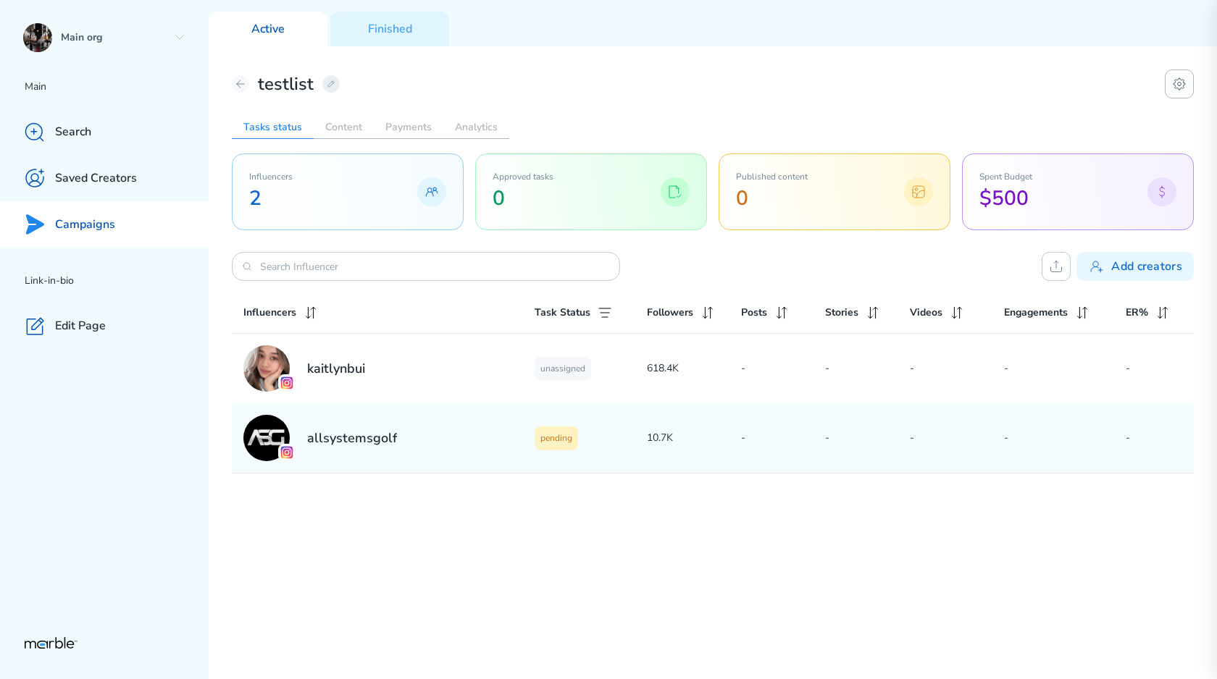
click at [1165, 88] on button at bounding box center [1179, 84] width 29 height 29
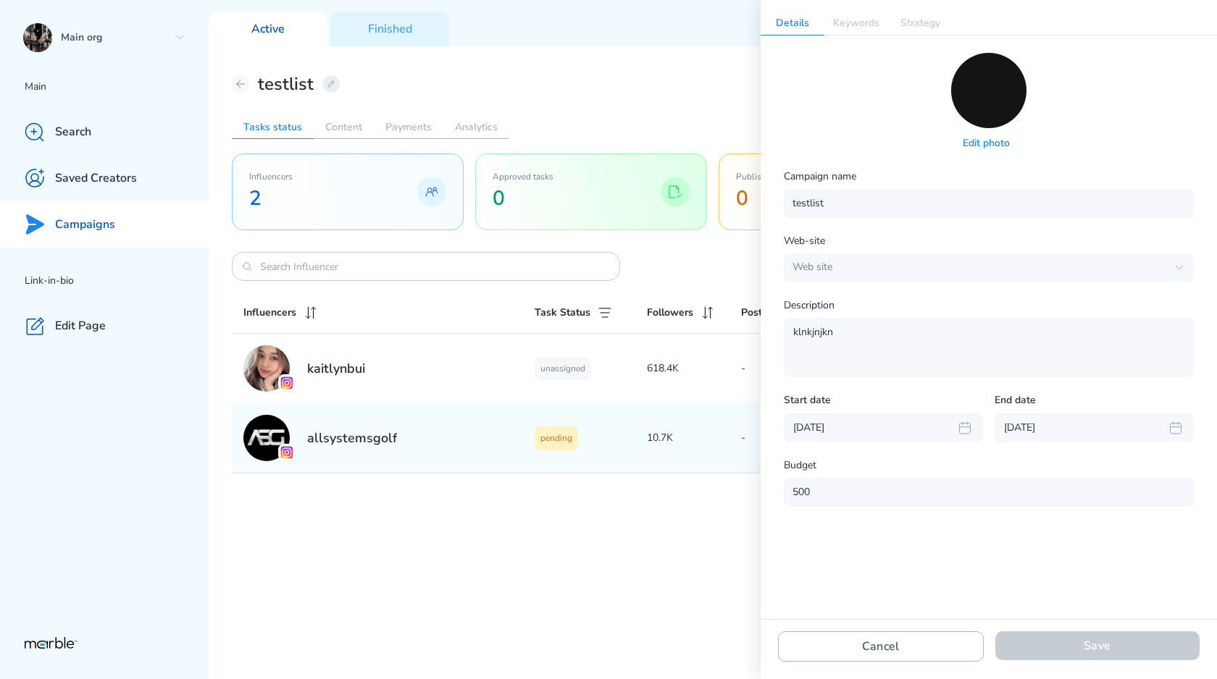
click at [855, 637] on button "Cancel" at bounding box center [881, 647] width 206 height 30
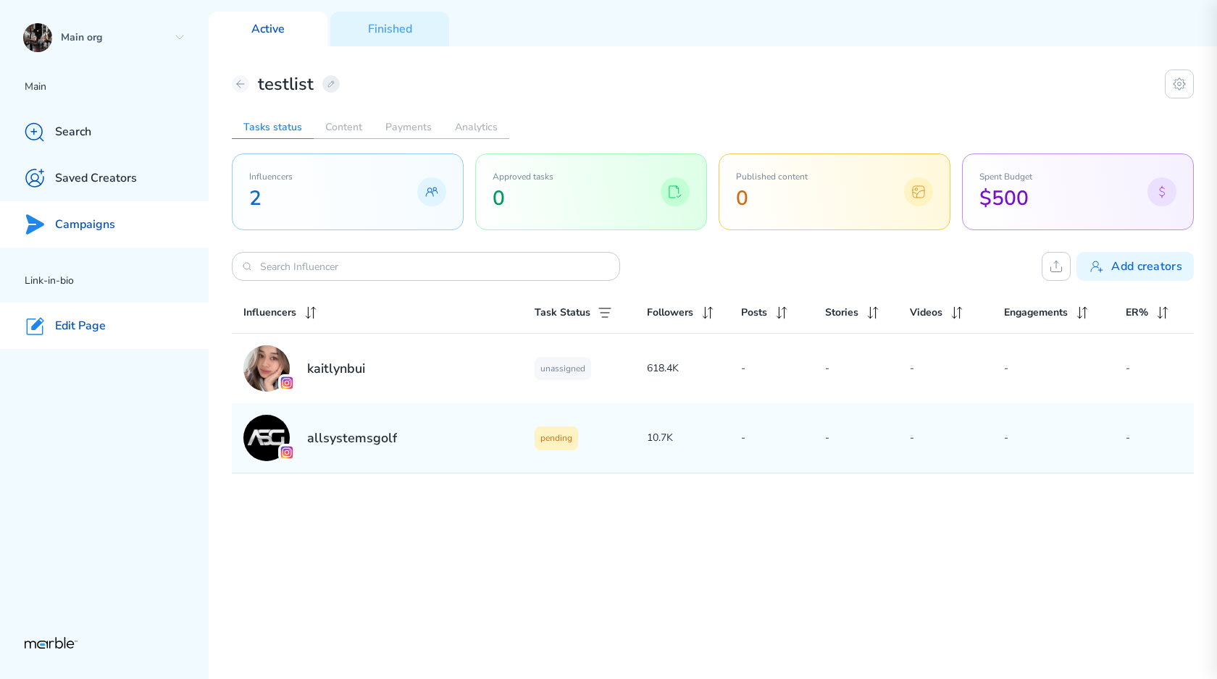
click at [120, 329] on div "Edit Page" at bounding box center [104, 326] width 209 height 46
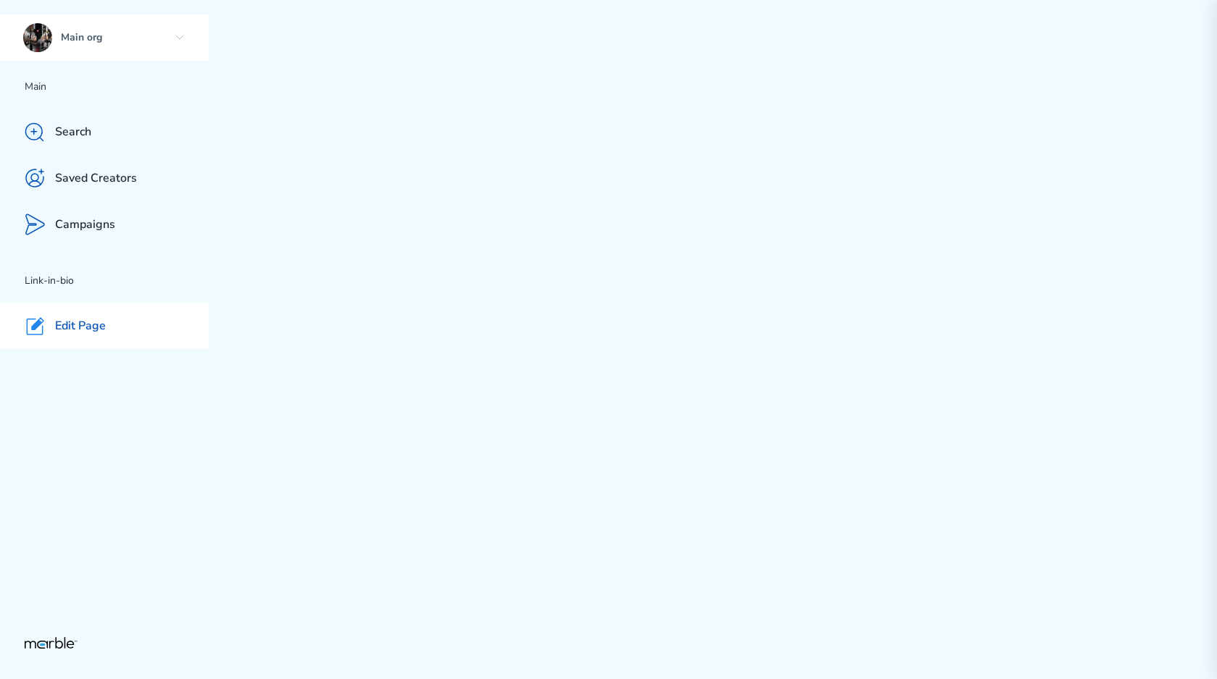
click at [180, 38] on icon at bounding box center [179, 37] width 7 height 4
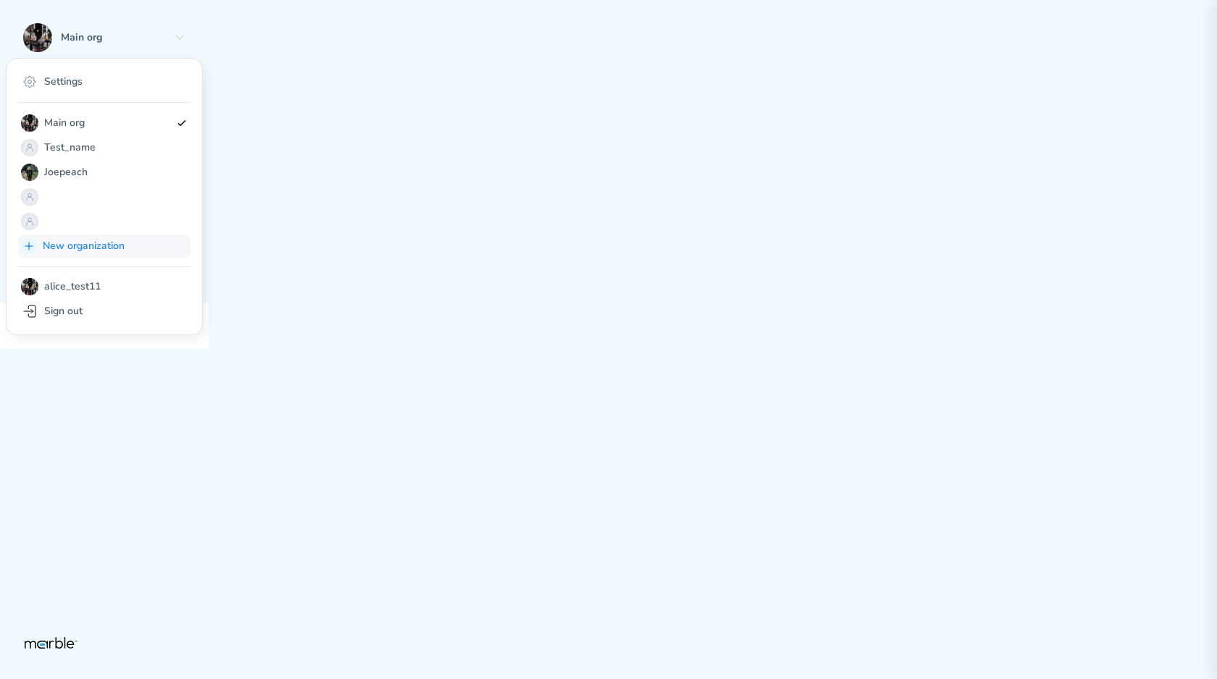
click at [99, 238] on p "New organization" at bounding box center [114, 246] width 143 height 17
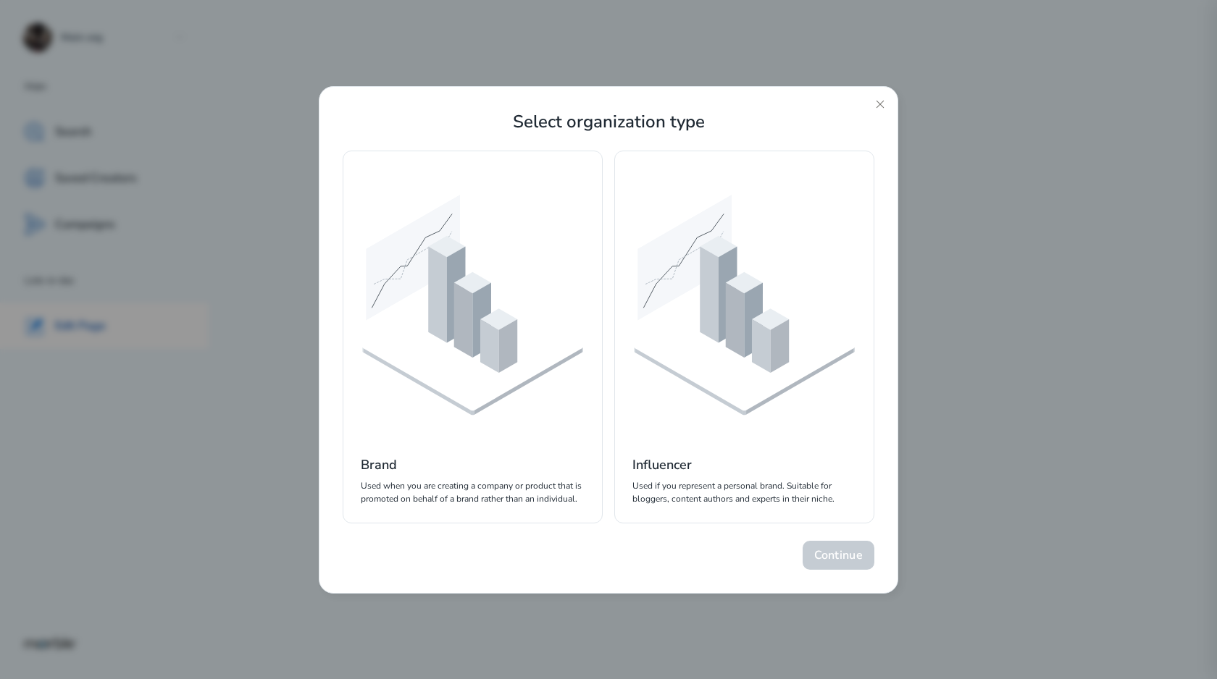
click at [730, 353] on icon at bounding box center [744, 346] width 220 height 127
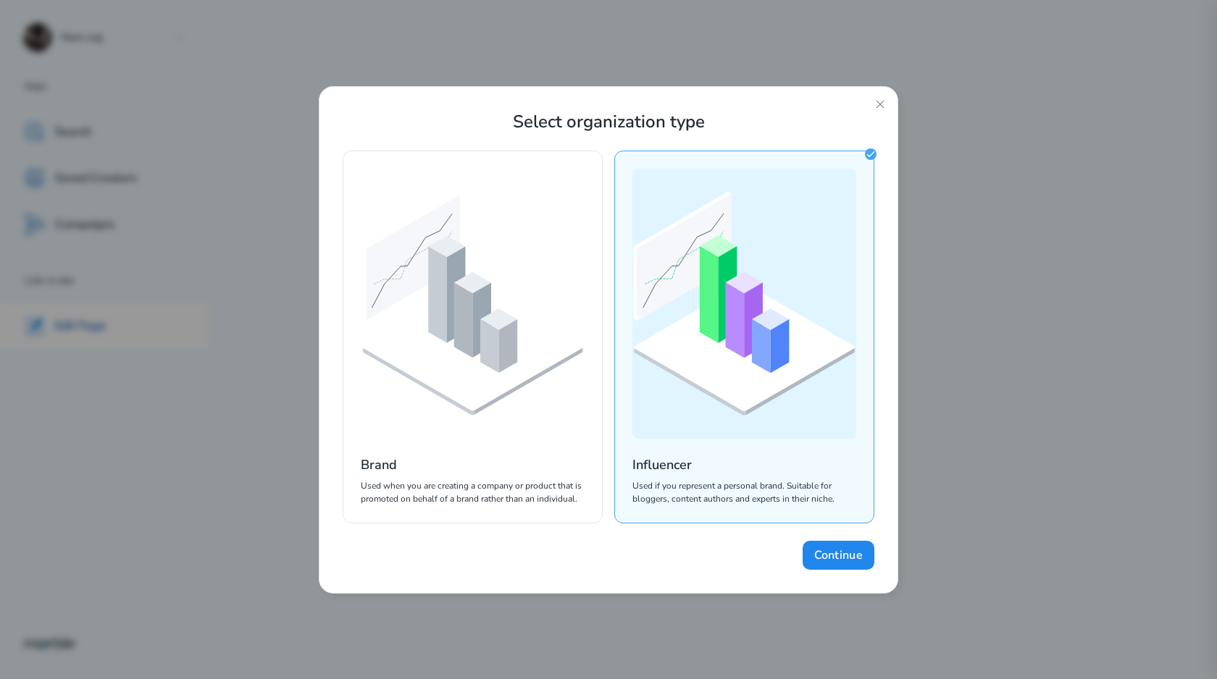
click at [542, 350] on icon at bounding box center [472, 346] width 220 height 127
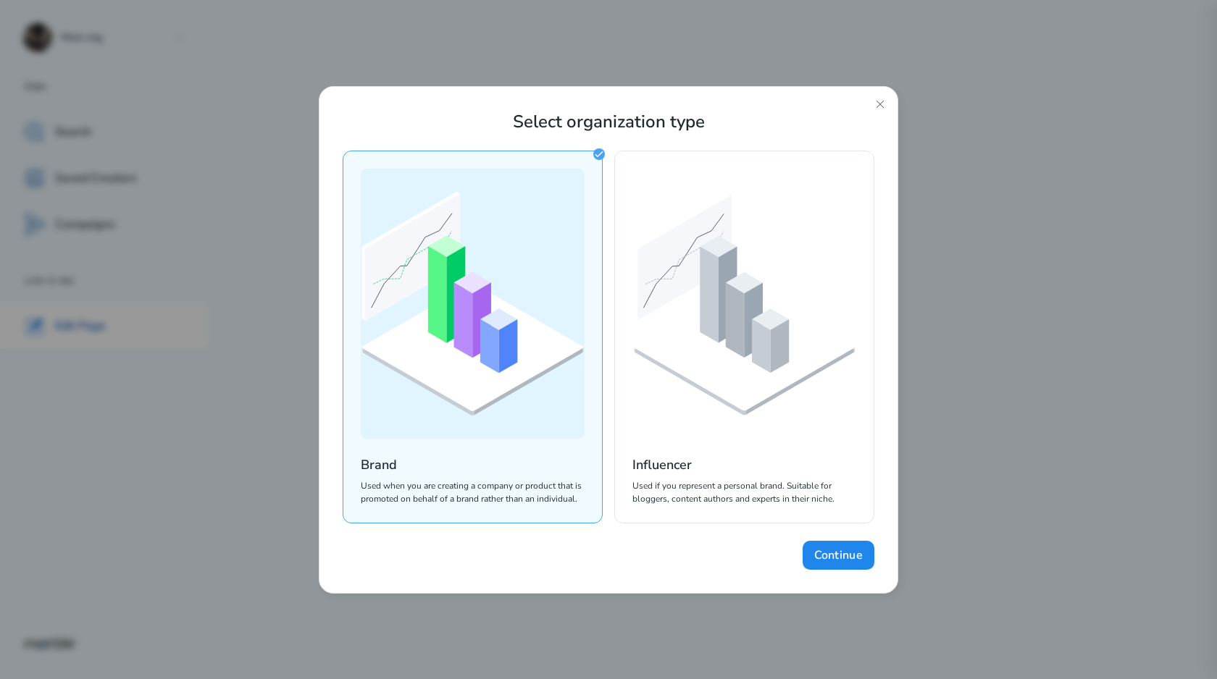
click at [710, 349] on icon at bounding box center [744, 346] width 220 height 127
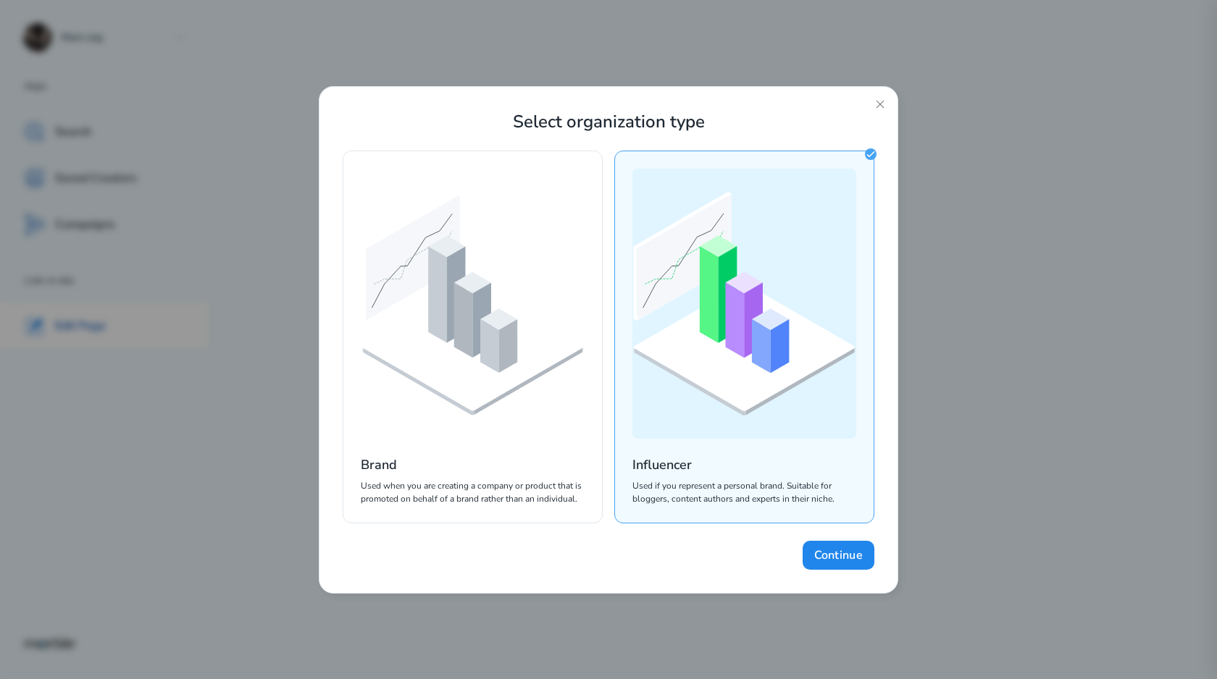
drag, startPoint x: 605, startPoint y: 356, endPoint x: 615, endPoint y: 358, distance: 9.5
click at [525, 358] on icon at bounding box center [472, 346] width 220 height 127
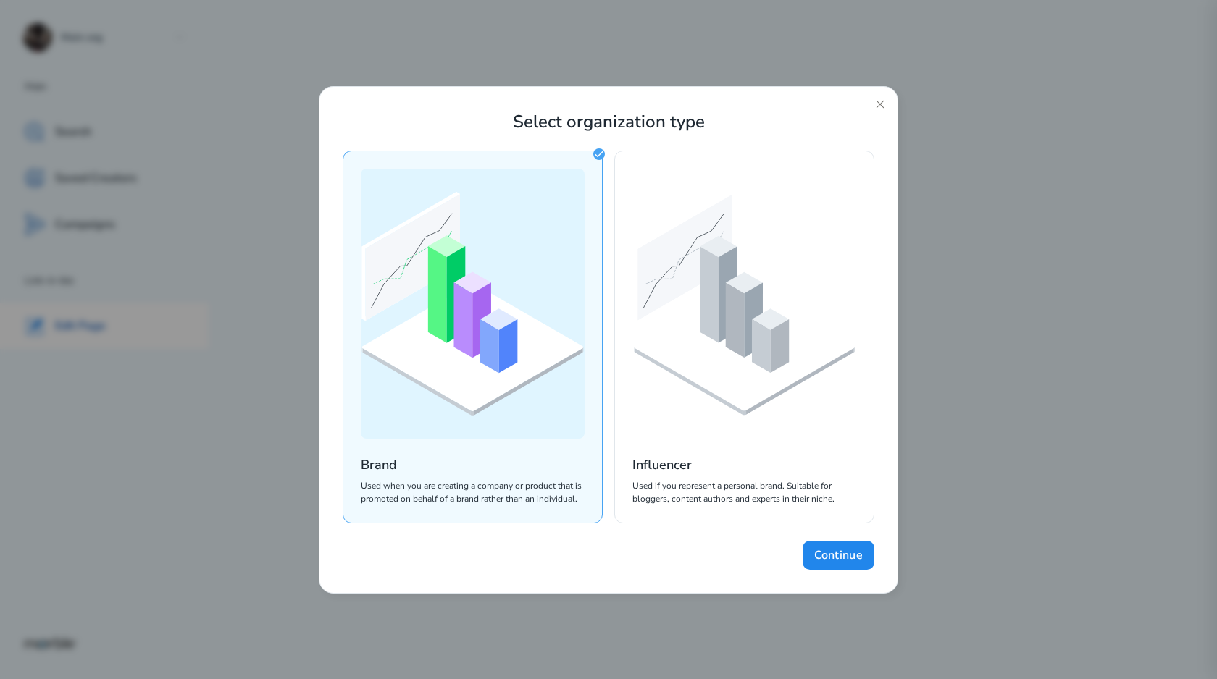
click at [488, 361] on icon at bounding box center [489, 346] width 19 height 54
click at [682, 361] on icon at bounding box center [744, 346] width 220 height 127
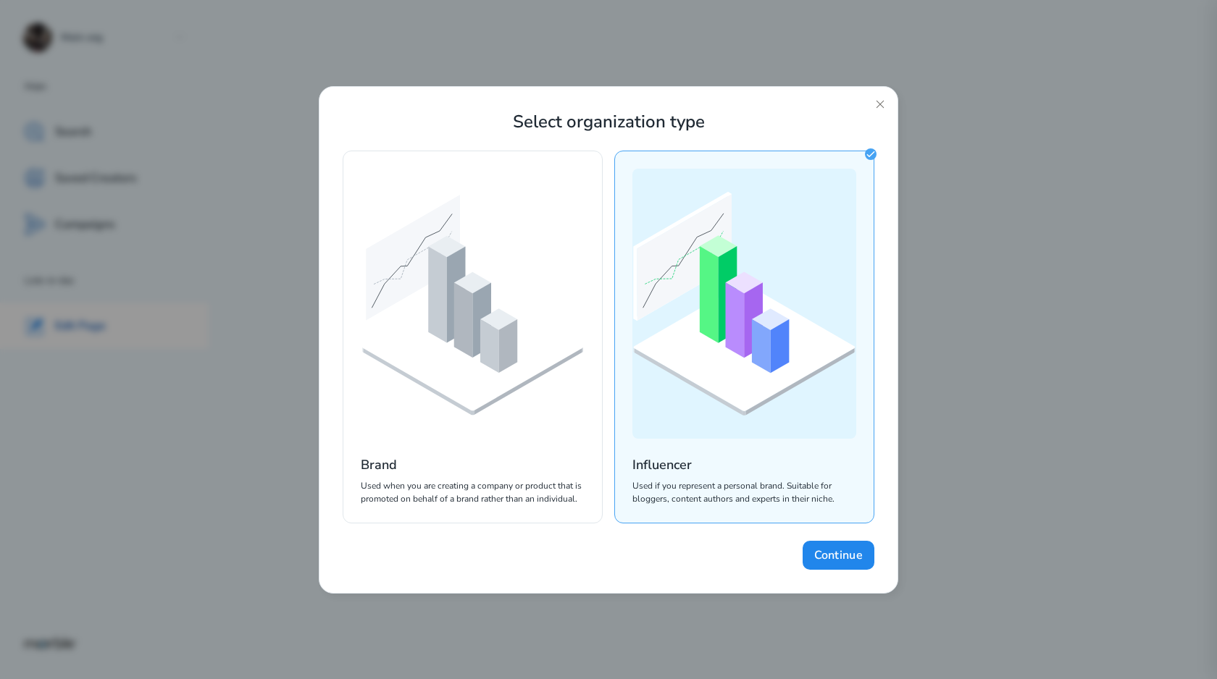
click at [637, 345] on icon at bounding box center [745, 347] width 222 height 128
click at [495, 345] on icon at bounding box center [489, 346] width 19 height 54
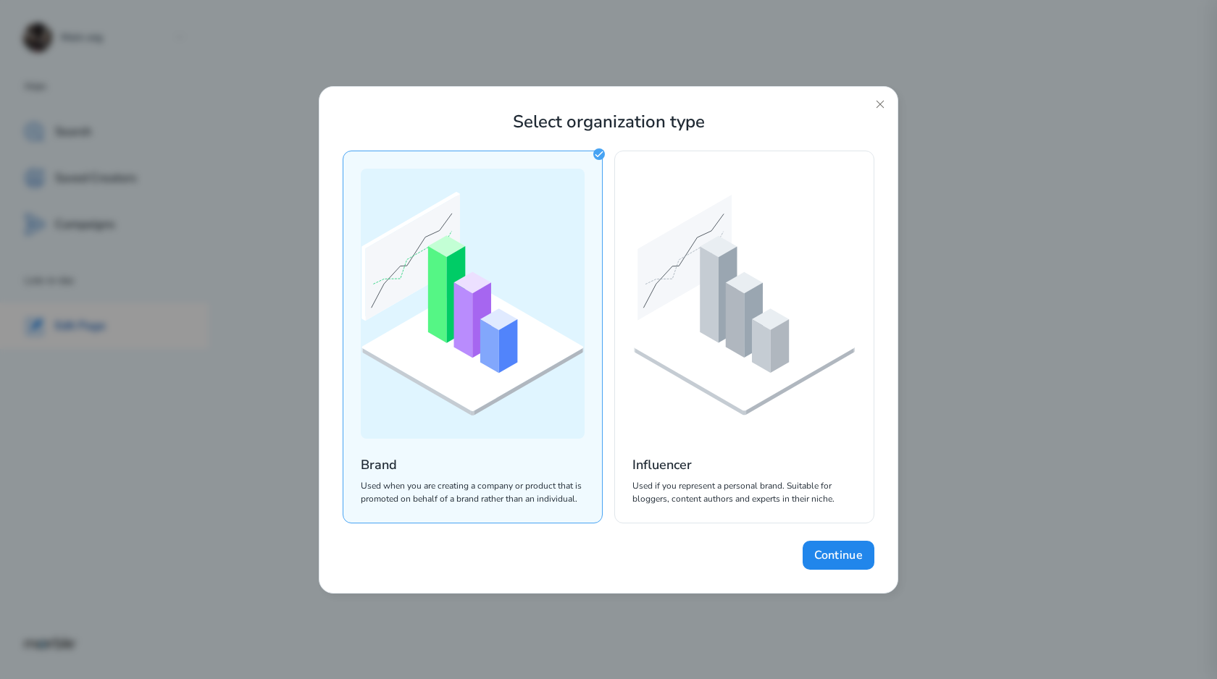
click at [611, 340] on div "Brand Used when you are creating a company or product that is promoted on behal…" at bounding box center [609, 337] width 532 height 373
click at [445, 341] on icon at bounding box center [437, 294] width 19 height 97
click at [621, 345] on div "Influencer Used if you represent a personal brand. Suitable for bloggers, conte…" at bounding box center [744, 337] width 260 height 373
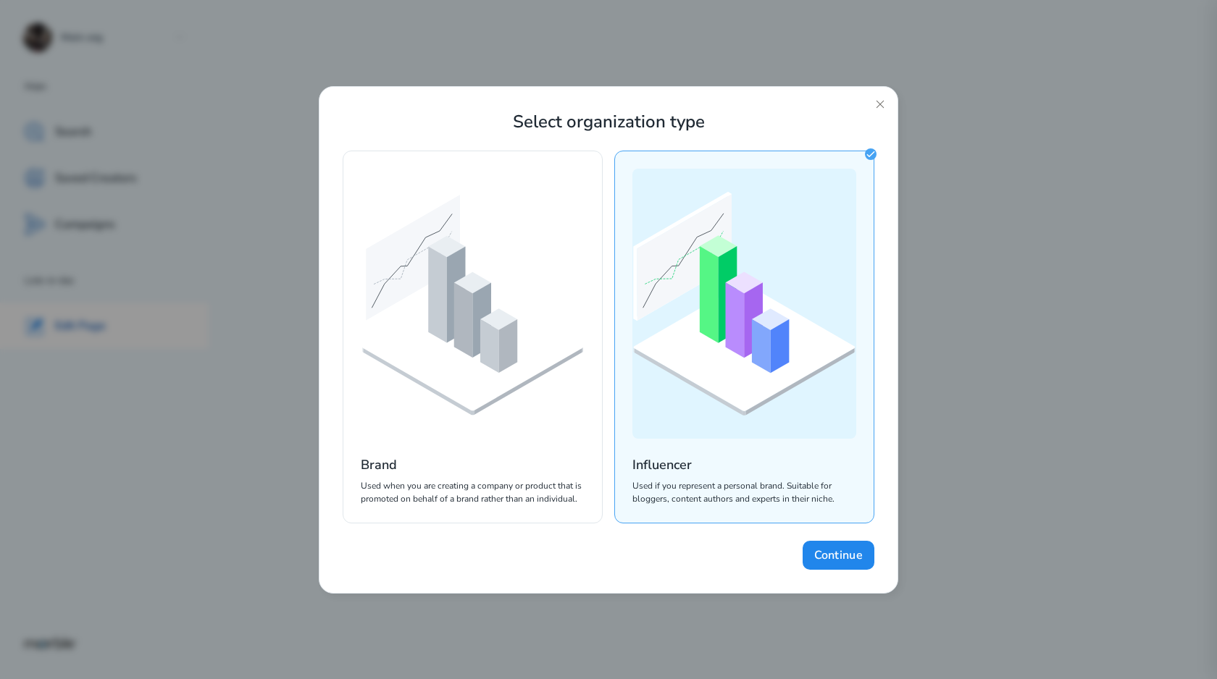
drag, startPoint x: 396, startPoint y: 345, endPoint x: 628, endPoint y: 345, distance: 231.7
click at [396, 345] on icon at bounding box center [472, 346] width 220 height 127
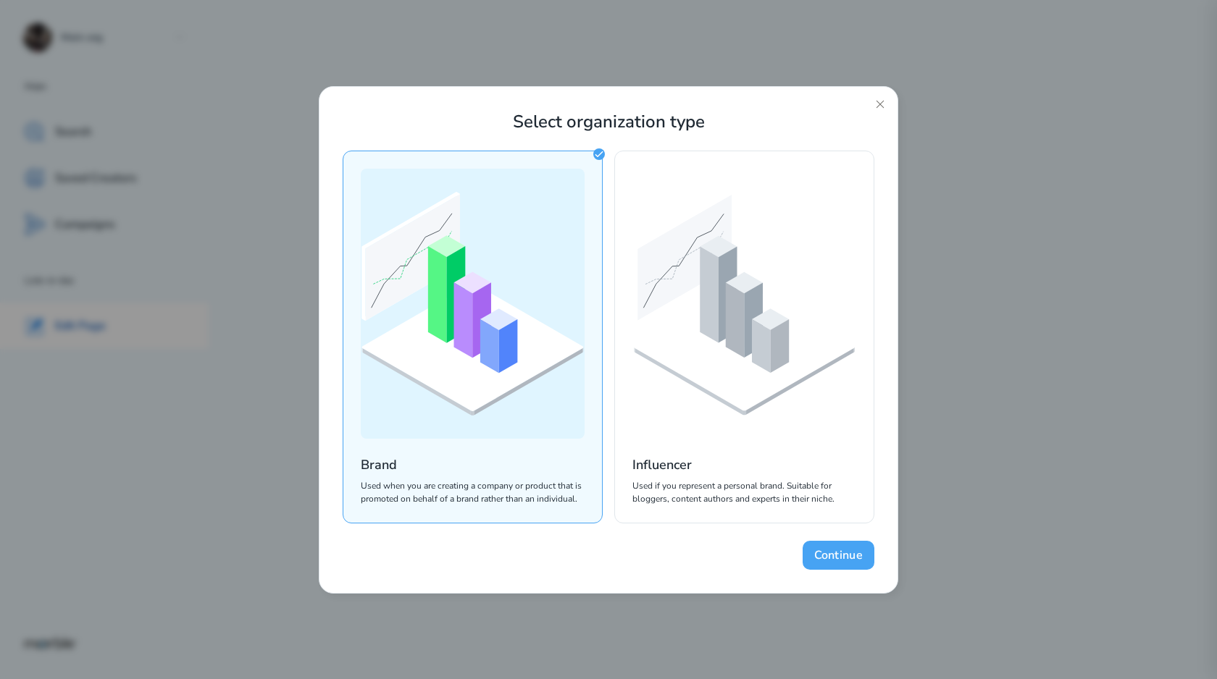
click at [851, 554] on button "Continue" at bounding box center [838, 555] width 72 height 29
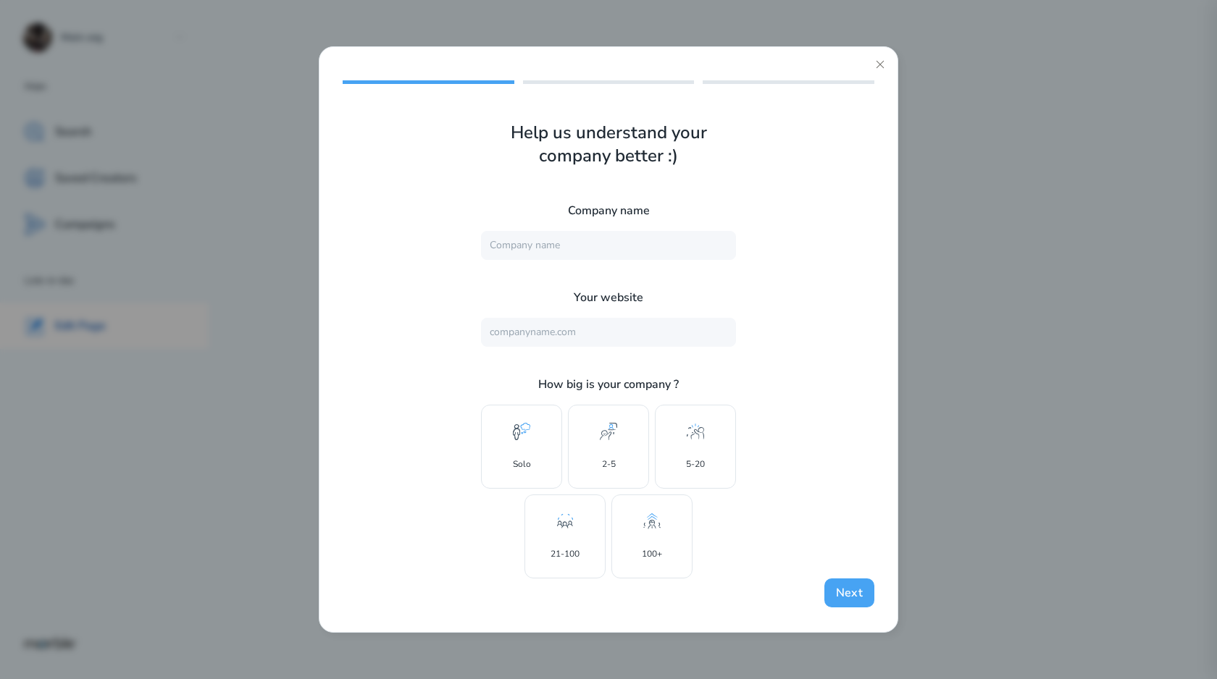
click at [848, 590] on button "Next" at bounding box center [849, 593] width 50 height 29
